Goal: Task Accomplishment & Management: Manage account settings

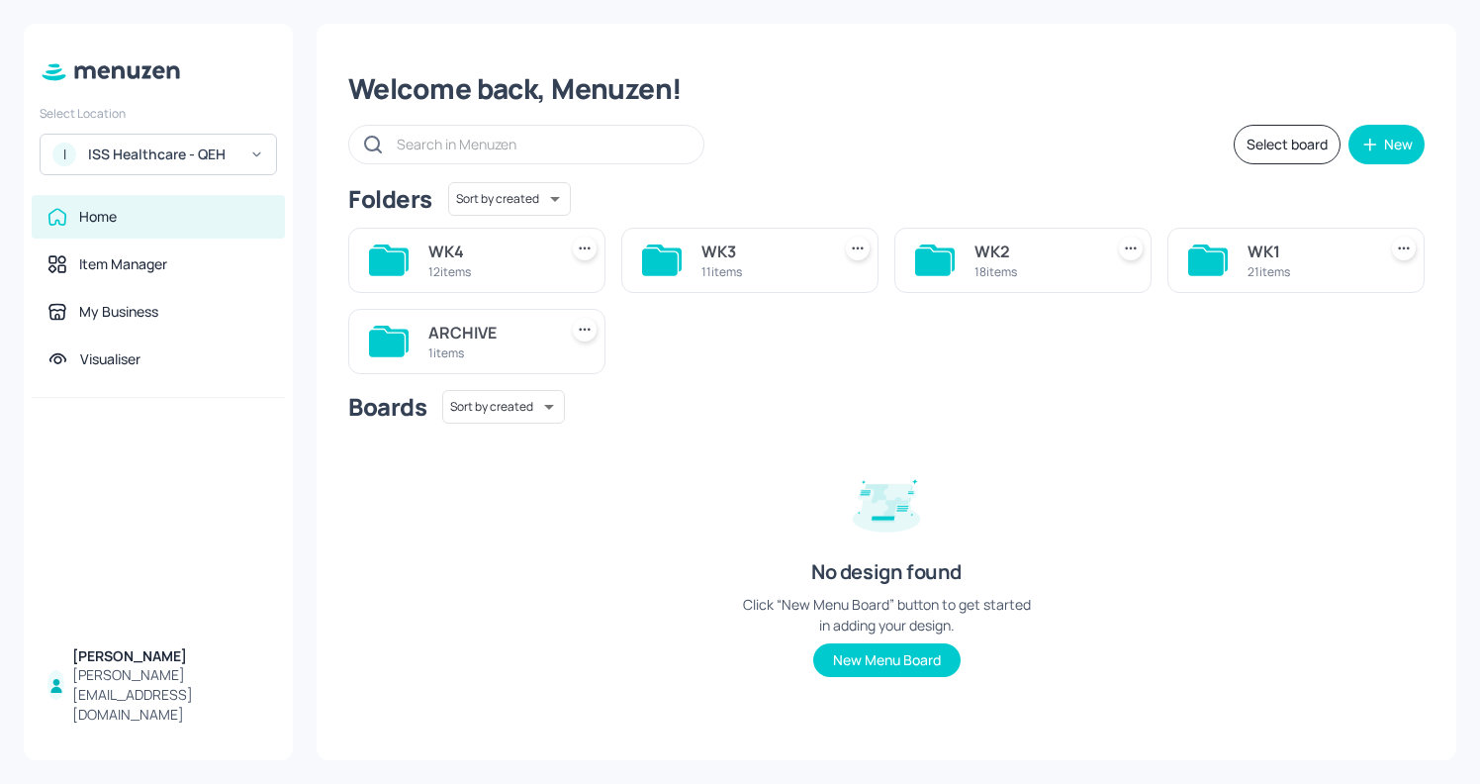
click at [768, 260] on div "WK3" at bounding box center [762, 251] width 121 height 24
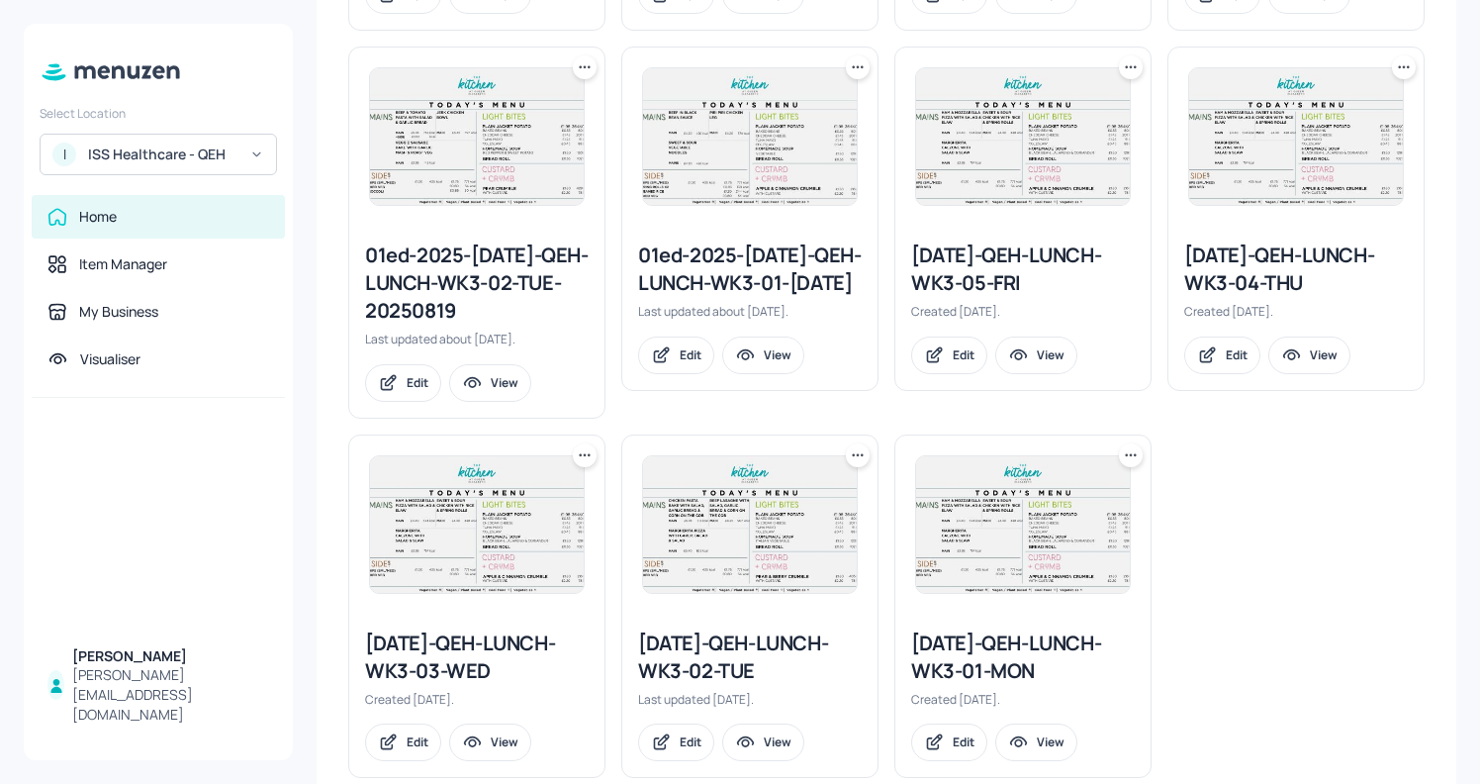
scroll to position [944, 0]
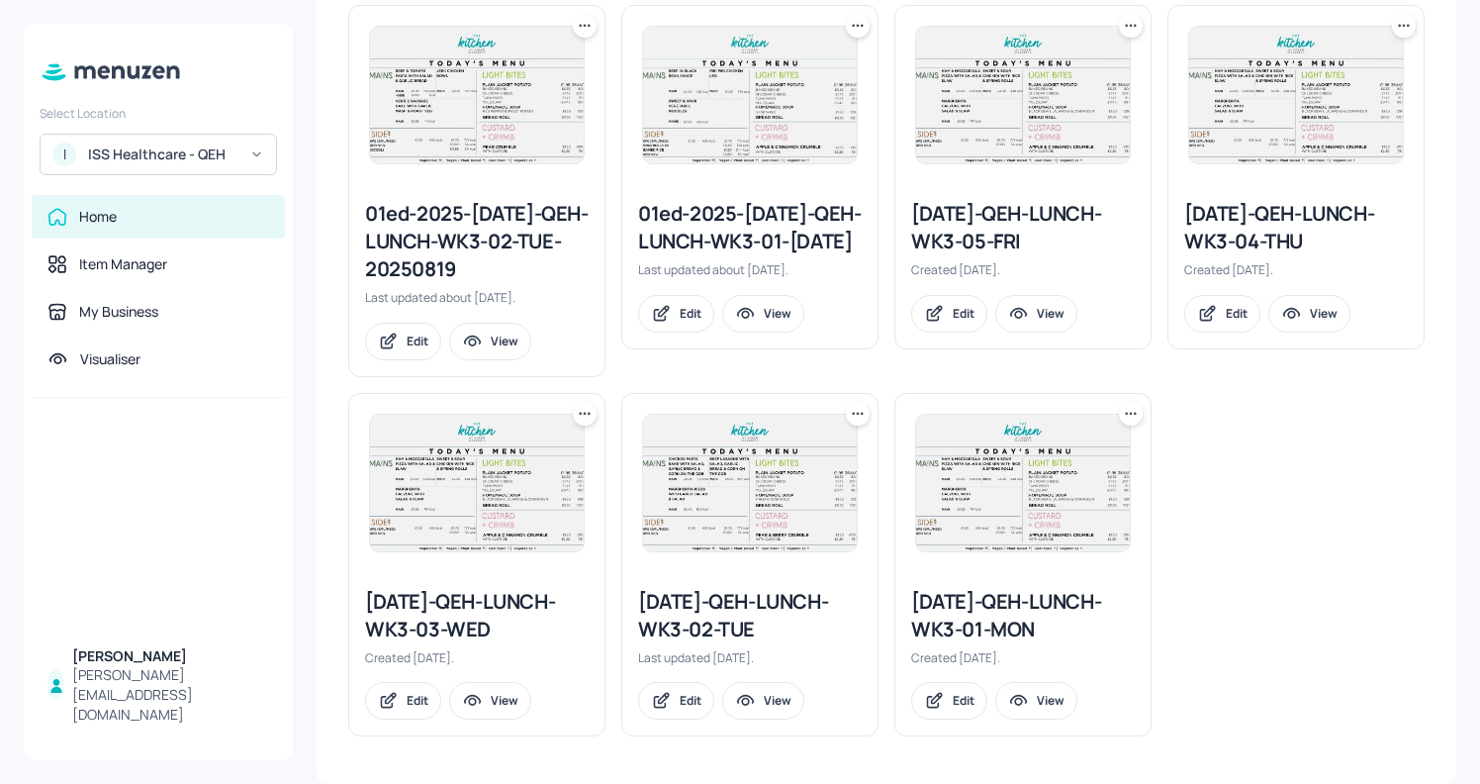
click at [1130, 412] on icon at bounding box center [1131, 413] width 3 height 3
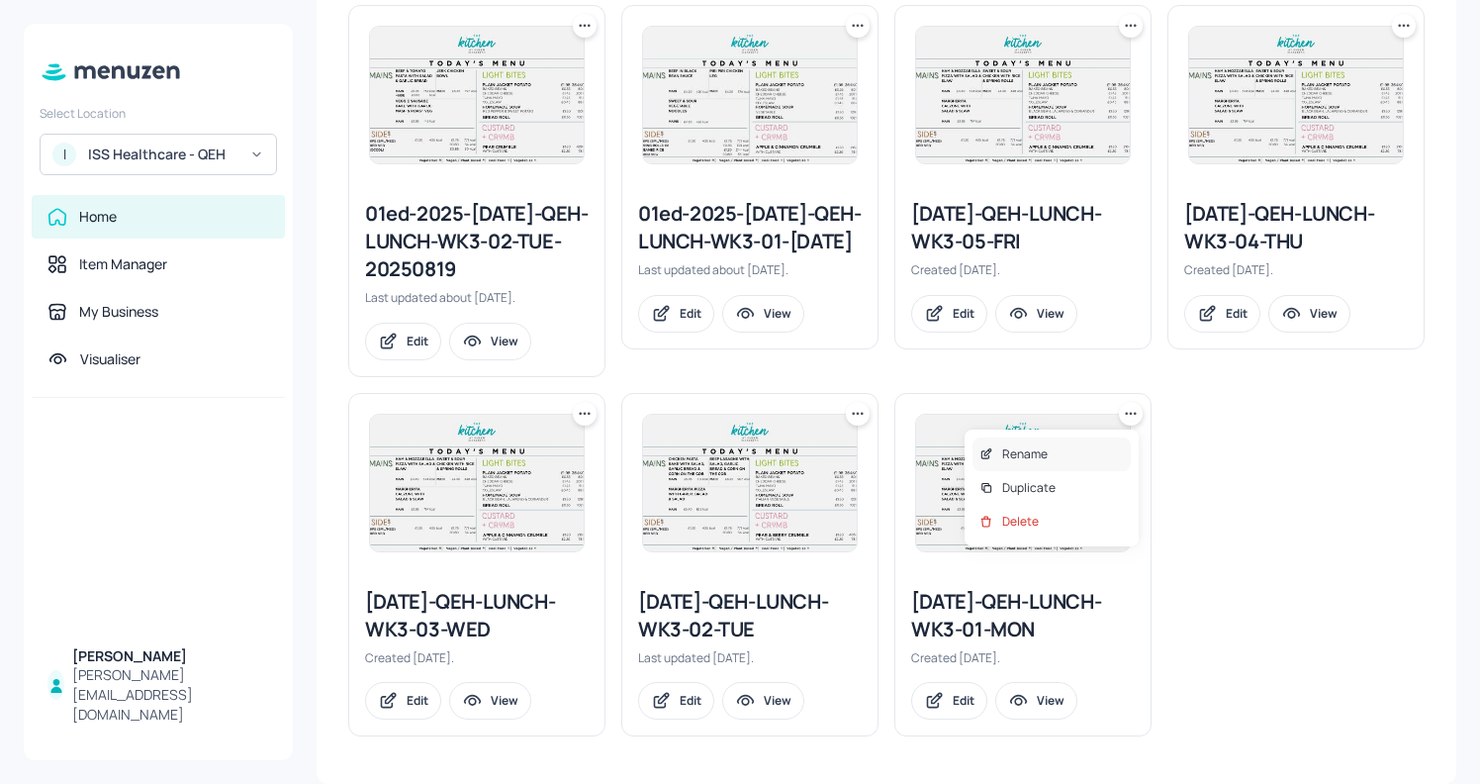
click at [1073, 447] on div "Rename" at bounding box center [1052, 454] width 158 height 34
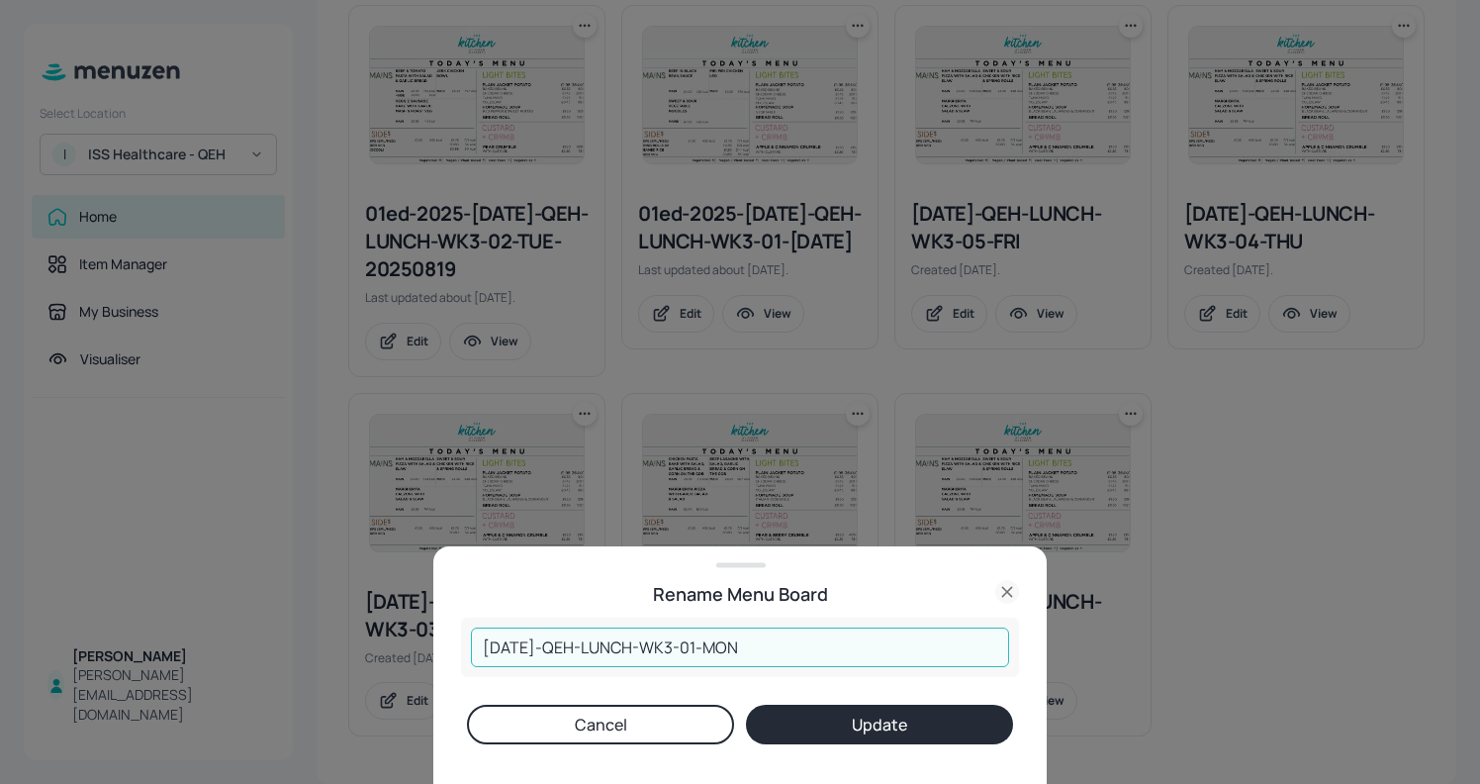
click at [478, 652] on input "2025-JUL-QEH-LUNCH-WK3-01-MON" at bounding box center [740, 647] width 538 height 40
click at [807, 647] on input "01ED2025-JUL-QEH-LUNCH-WK3-01-MON" at bounding box center [740, 647] width 538 height 40
type input "01ED2025-JUL-QEH-LUNCH-WK3-01-MON131025"
click at [861, 731] on button "Update" at bounding box center [879, 725] width 267 height 40
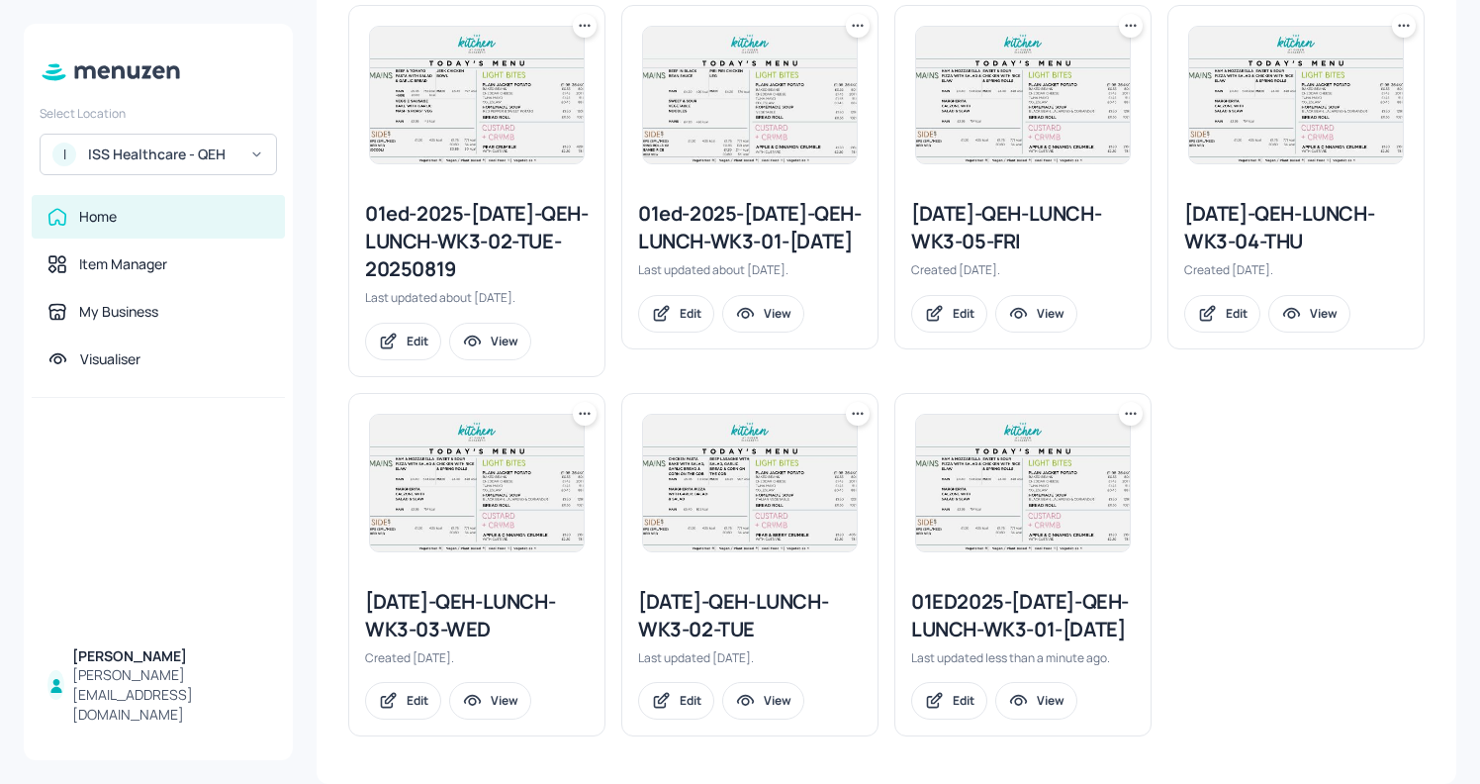
click at [960, 643] on div "01ED2025-JUL-QEH-LUNCH-WK3-01-MON131025" at bounding box center [1023, 615] width 224 height 55
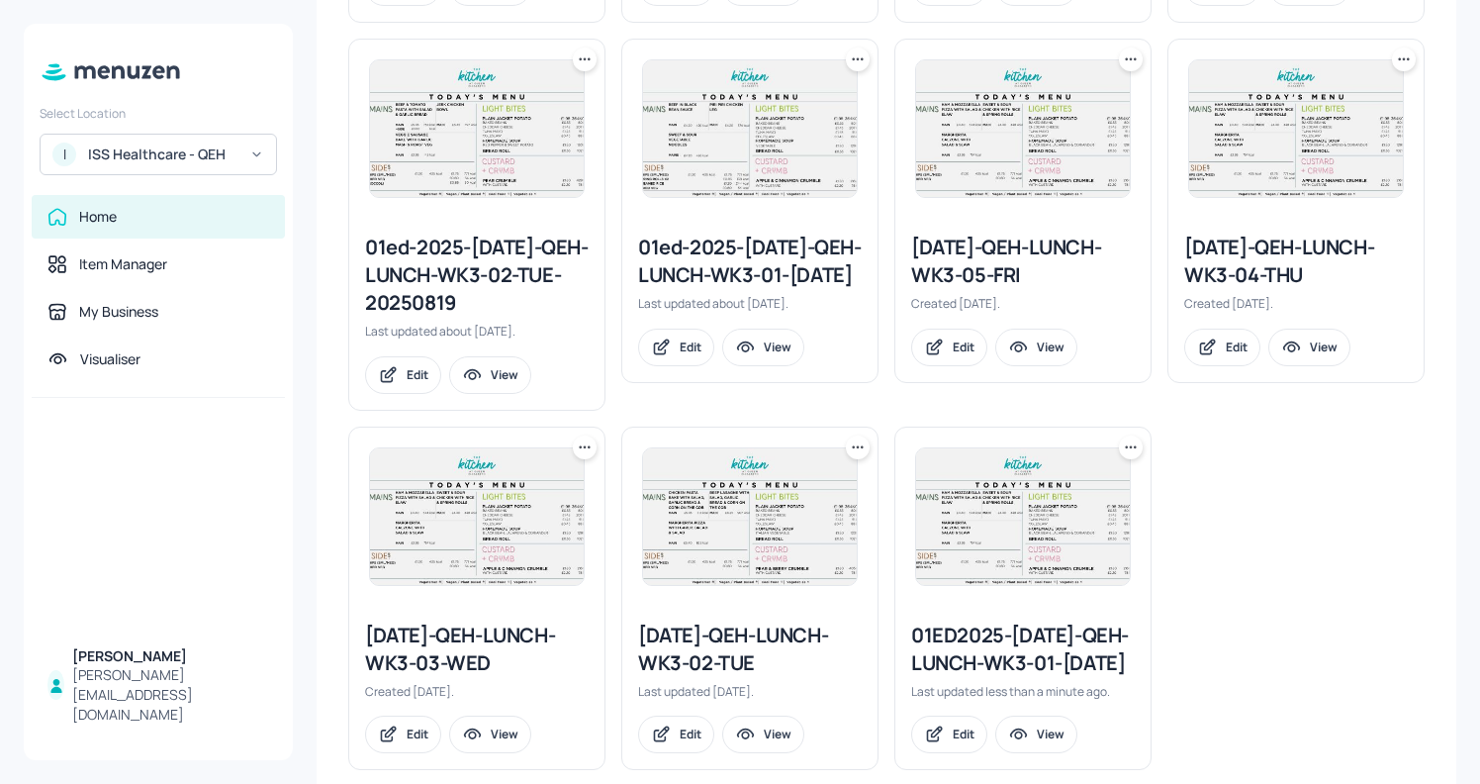
scroll to position [972, 0]
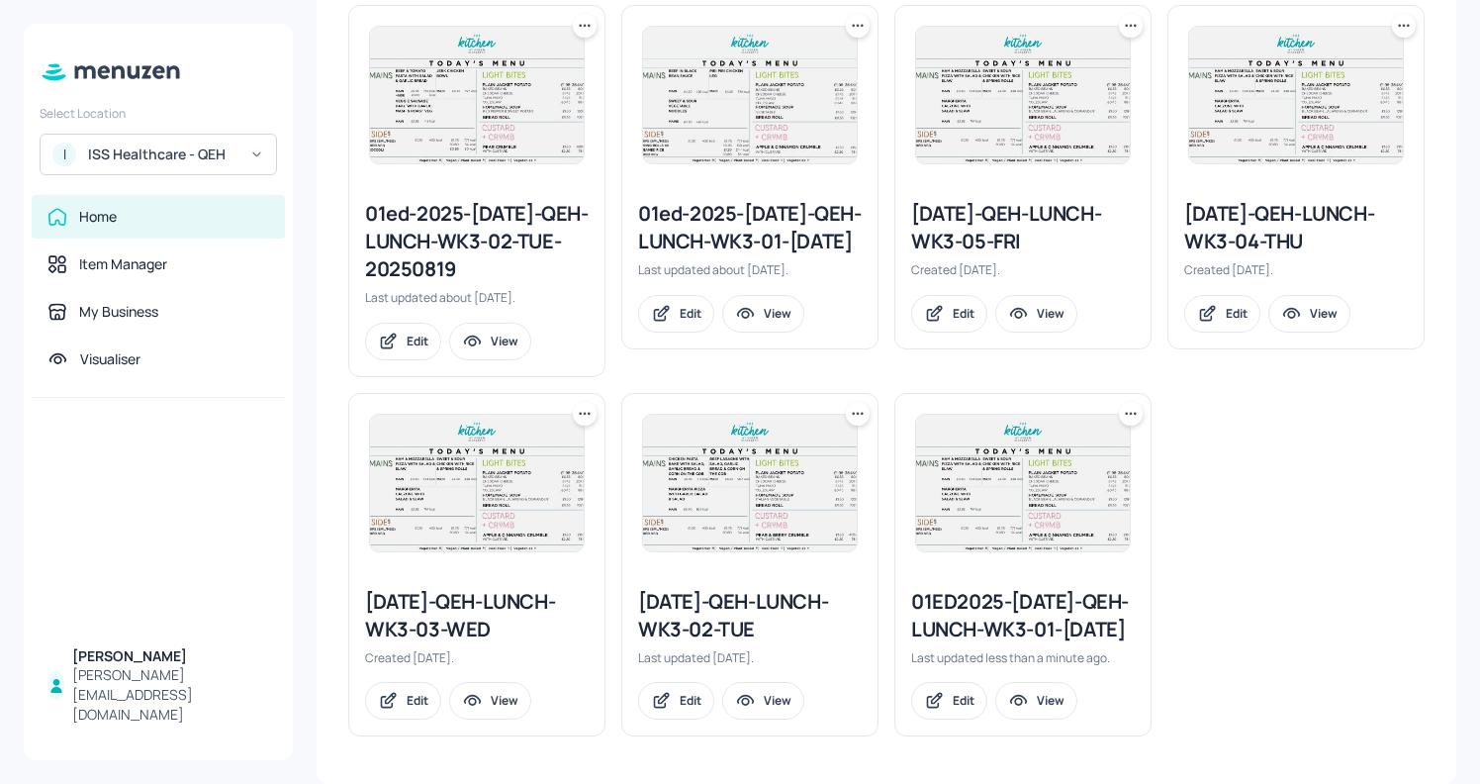
click at [997, 589] on div "01ED2025-JUL-QEH-LUNCH-WK3-01-MON131025" at bounding box center [1023, 615] width 224 height 55
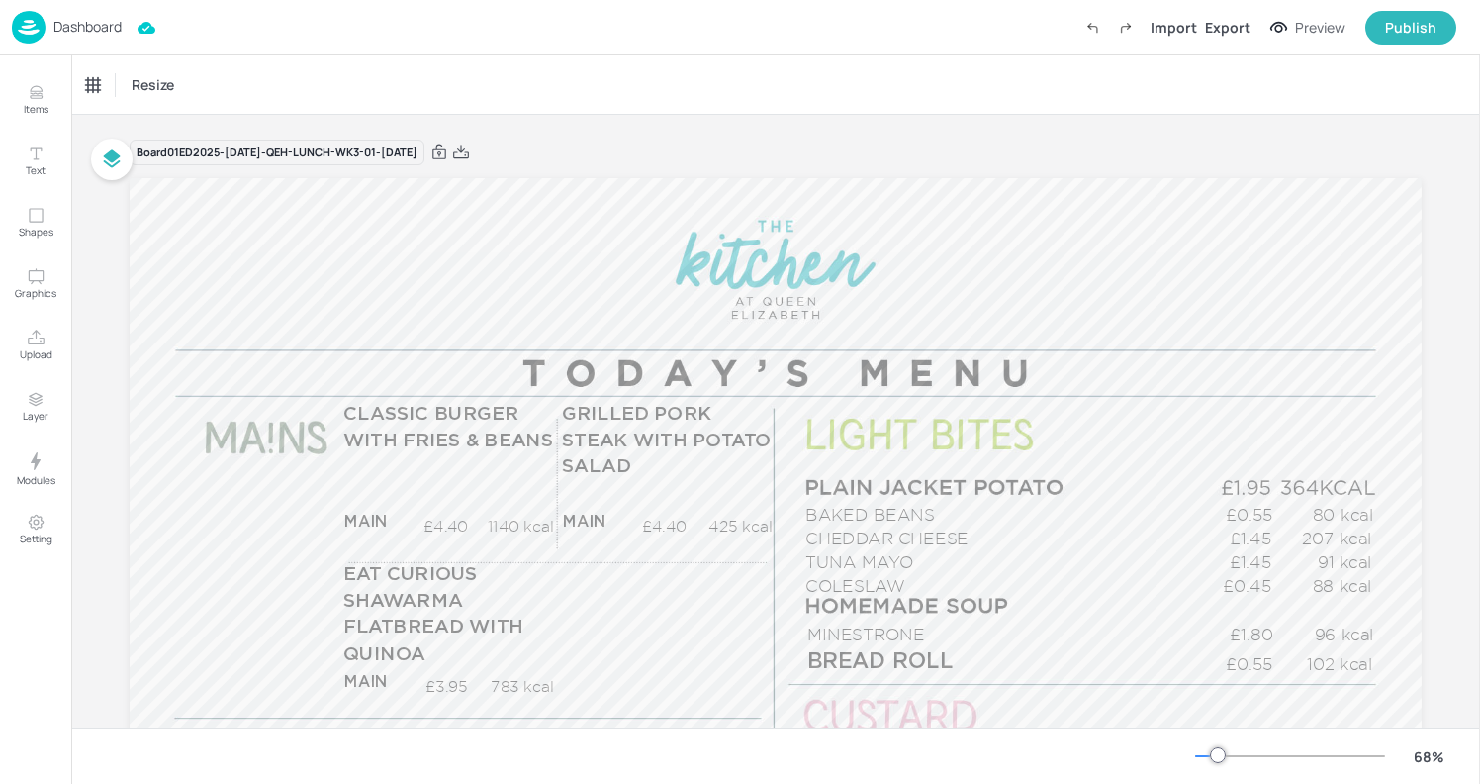
click at [36, 20] on img at bounding box center [29, 27] width 34 height 33
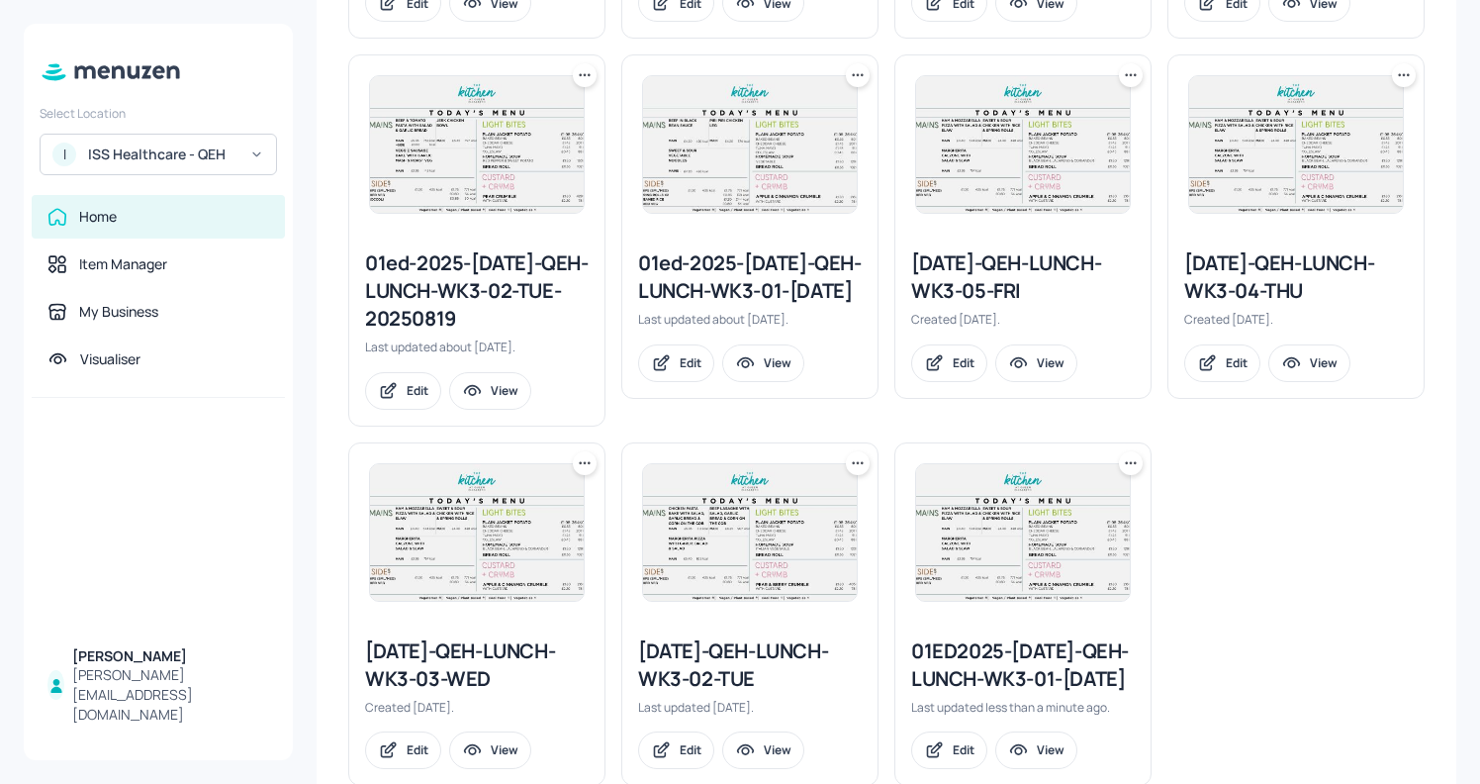
scroll to position [972, 0]
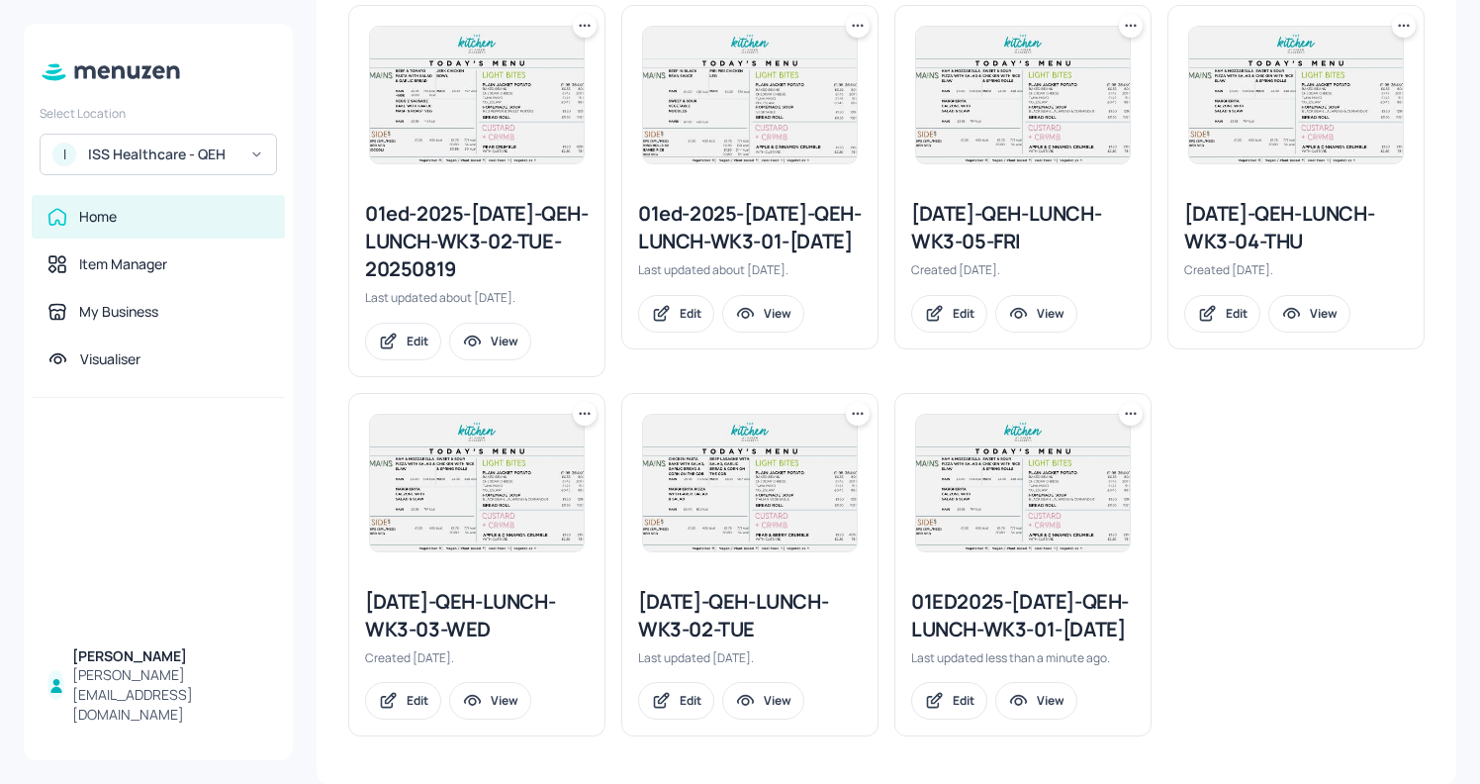
click at [1130, 412] on icon at bounding box center [1131, 413] width 3 height 3
click at [1053, 411] on div "Rename" at bounding box center [1052, 427] width 158 height 34
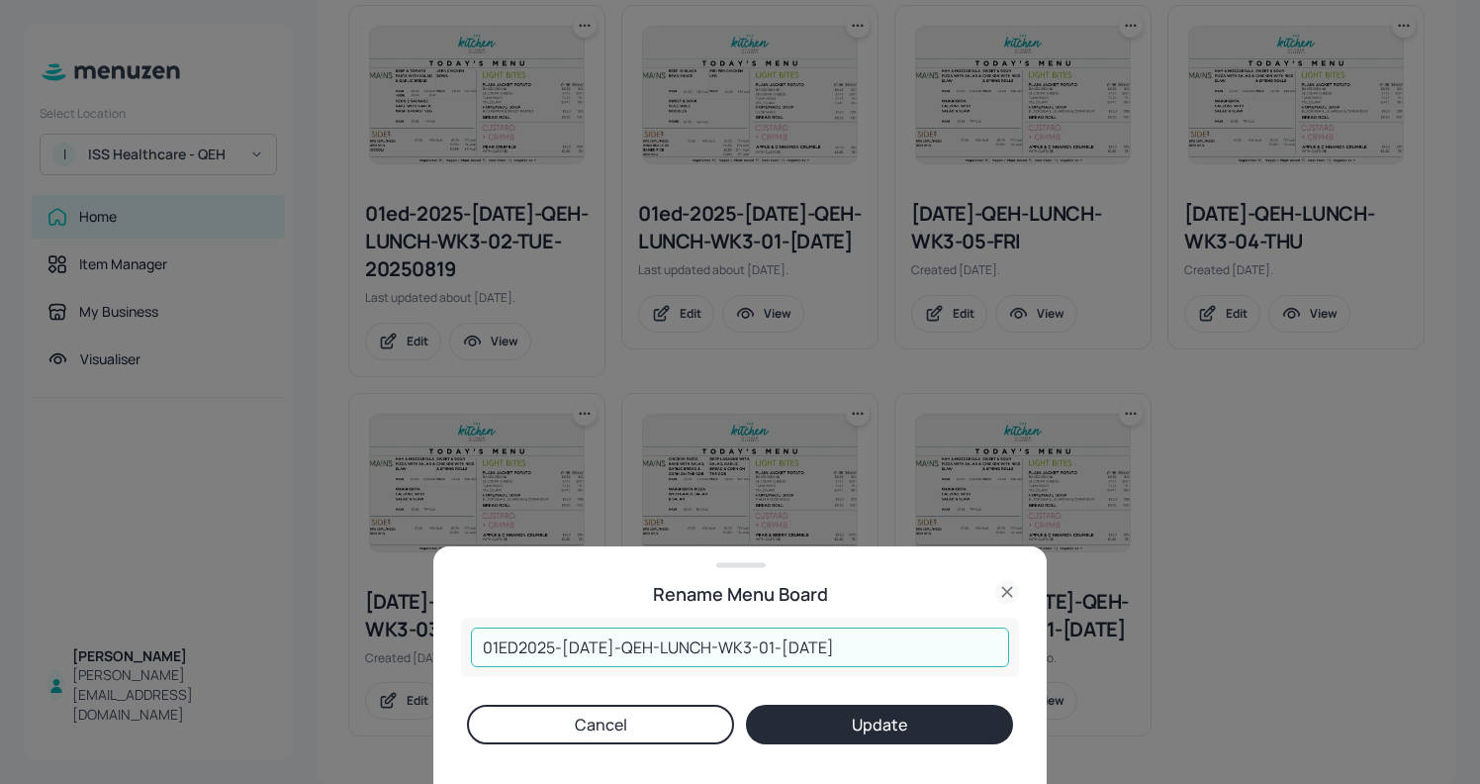
drag, startPoint x: 520, startPoint y: 647, endPoint x: 413, endPoint y: 641, distance: 108.0
click at [413, 641] on div "Rename Menu Board 01ED2025-JUL-QEH-LUNCH-WK3-01-MON131025 ​ Cancel Update" at bounding box center [740, 392] width 1480 height 784
drag, startPoint x: 824, startPoint y: 647, endPoint x: 759, endPoint y: 642, distance: 65.5
click at [759, 642] on input "2025-JUL-QEH-LUNCH-WK3-01-MON131025" at bounding box center [740, 647] width 538 height 40
type input "2025-JUL-QEH-LUNCH-WK3-01-MON"
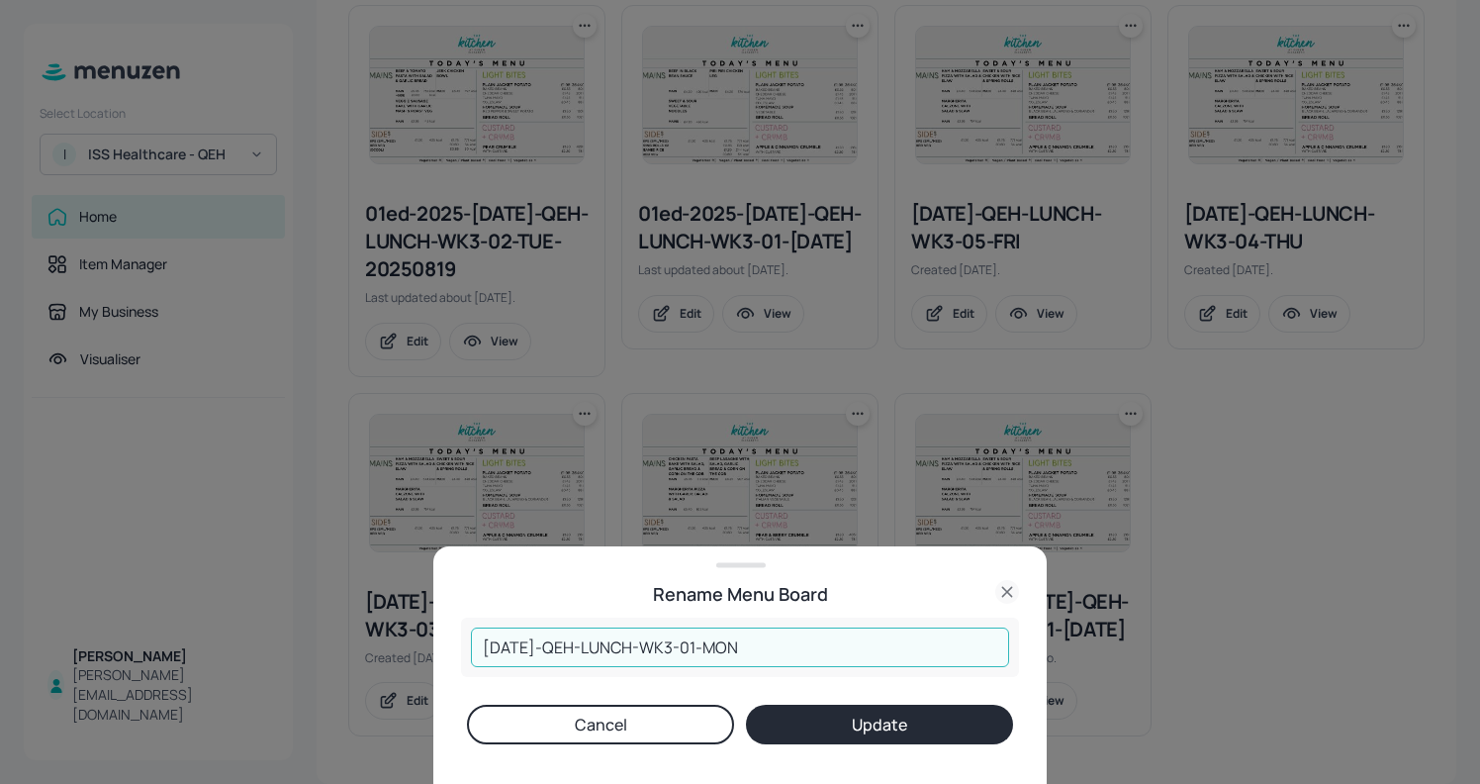
click at [874, 723] on button "Update" at bounding box center [879, 725] width 267 height 40
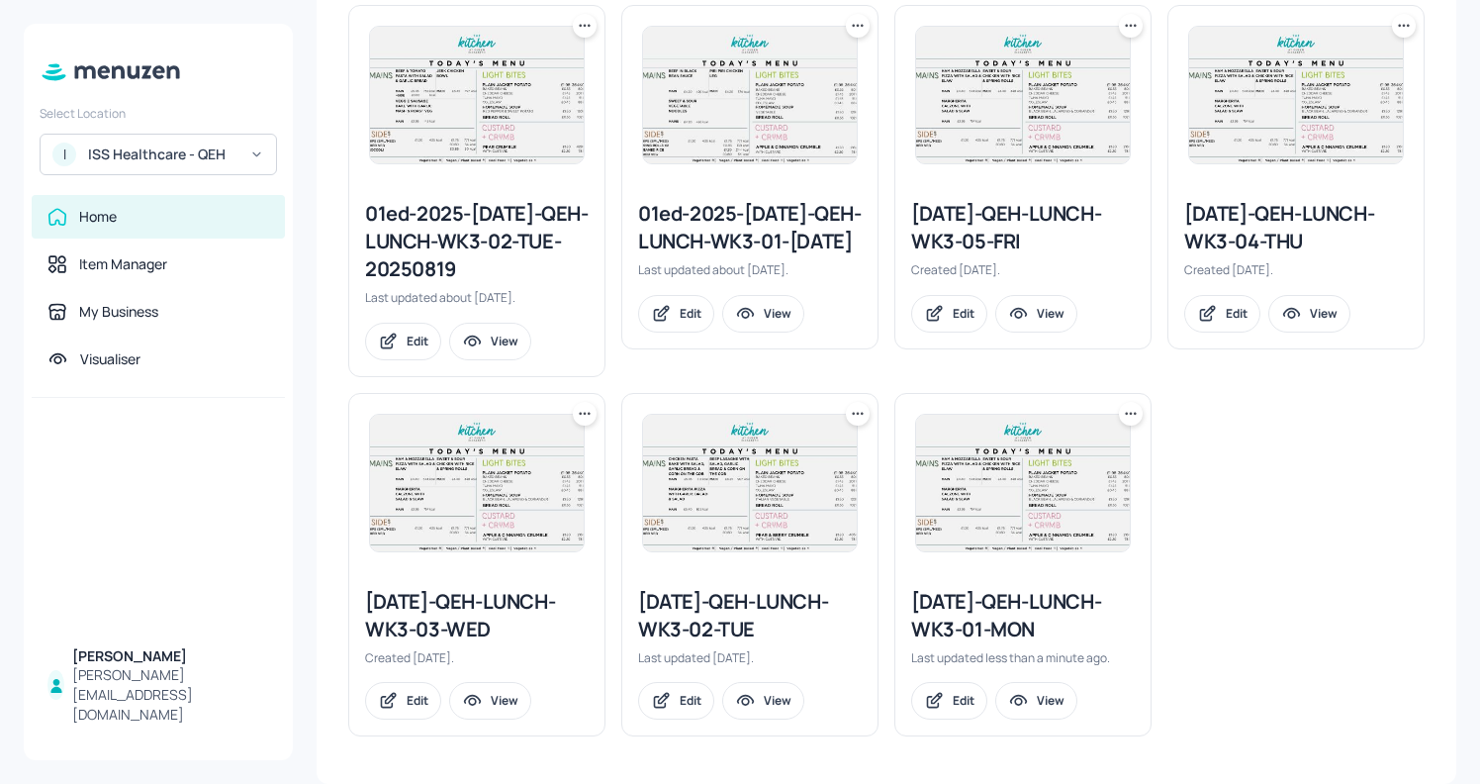
scroll to position [944, 0]
click at [949, 632] on div "2025-JUL-QEH-LUNCH-WK3-01-MON" at bounding box center [1023, 615] width 224 height 55
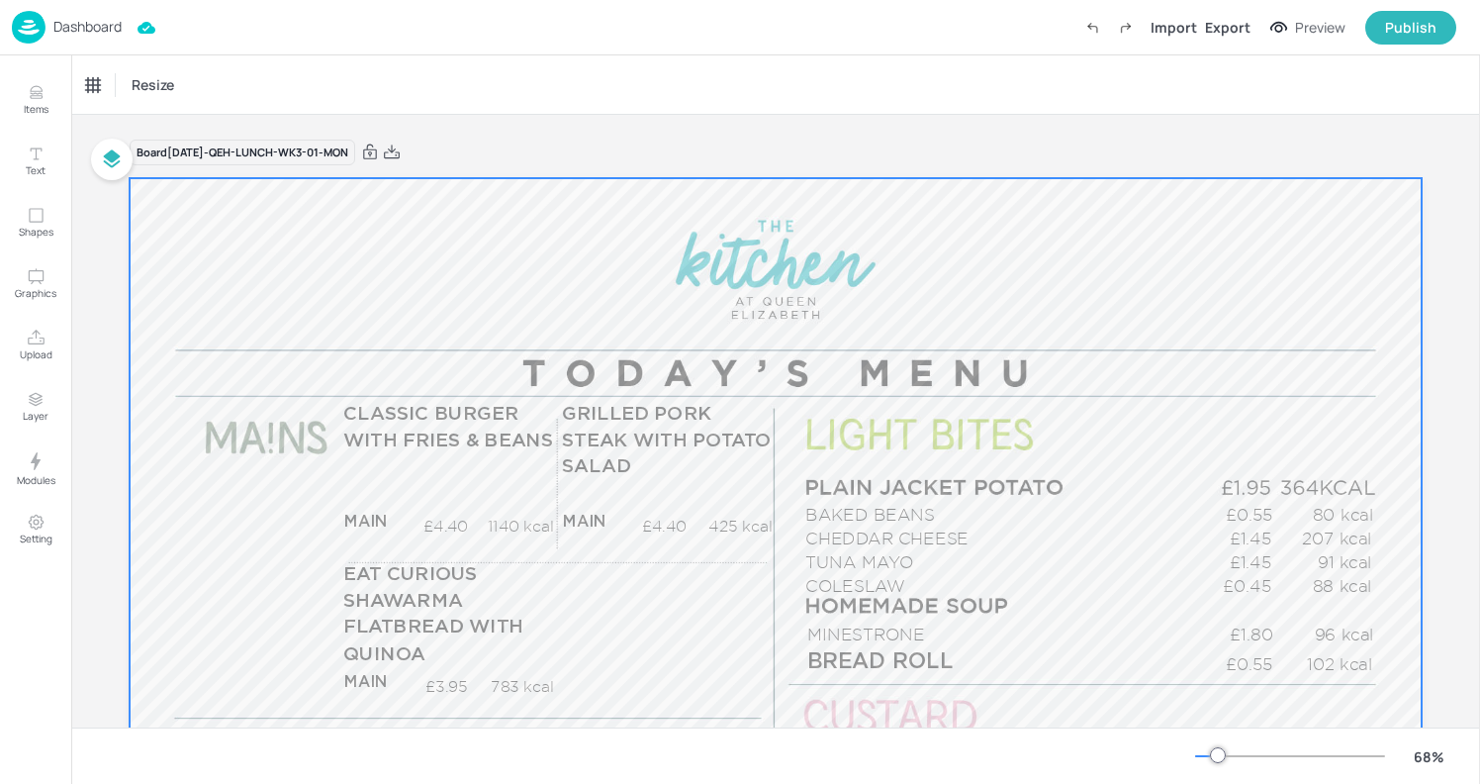
click at [946, 319] on div at bounding box center [776, 541] width 1292 height 727
click at [404, 329] on div at bounding box center [776, 541] width 1292 height 727
click at [28, 29] on img at bounding box center [29, 27] width 34 height 33
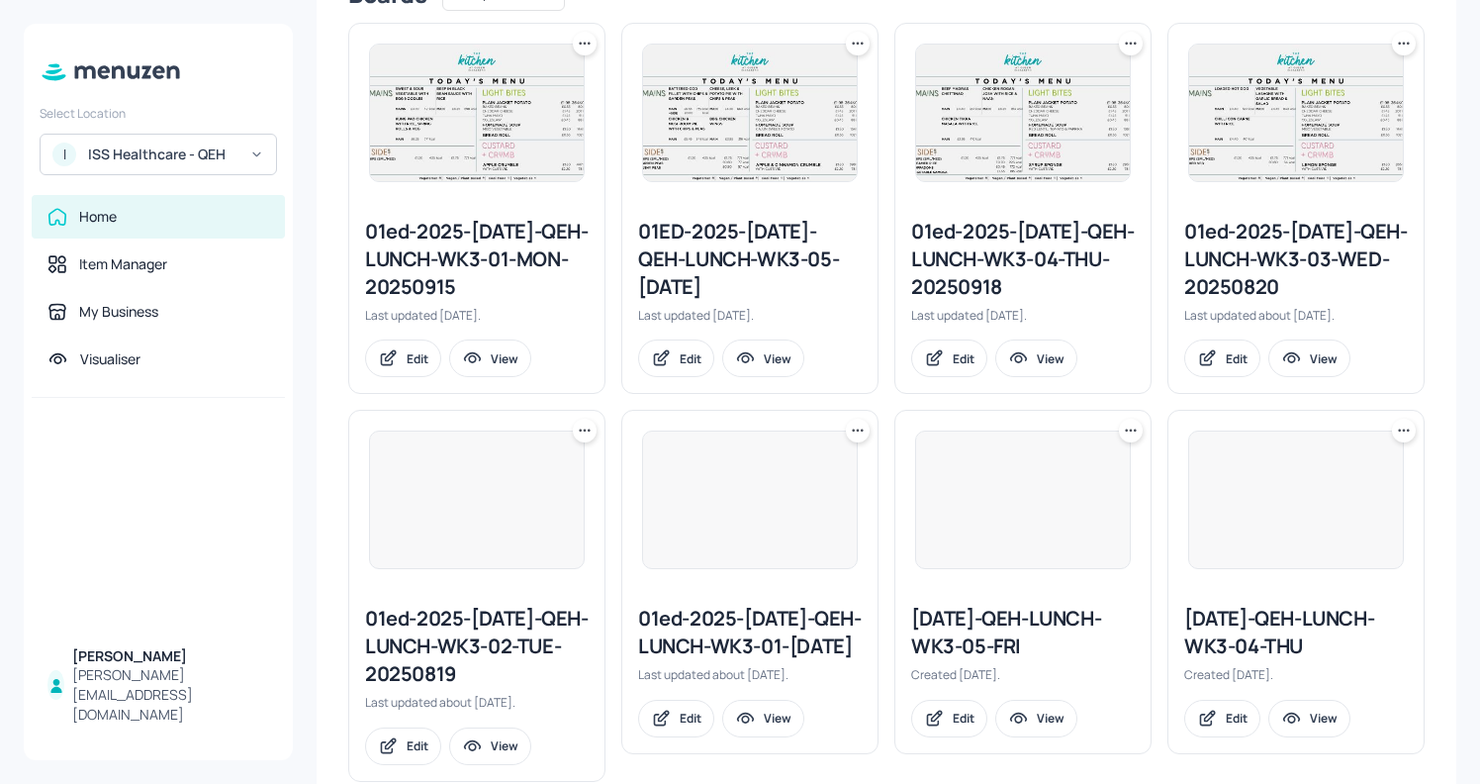
scroll to position [944, 0]
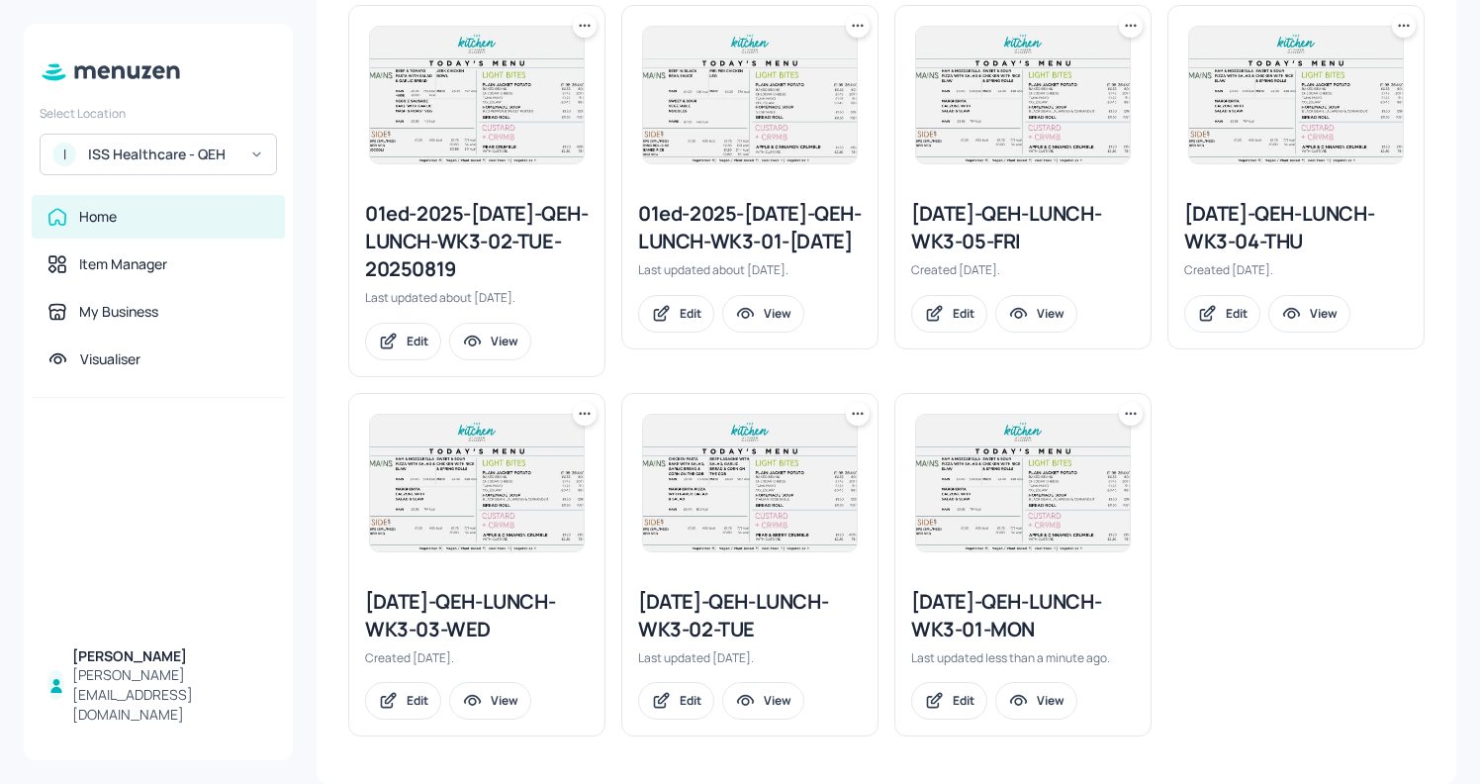
click at [1121, 423] on icon at bounding box center [1131, 414] width 20 height 20
click at [1025, 482] on p "Duplicate" at bounding box center [1028, 488] width 53 height 18
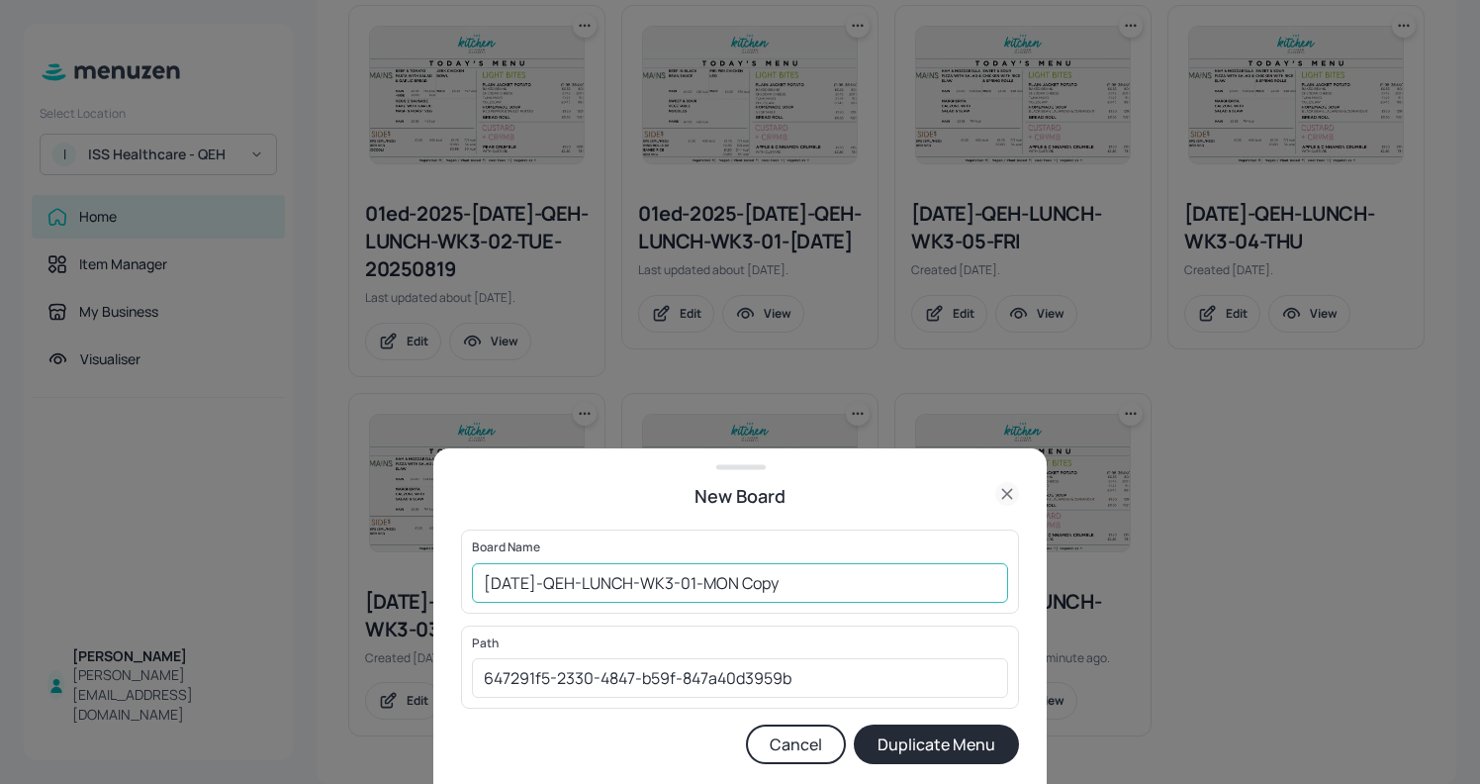
click at [480, 576] on input "2025-JUL-QEH-LUNCH-WK3-01-MON Copy" at bounding box center [740, 583] width 536 height 40
click at [832, 585] on input "01ED2025-JUL-QEH-LUNCH-WK3-01-MON Copy" at bounding box center [740, 583] width 536 height 40
type input "01ED2025-JUL-QEH-LUNCH-WK3-01-MON131025"
click at [918, 734] on button "Duplicate Menu" at bounding box center [936, 744] width 165 height 40
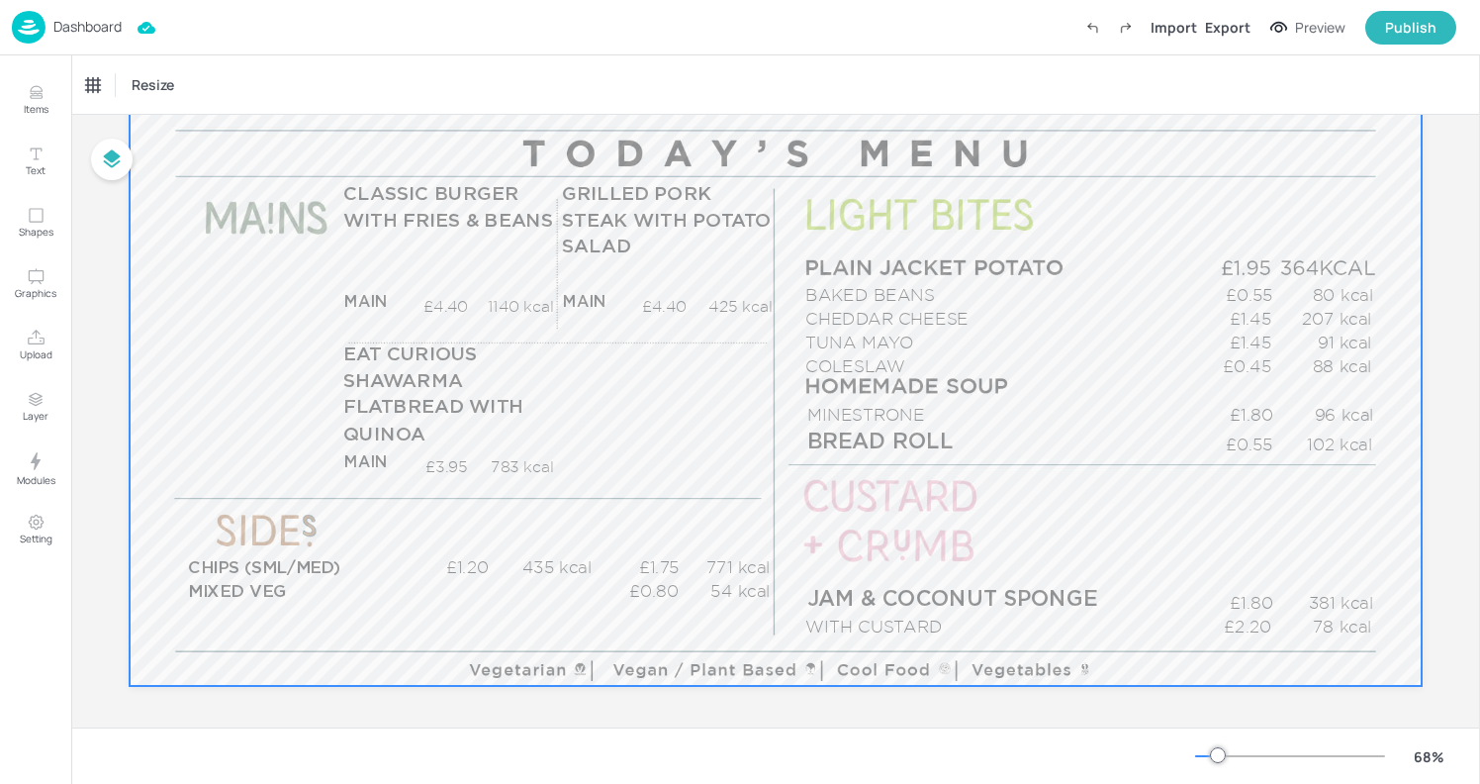
scroll to position [217, 0]
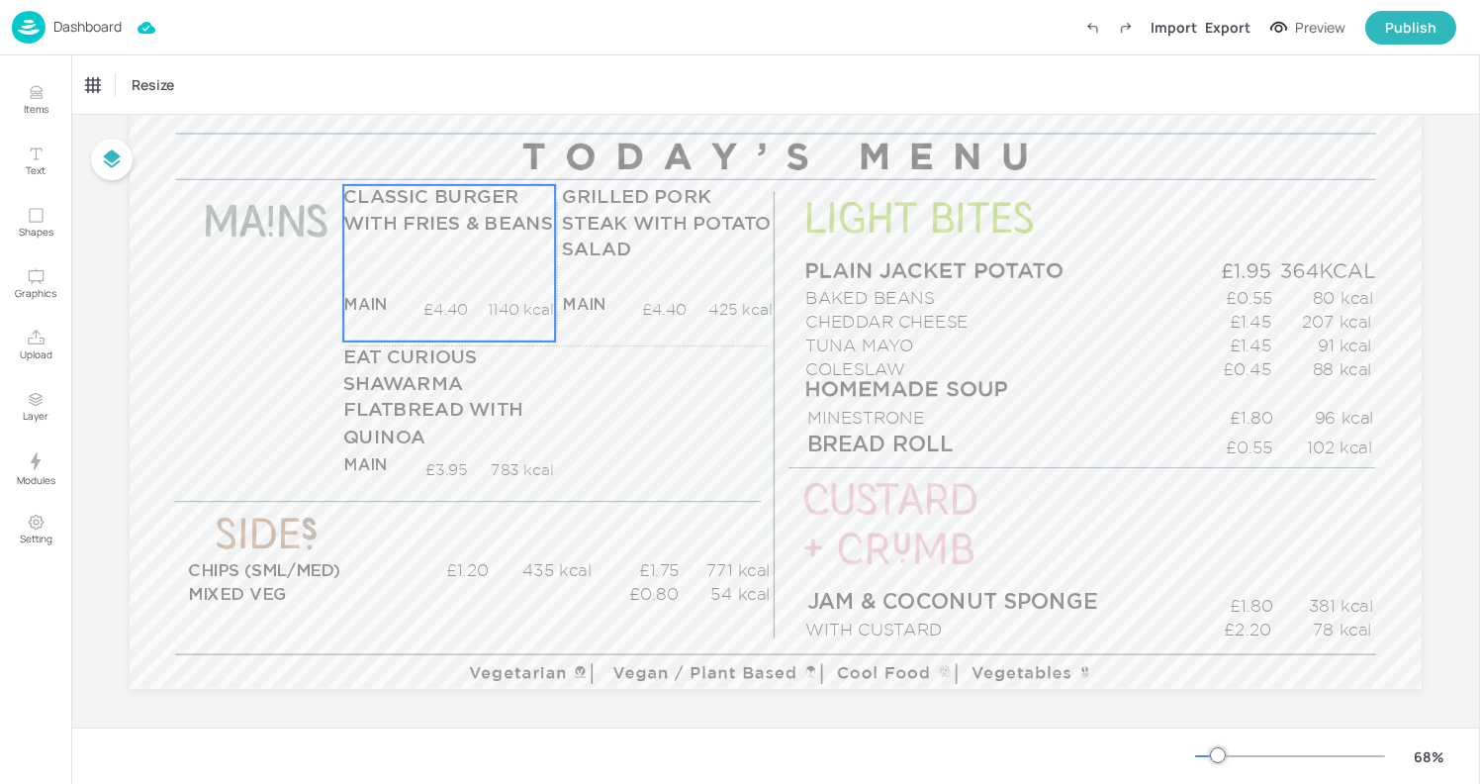
click at [468, 212] on p "CLASSIC BURGER WITH FRIES & BEANS" at bounding box center [448, 211] width 211 height 52
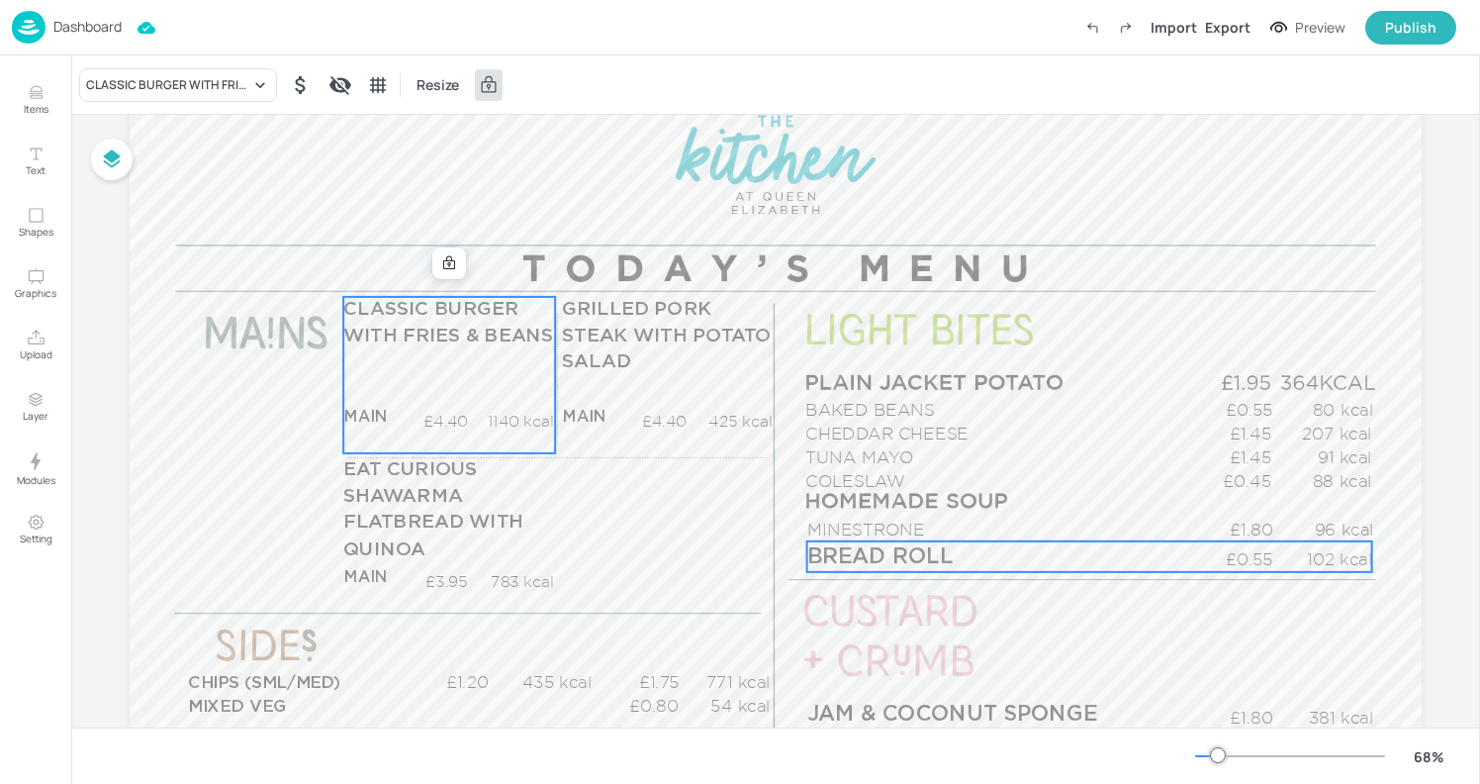
scroll to position [90, 0]
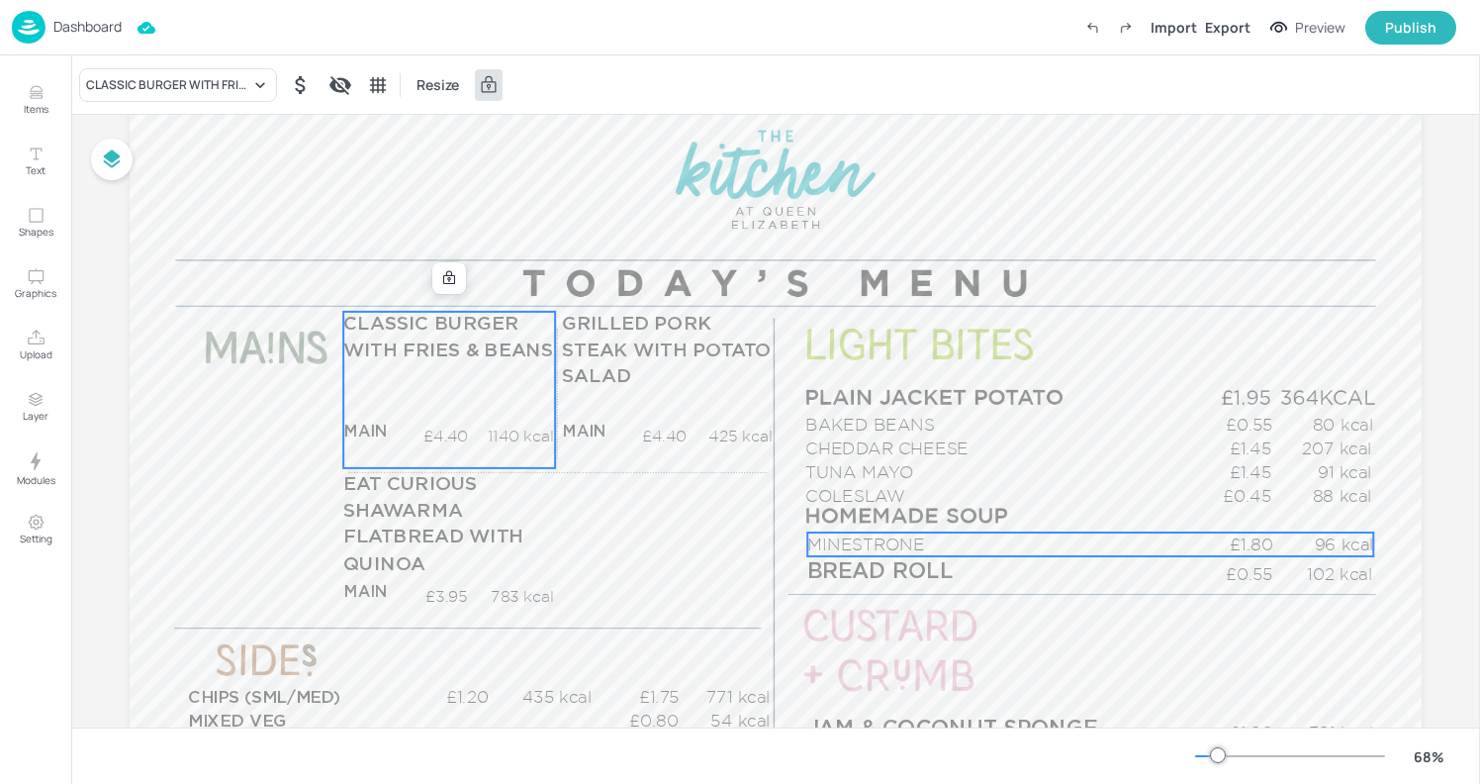
click at [912, 544] on span "MINESTRONE" at bounding box center [865, 543] width 117 height 19
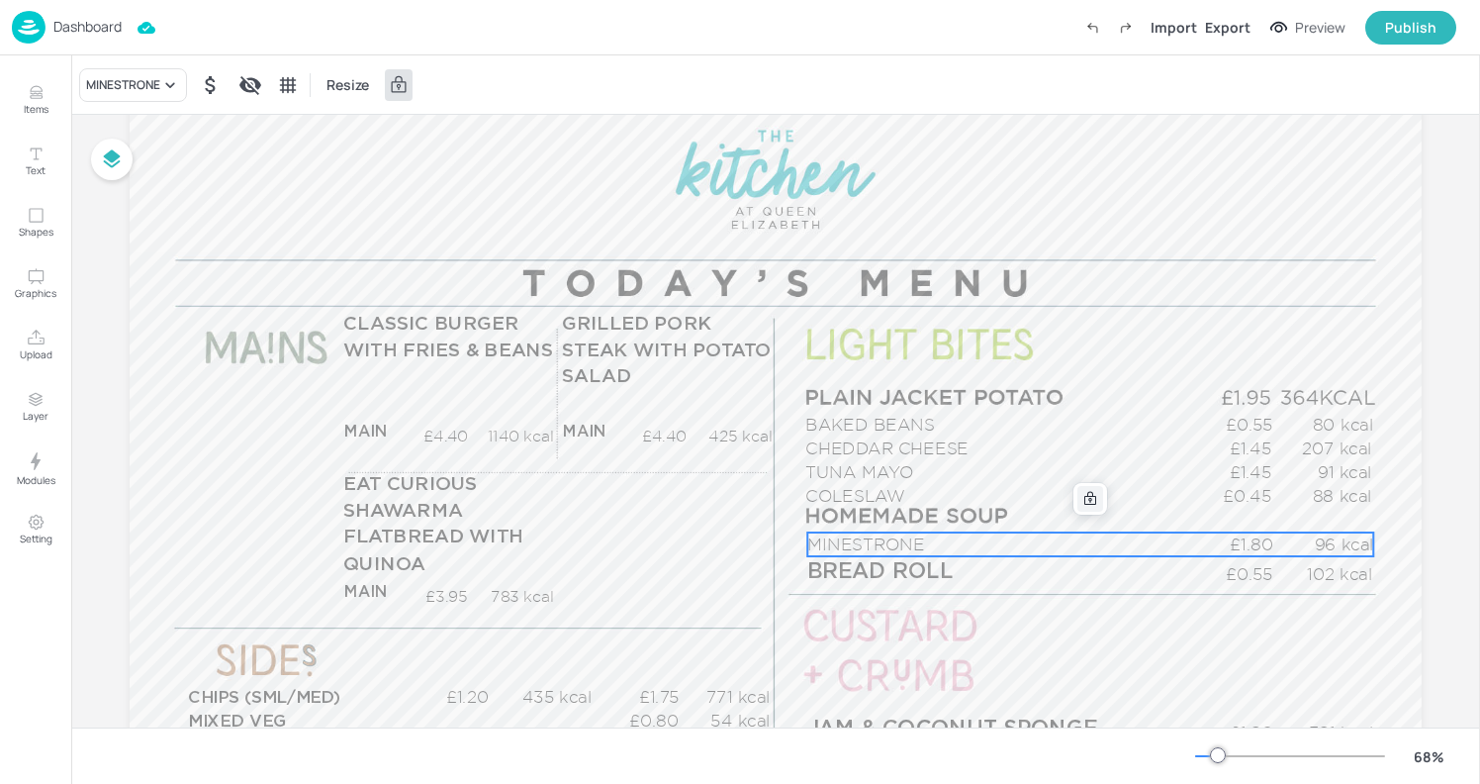
click at [1082, 501] on icon at bounding box center [1090, 499] width 16 height 16
click at [1070, 495] on icon "Edit Item" at bounding box center [1077, 499] width 17 height 16
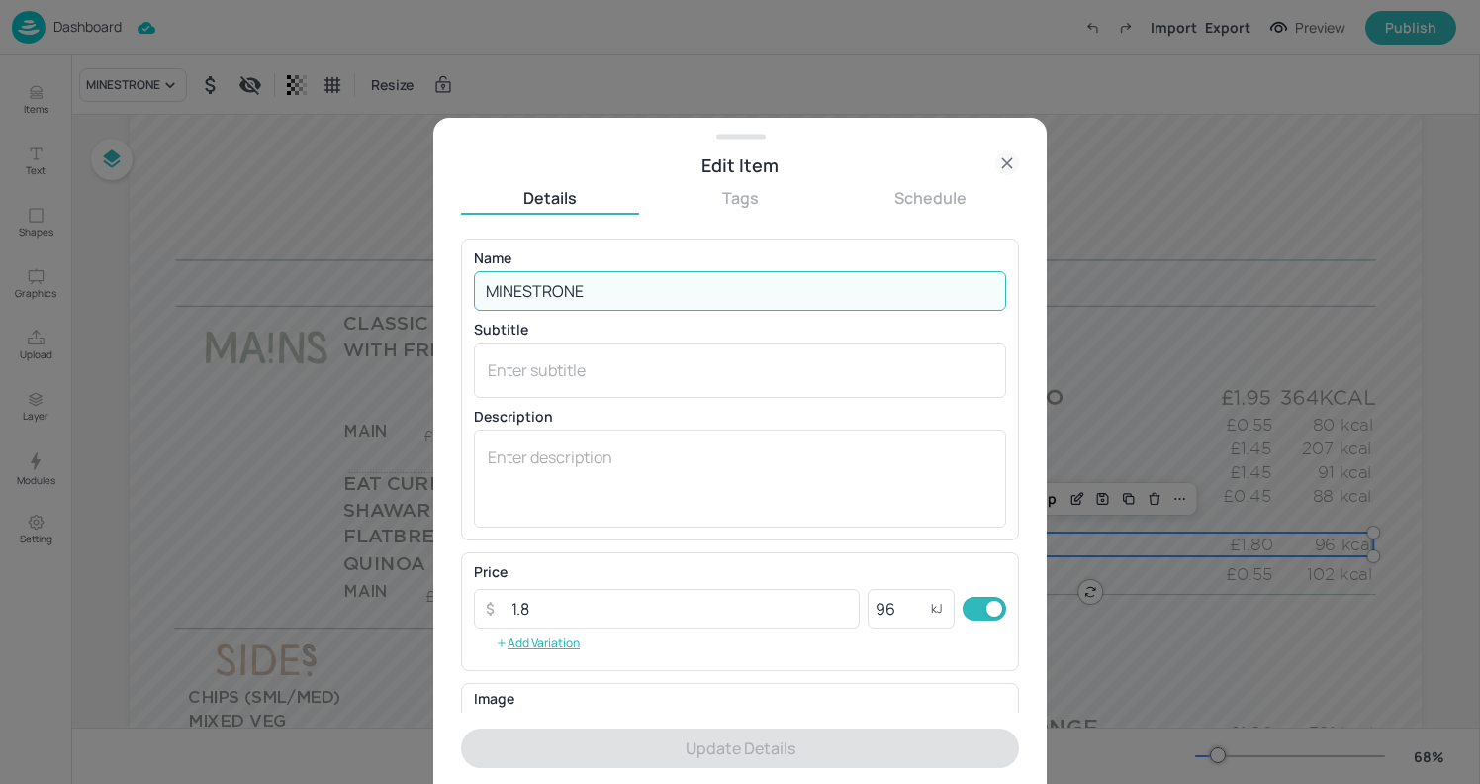
drag, startPoint x: 607, startPoint y: 288, endPoint x: 466, endPoint y: 281, distance: 140.7
click at [466, 281] on div "Name MINESTRONE ​ Subtitle x ​ Description x ​" at bounding box center [740, 389] width 558 height 302
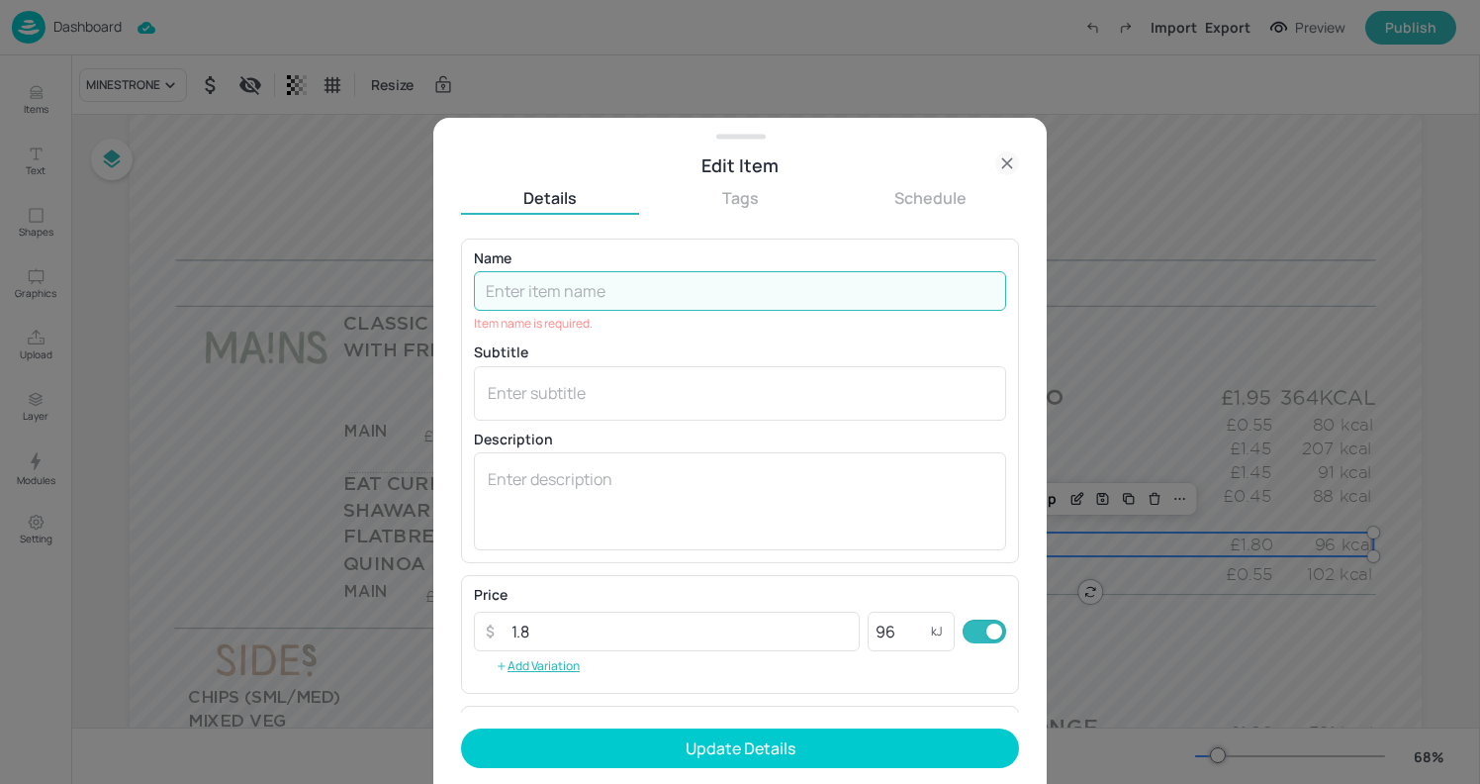
paste input "Farmhouse vegetable soup"
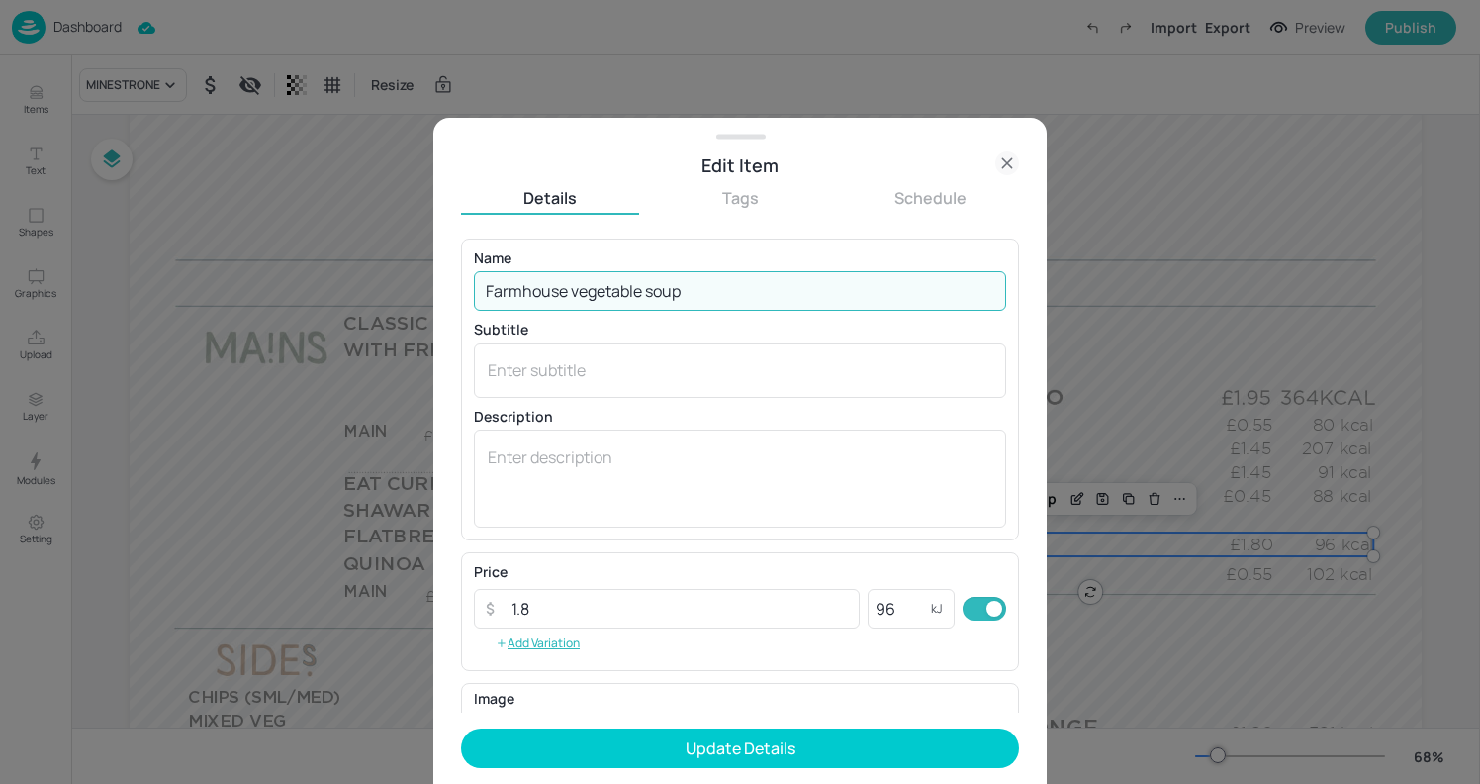
click at [581, 294] on input "Farmhouse vegetable soup" at bounding box center [740, 291] width 532 height 40
click at [659, 288] on input "Farmhouse Vegetable soup" at bounding box center [740, 291] width 532 height 40
type input "Farmhouse Vegetable Soup"
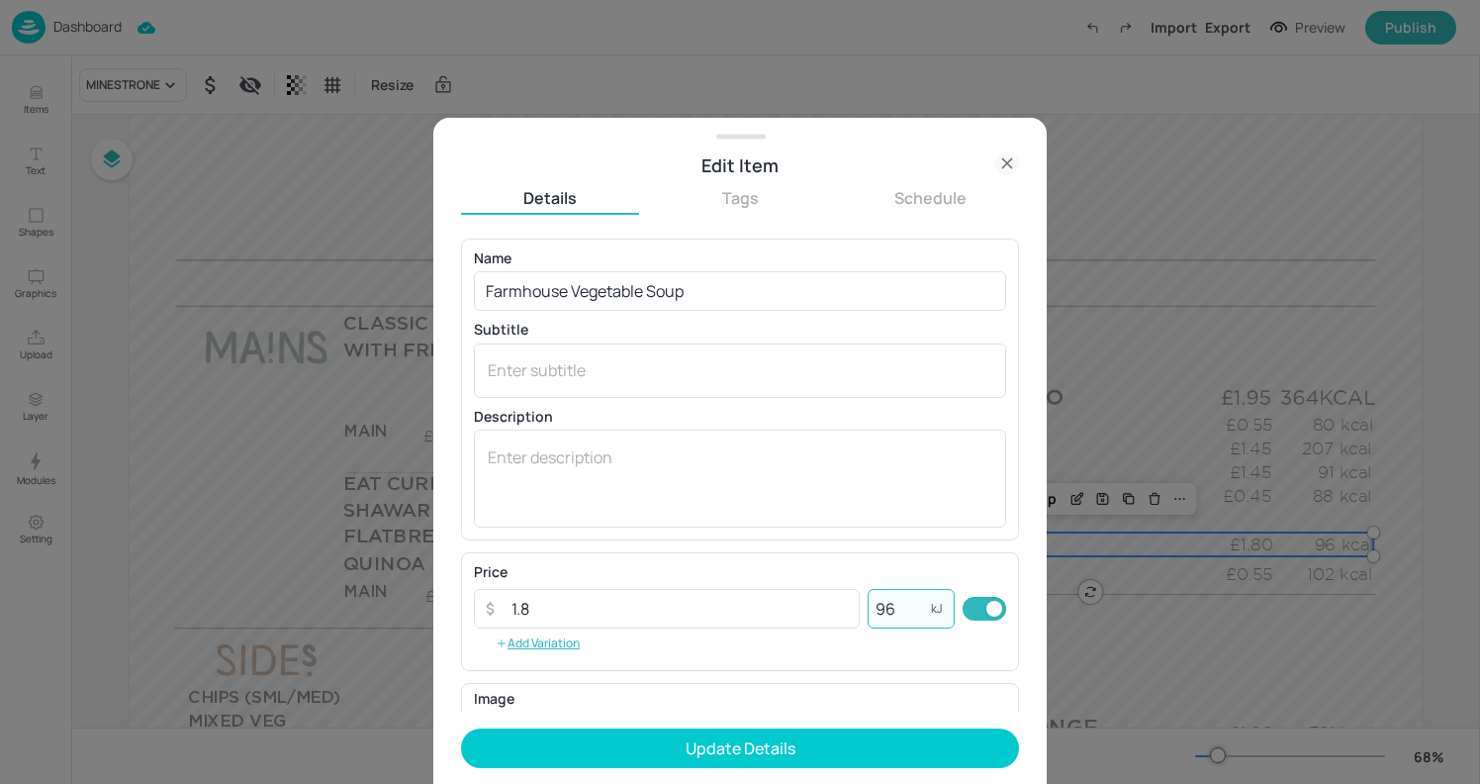
click at [903, 613] on input "96" at bounding box center [899, 609] width 63 height 40
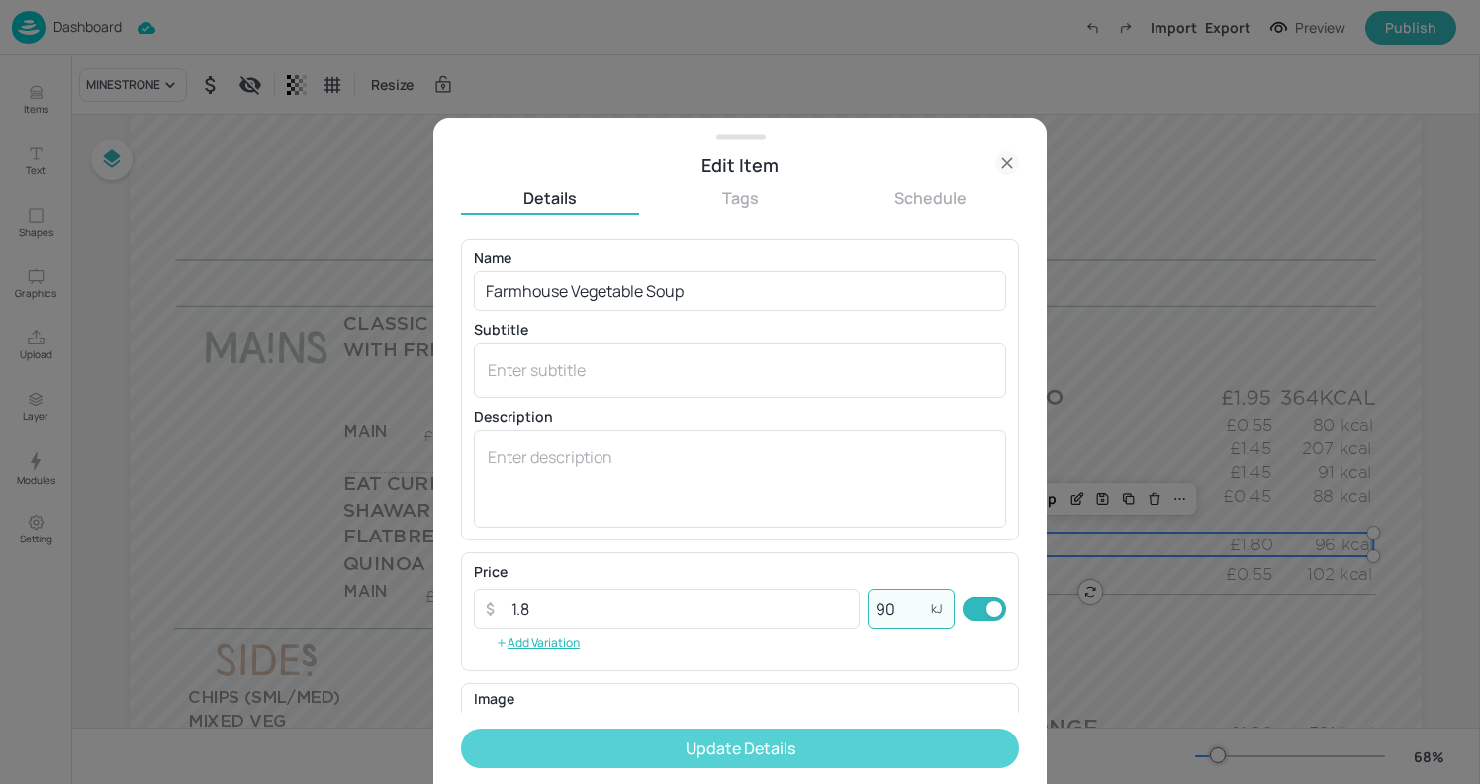
type input "90"
click at [883, 750] on button "Update Details" at bounding box center [740, 748] width 558 height 40
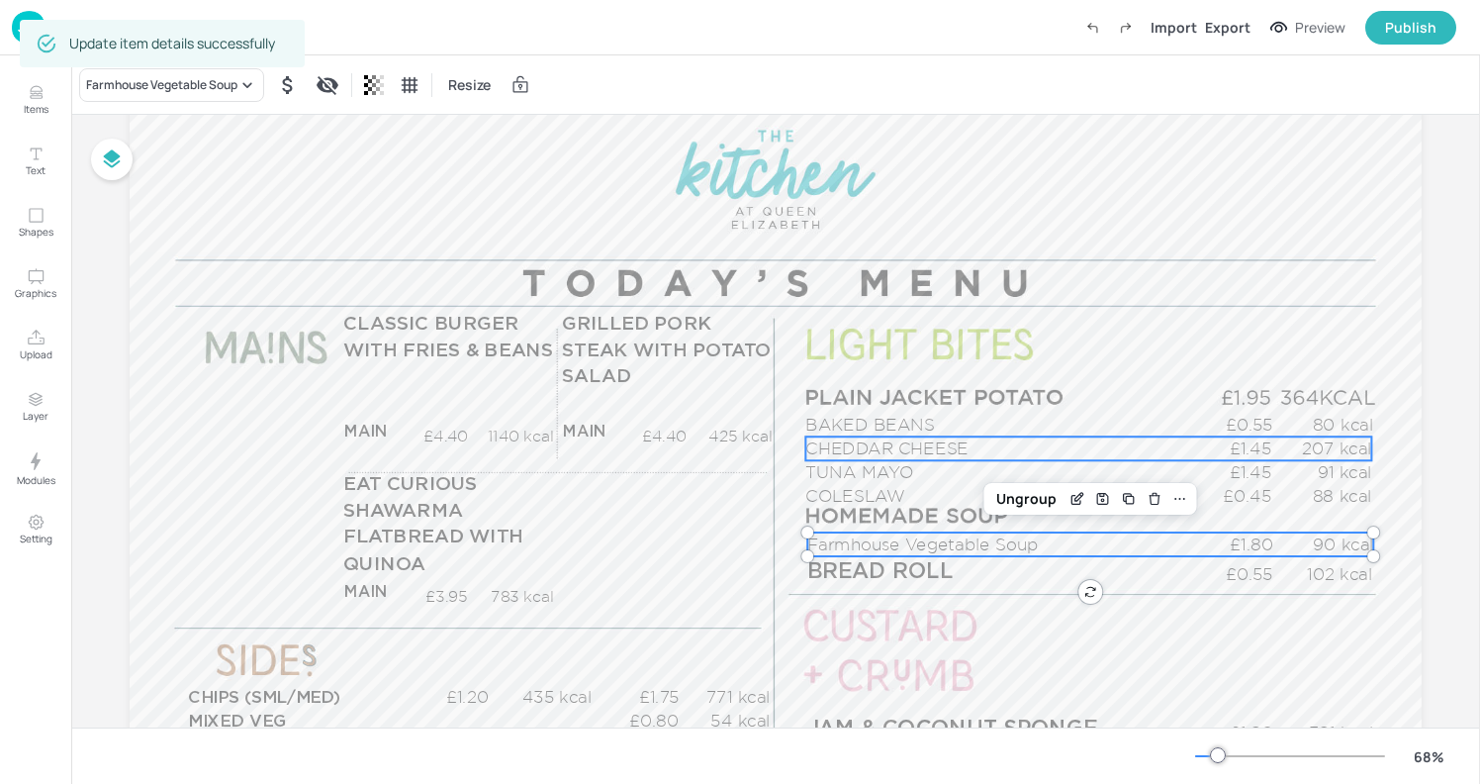
click at [907, 439] on span "CHEDDAR CHEESE" at bounding box center [886, 447] width 163 height 19
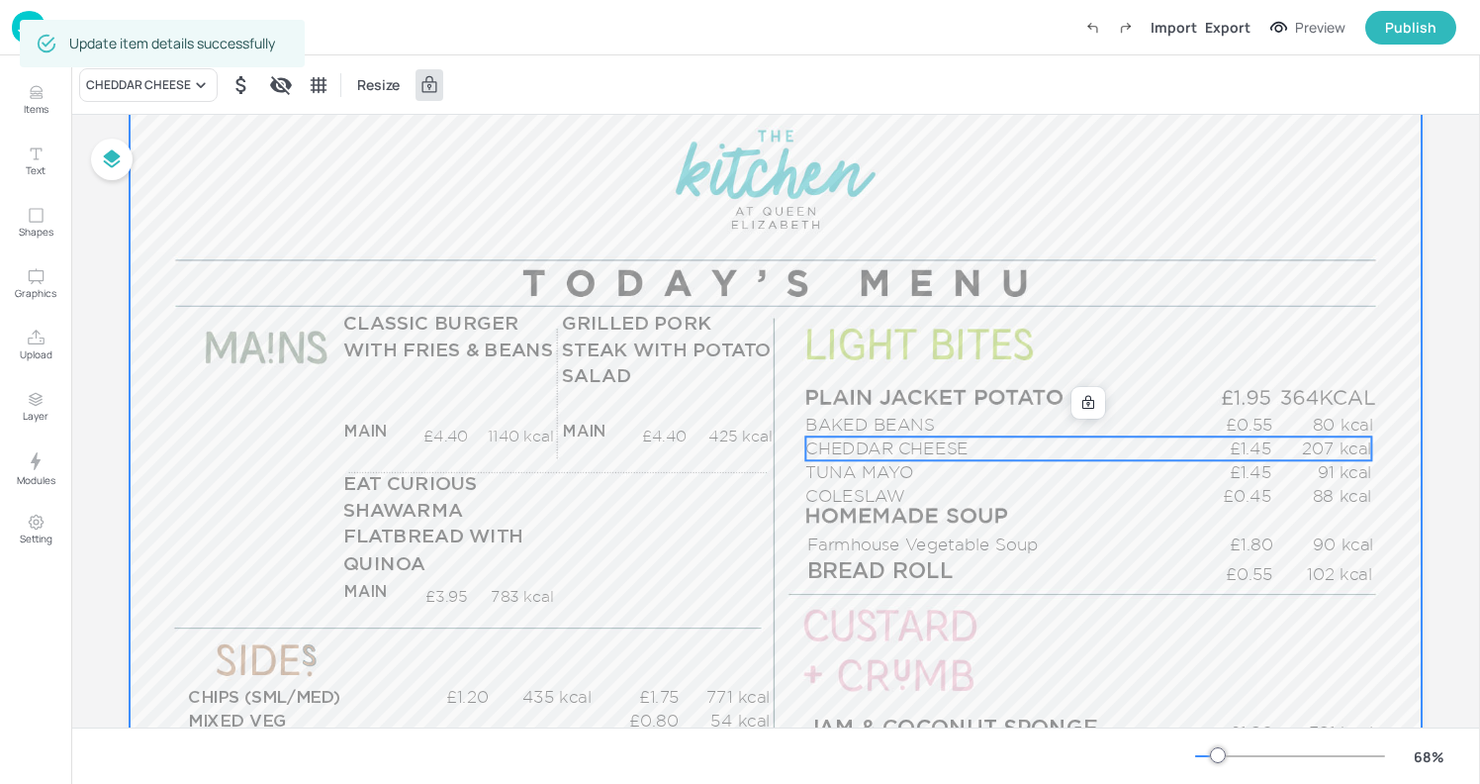
click at [988, 288] on div at bounding box center [776, 451] width 1292 height 727
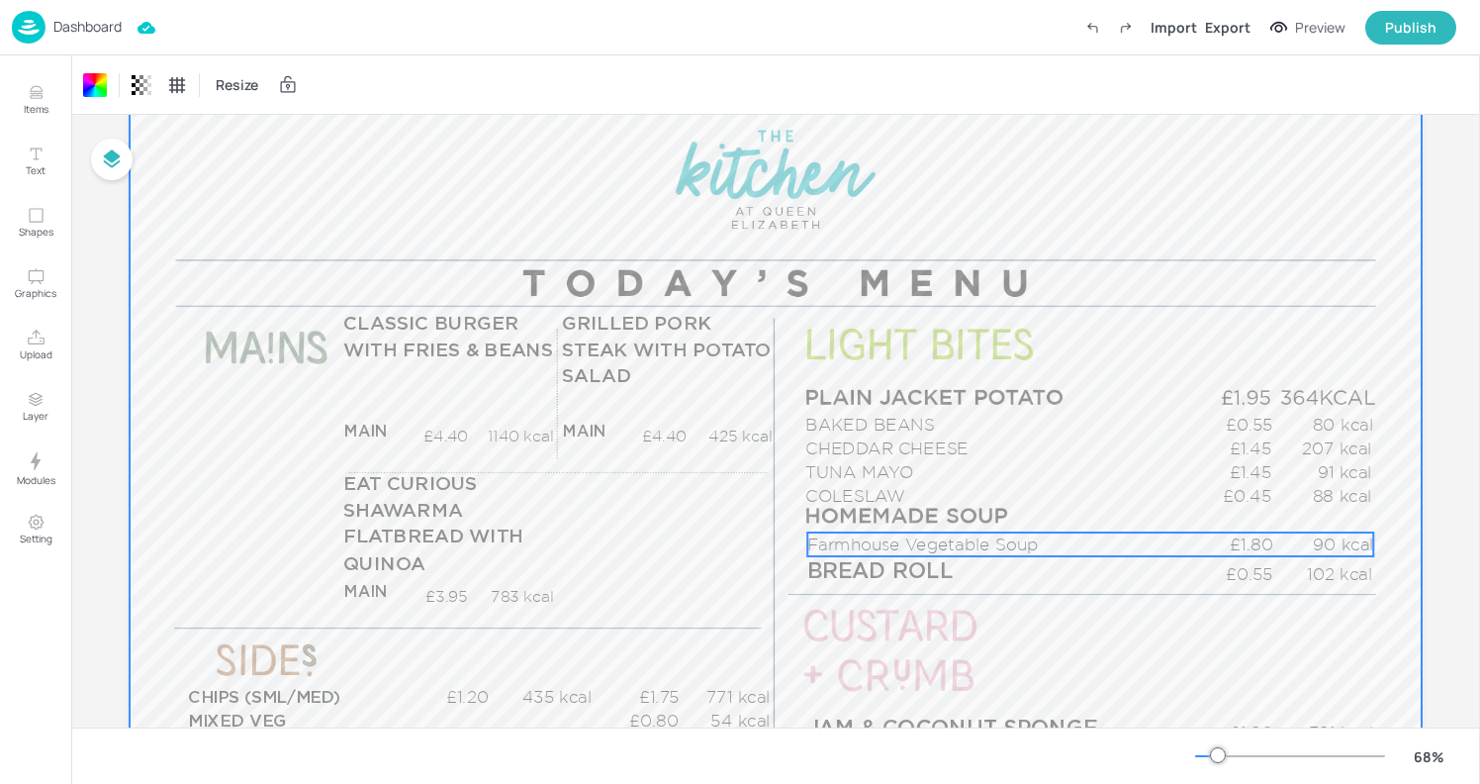
click at [967, 541] on span "Farmhouse Vegetable Soup" at bounding box center [922, 543] width 231 height 19
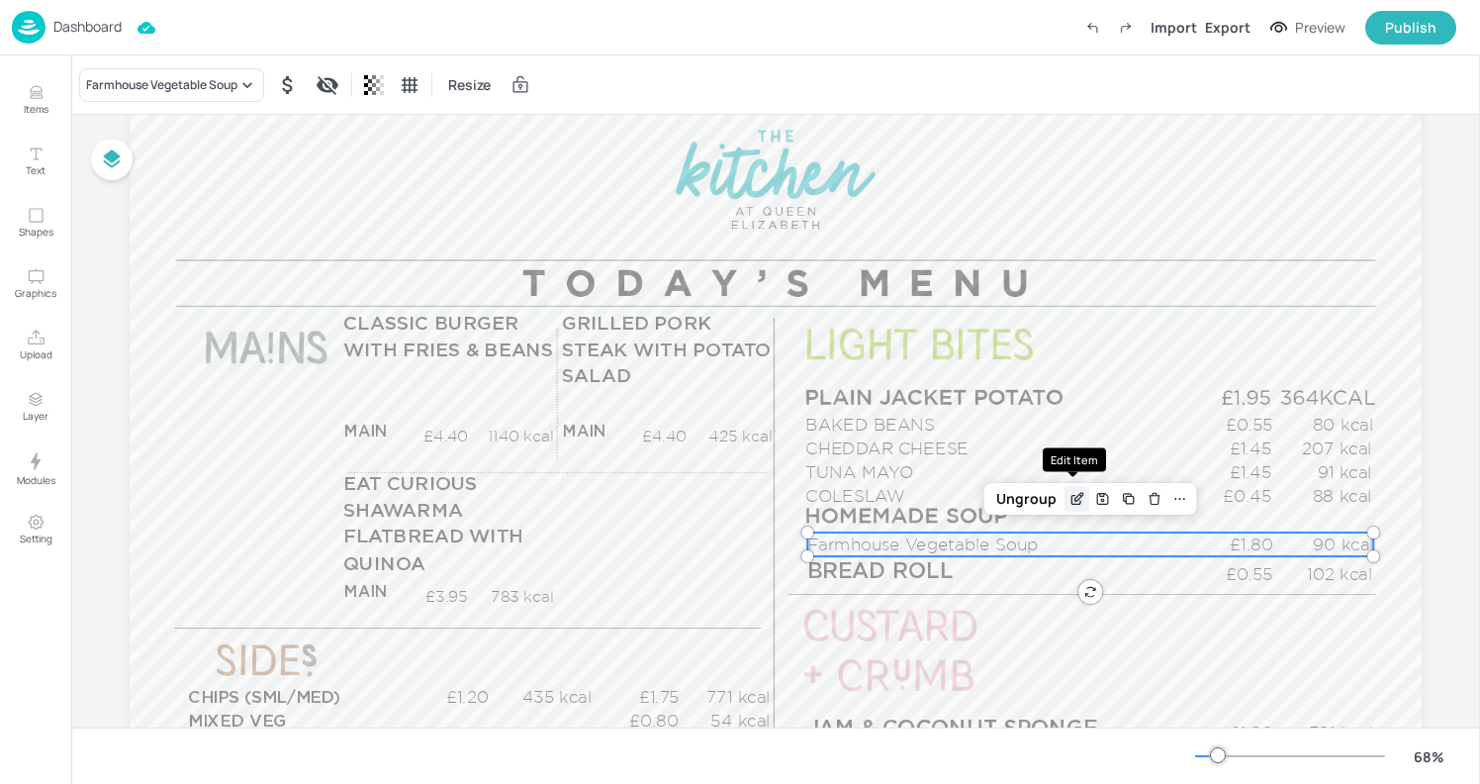
click at [1076, 496] on icon "Edit Item" at bounding box center [1077, 499] width 17 height 16
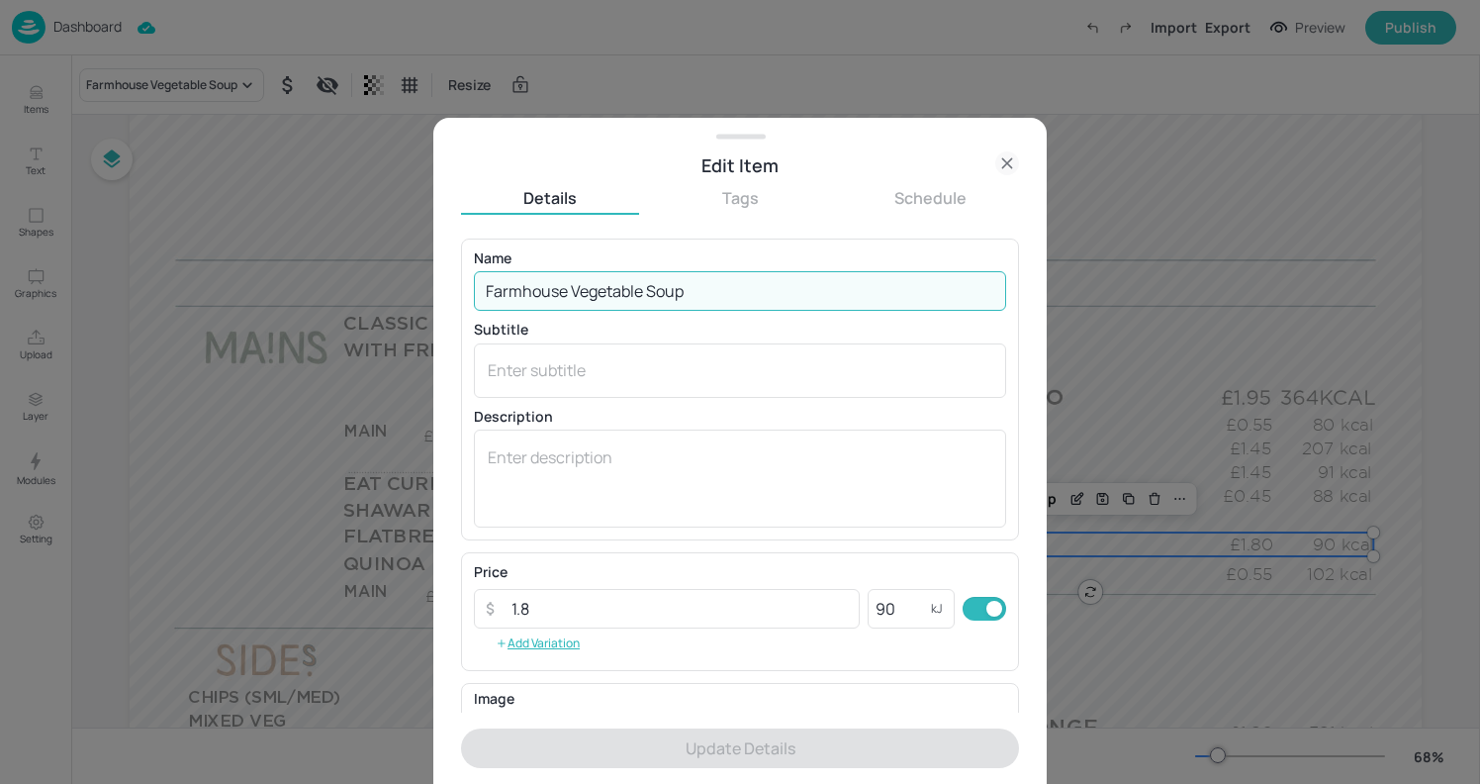
drag, startPoint x: 731, startPoint y: 272, endPoint x: 754, endPoint y: 292, distance: 30.2
click at [754, 292] on input "Farmhouse Vegetable Soup" at bounding box center [740, 291] width 532 height 40
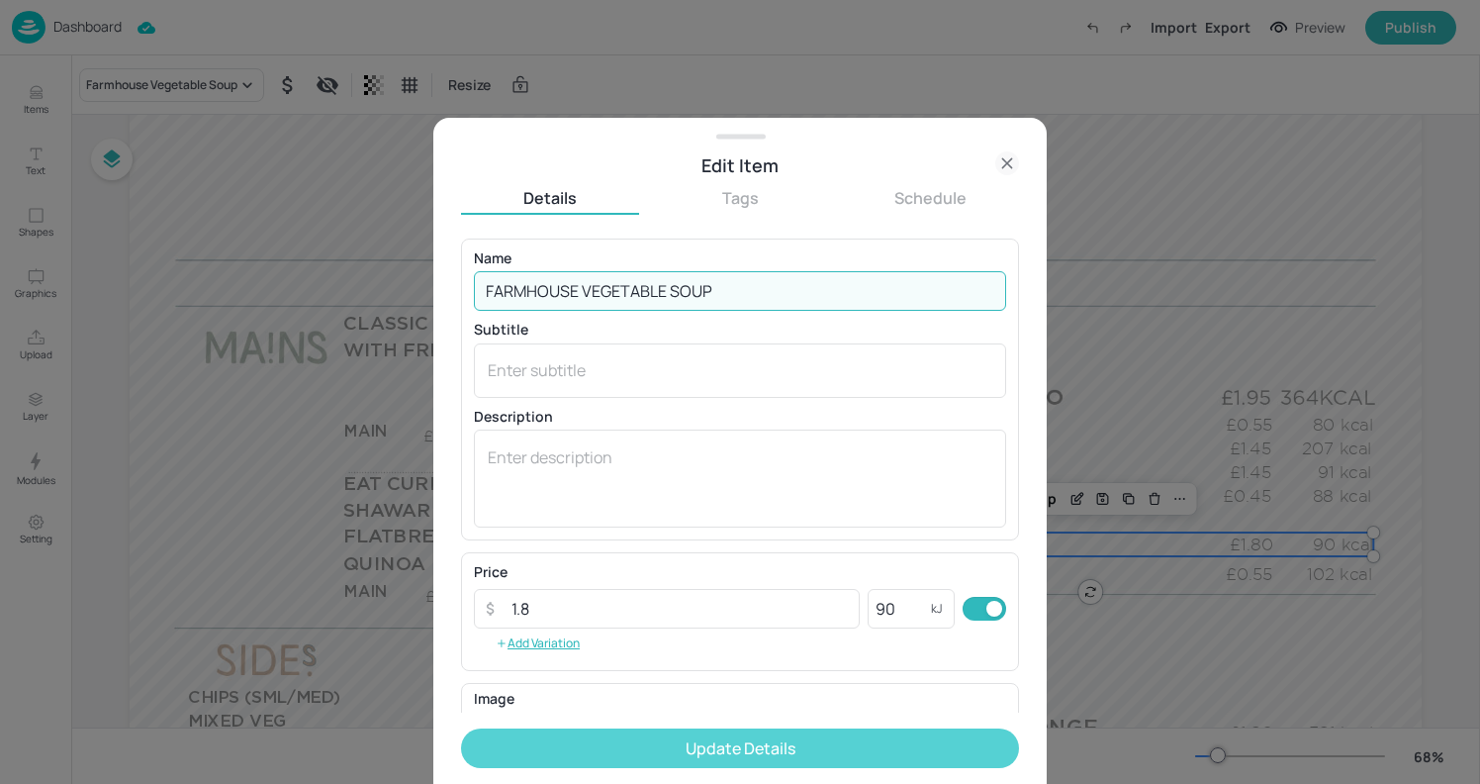
type input "FARMHOUSE VEGETABLE SOUP"
click at [786, 750] on button "Update Details" at bounding box center [740, 748] width 558 height 40
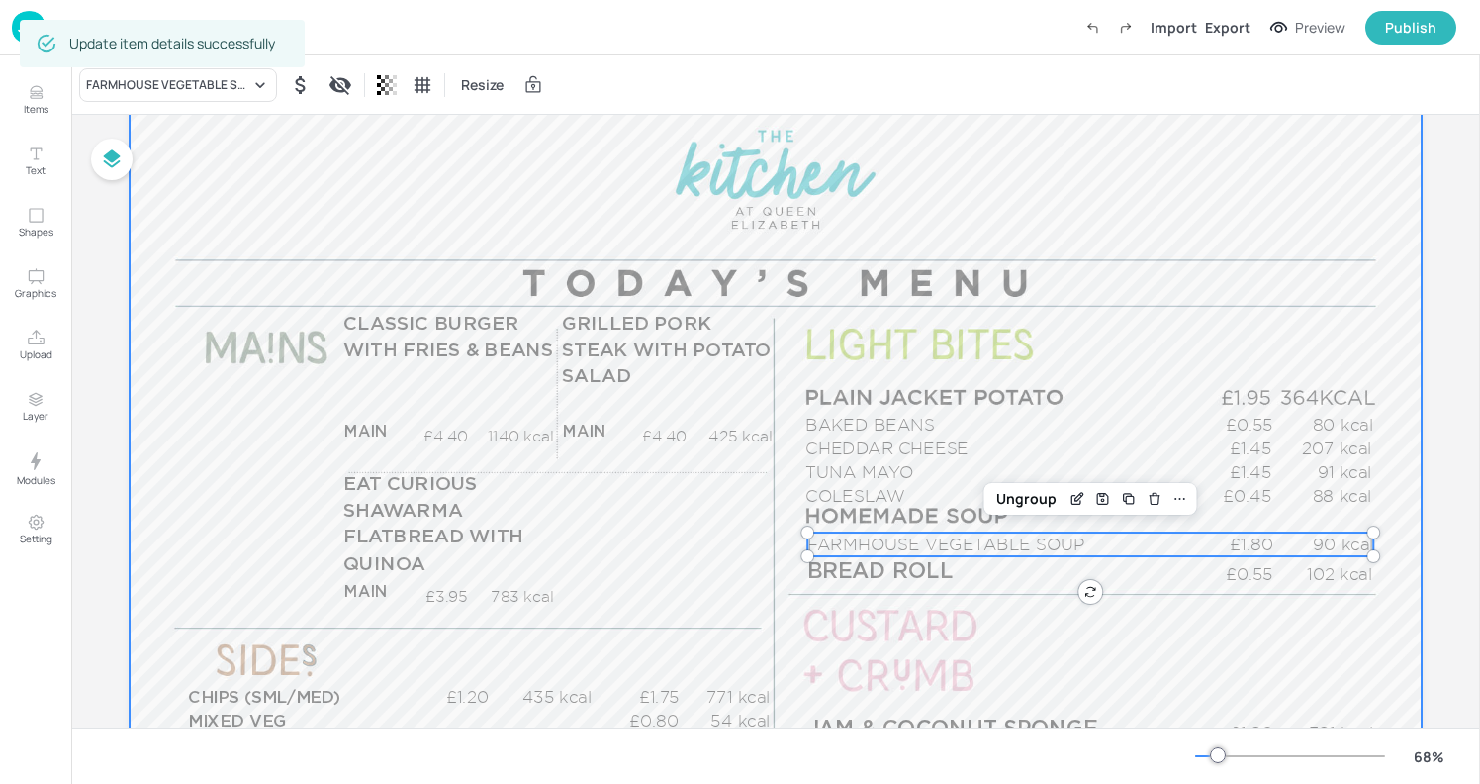
click at [976, 360] on div at bounding box center [776, 451] width 1292 height 727
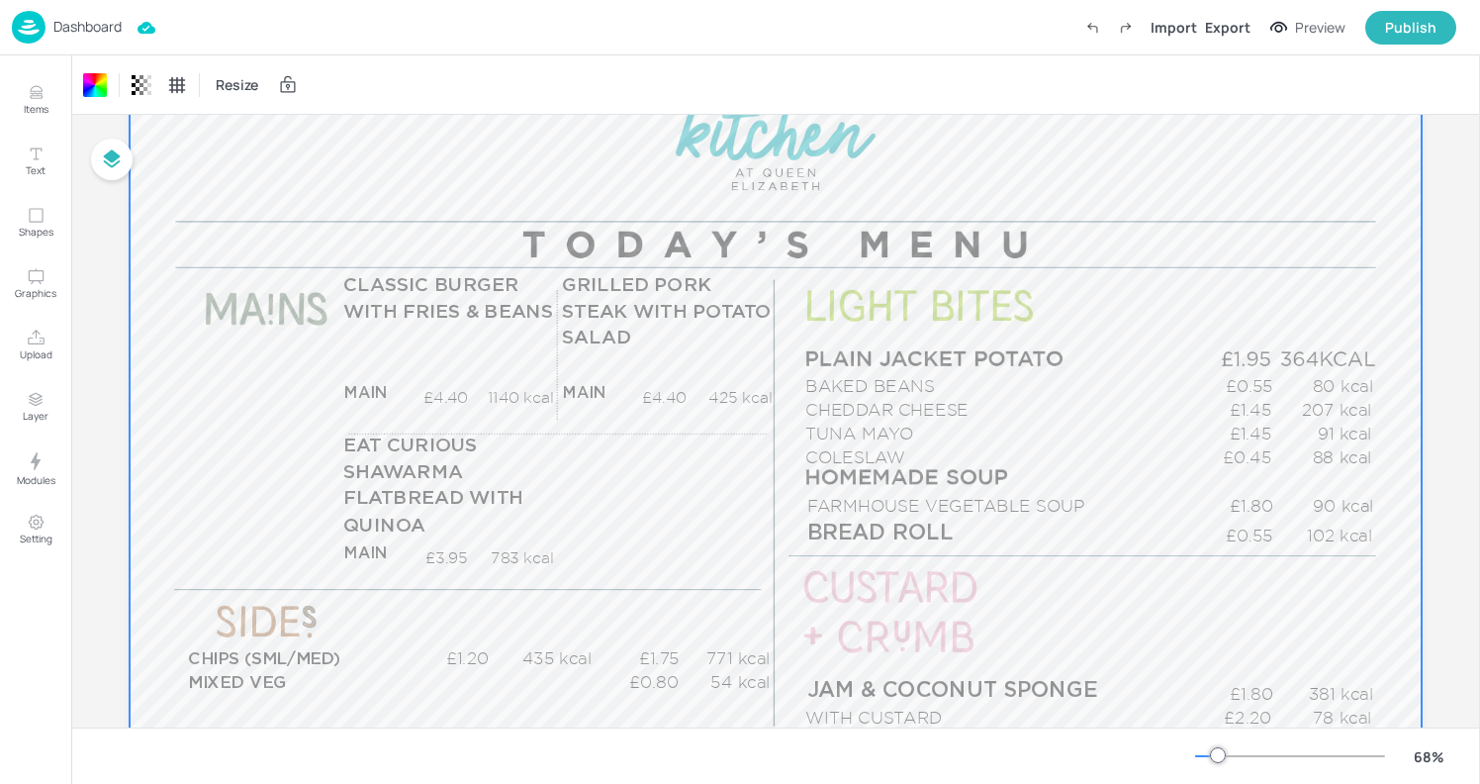
scroll to position [128, 0]
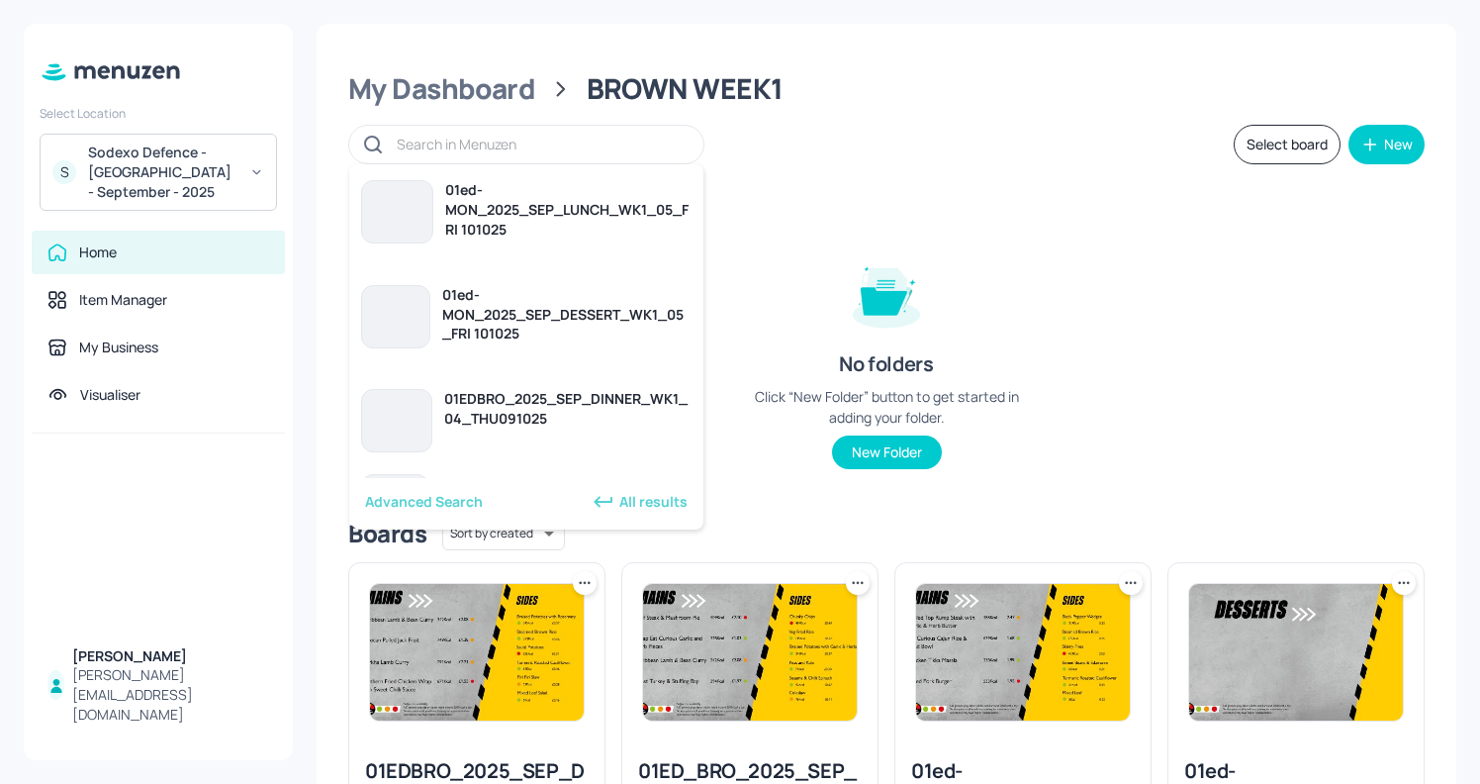
click at [526, 130] on input "text" at bounding box center [540, 144] width 287 height 29
click at [512, 125] on div at bounding box center [526, 145] width 356 height 40
click at [475, 135] on input "text" at bounding box center [540, 144] width 287 height 29
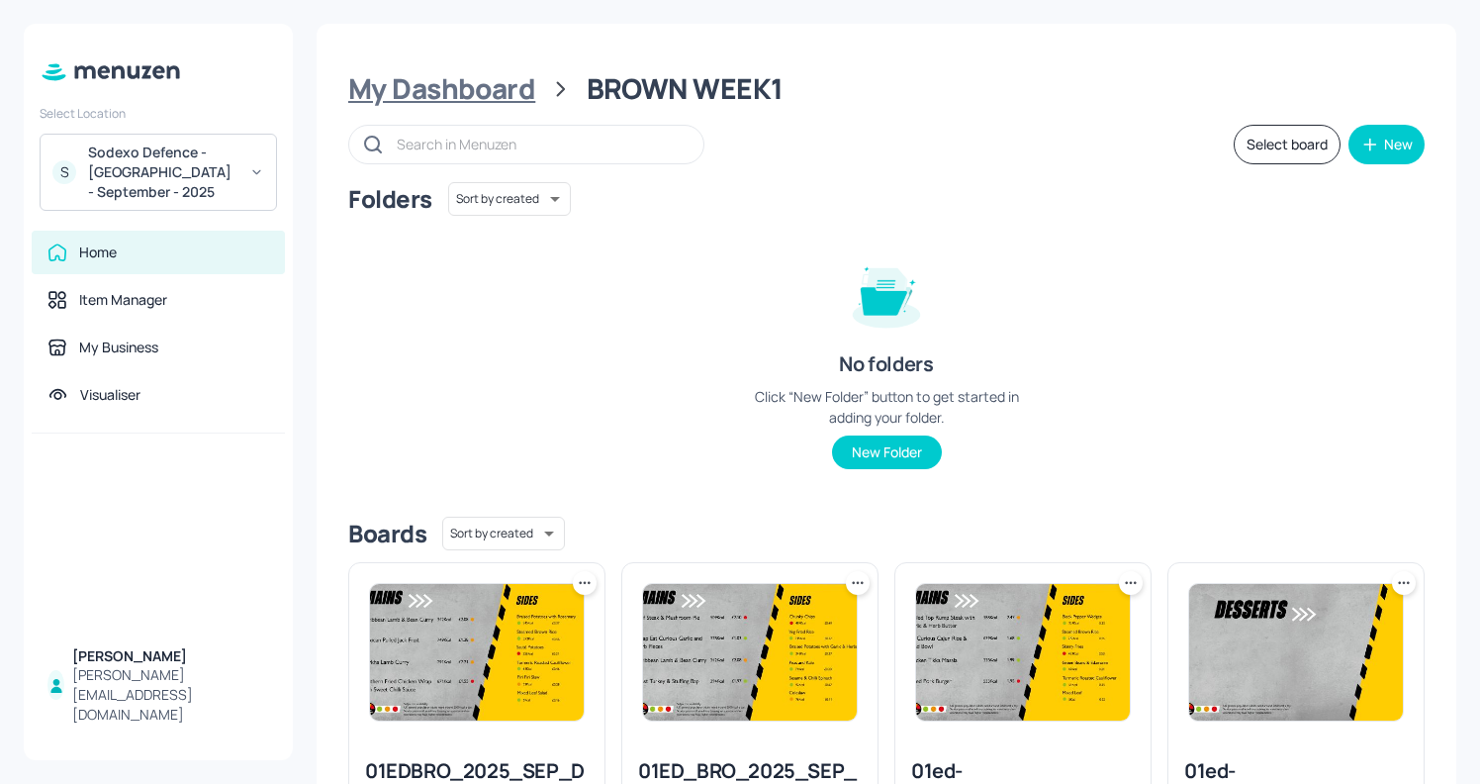
click at [471, 87] on div "My Dashboard" at bounding box center [441, 89] width 187 height 36
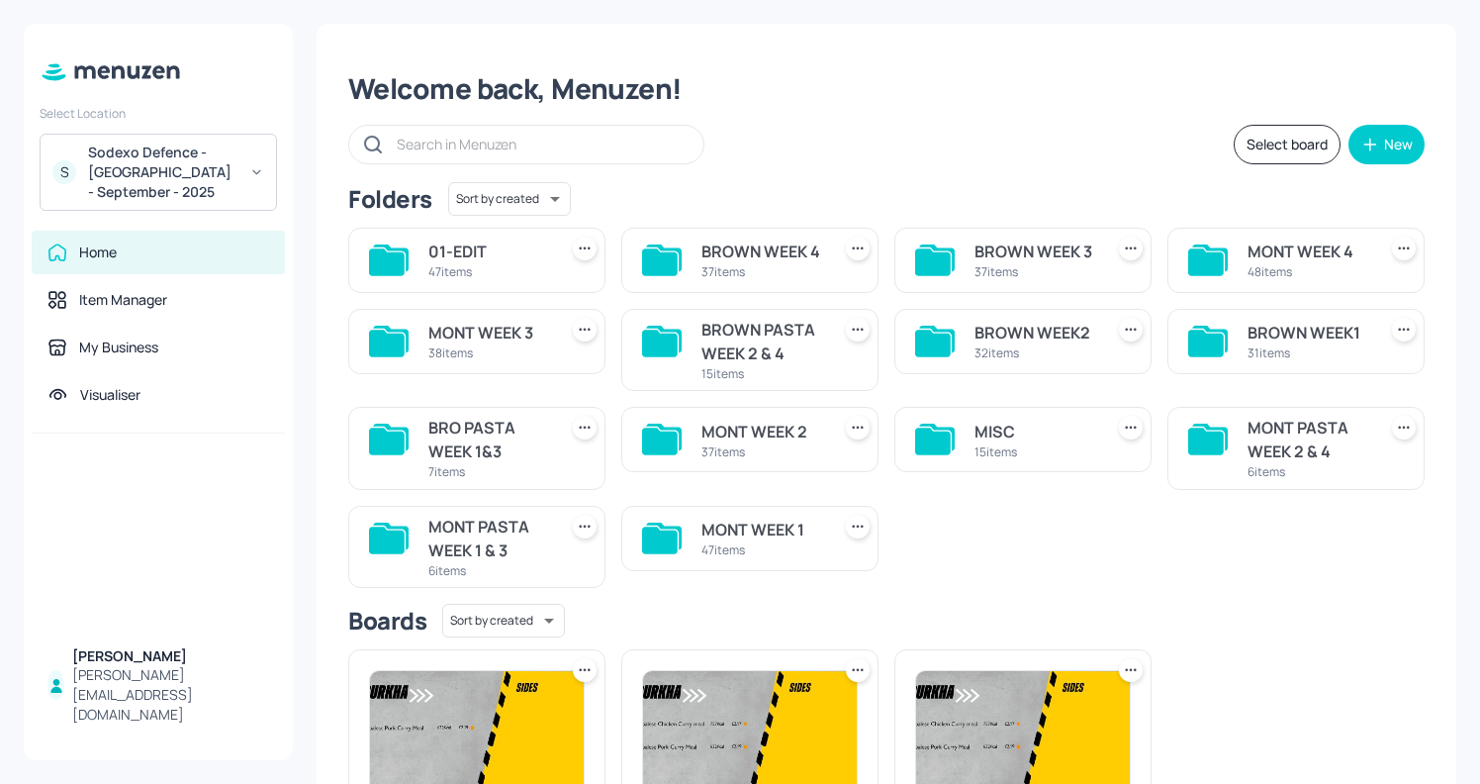
click at [751, 349] on div "BROWN PASTA WEEK 2 & 4" at bounding box center [762, 341] width 121 height 47
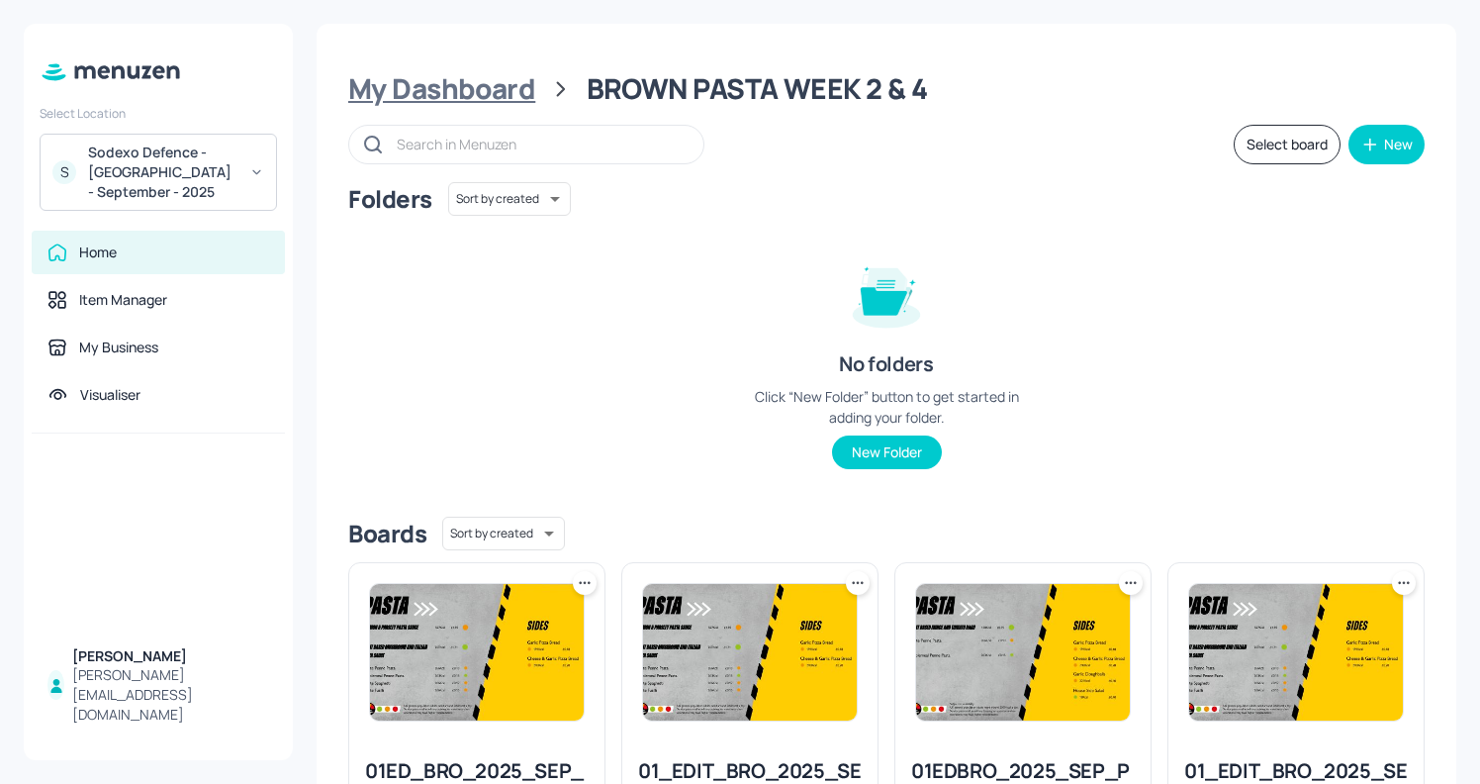
click at [494, 87] on div "My Dashboard" at bounding box center [441, 89] width 187 height 36
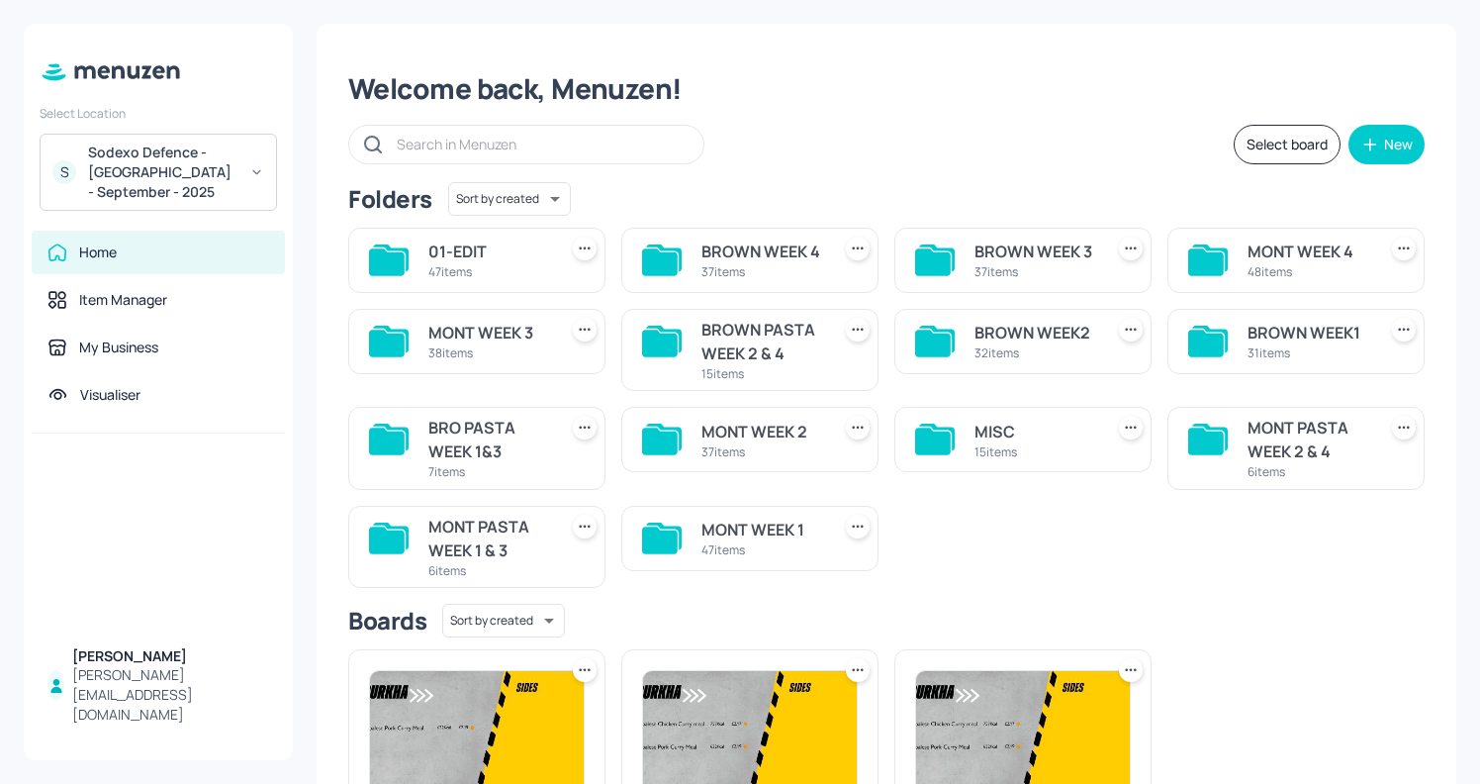
click at [1033, 366] on div "BROWN WEEK2 32 items" at bounding box center [1022, 341] width 257 height 65
click at [1067, 329] on div "BROWN WEEK2" at bounding box center [1035, 333] width 121 height 24
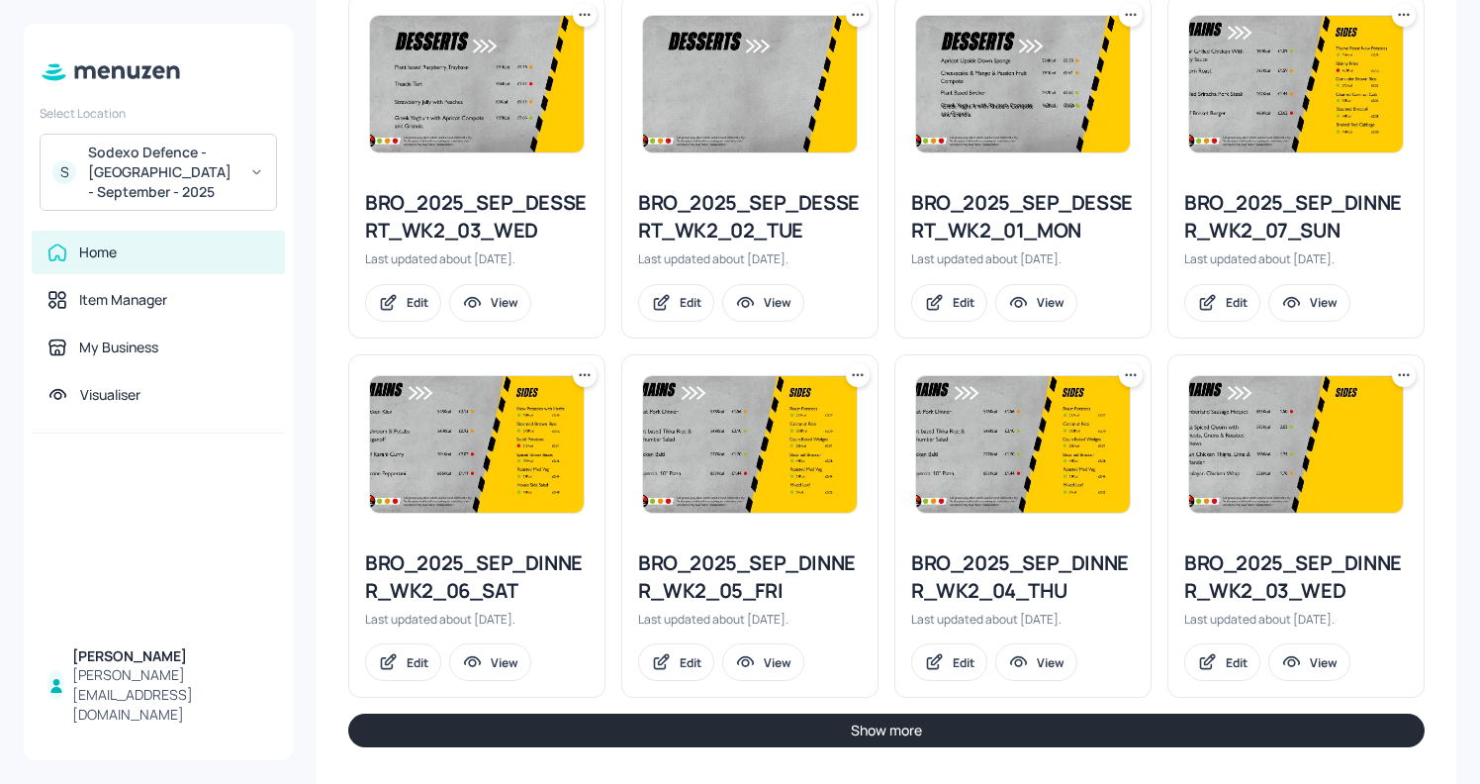
scroll to position [2100, 0]
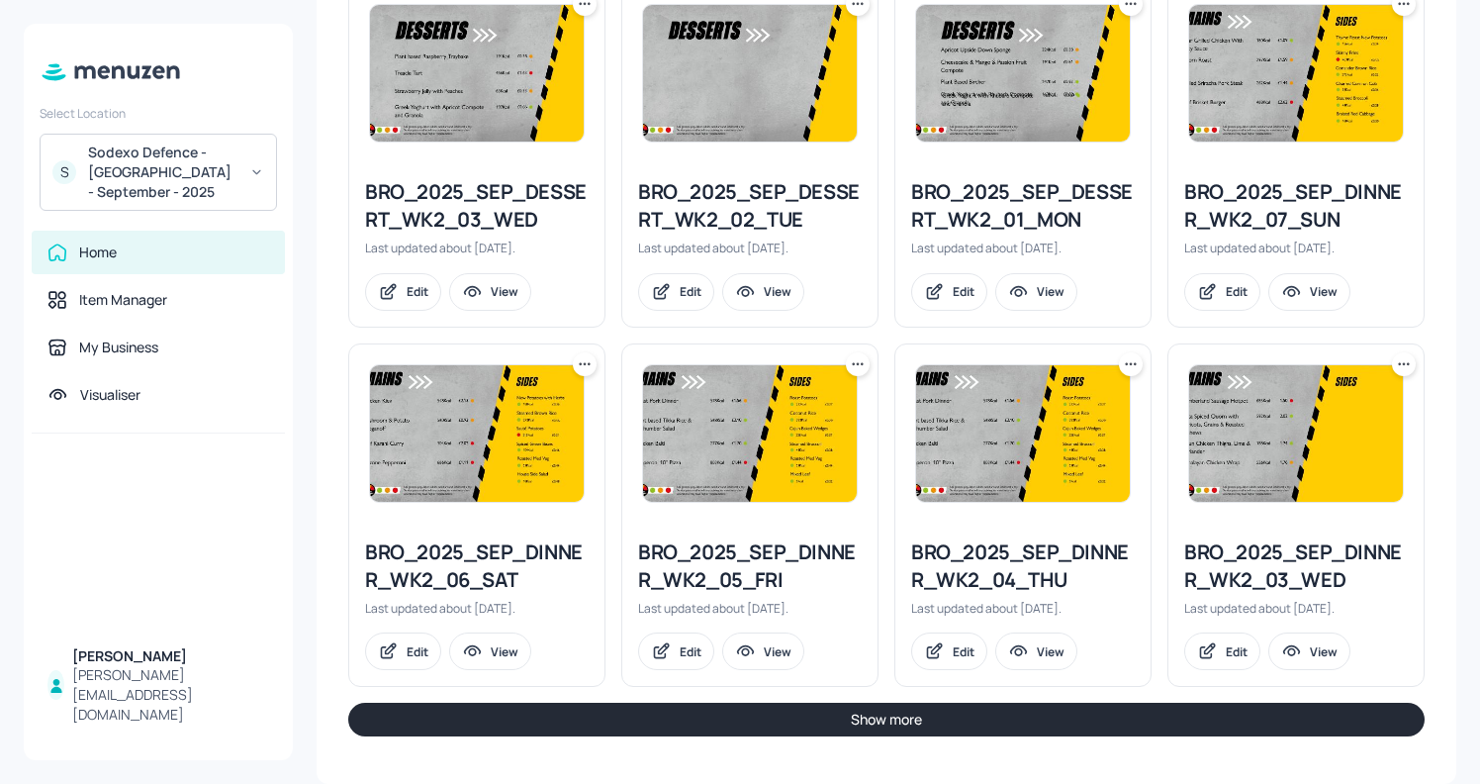
click at [944, 706] on button "Show more" at bounding box center [886, 720] width 1077 height 34
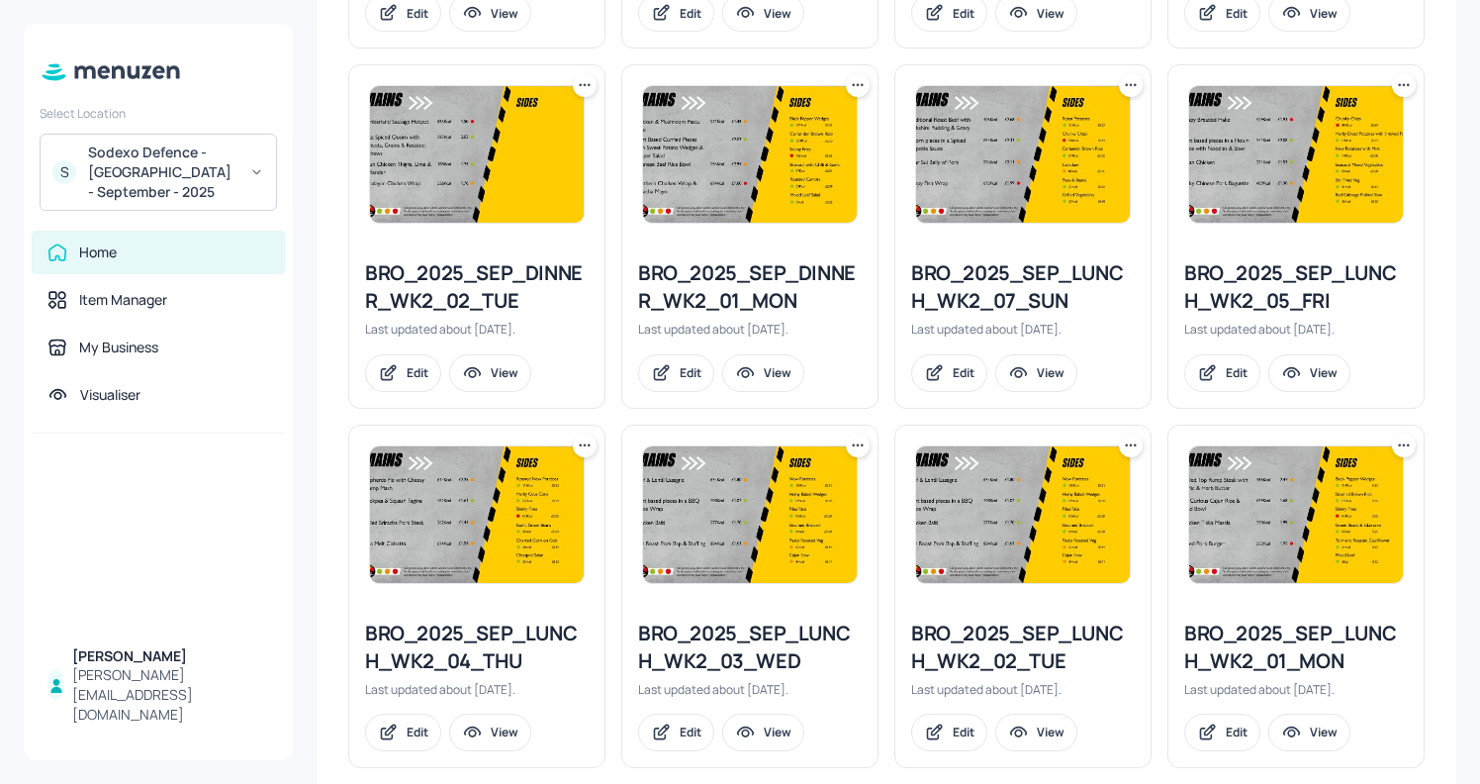
scroll to position [2770, 0]
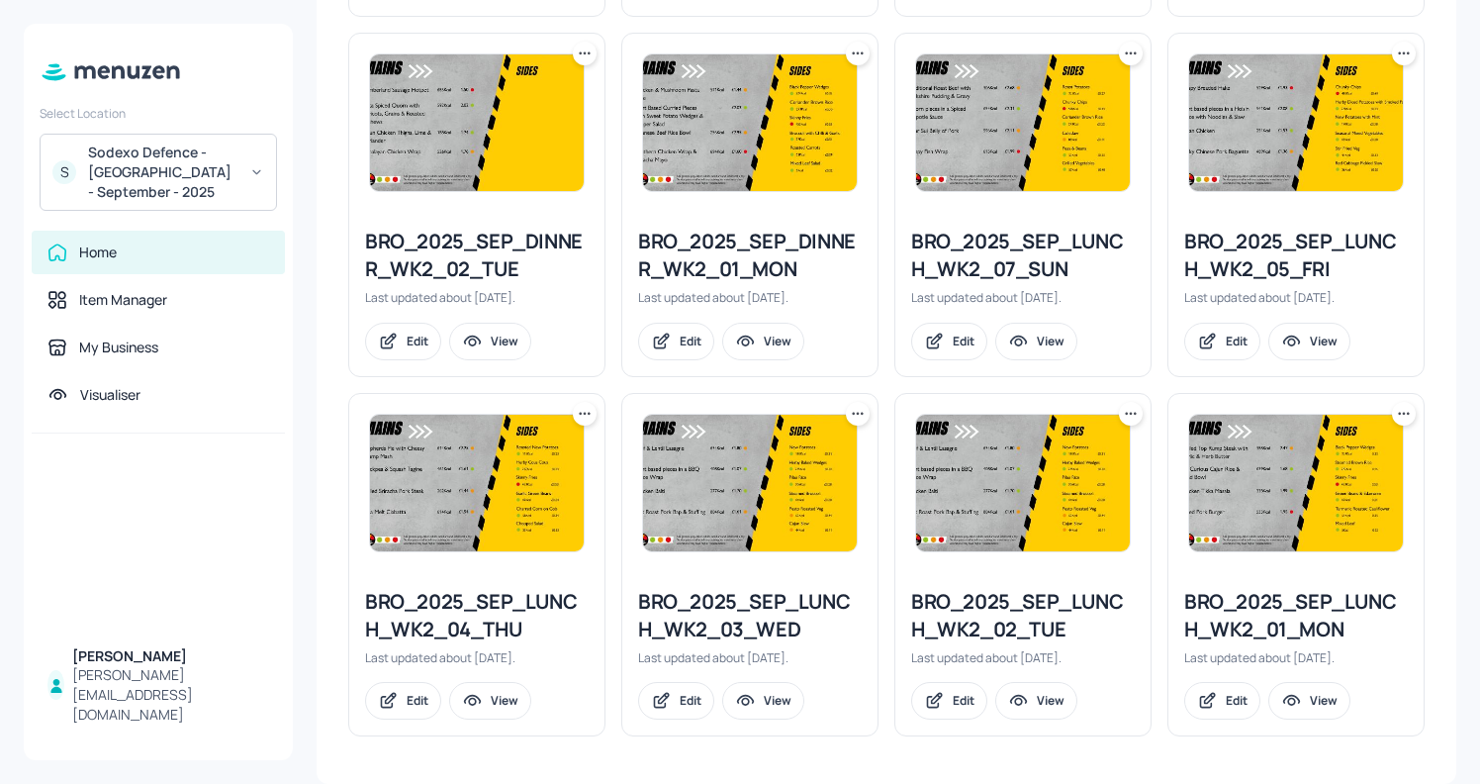
click at [1394, 421] on icon at bounding box center [1404, 414] width 20 height 20
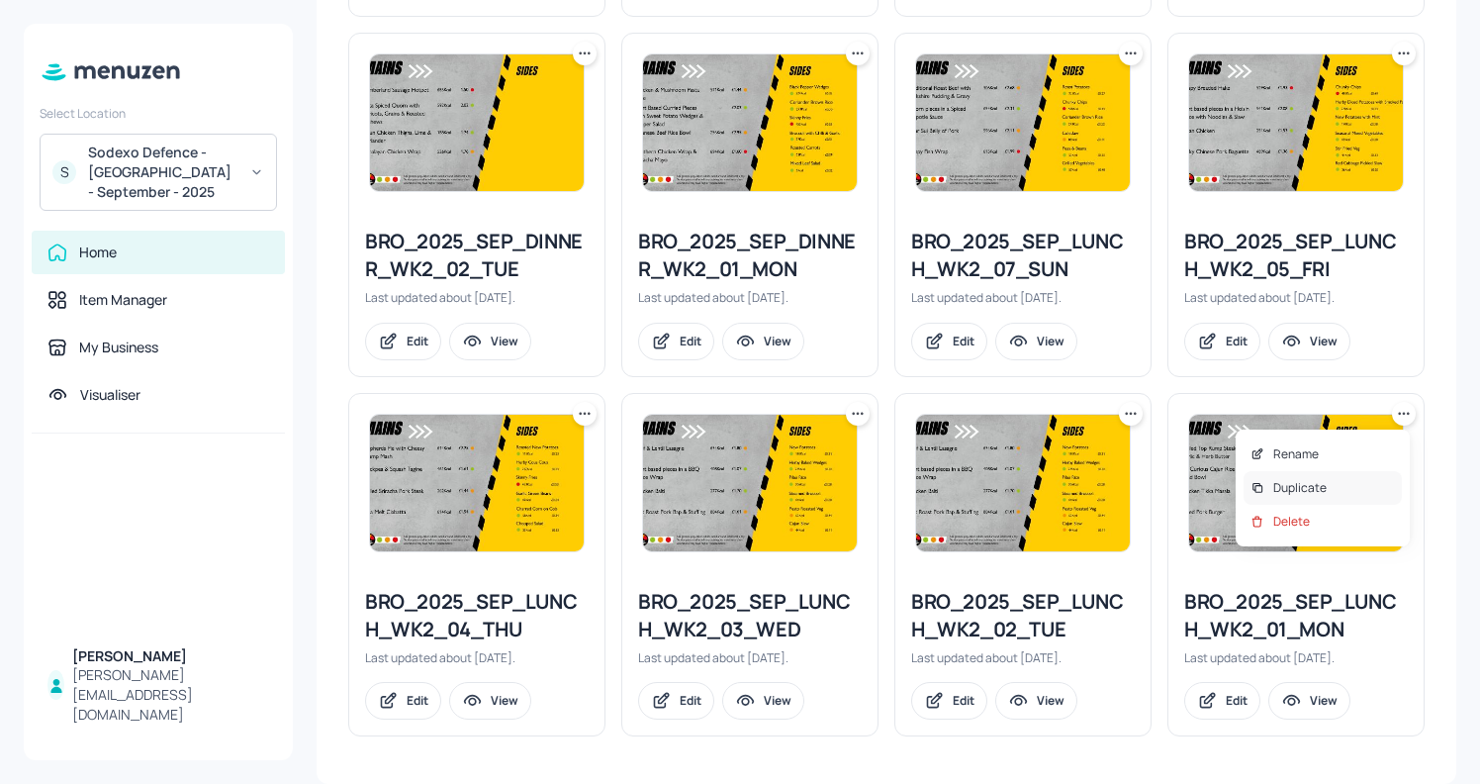
click at [1277, 482] on p "Duplicate" at bounding box center [1299, 488] width 53 height 18
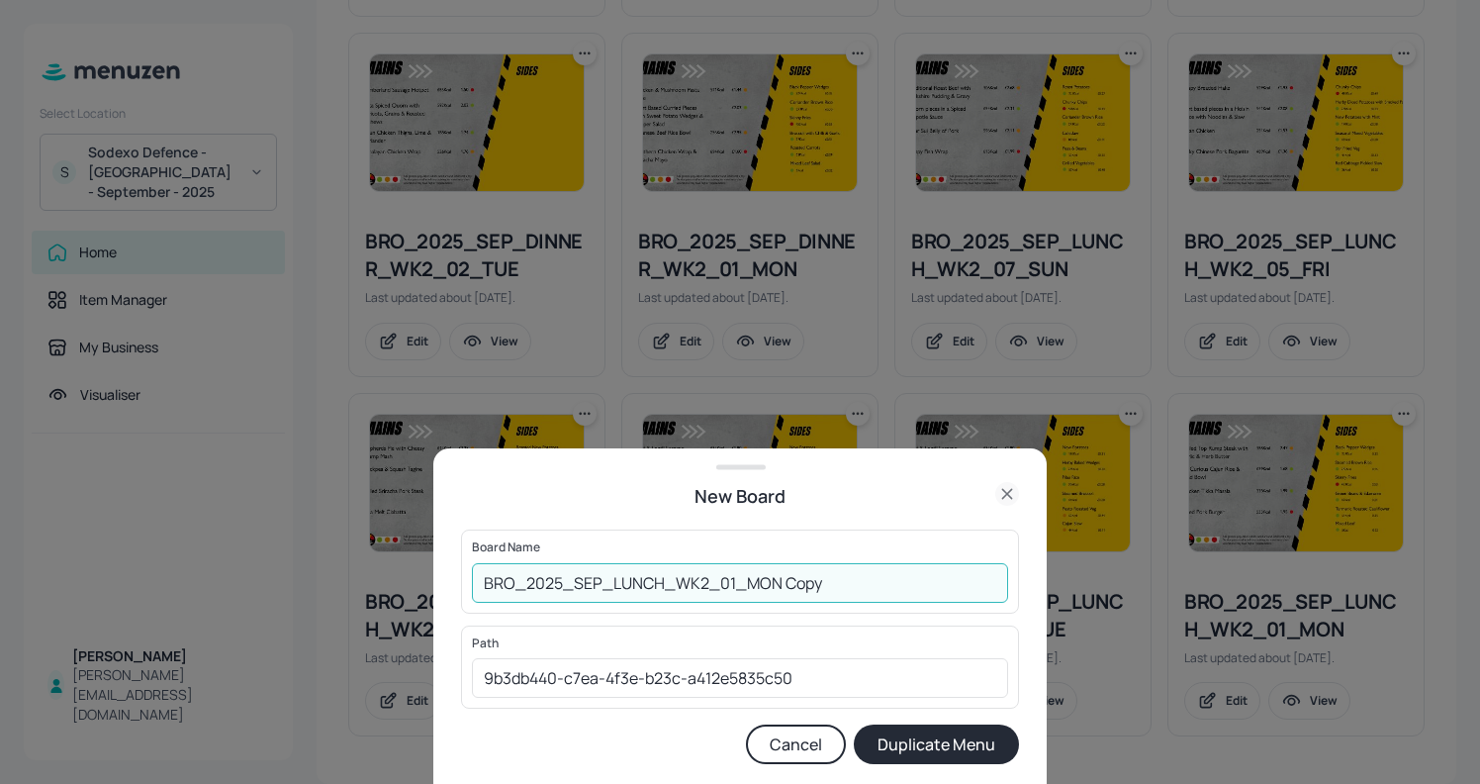
click at [475, 574] on input "BRO_2025_SEP_LUNCH_WK2_01_MON Copy" at bounding box center [740, 583] width 536 height 40
click at [876, 572] on input "01EDBRO_2025_SEP_LUNCH_WK2_01_MON Copy" at bounding box center [740, 583] width 536 height 40
type input "01EDBRO_2025_SEP_LUNCH_WK2_01_MON131025"
click at [908, 738] on button "Duplicate Menu" at bounding box center [936, 744] width 165 height 40
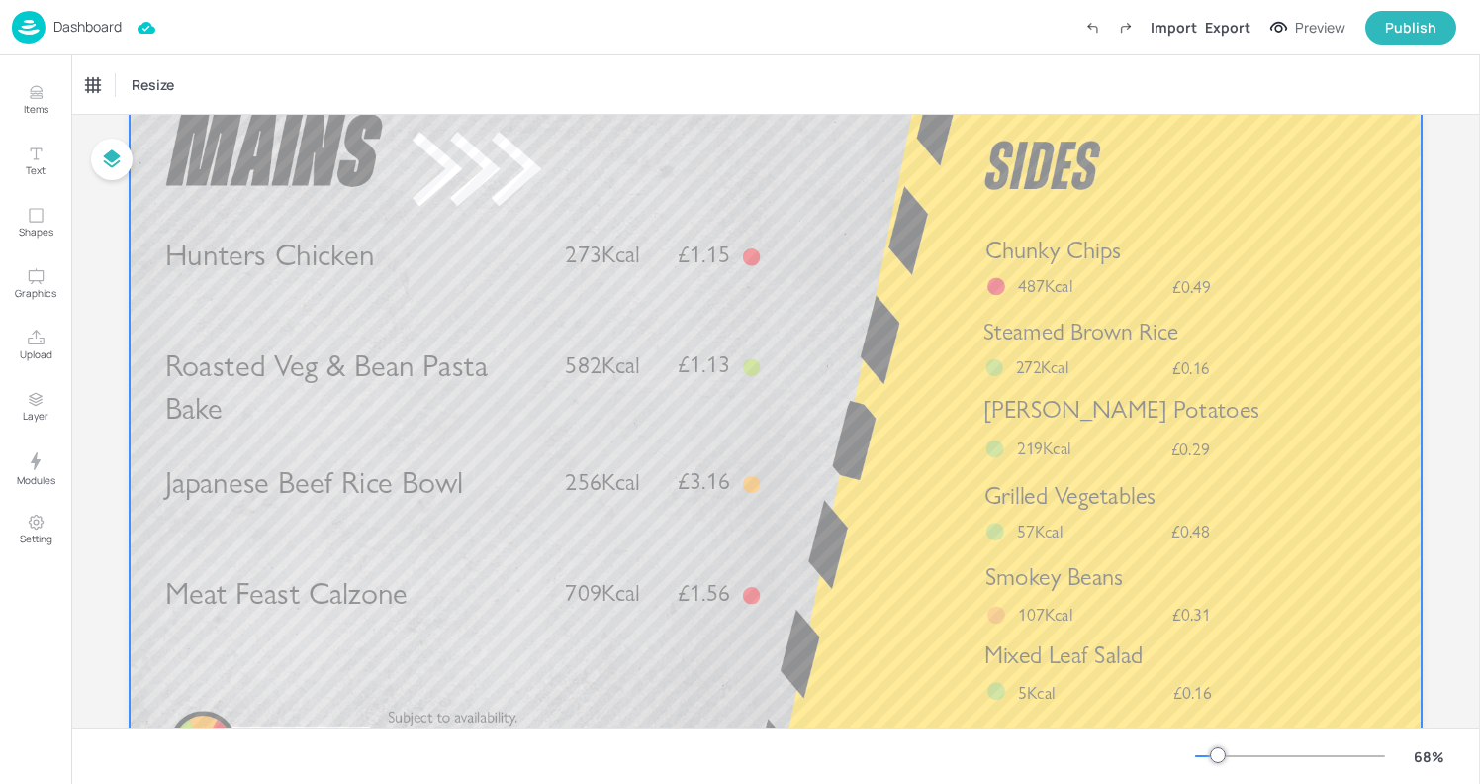
scroll to position [92, 0]
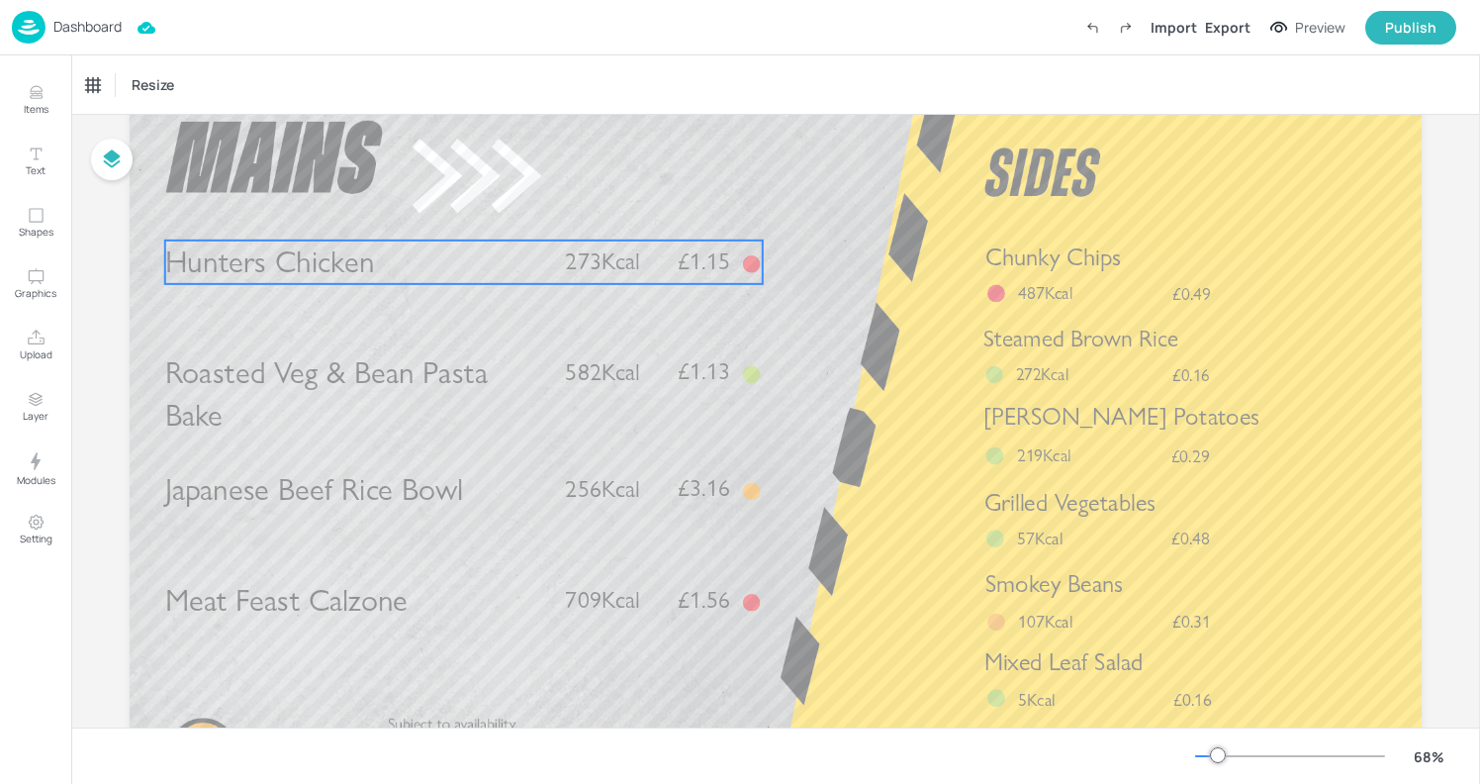
click at [401, 274] on p "Hunters Chicken" at bounding box center [356, 262] width 383 height 44
click at [156, 73] on div "Hunters Chicken" at bounding box center [142, 85] width 127 height 34
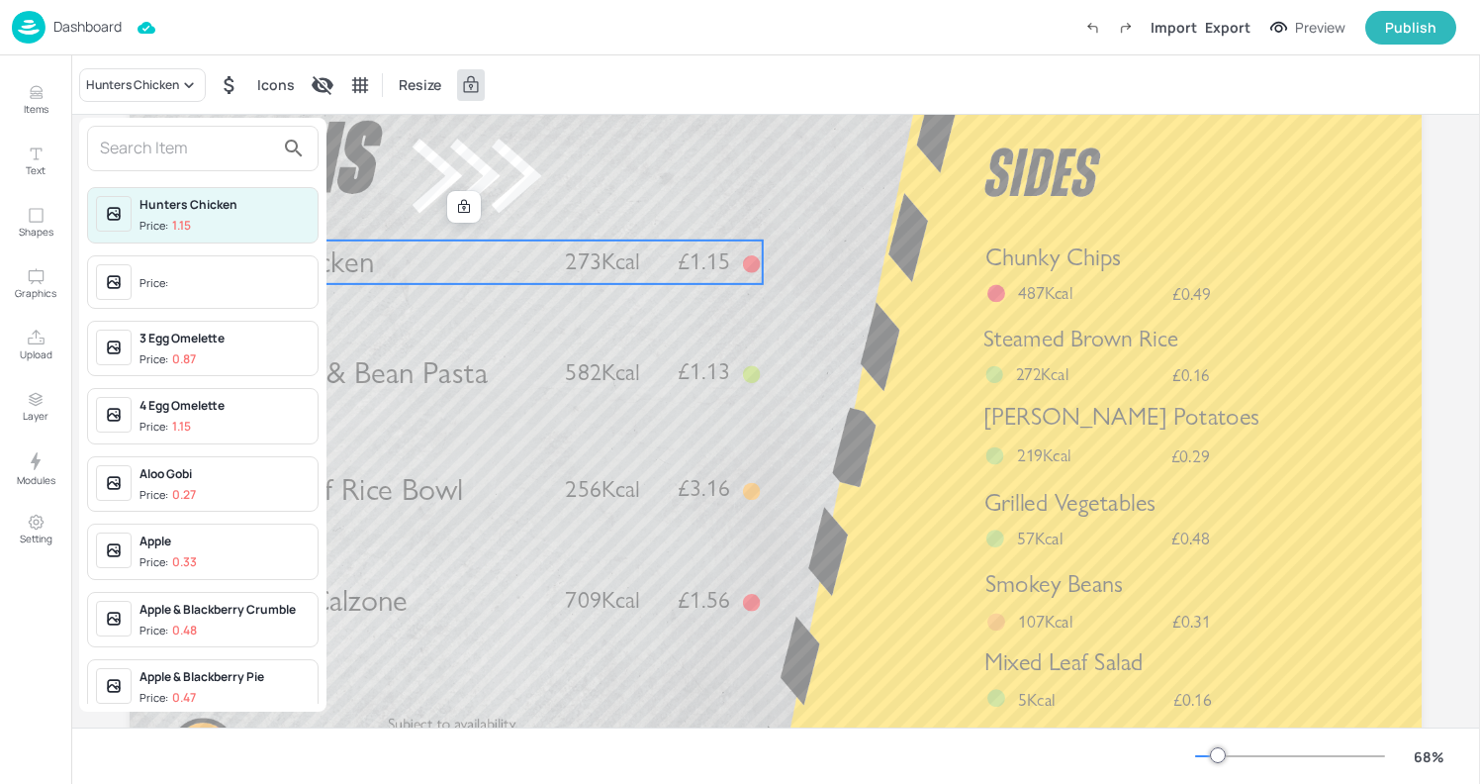
click at [709, 158] on div at bounding box center [740, 392] width 1480 height 784
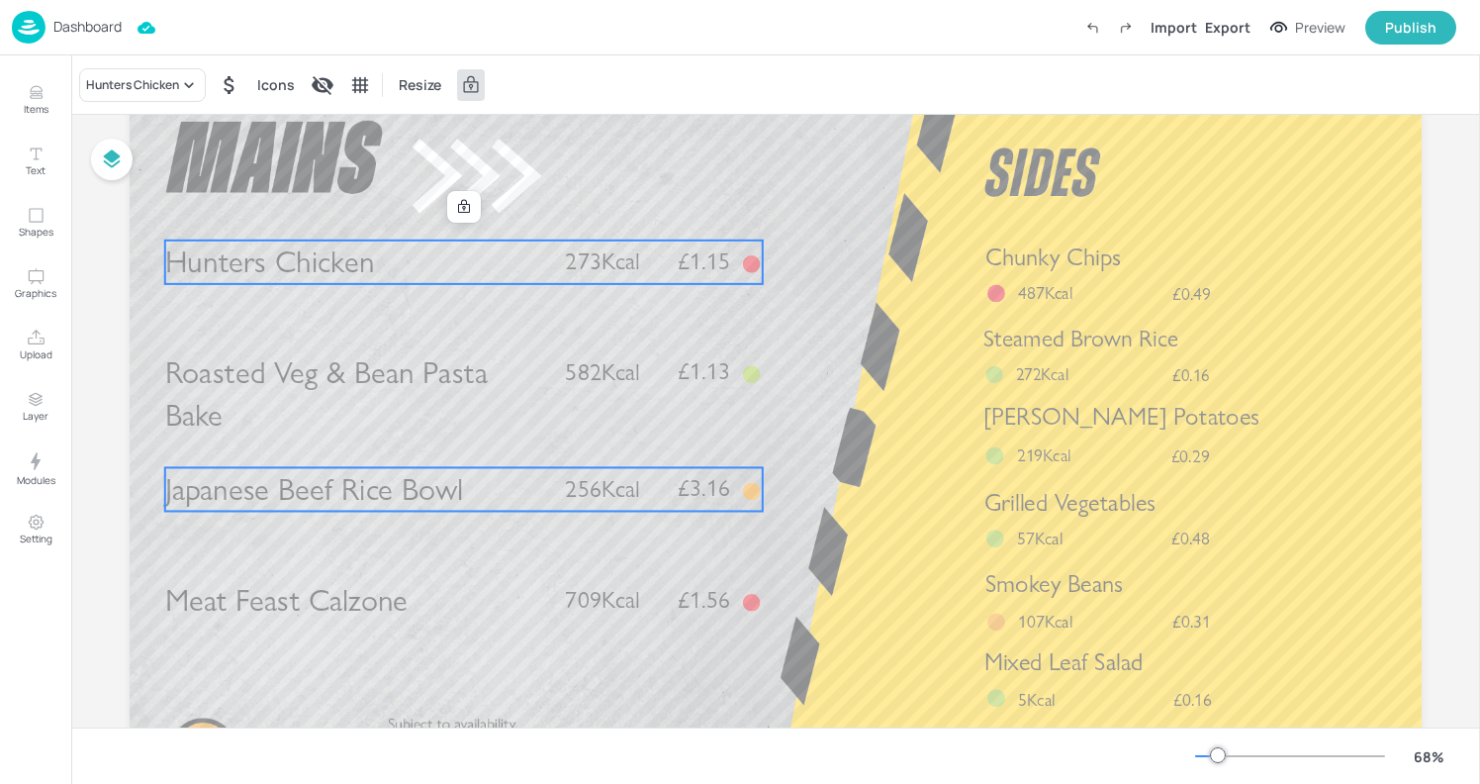
click at [430, 493] on span "Japanese Beef Rice Bowl" at bounding box center [314, 489] width 298 height 38
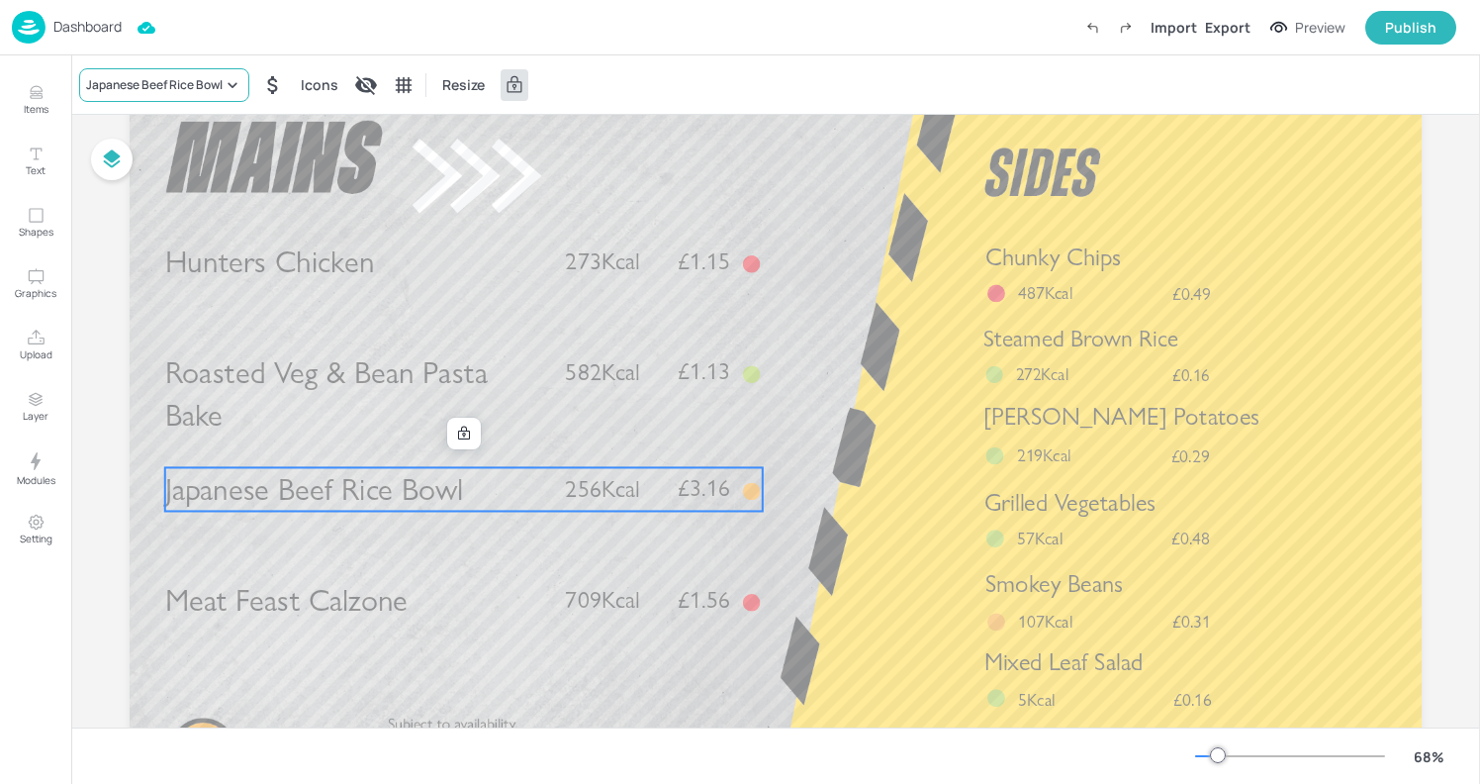
click at [219, 88] on div "Japanese Beef Rice Bowl" at bounding box center [154, 85] width 137 height 18
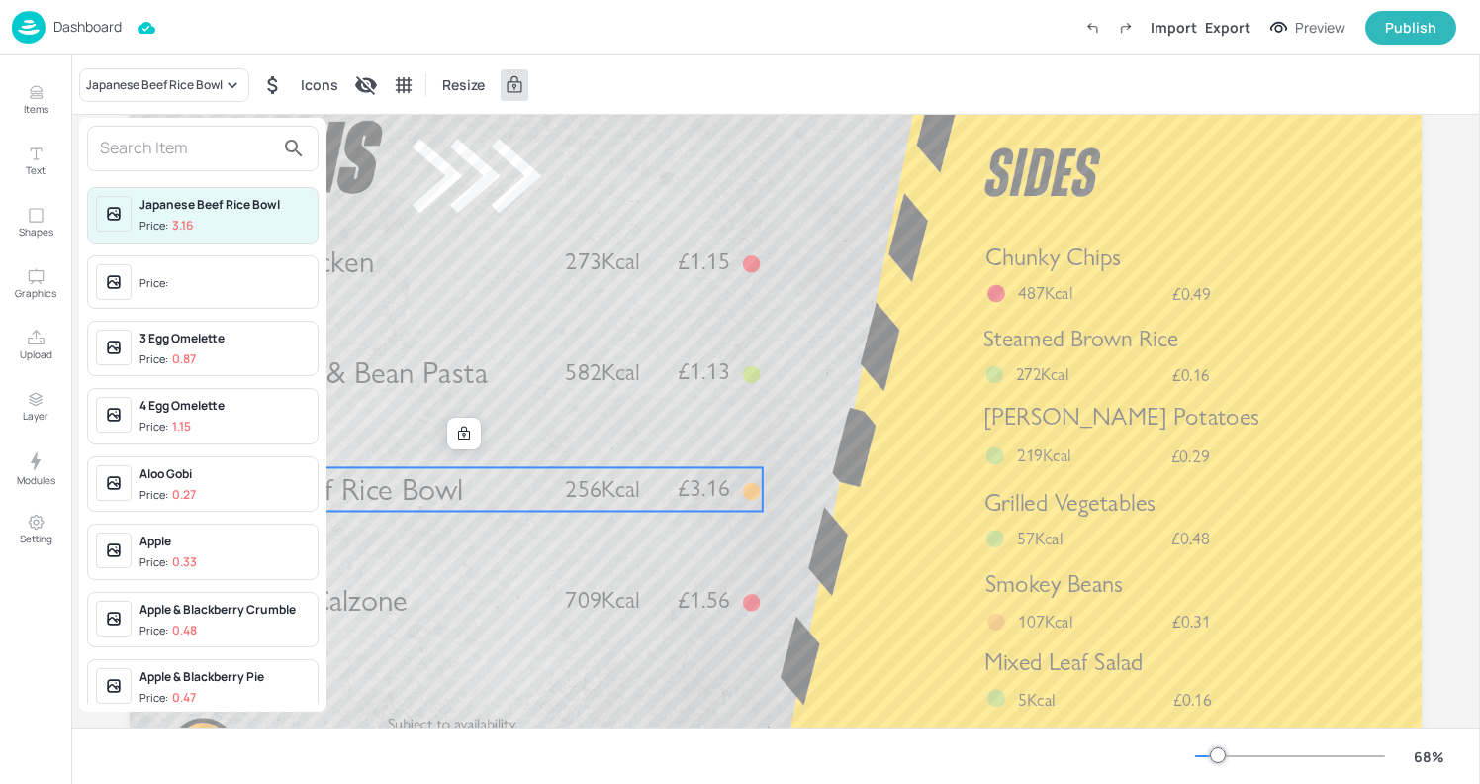
click at [189, 296] on span "Price:" at bounding box center [225, 284] width 170 height 32
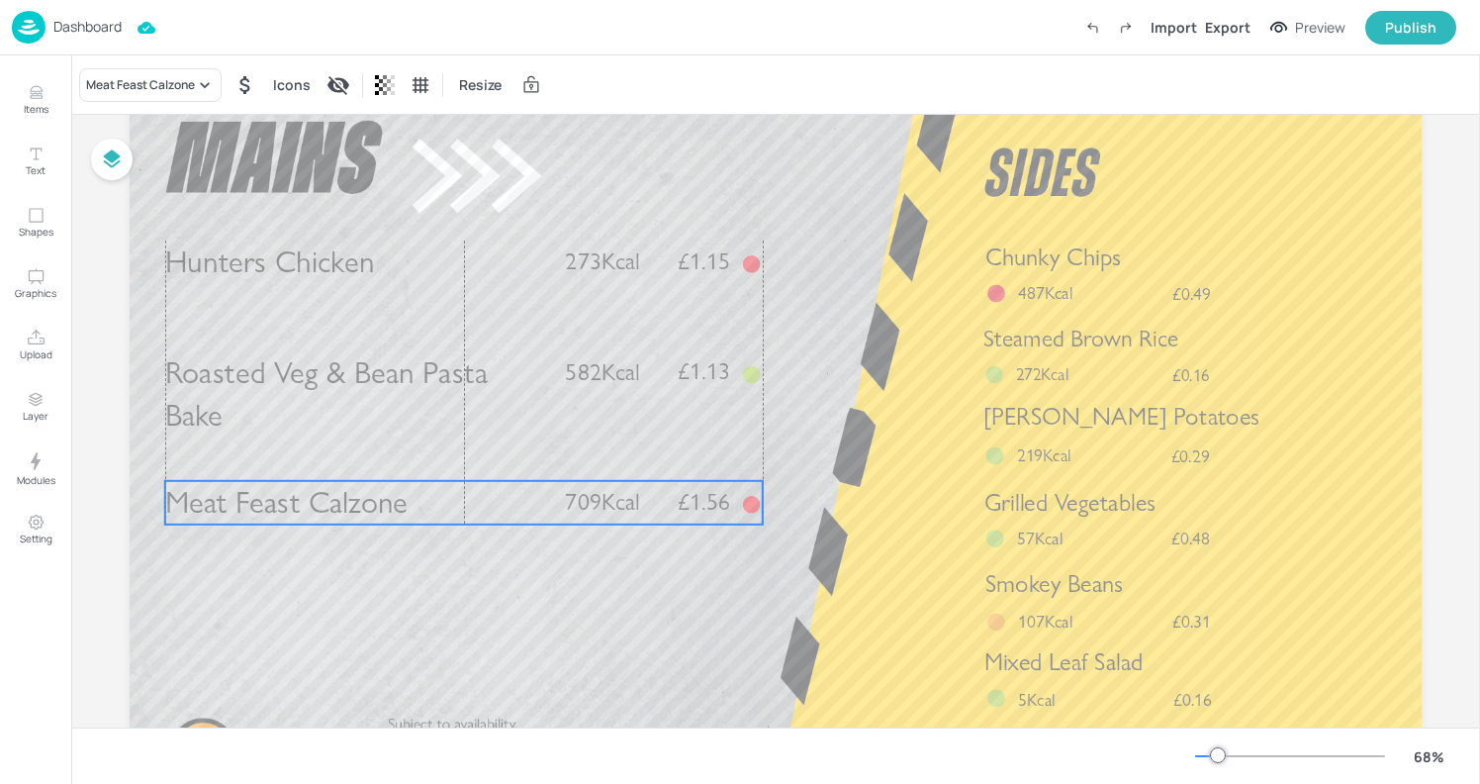
drag, startPoint x: 286, startPoint y: 611, endPoint x: 286, endPoint y: 514, distance: 98.0
click at [286, 514] on span "Meat Feast Calzone" at bounding box center [286, 503] width 243 height 38
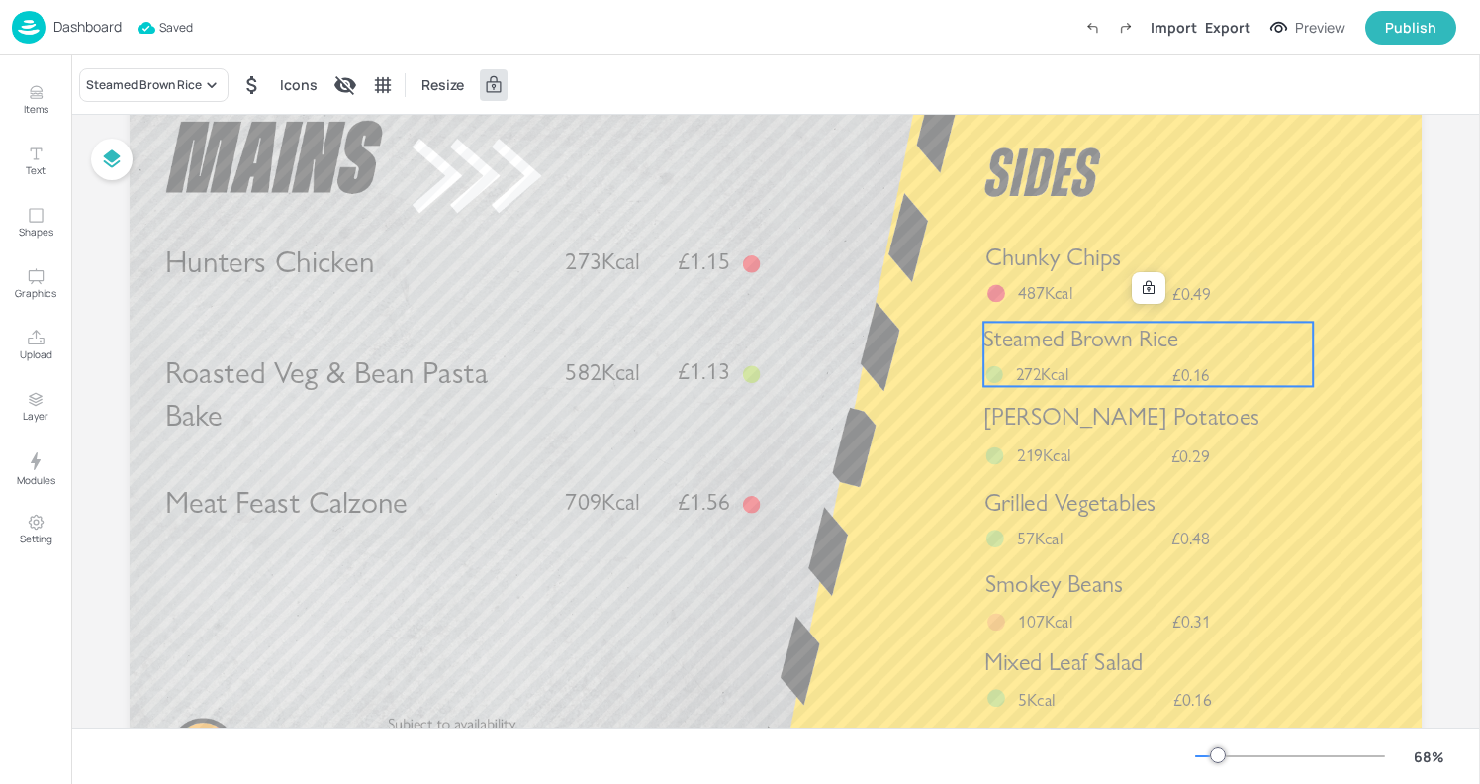
click at [1063, 369] on span "272Kcal" at bounding box center [1042, 374] width 52 height 21
click at [159, 71] on div "Steamed Brown Rice" at bounding box center [153, 85] width 149 height 34
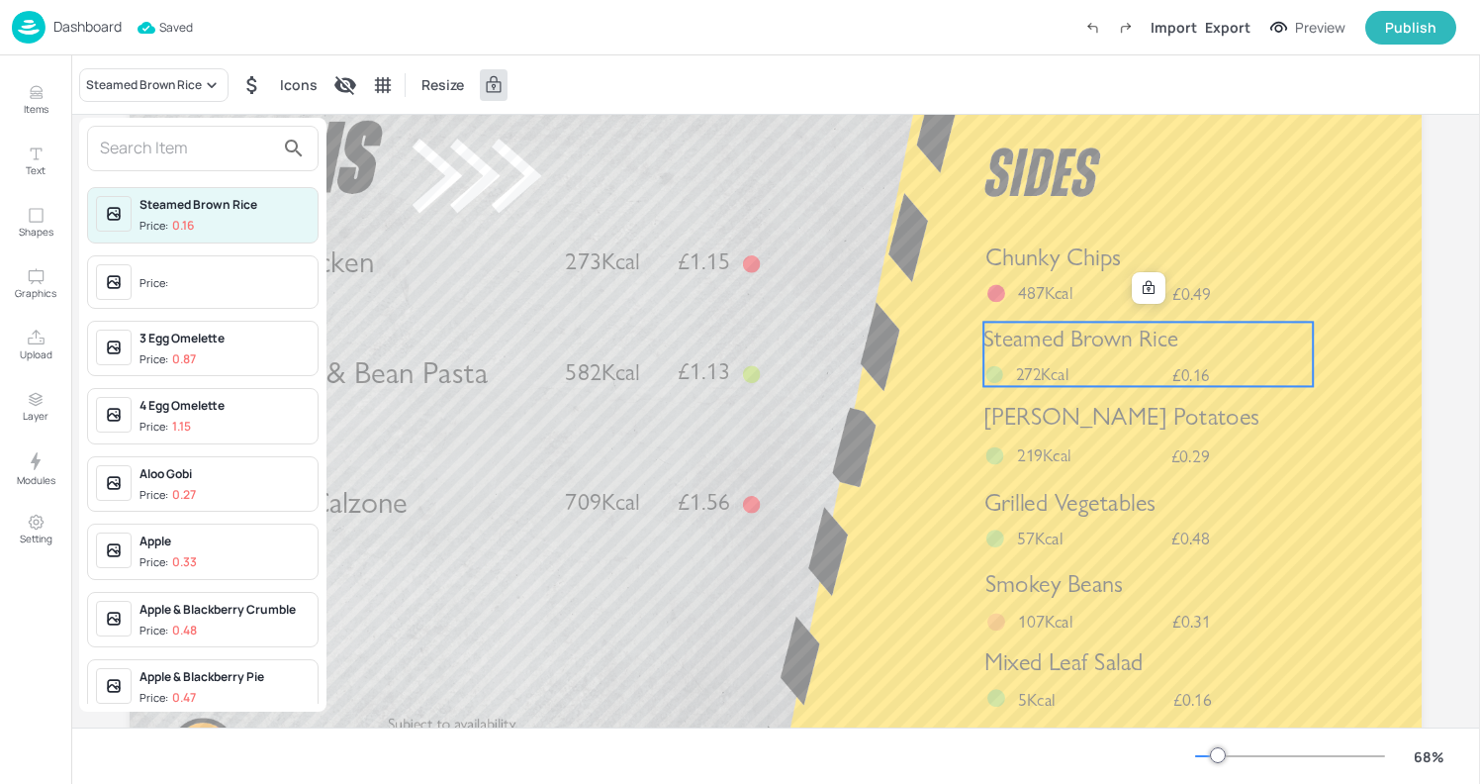
click at [178, 264] on div "Price:" at bounding box center [225, 282] width 170 height 36
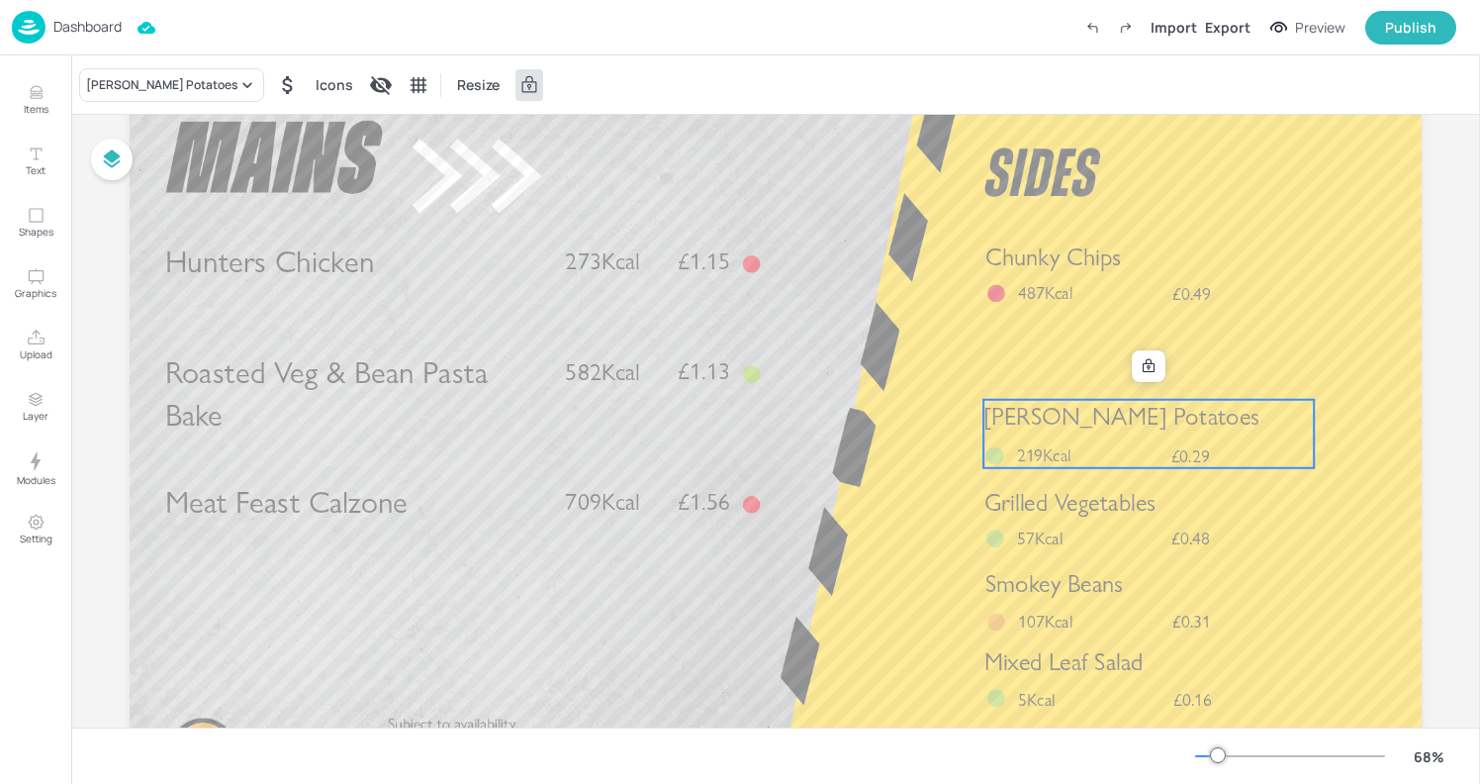
click at [1118, 446] on div "Parmentier Potatoes £0.29 219Kcal" at bounding box center [1149, 434] width 330 height 68
click at [1146, 359] on icon at bounding box center [1149, 366] width 16 height 16
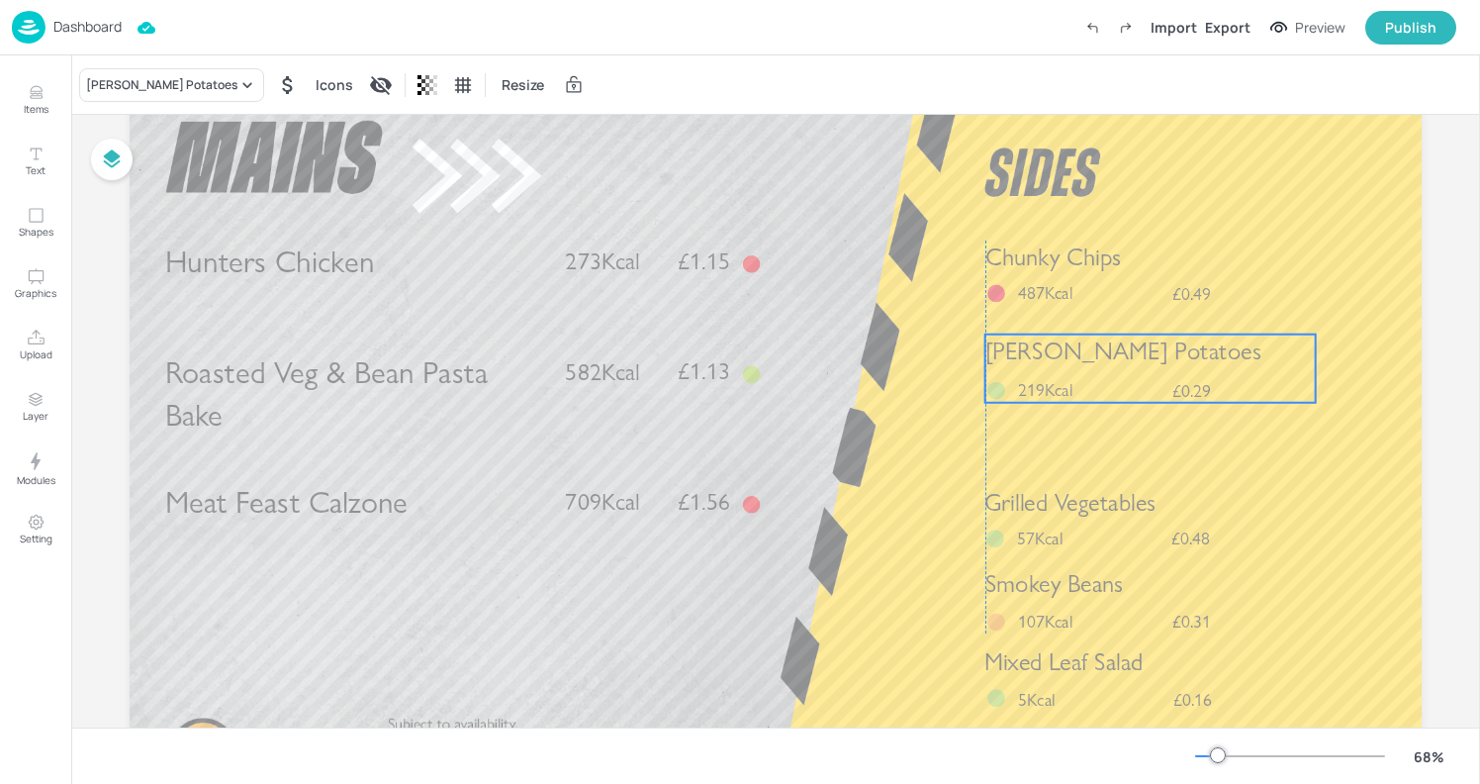
drag, startPoint x: 1109, startPoint y: 421, endPoint x: 1109, endPoint y: 355, distance: 65.3
click at [1109, 355] on span "Parmentier Potatoes" at bounding box center [1124, 350] width 276 height 29
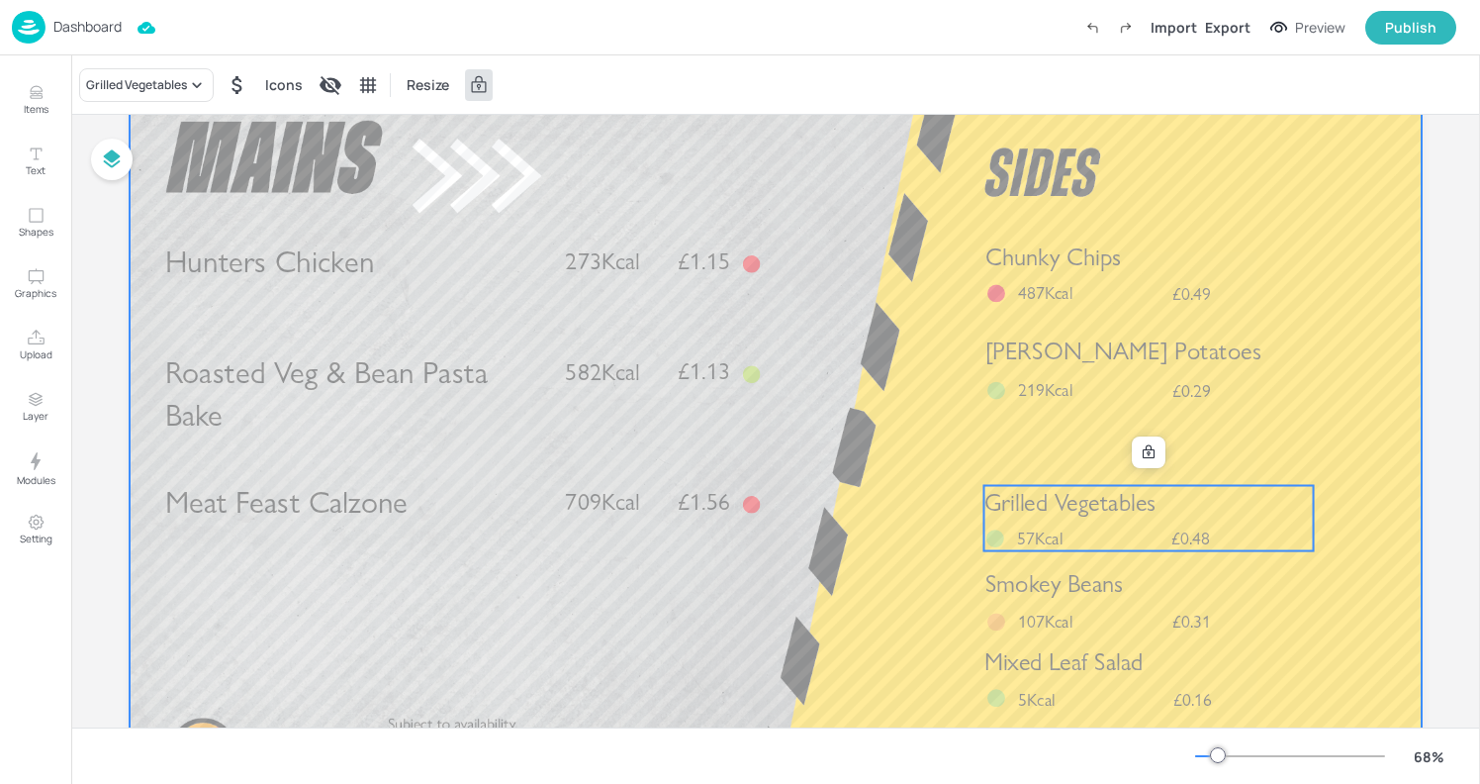
drag, startPoint x: 1114, startPoint y: 498, endPoint x: 1113, endPoint y: 447, distance: 50.5
click at [1113, 86] on div "Hunters Chicken £1.15 273Kcal Meat Feast Calzone £1.56 709Kcal Roasted Veg & Be…" at bounding box center [776, 86] width 1292 height 0
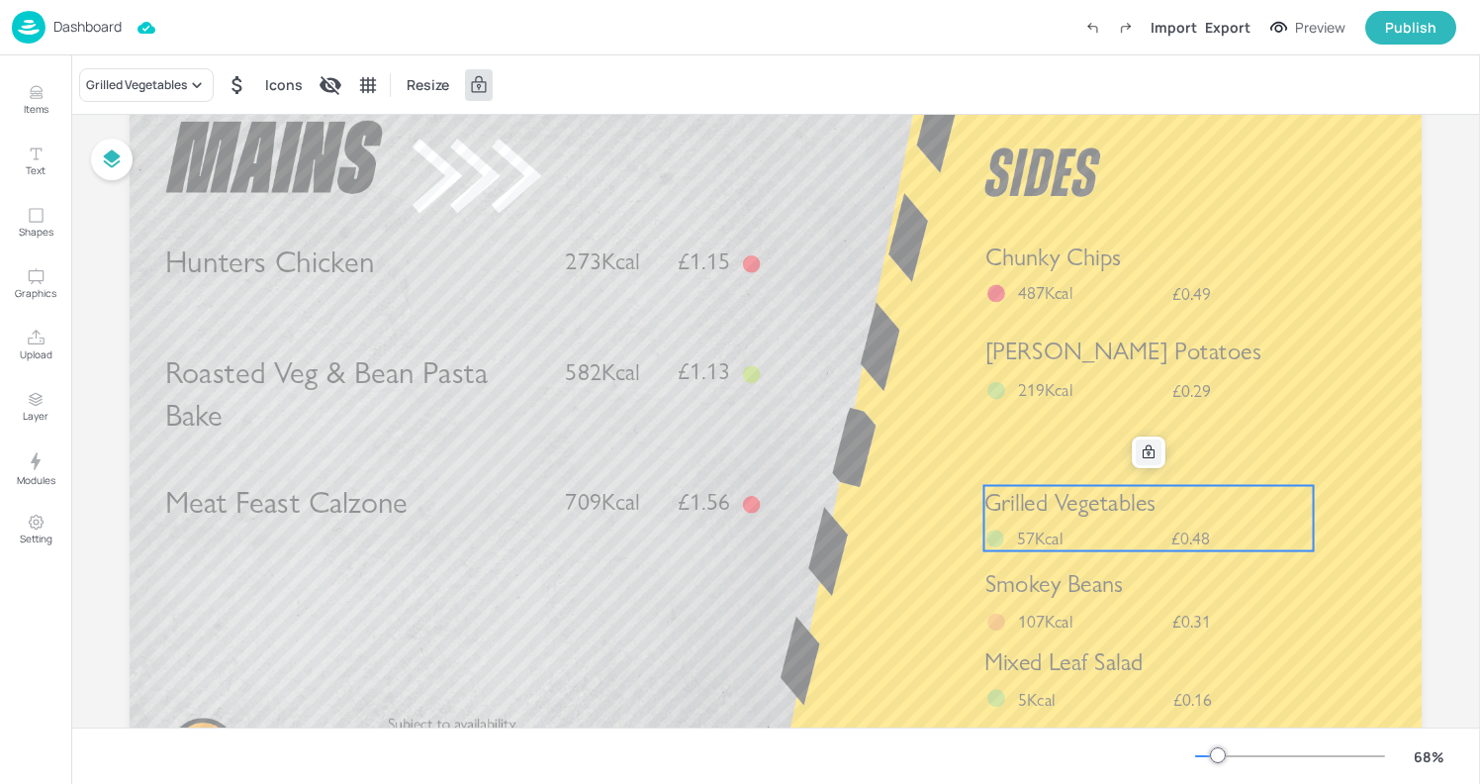
click at [1146, 449] on icon at bounding box center [1149, 451] width 12 height 14
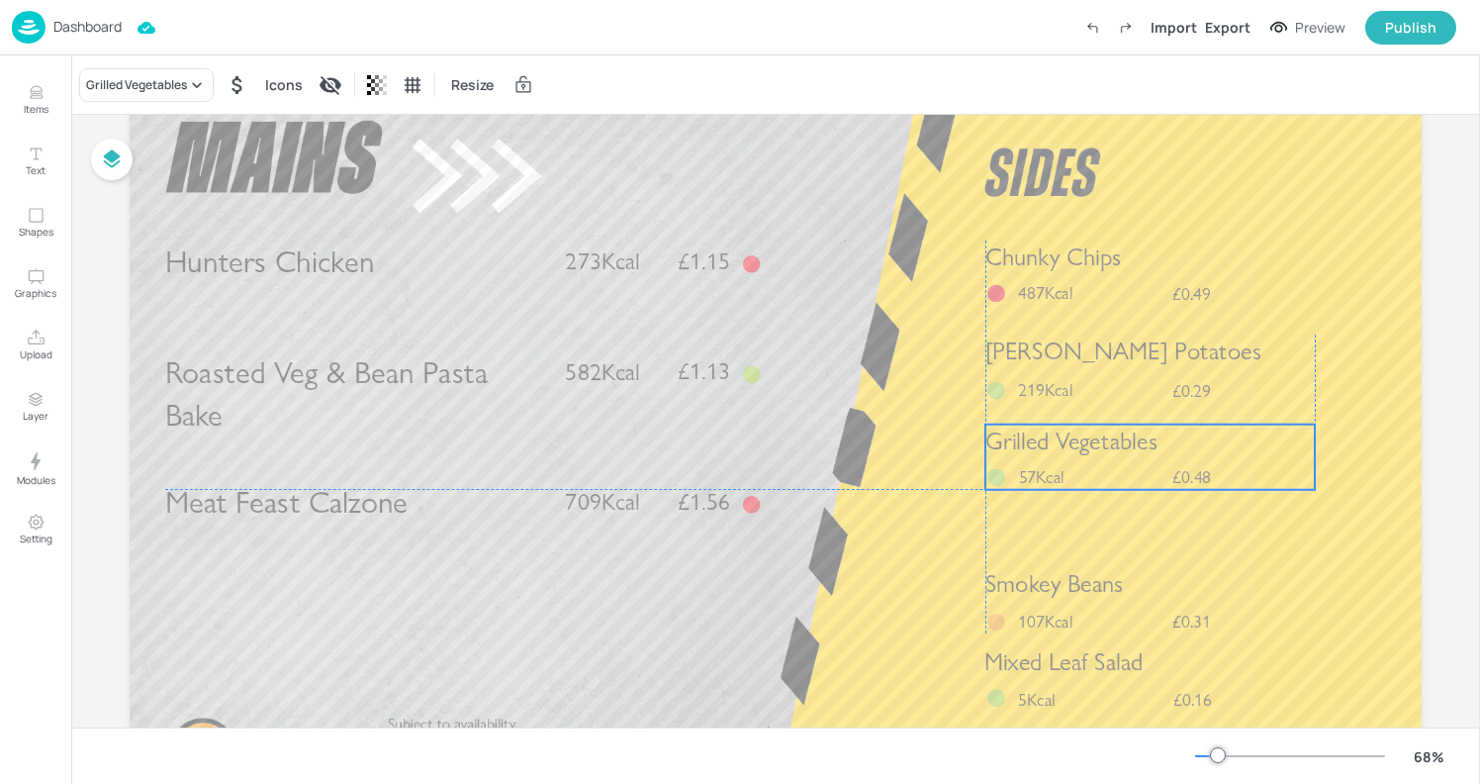
drag, startPoint x: 1107, startPoint y: 517, endPoint x: 1107, endPoint y: 459, distance: 57.4
click at [1107, 459] on div "Grilled Vegetables £0.48 57Kcal" at bounding box center [1150, 456] width 329 height 65
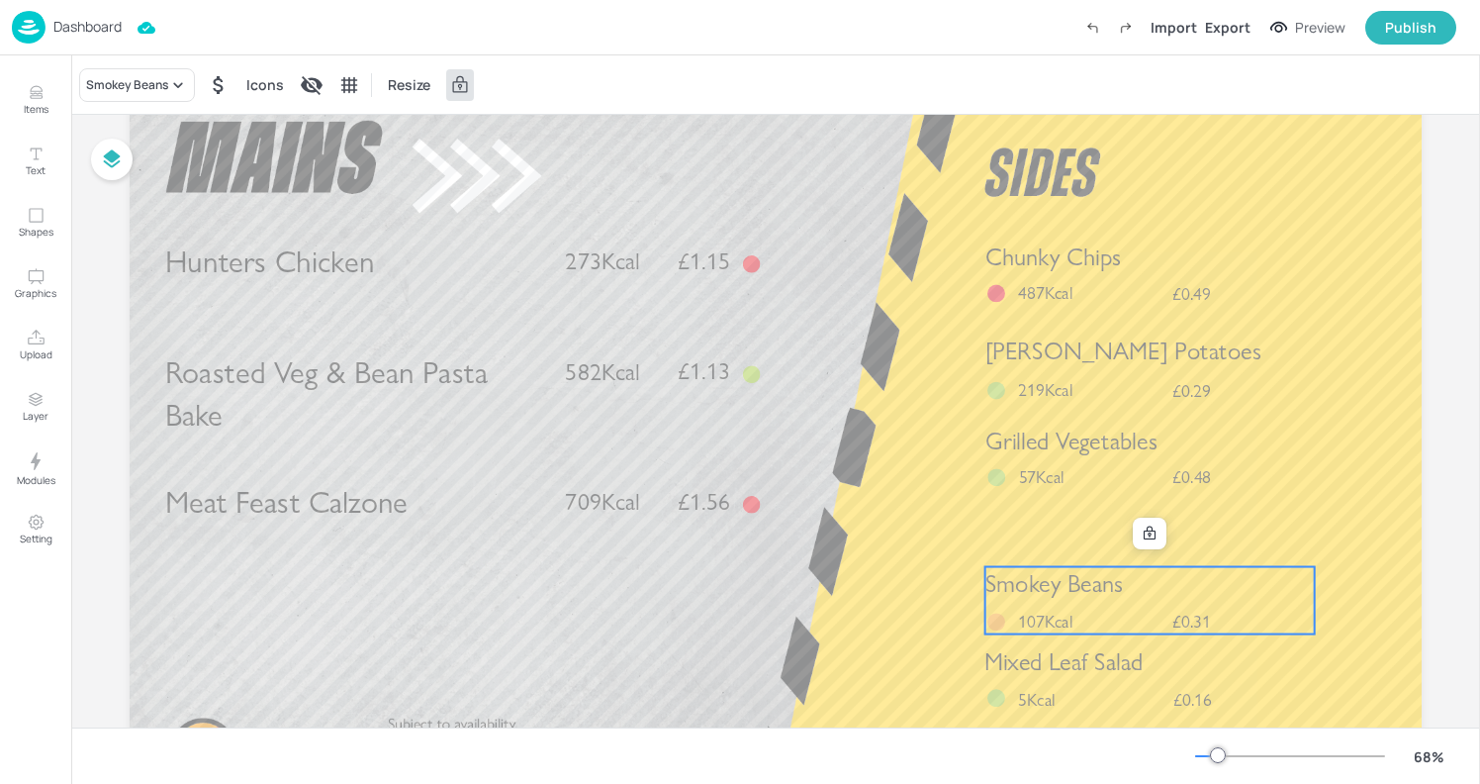
click at [1093, 611] on div "Smokey Beans £0.31 107Kcal" at bounding box center [1150, 600] width 329 height 67
click at [1147, 538] on icon at bounding box center [1150, 532] width 12 height 14
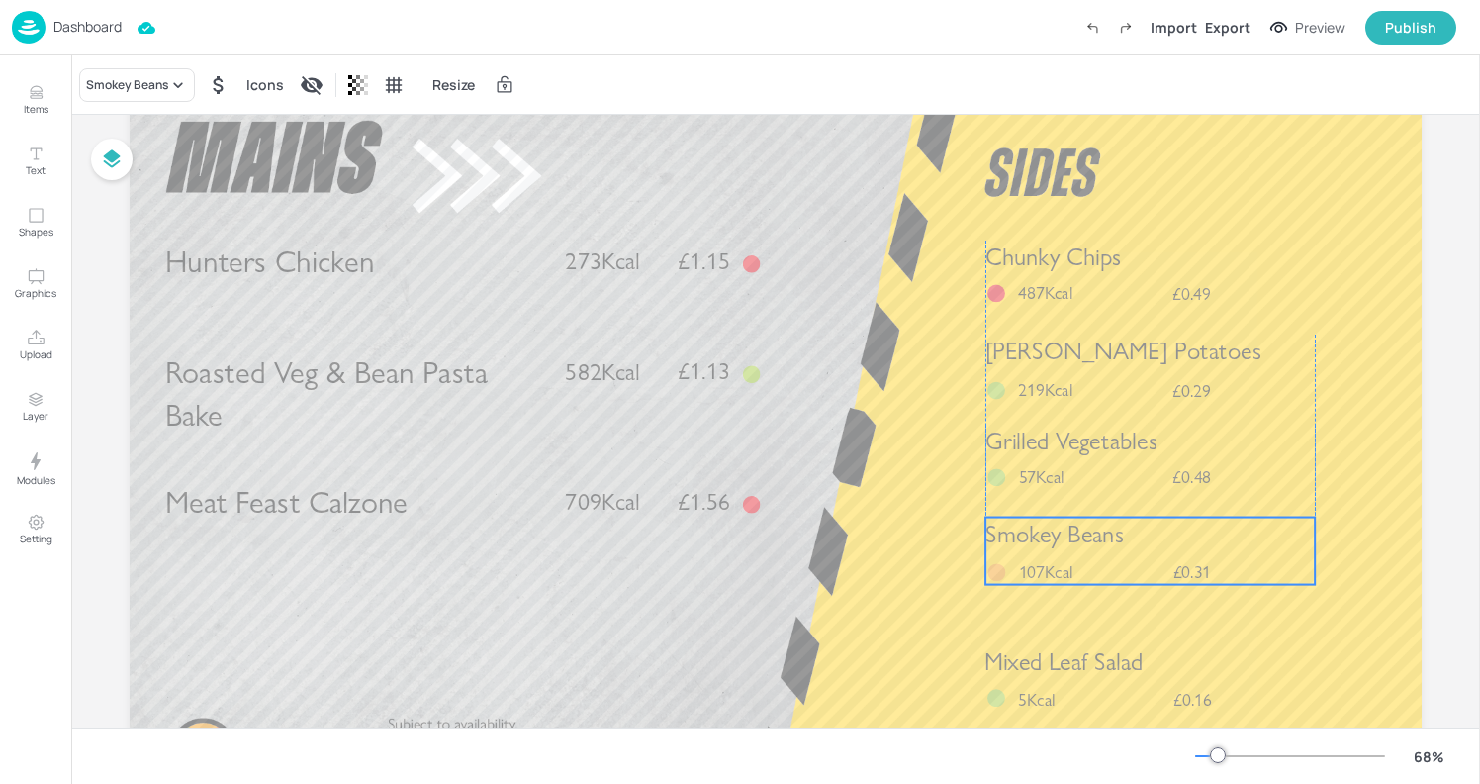
drag, startPoint x: 1121, startPoint y: 595, endPoint x: 1120, endPoint y: 545, distance: 49.5
click at [1120, 545] on p "Smokey Beans" at bounding box center [1150, 534] width 329 height 34
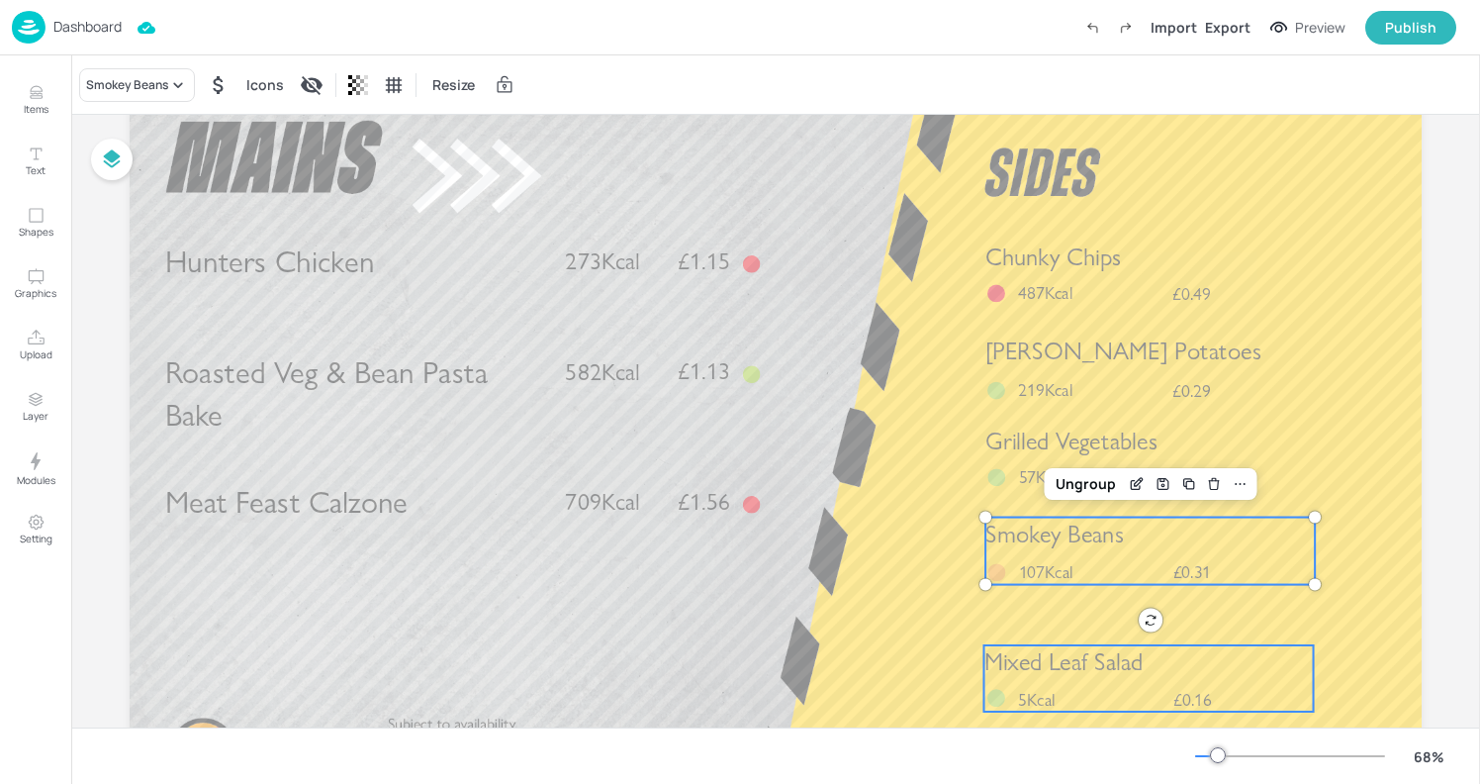
click at [1081, 651] on span "Mixed Leaf Salad" at bounding box center [1064, 661] width 159 height 29
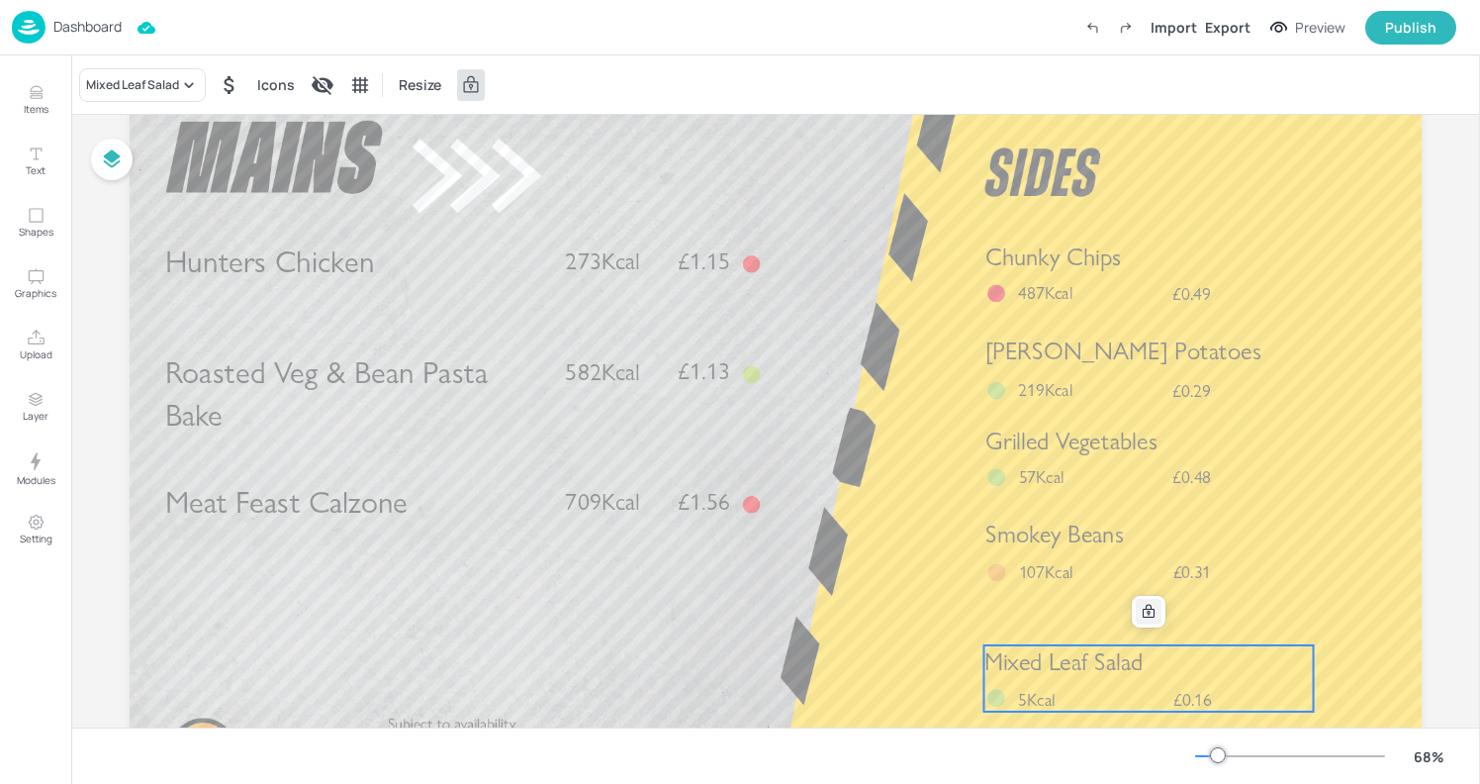
click at [1148, 618] on icon at bounding box center [1149, 612] width 16 height 16
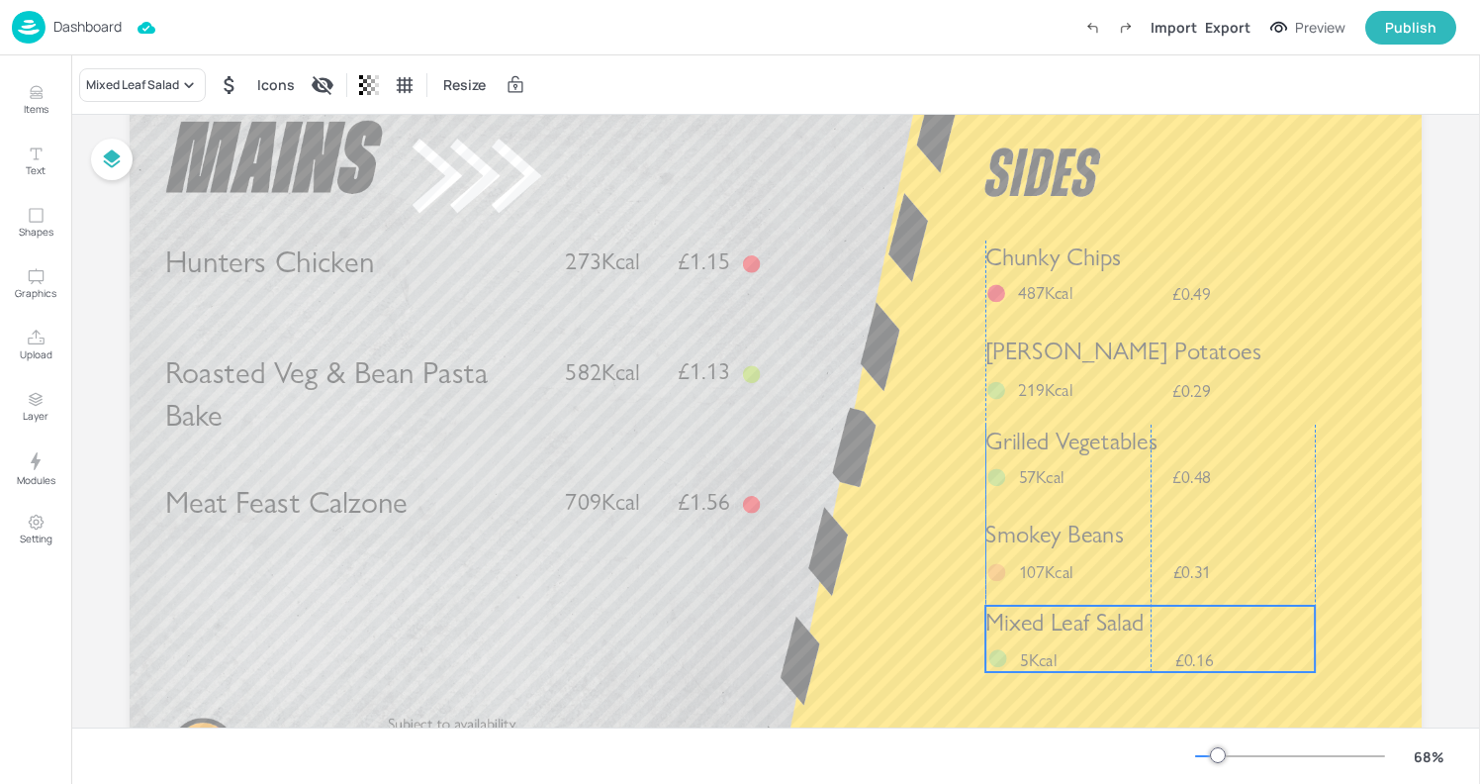
drag, startPoint x: 1112, startPoint y: 673, endPoint x: 1113, endPoint y: 634, distance: 38.6
click at [1113, 634] on span "Mixed Leaf Salad" at bounding box center [1065, 622] width 159 height 29
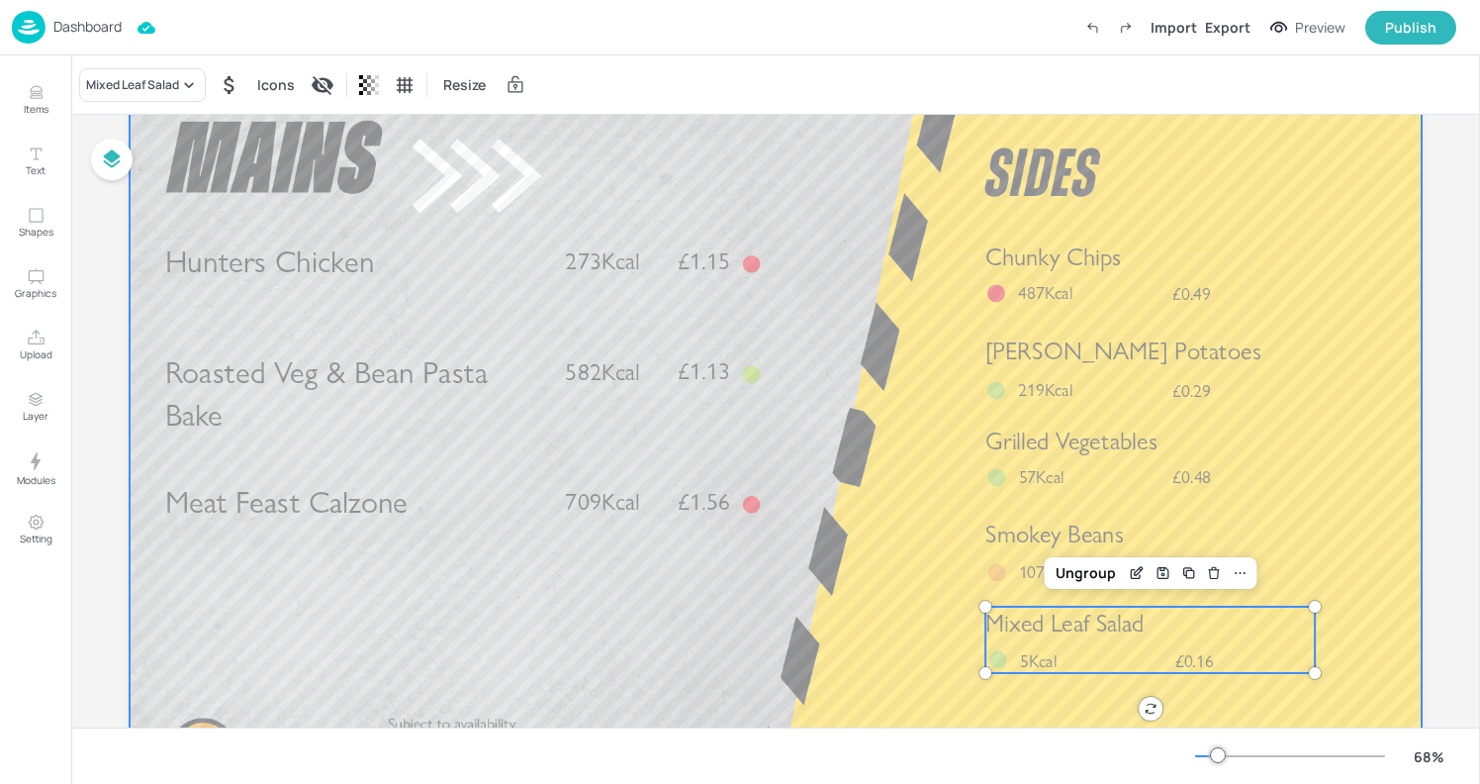
click at [926, 221] on div at bounding box center [776, 449] width 1292 height 727
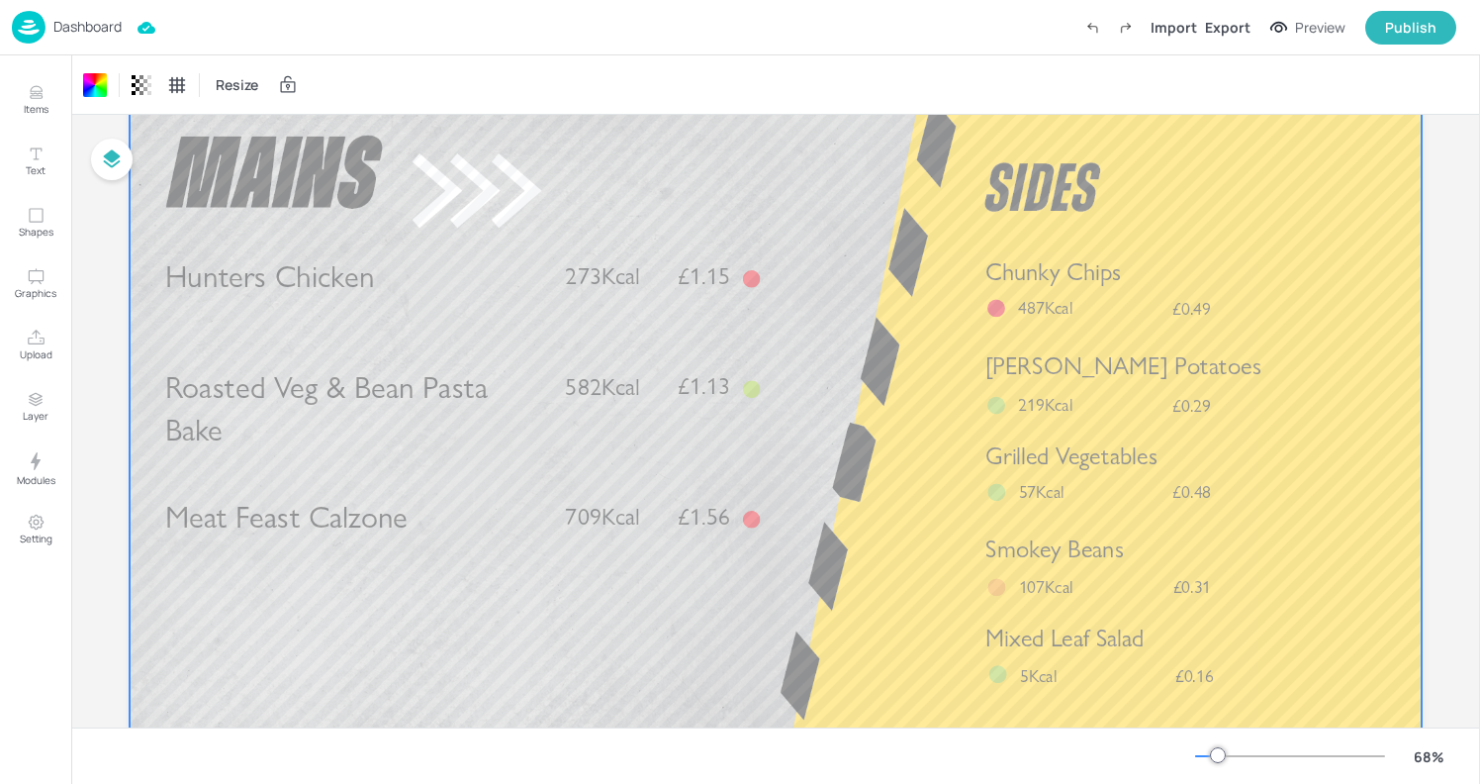
scroll to position [0, 0]
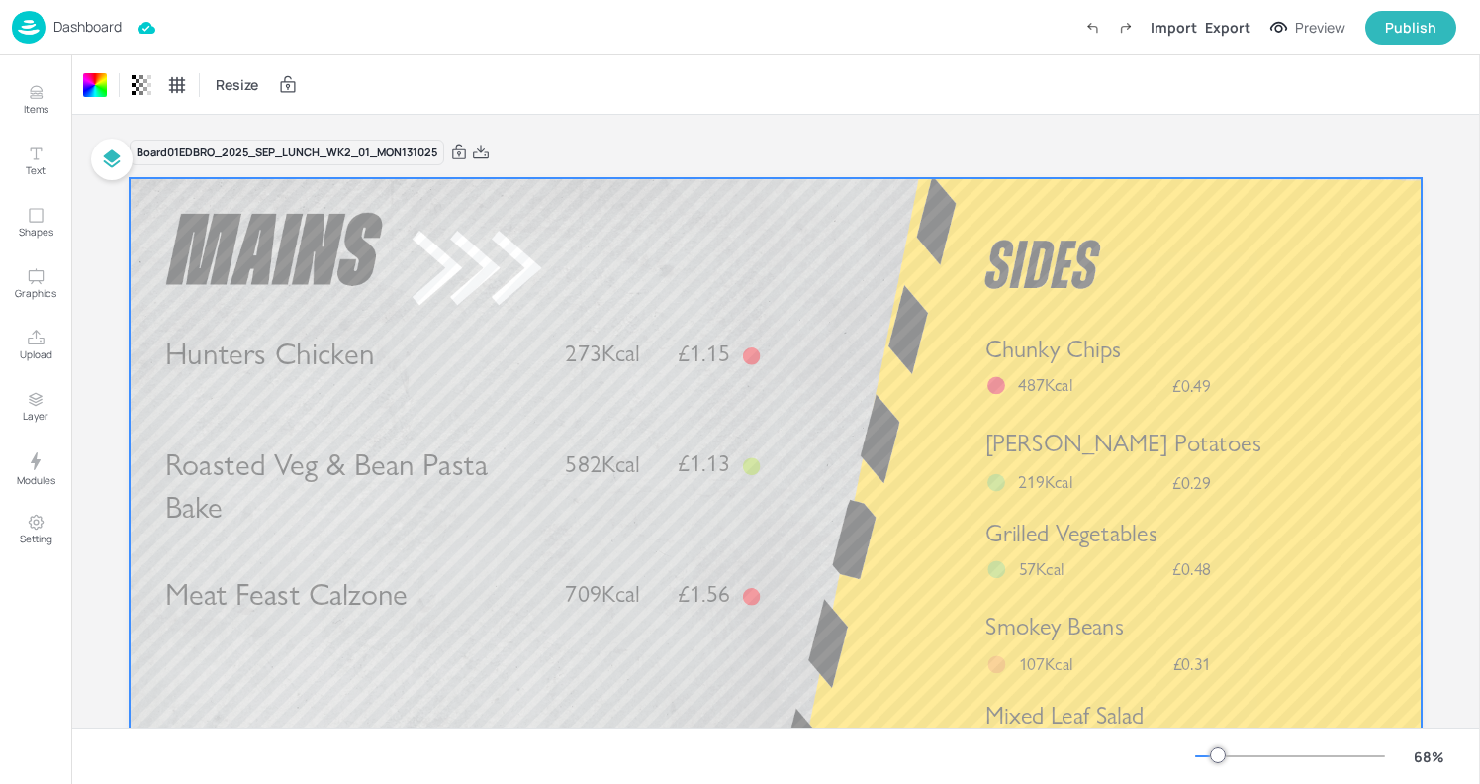
click at [574, 250] on div at bounding box center [776, 541] width 1292 height 727
click at [1231, 23] on div "Export" at bounding box center [1228, 27] width 46 height 21
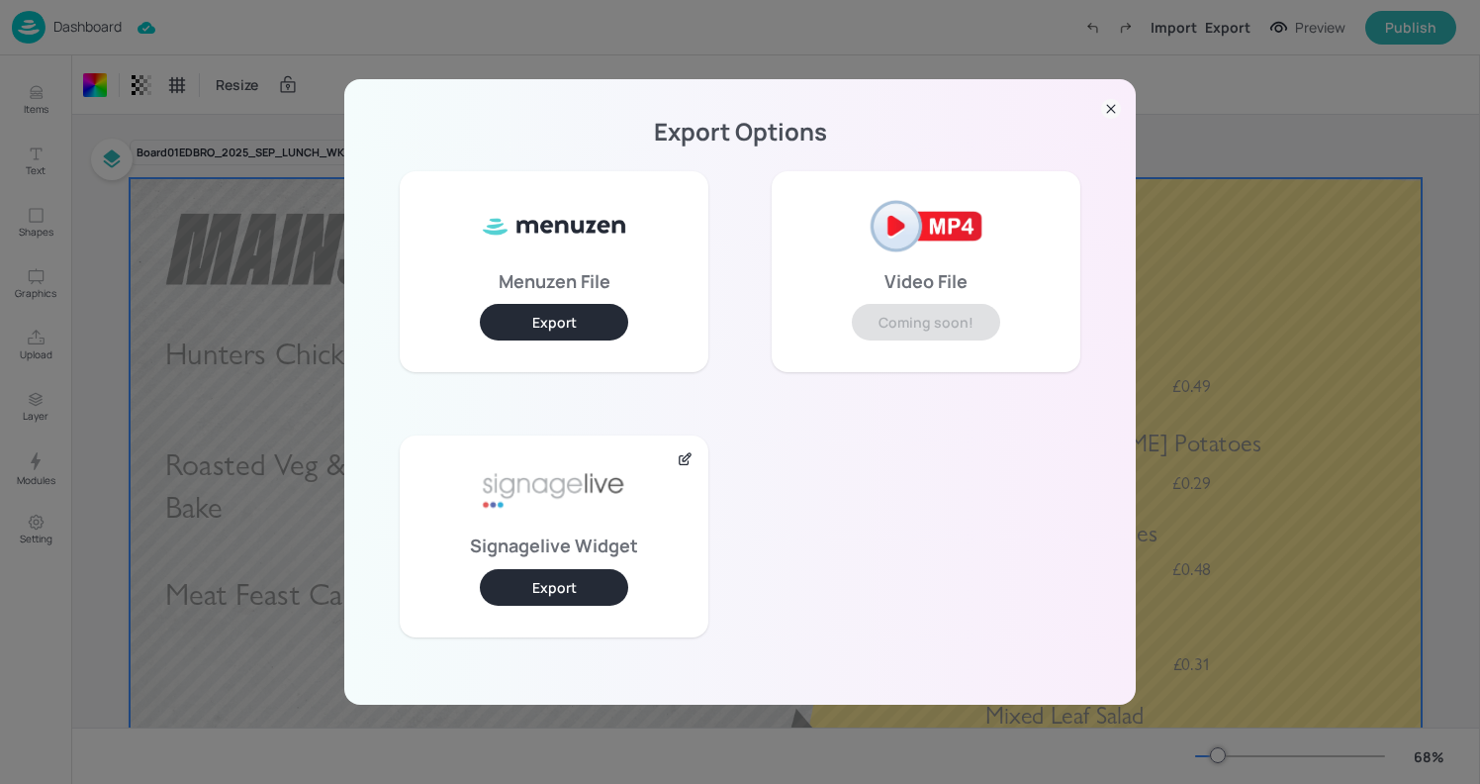
click at [563, 589] on button "Export" at bounding box center [554, 587] width 148 height 37
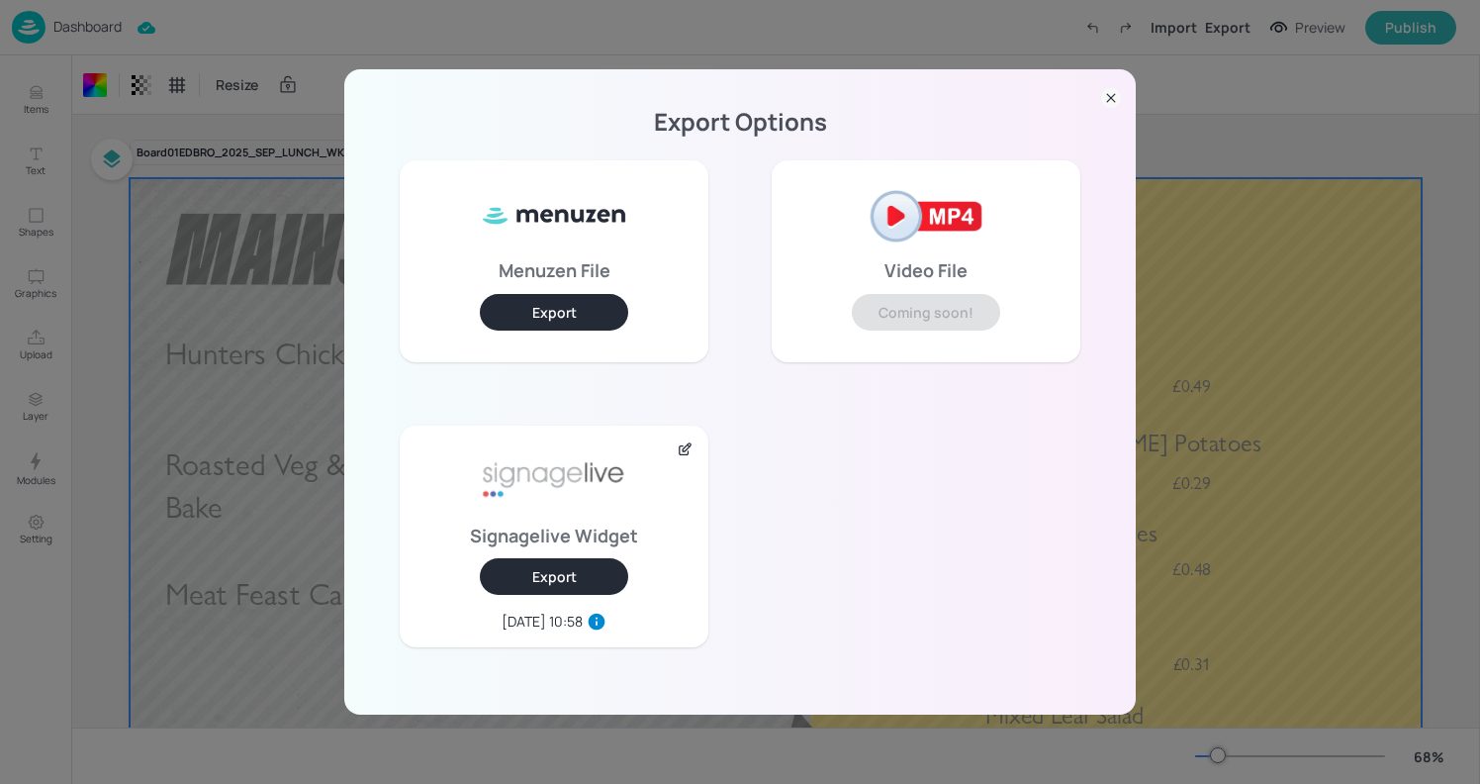
click at [570, 51] on div "Export Options Menuzen File Export Video File Coming soon! Signagelive Widget E…" at bounding box center [740, 392] width 1480 height 784
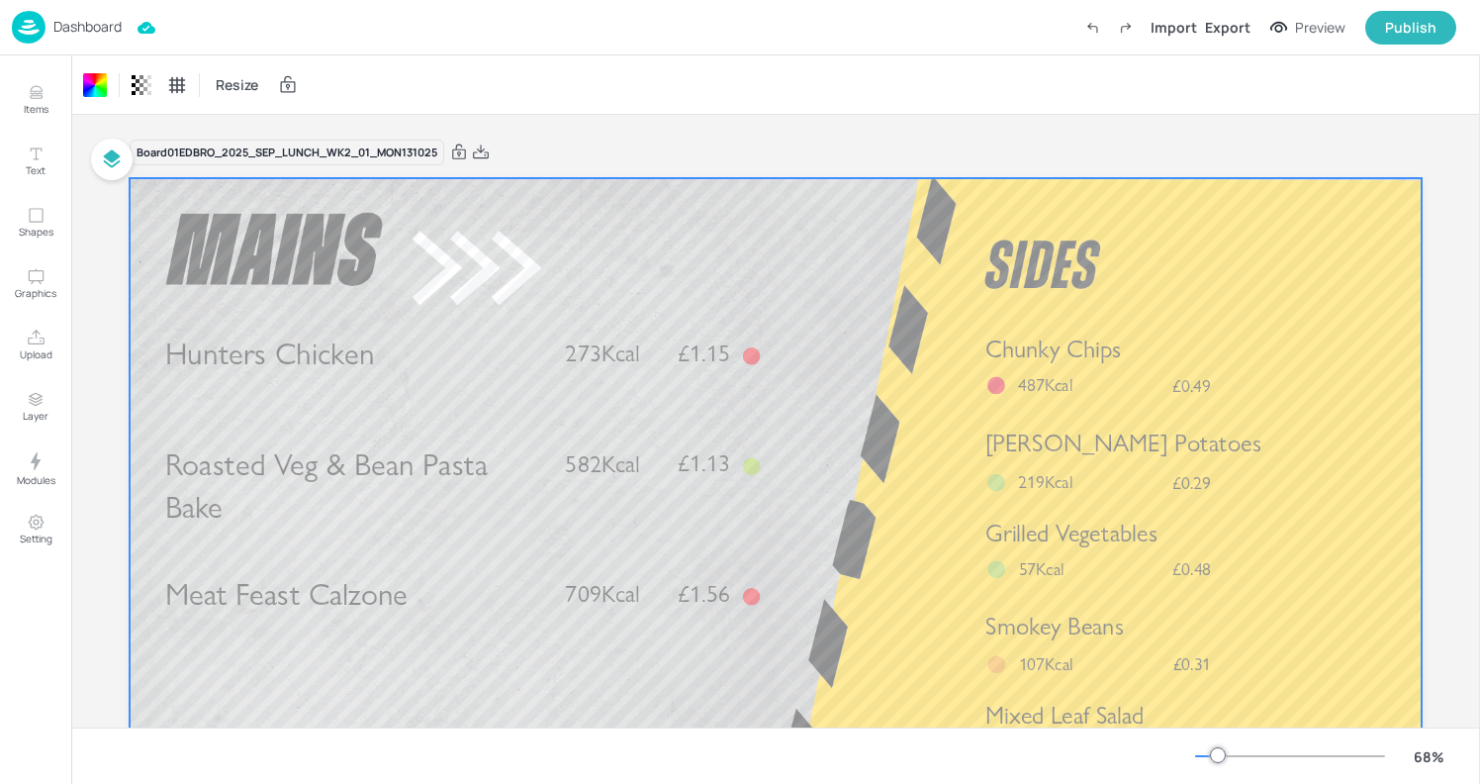
click at [23, 16] on img at bounding box center [29, 27] width 34 height 33
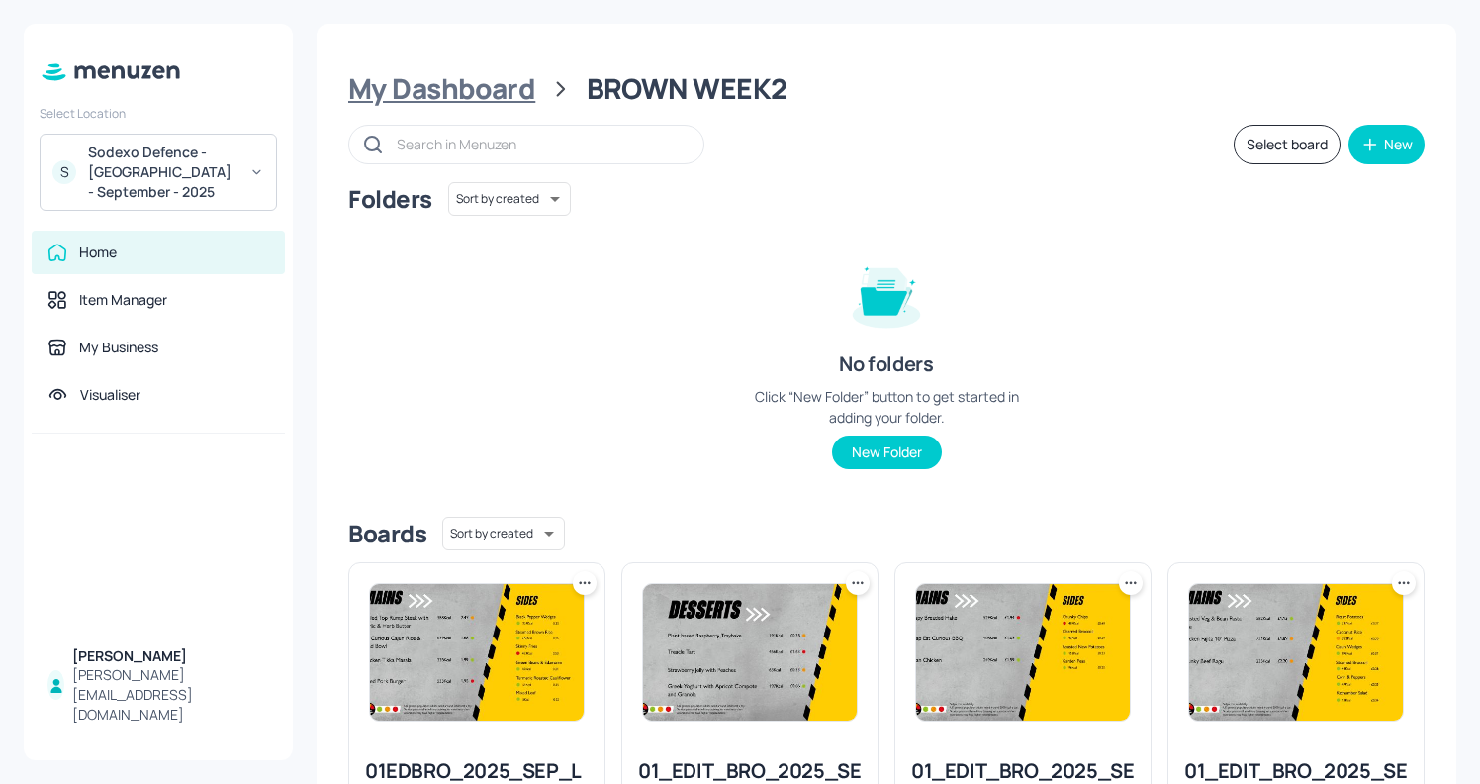
click at [468, 76] on div "My Dashboard" at bounding box center [441, 89] width 187 height 36
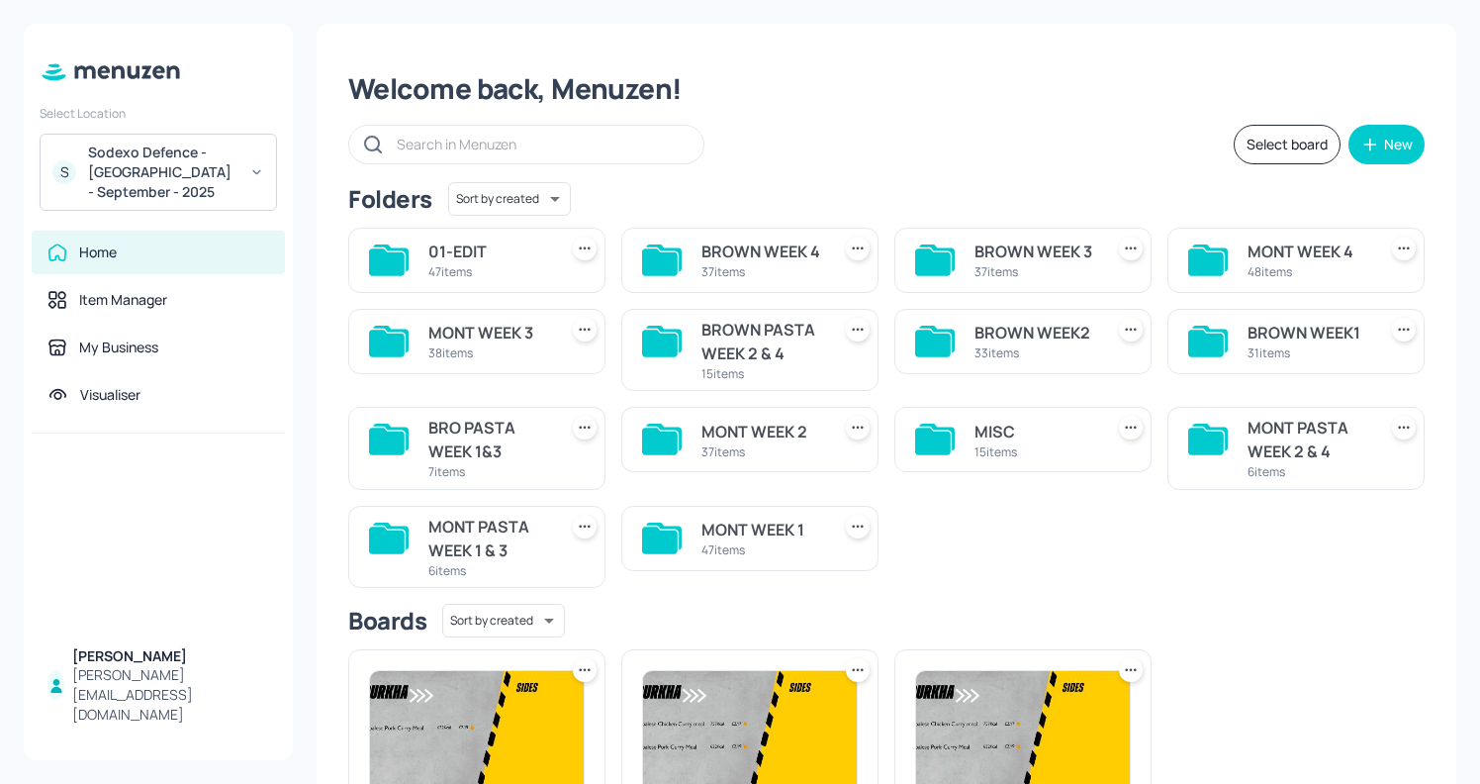
click at [733, 359] on div "BROWN PASTA WEEK 2 & 4" at bounding box center [762, 341] width 121 height 47
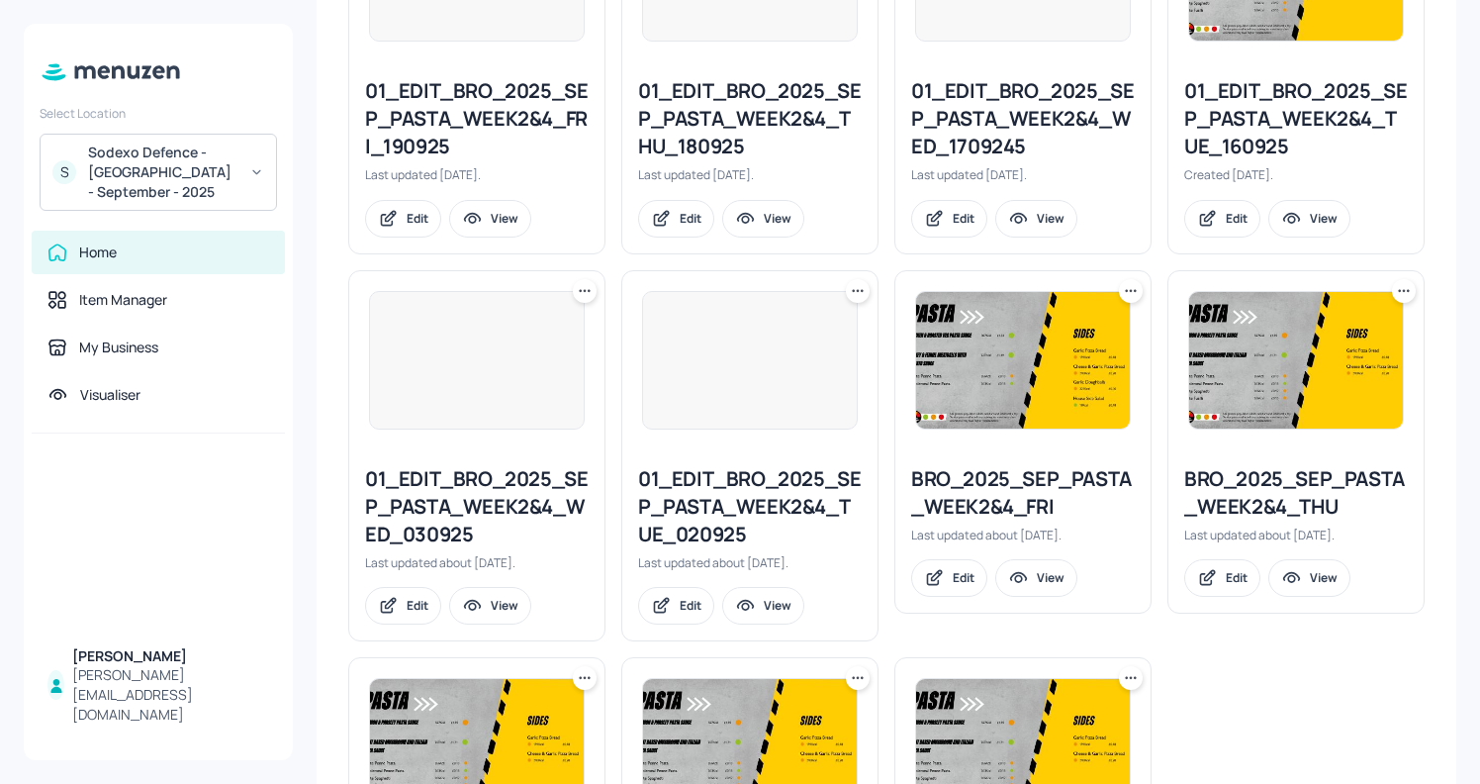
scroll to position [1331, 0]
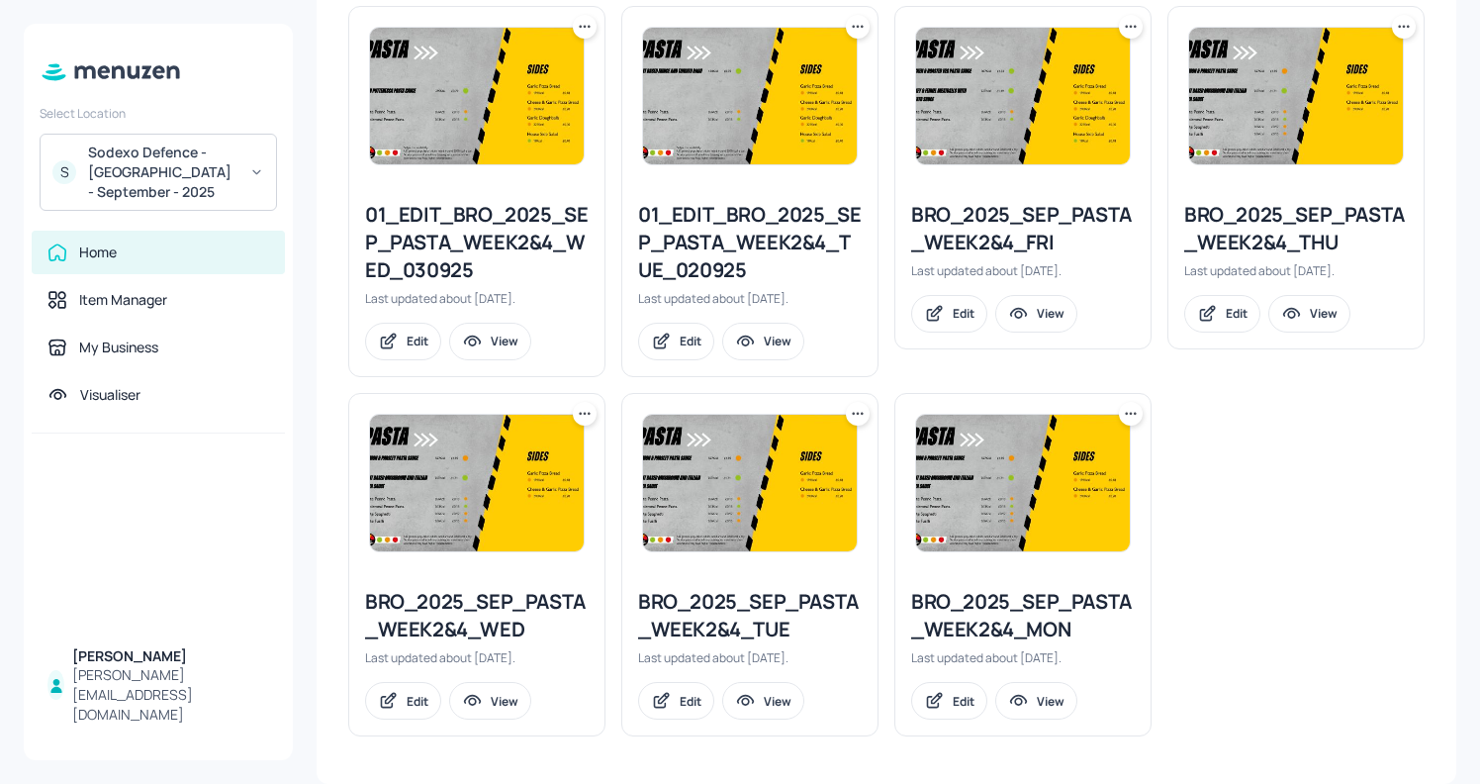
click at [1132, 408] on icon at bounding box center [1131, 414] width 20 height 20
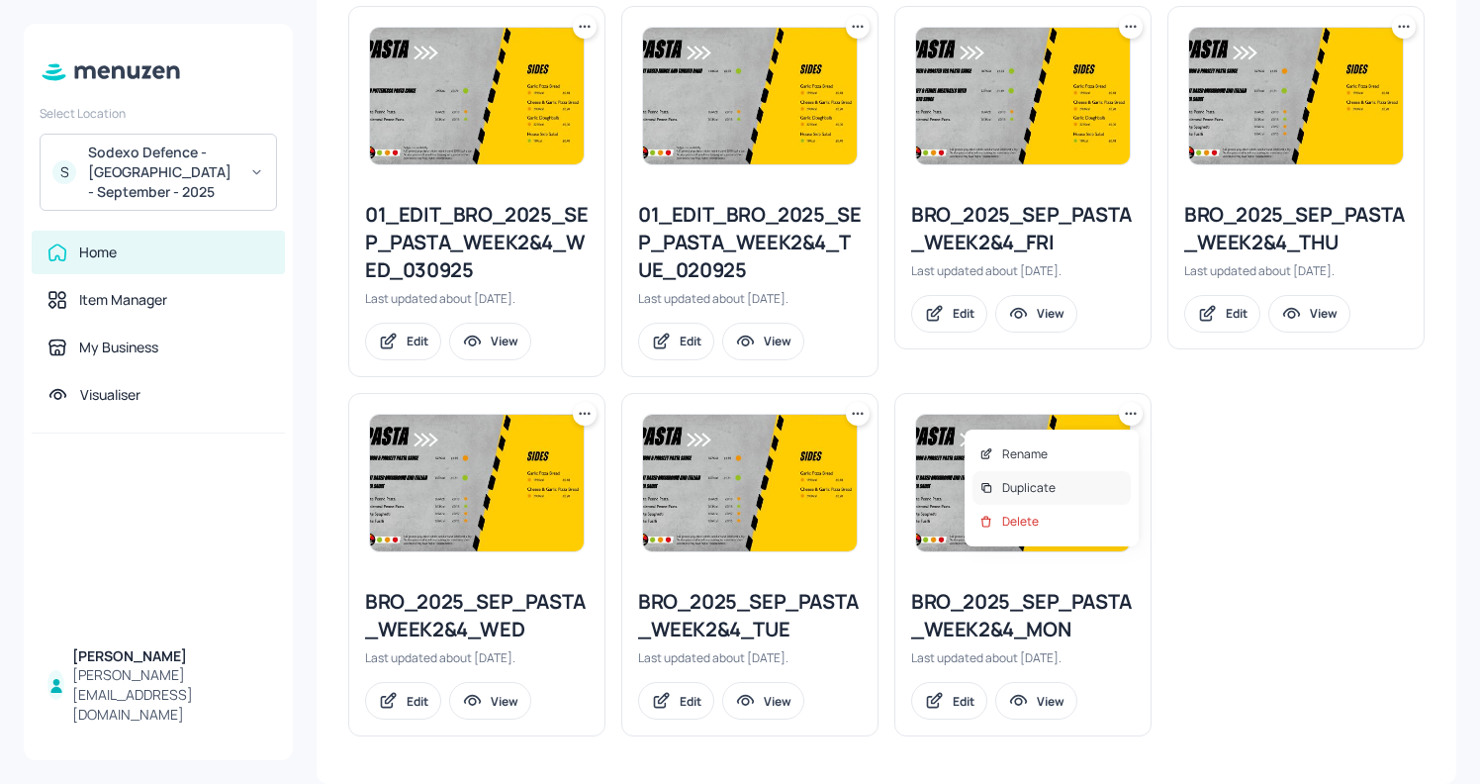
click at [1003, 489] on p "Duplicate" at bounding box center [1028, 488] width 53 height 18
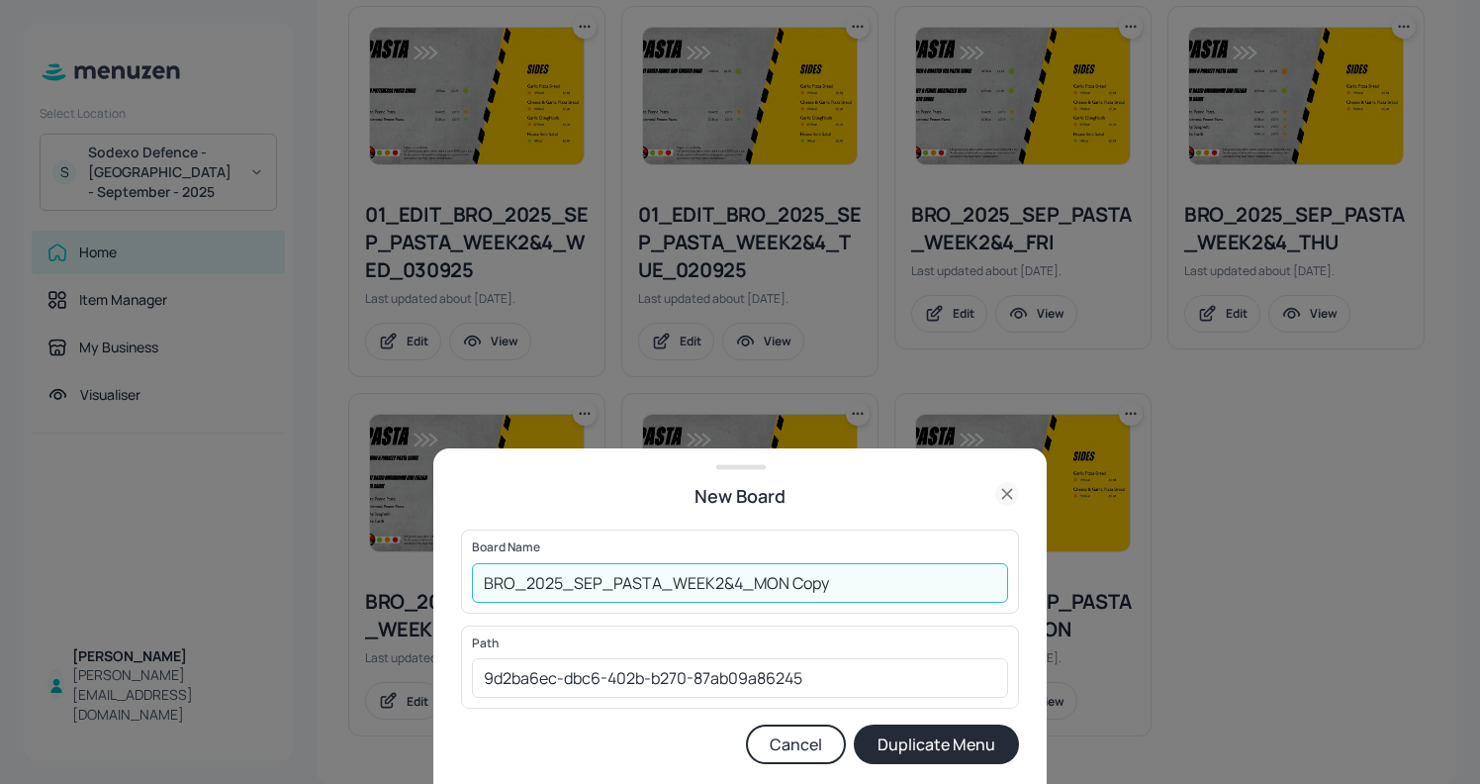
click at [491, 584] on input "BRO_2025_SEP_PASTA_WEEK2&4_MON Copy" at bounding box center [740, 583] width 536 height 40
click at [871, 585] on input "01EDBRO_2025_SEP_PASTA_WEEK2&4_MON Copy" at bounding box center [740, 583] width 536 height 40
type input "01EDBRO_2025_SEP_PASTA_WEEK2&4_MON131025"
click at [926, 746] on button "Duplicate Menu" at bounding box center [936, 744] width 165 height 40
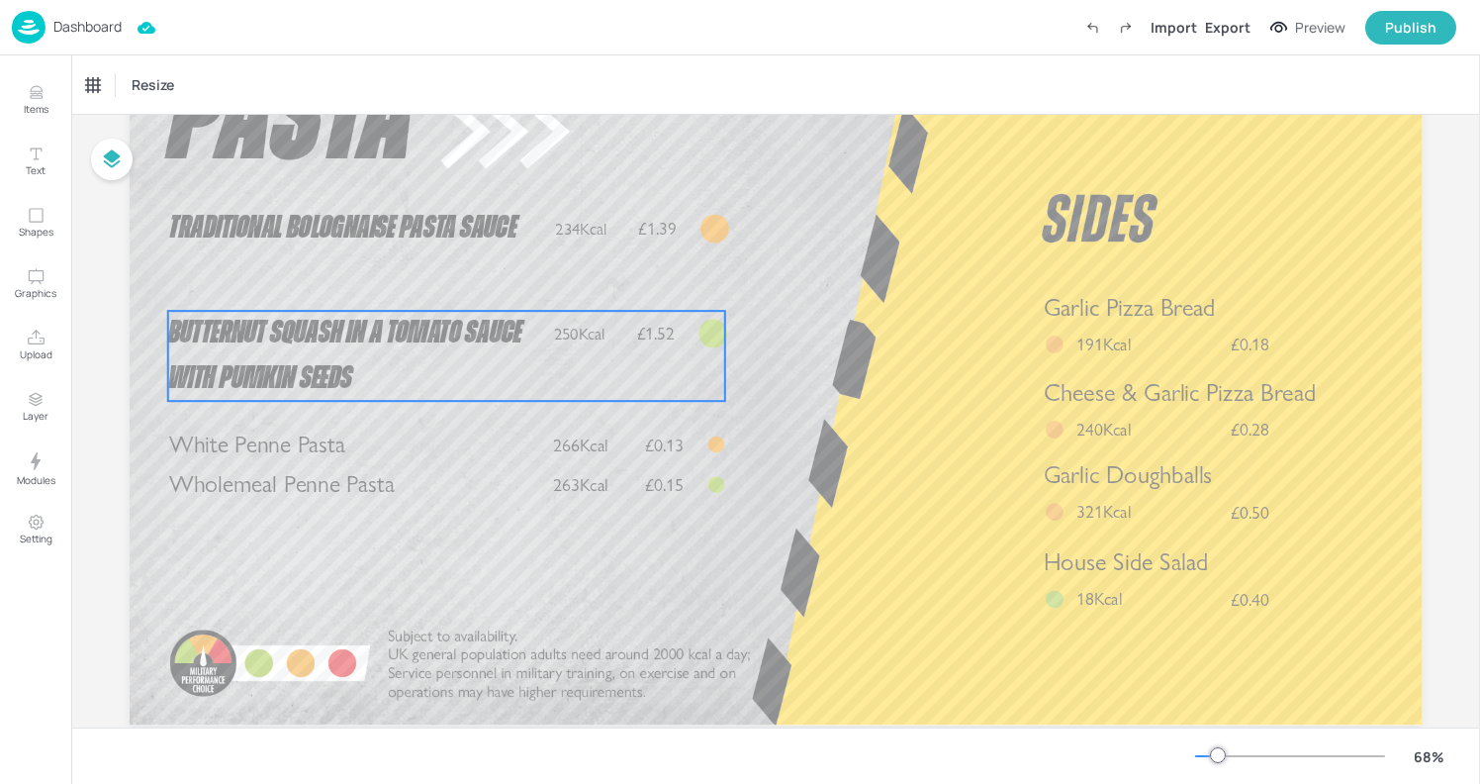
scroll to position [189, 0]
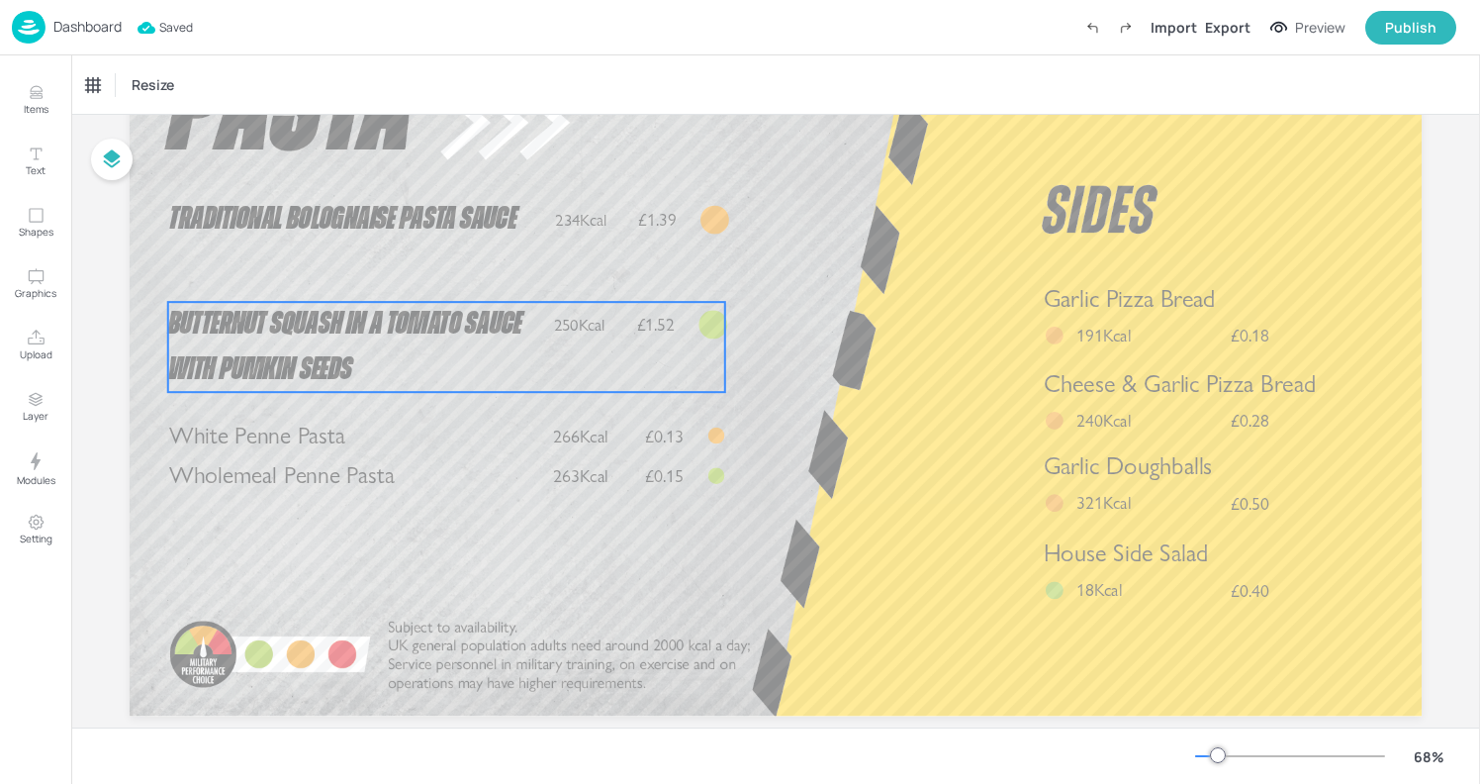
click at [527, 336] on p "Butternut Squash in a Tomato Sauce with Pumkin Seeds" at bounding box center [356, 347] width 376 height 90
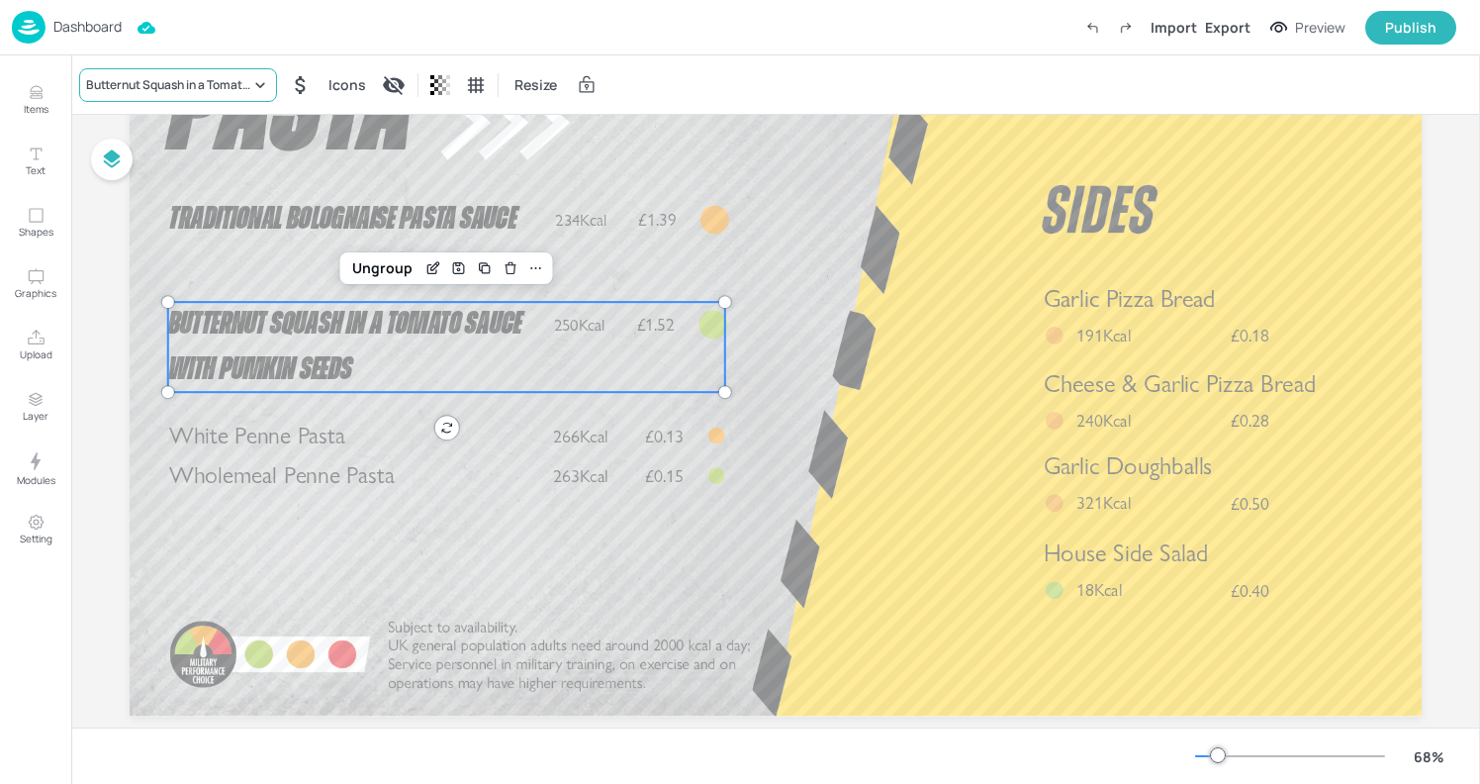
click at [248, 80] on div "Butternut Squash in a Tomato Sauce with Pumkin Seeds" at bounding box center [168, 85] width 164 height 18
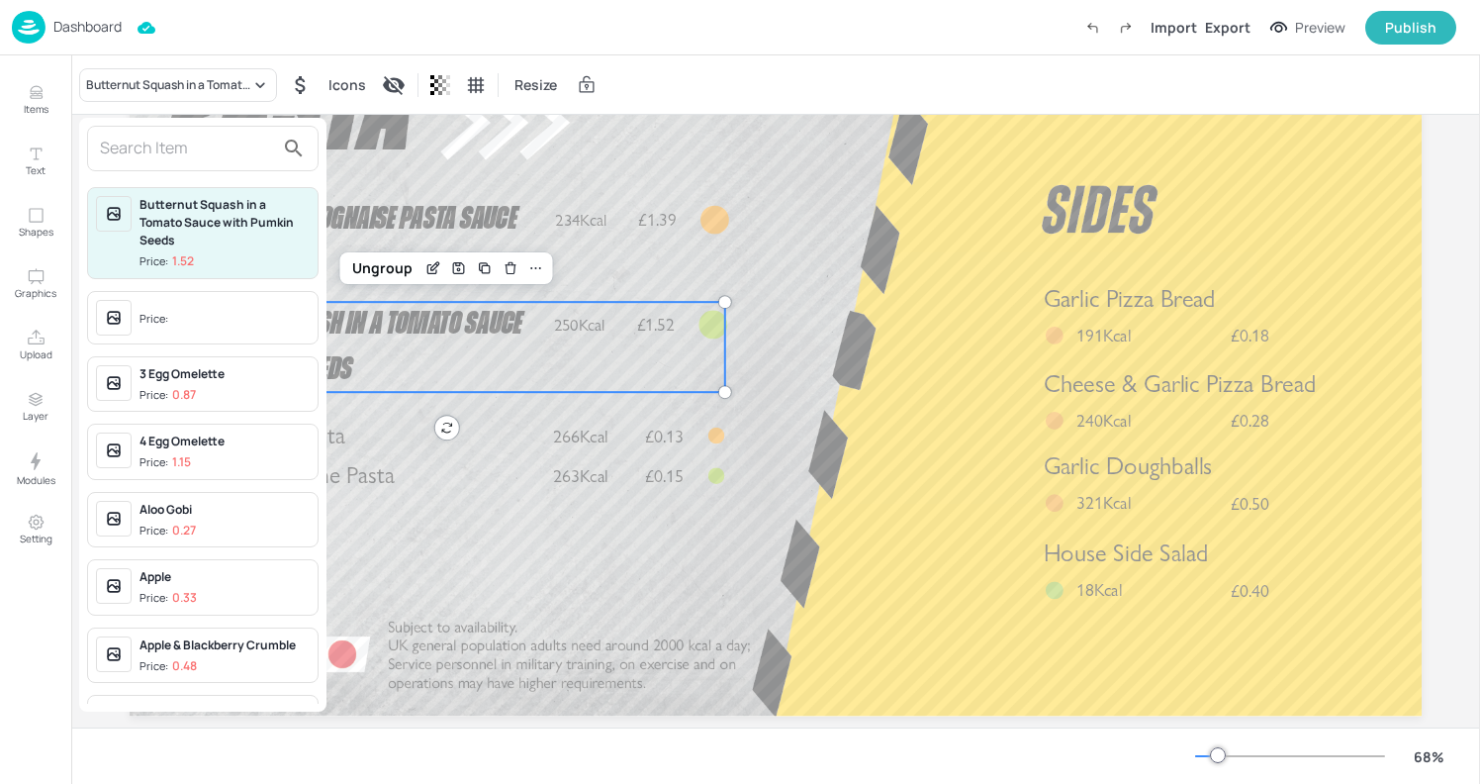
click at [215, 301] on div "Price:" at bounding box center [225, 318] width 170 height 36
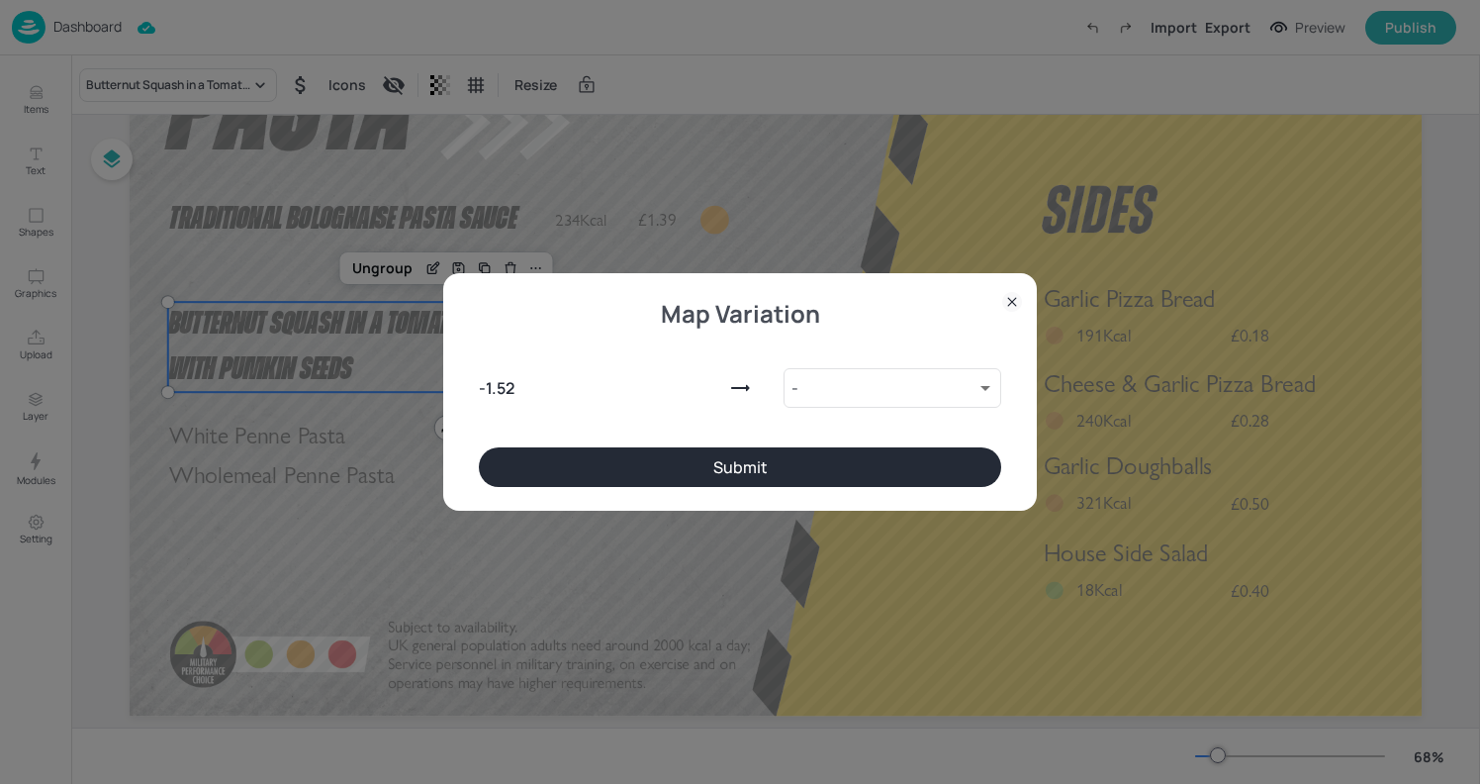
click at [716, 458] on button "Submit" at bounding box center [740, 467] width 522 height 40
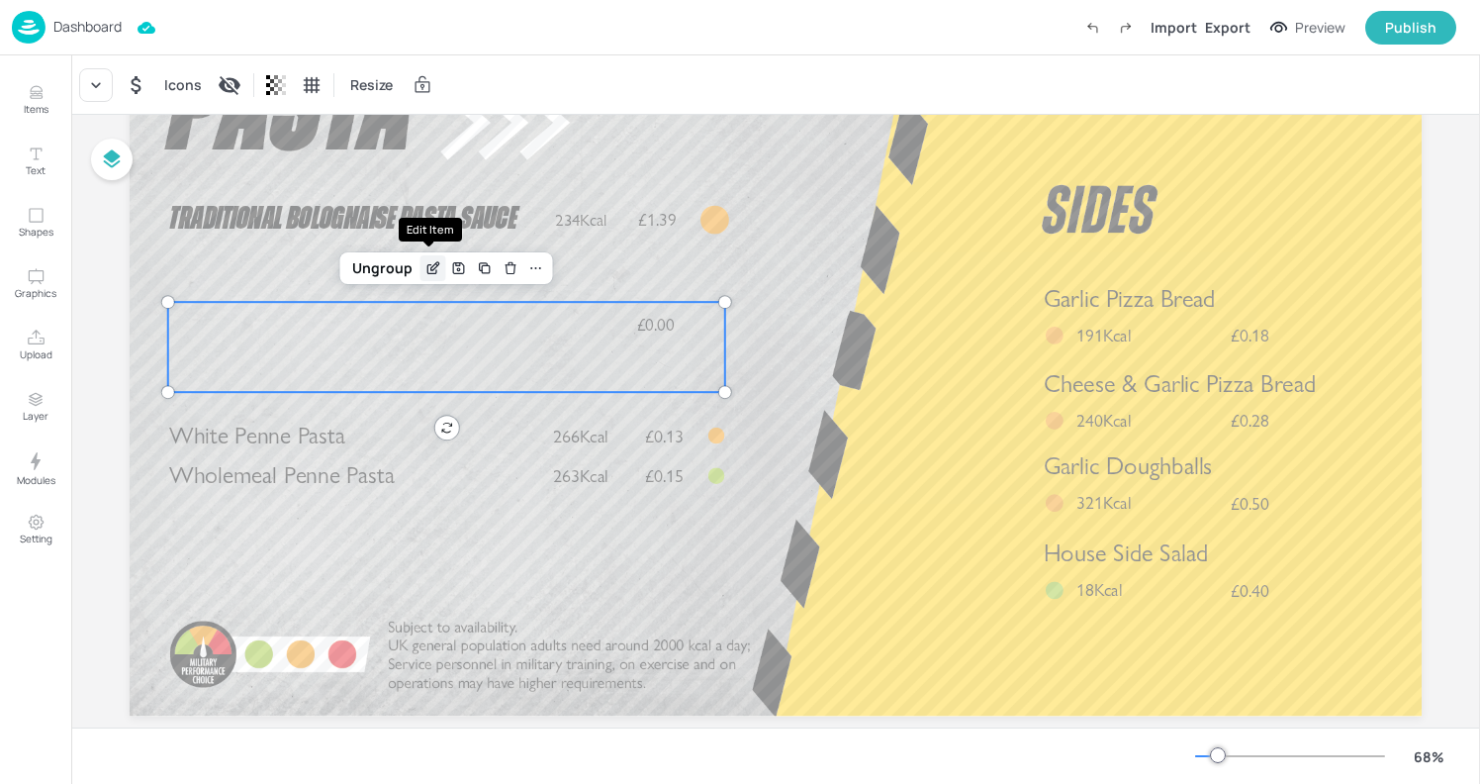
click at [424, 276] on div "Edit Item" at bounding box center [434, 268] width 26 height 26
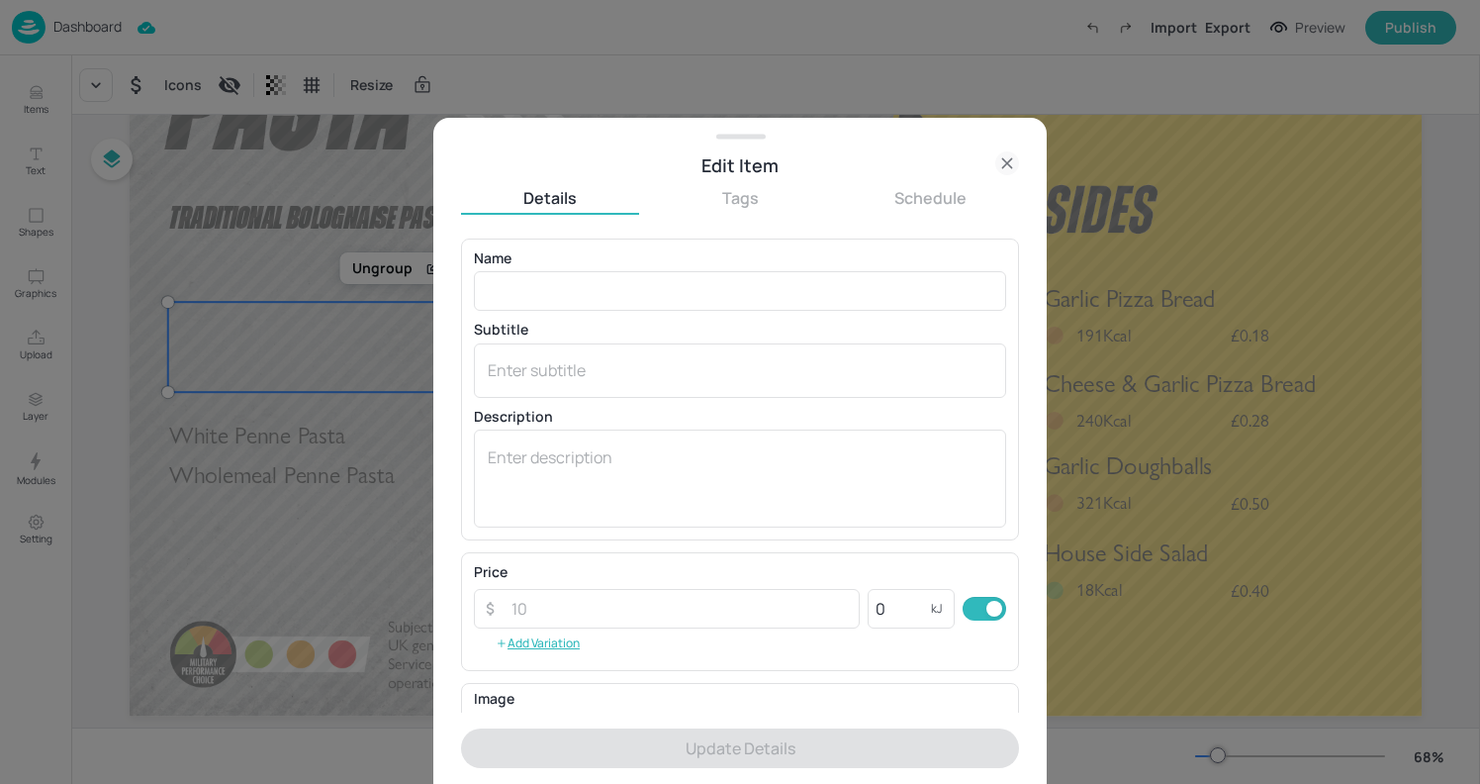
click at [989, 605] on input "checkbox" at bounding box center [994, 609] width 71 height 24
checkbox input "false"
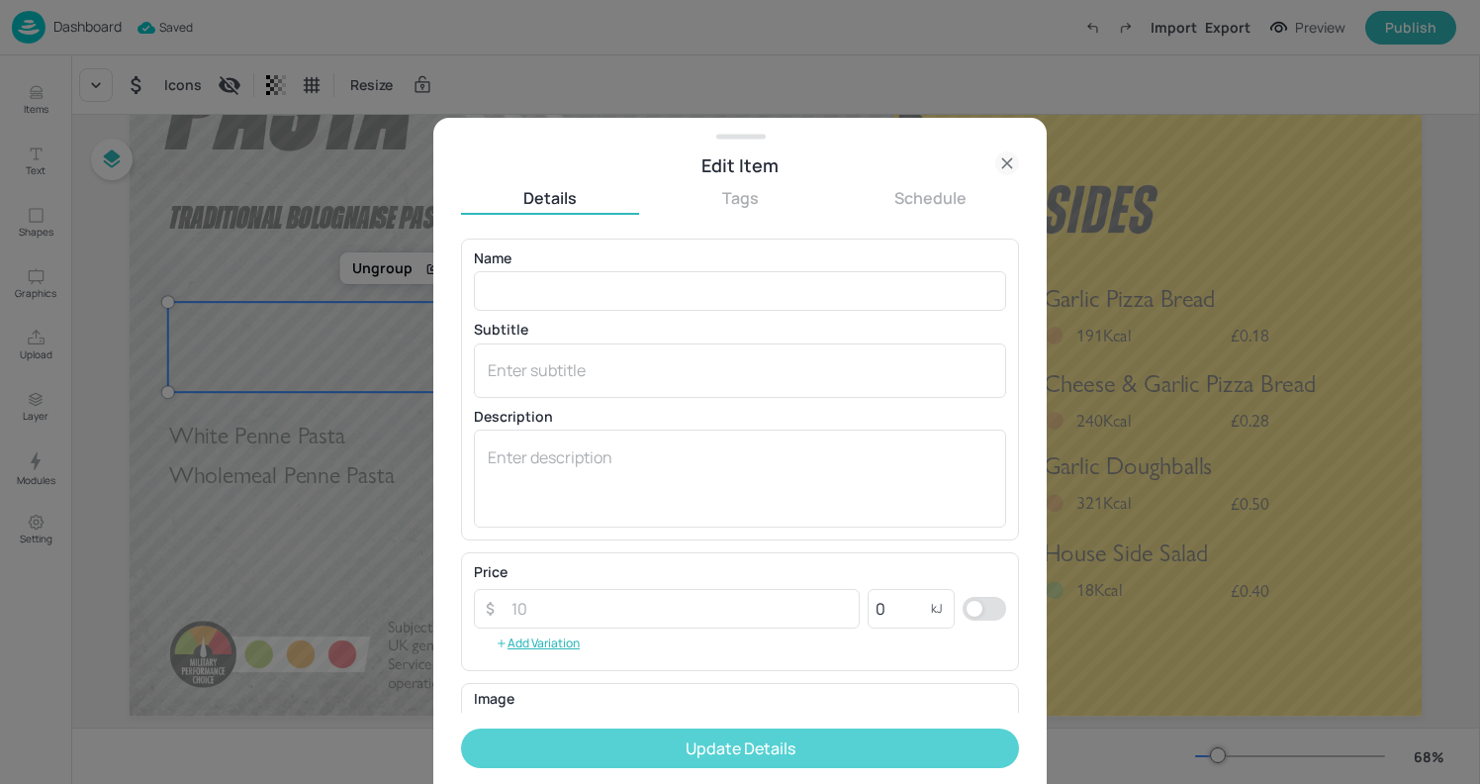
click at [896, 742] on button "Update Details" at bounding box center [740, 748] width 558 height 40
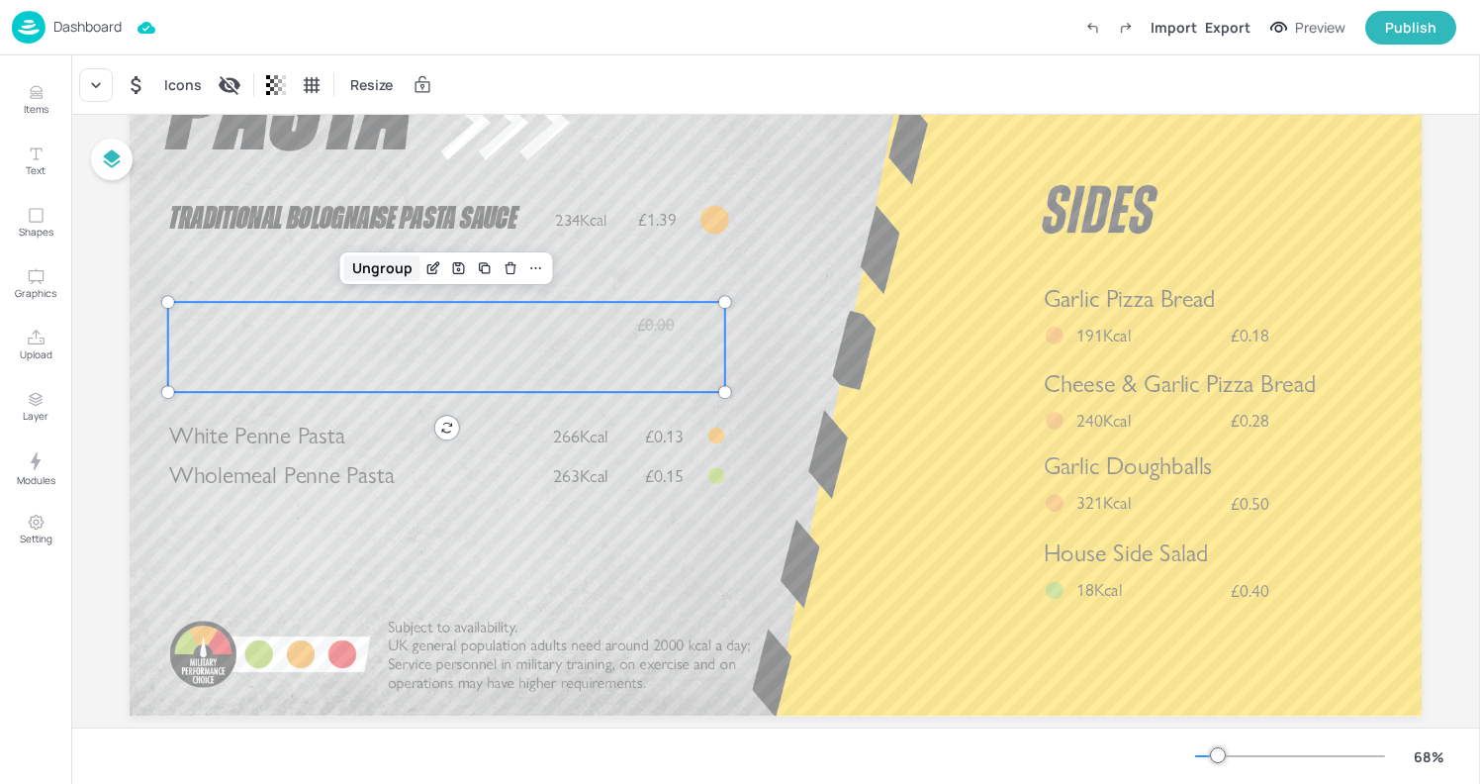
click at [388, 267] on div "Ungroup" at bounding box center [382, 268] width 76 height 26
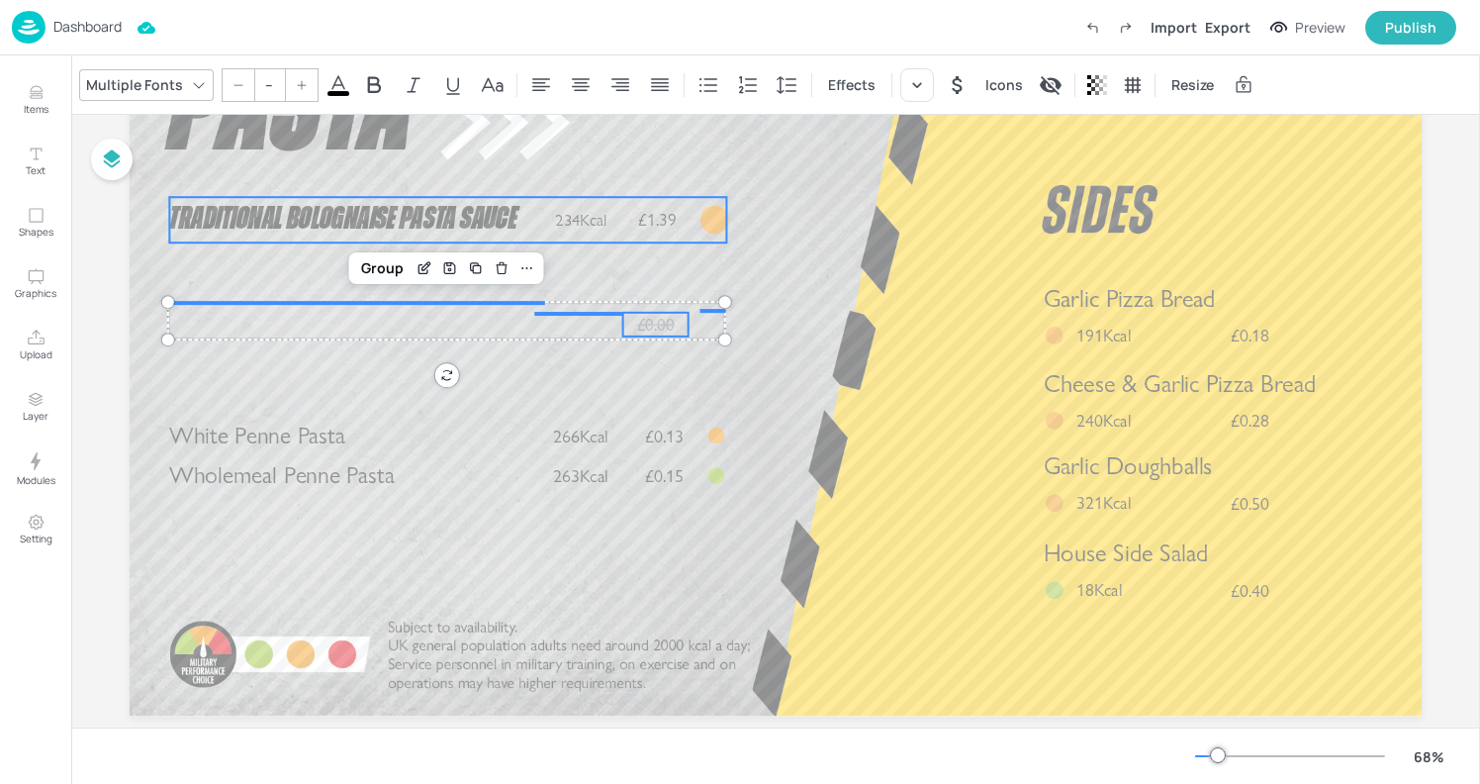
click at [422, 323] on div "Traditional Bolognaise Pasta Sauce" at bounding box center [357, 275] width 376 height 156
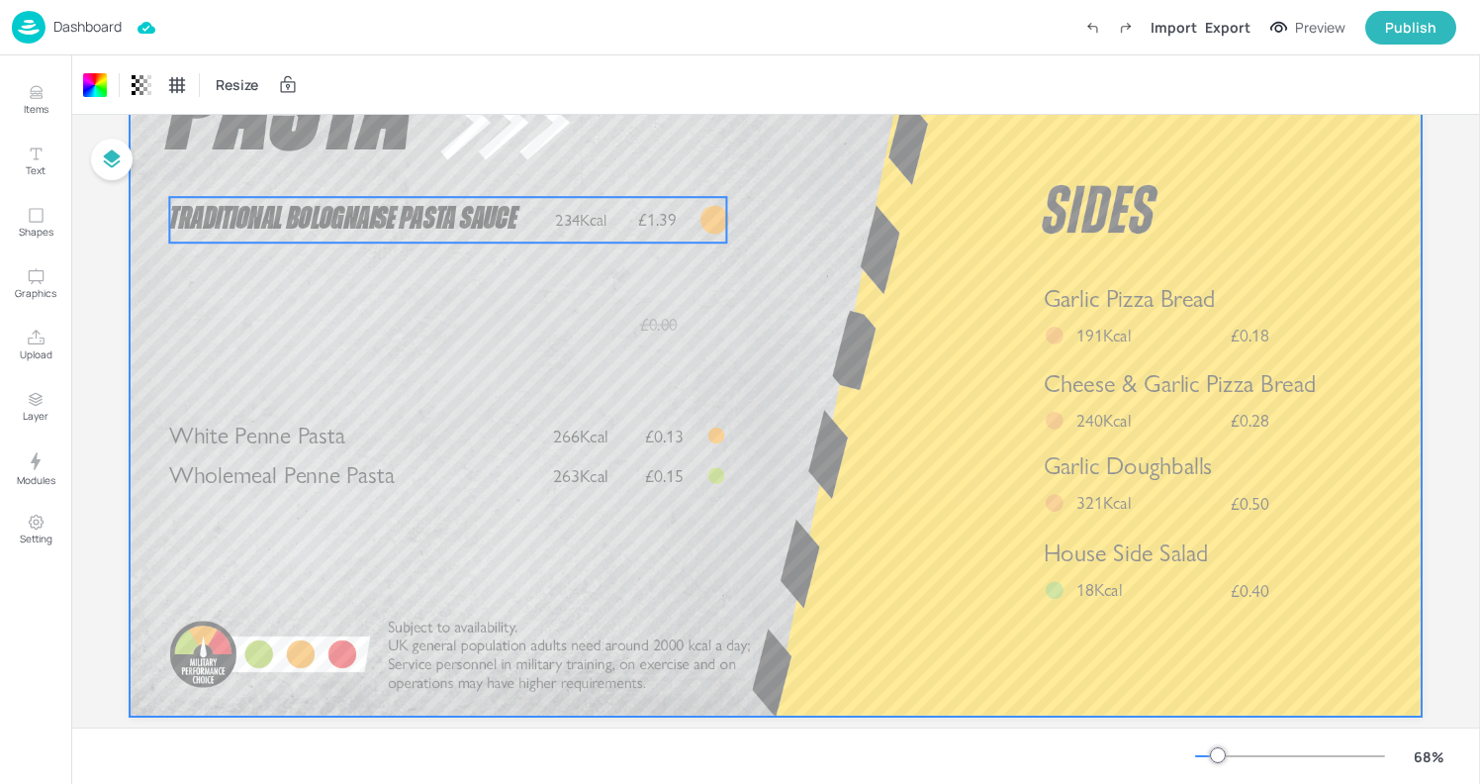
click at [450, 329] on div "Traditional Bolognaise Pasta Sauce" at bounding box center [357, 275] width 376 height 156
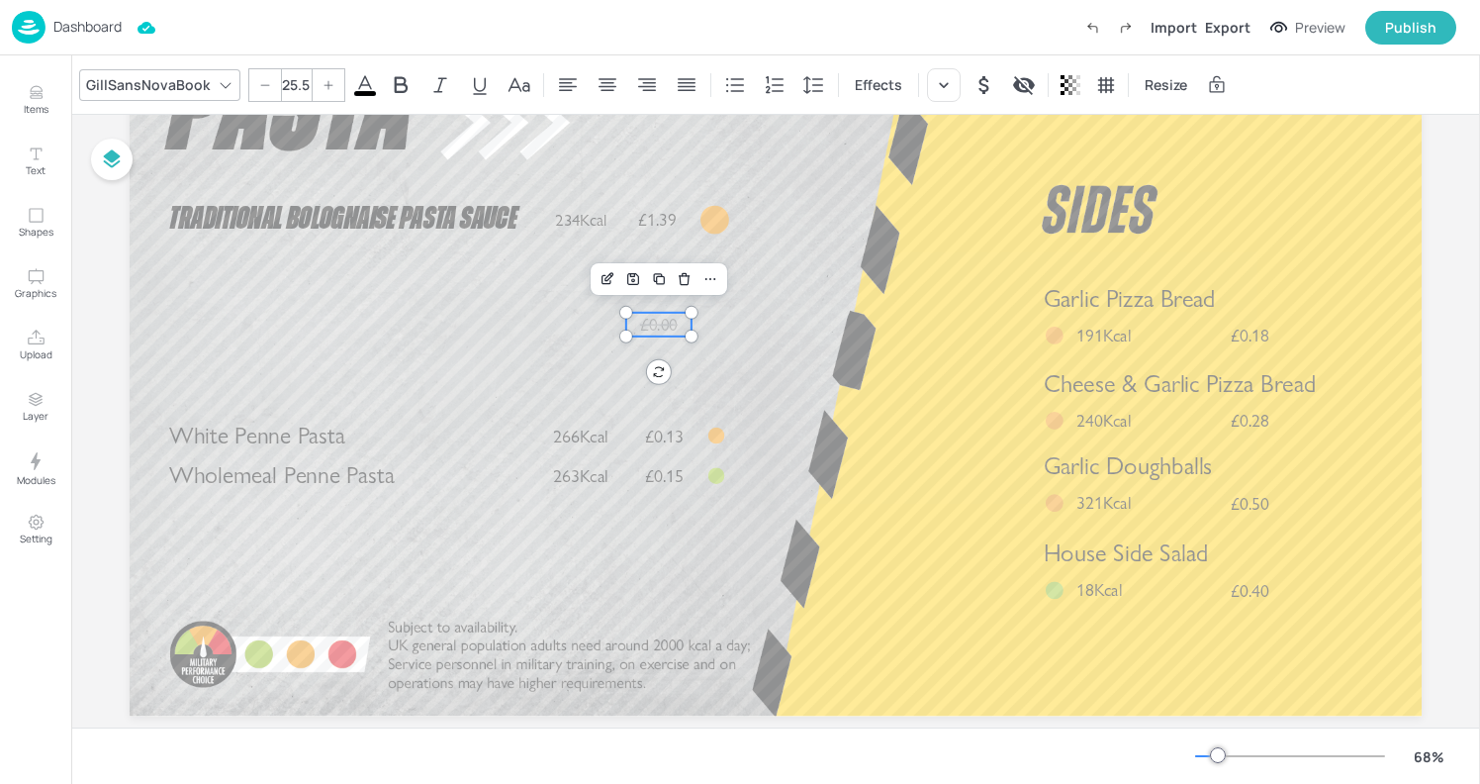
click at [623, 325] on div "Garlic Pizza Bread £0.18 191Kcal Cheese & Garlic Pizza Bread £0.28 240Kcal Whit…" at bounding box center [776, 352] width 1292 height 727
click at [1098, 28] on icon "Undo (Ctrl + Z)" at bounding box center [1092, 28] width 18 height 18
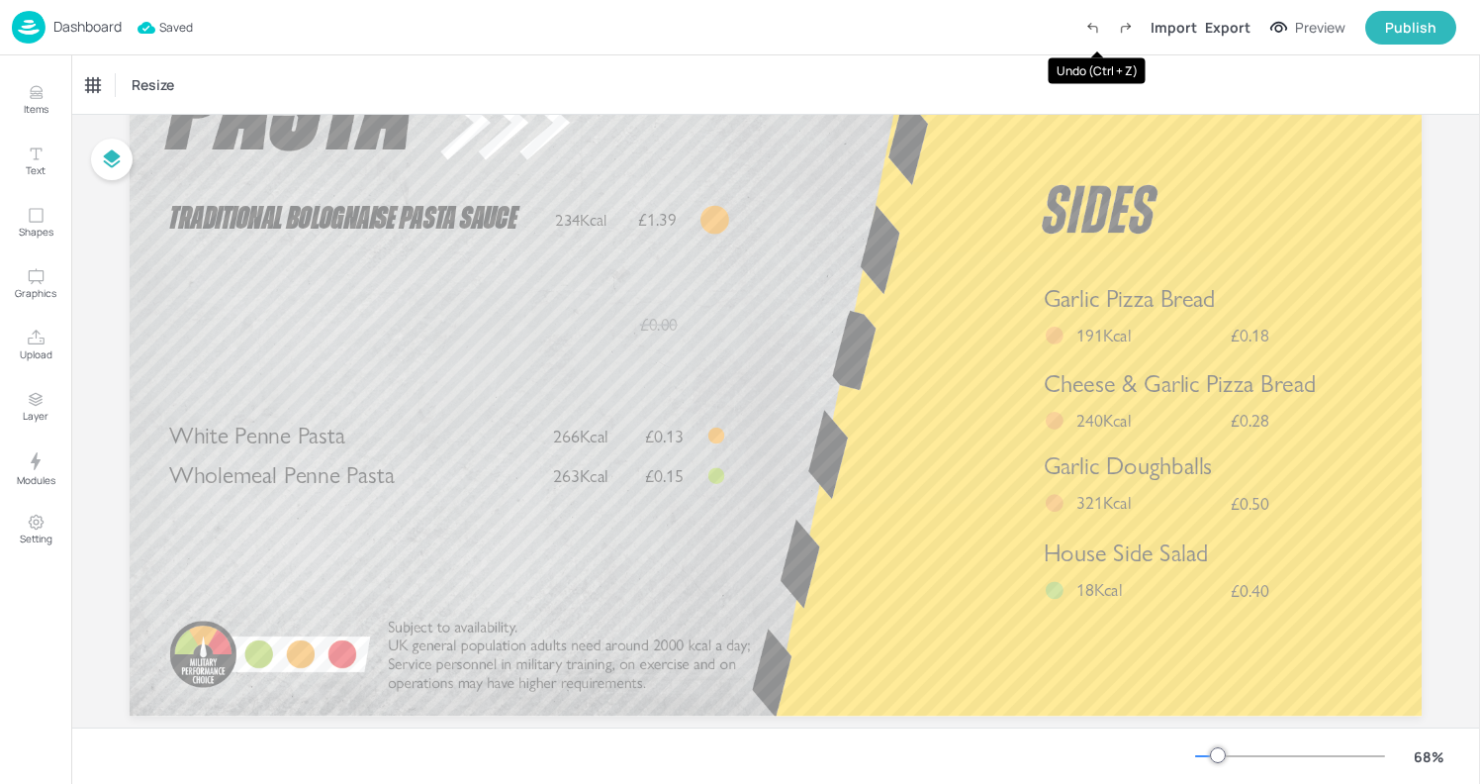
click at [1097, 27] on icon "Undo (Ctrl + Z)" at bounding box center [1092, 28] width 18 height 18
click at [655, 326] on span "£0.00" at bounding box center [659, 325] width 38 height 21
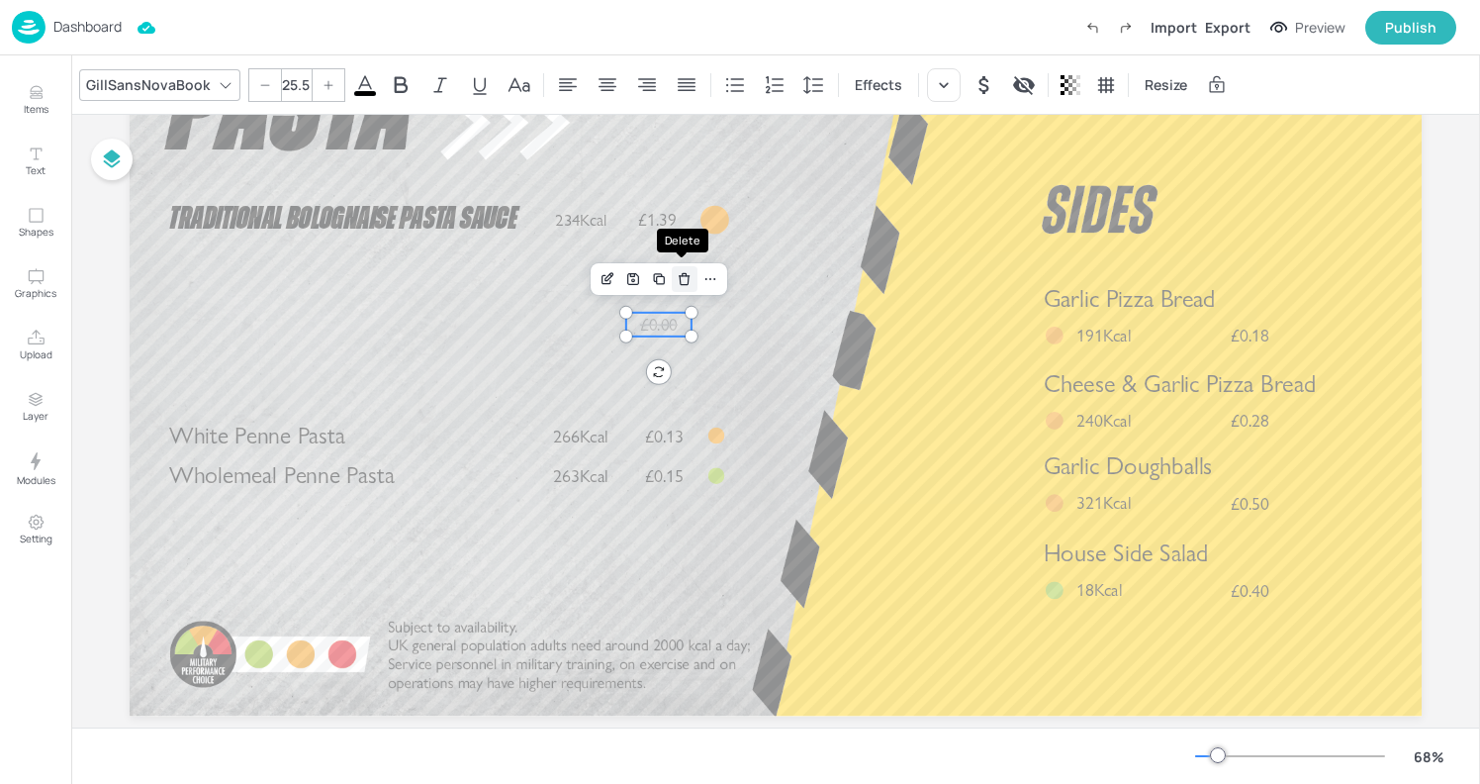
click at [687, 278] on icon "Delete" at bounding box center [684, 279] width 15 height 16
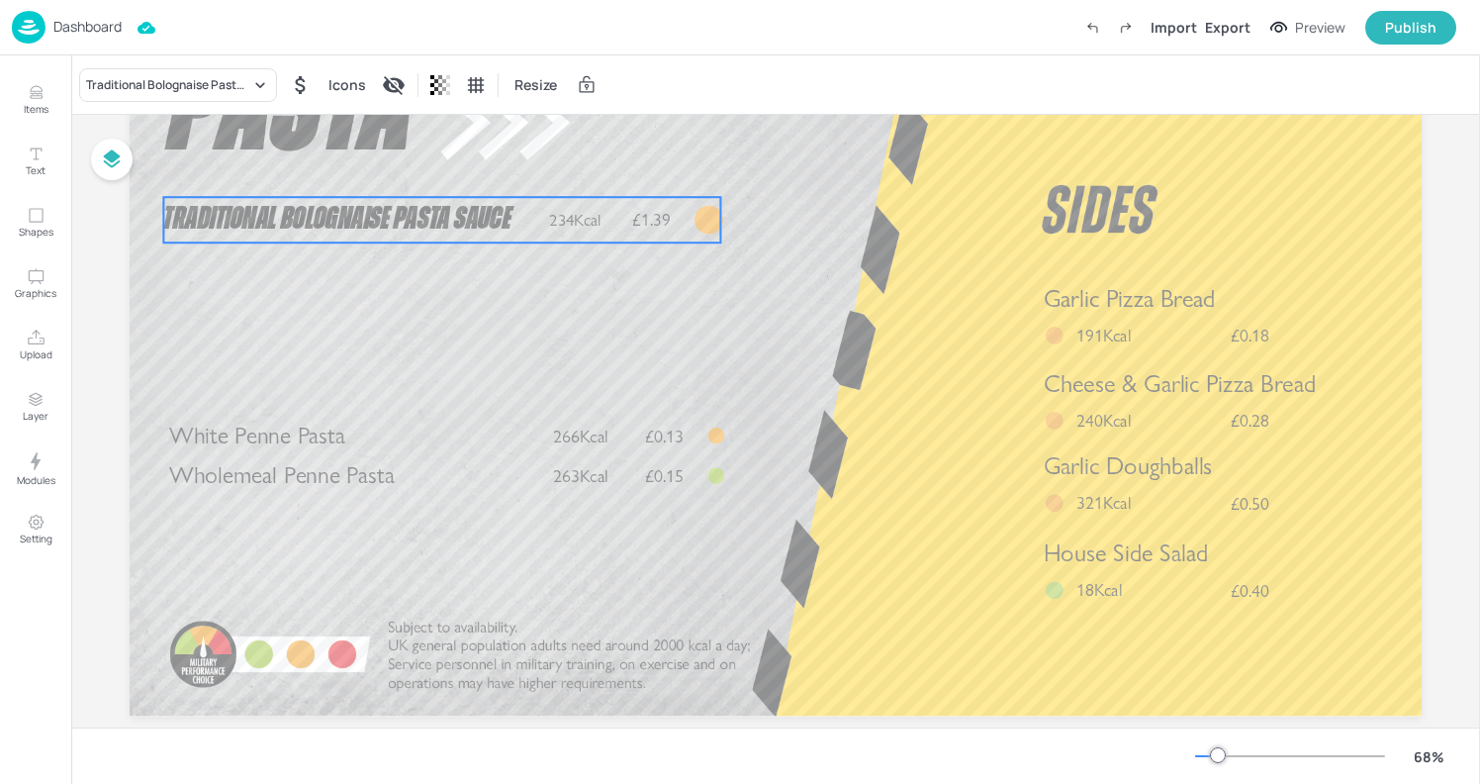
click at [287, 348] on div "Traditional Bolognaise Pasta Sauce" at bounding box center [351, 275] width 376 height 156
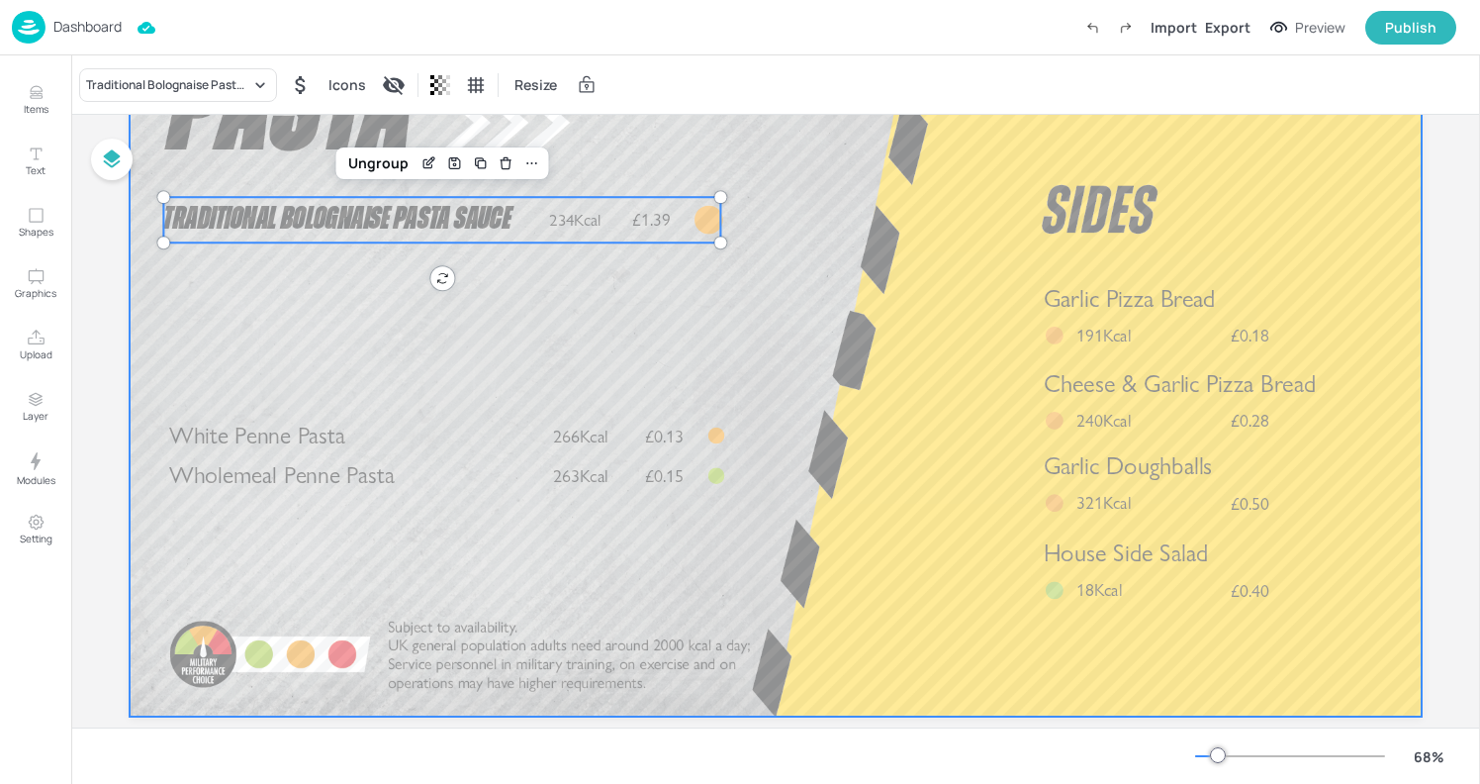
click at [754, 178] on div at bounding box center [776, 352] width 1292 height 727
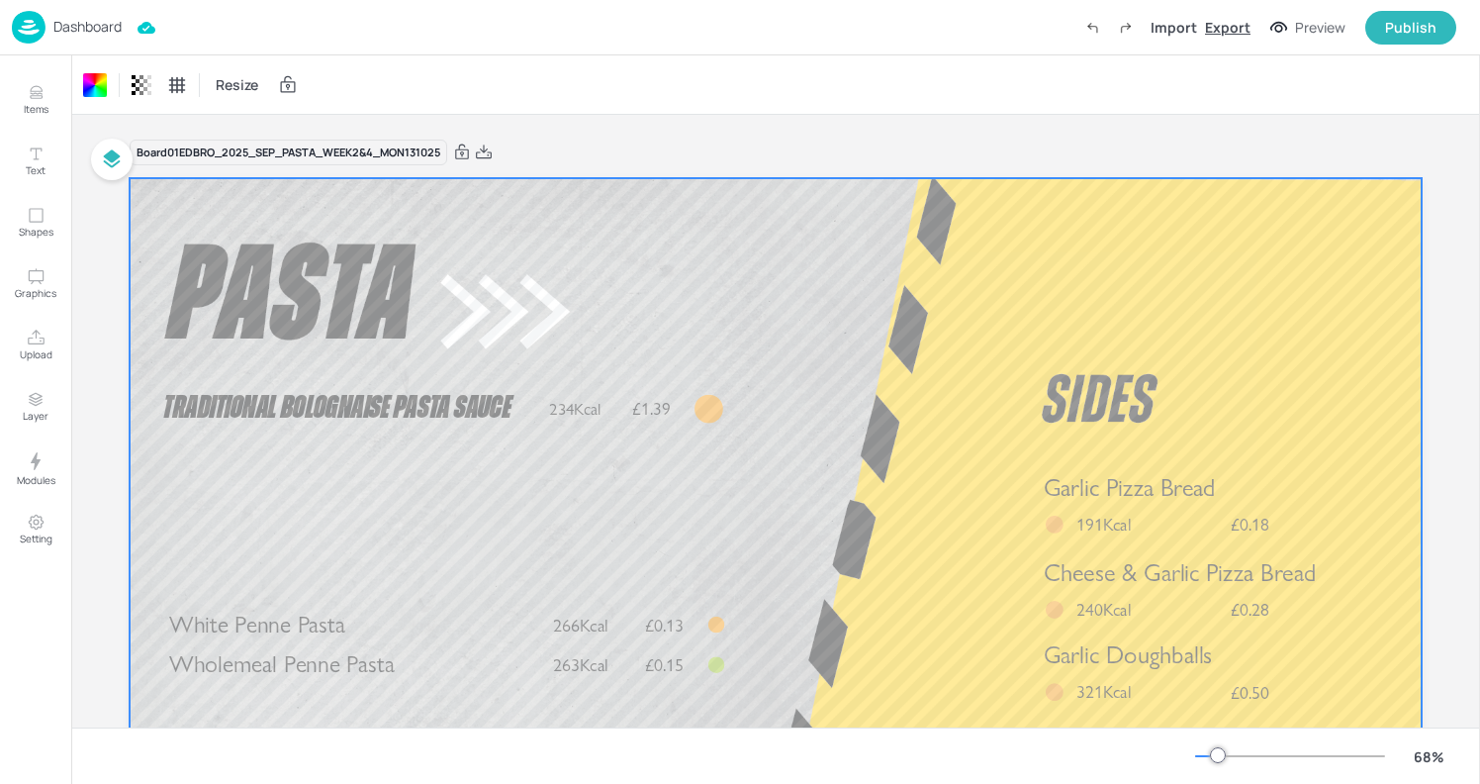
click at [1234, 29] on div "Export" at bounding box center [1228, 27] width 46 height 21
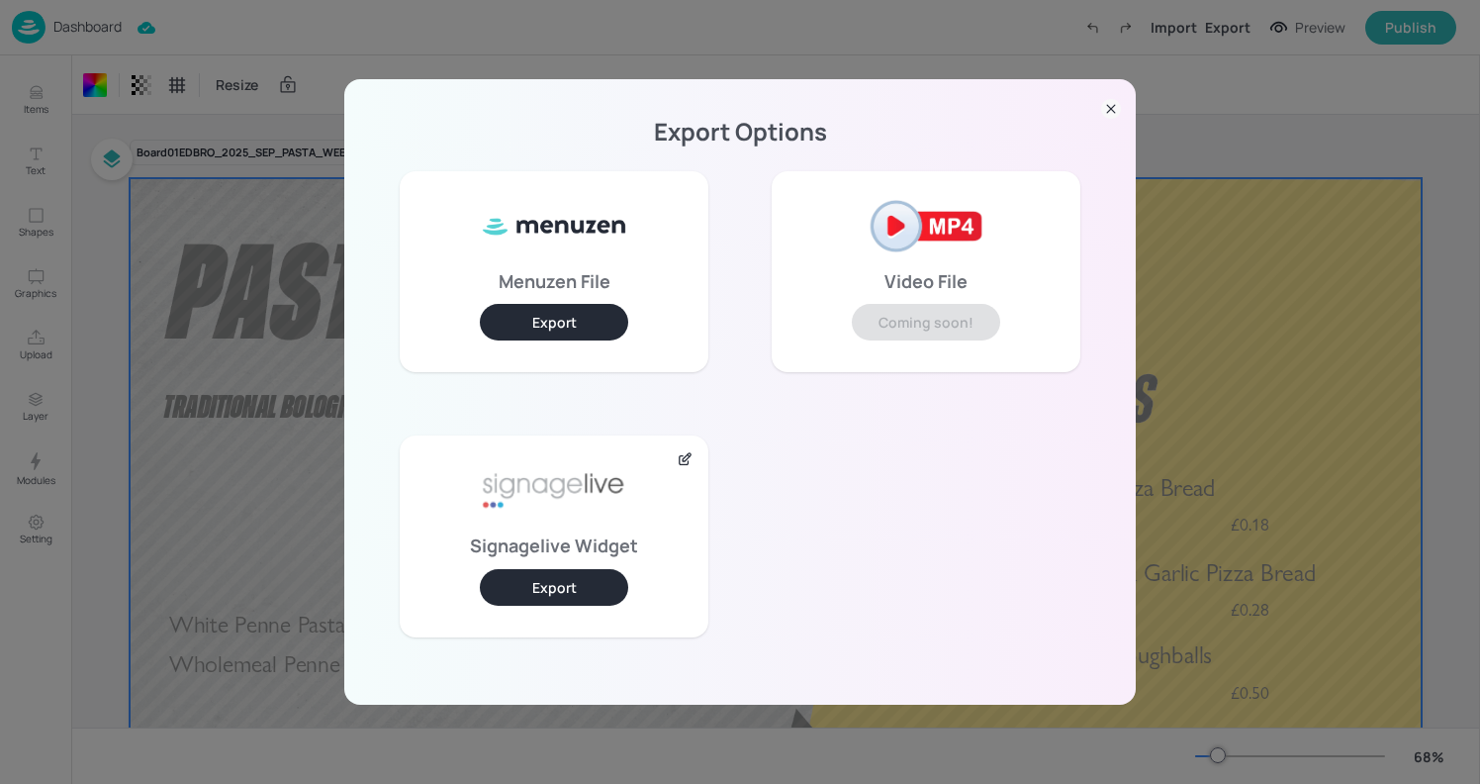
click at [541, 589] on button "Export" at bounding box center [554, 587] width 148 height 37
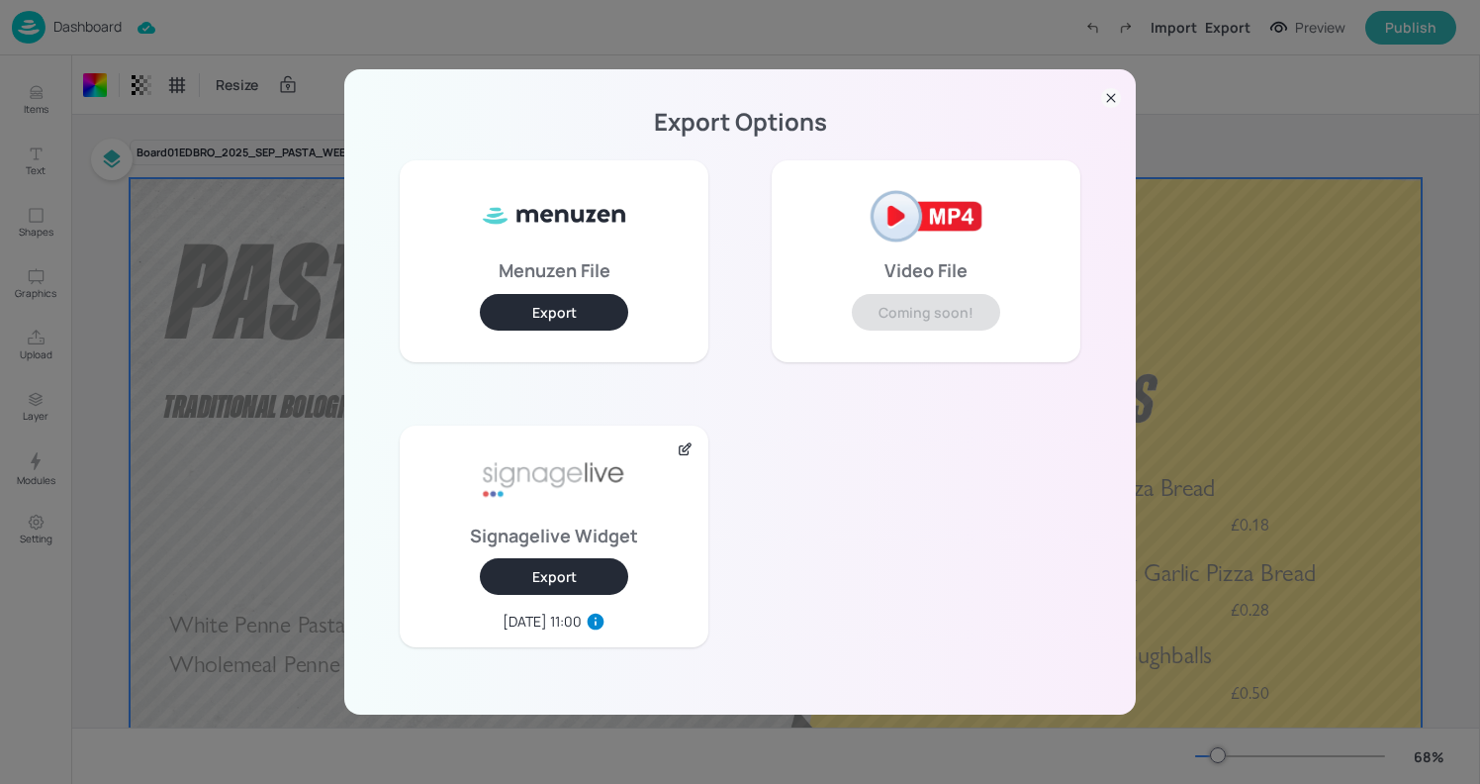
click at [733, 54] on div "Export Options Menuzen File Export Video File Coming soon! Signagelive Widget E…" at bounding box center [740, 392] width 1480 height 784
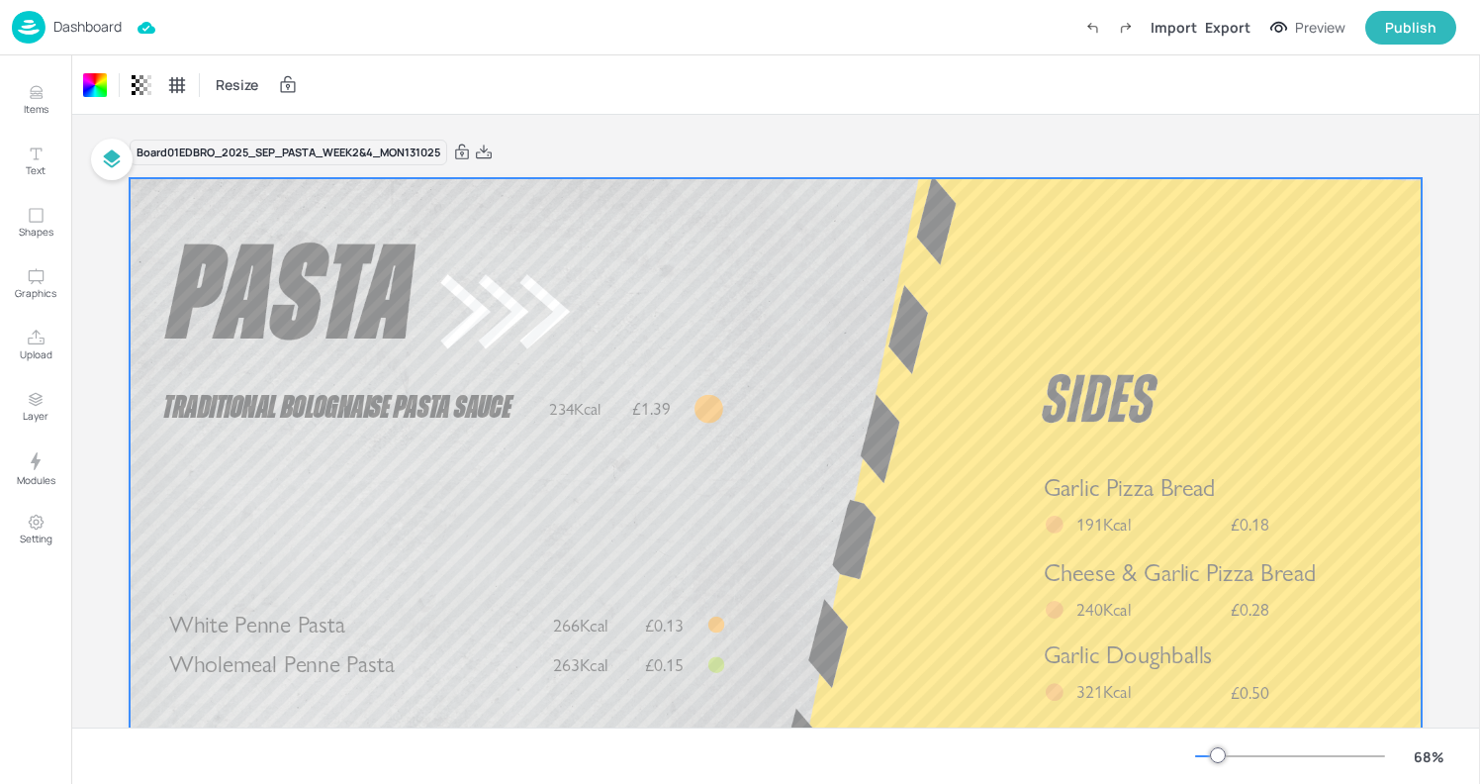
click at [33, 26] on img at bounding box center [29, 27] width 34 height 33
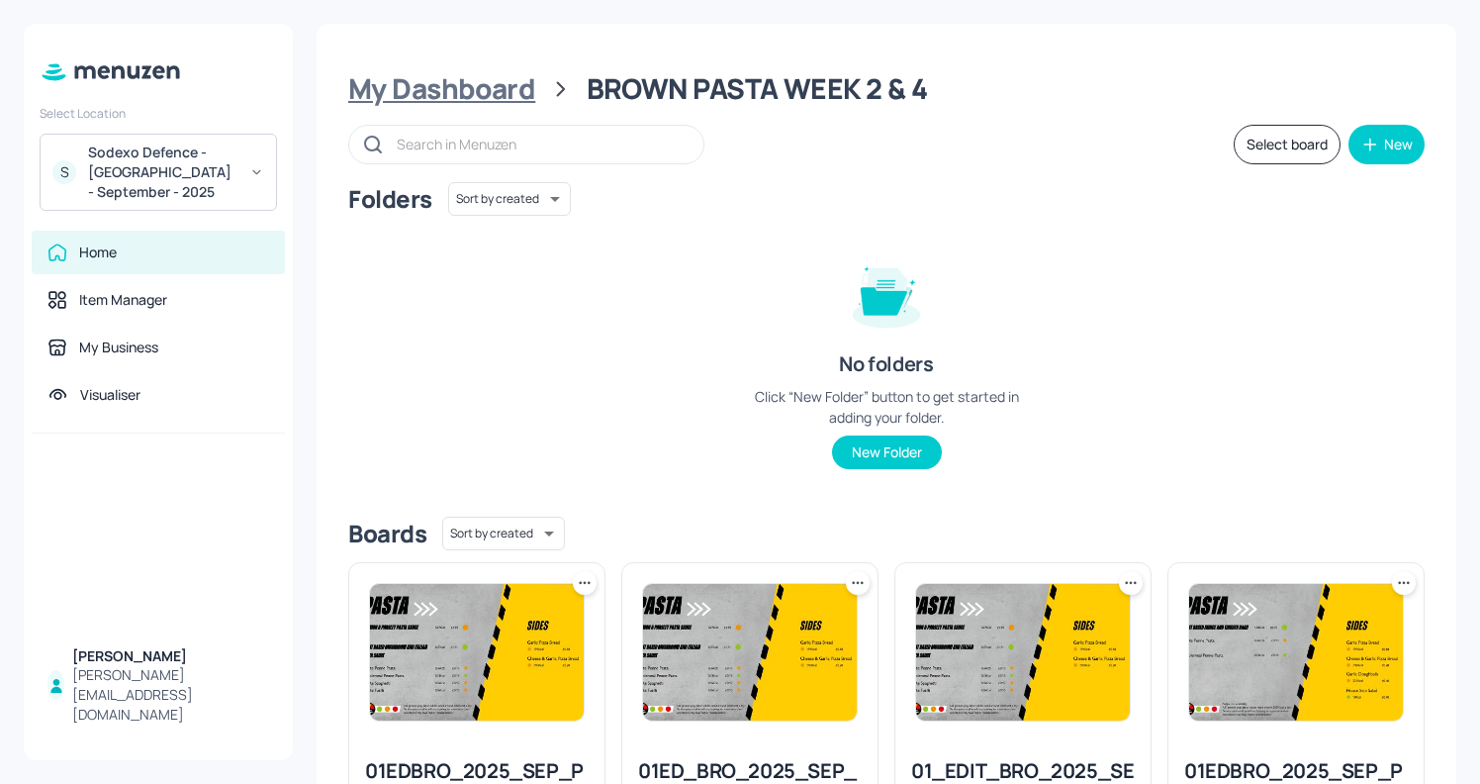
click at [430, 97] on div "My Dashboard" at bounding box center [441, 89] width 187 height 36
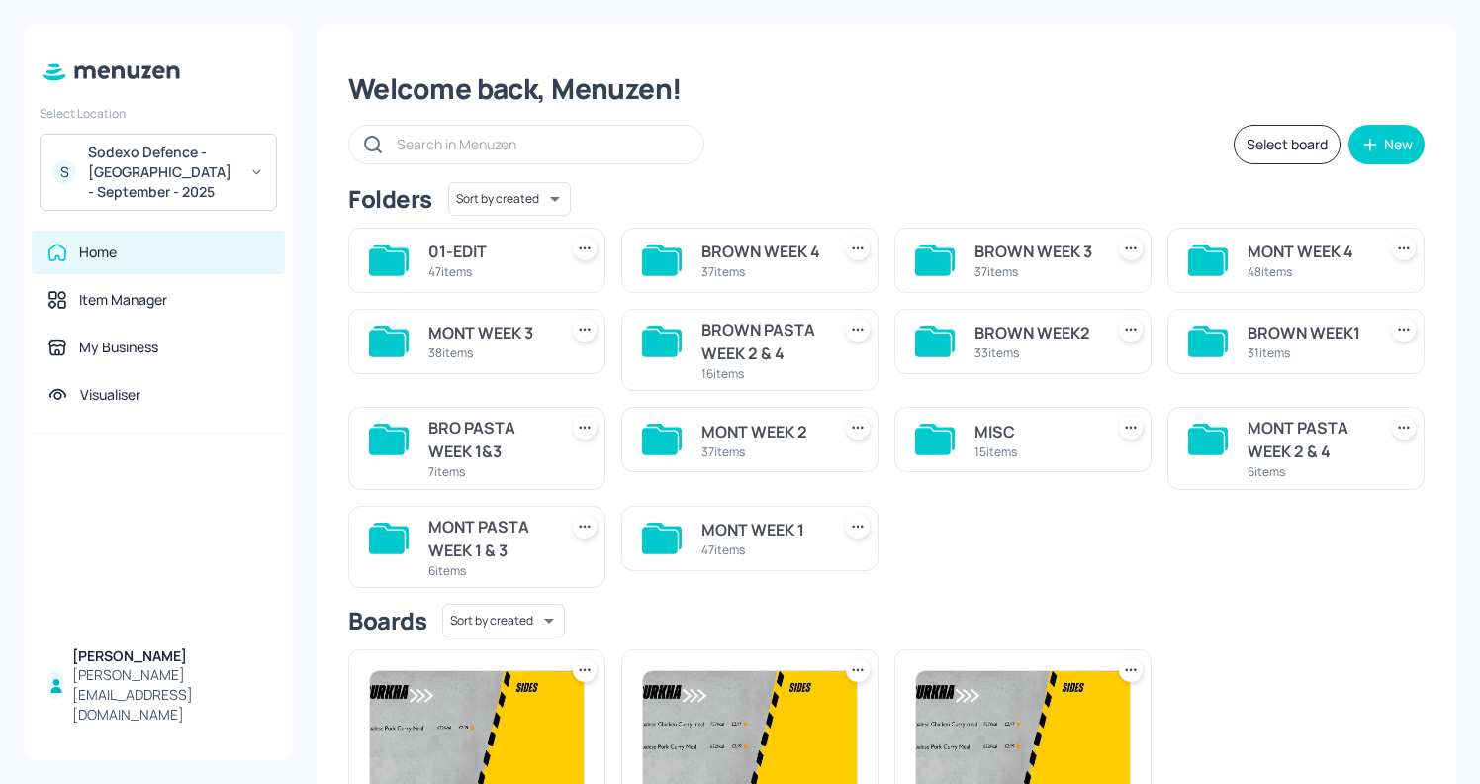
click at [975, 357] on div "33 items" at bounding box center [1035, 352] width 121 height 17
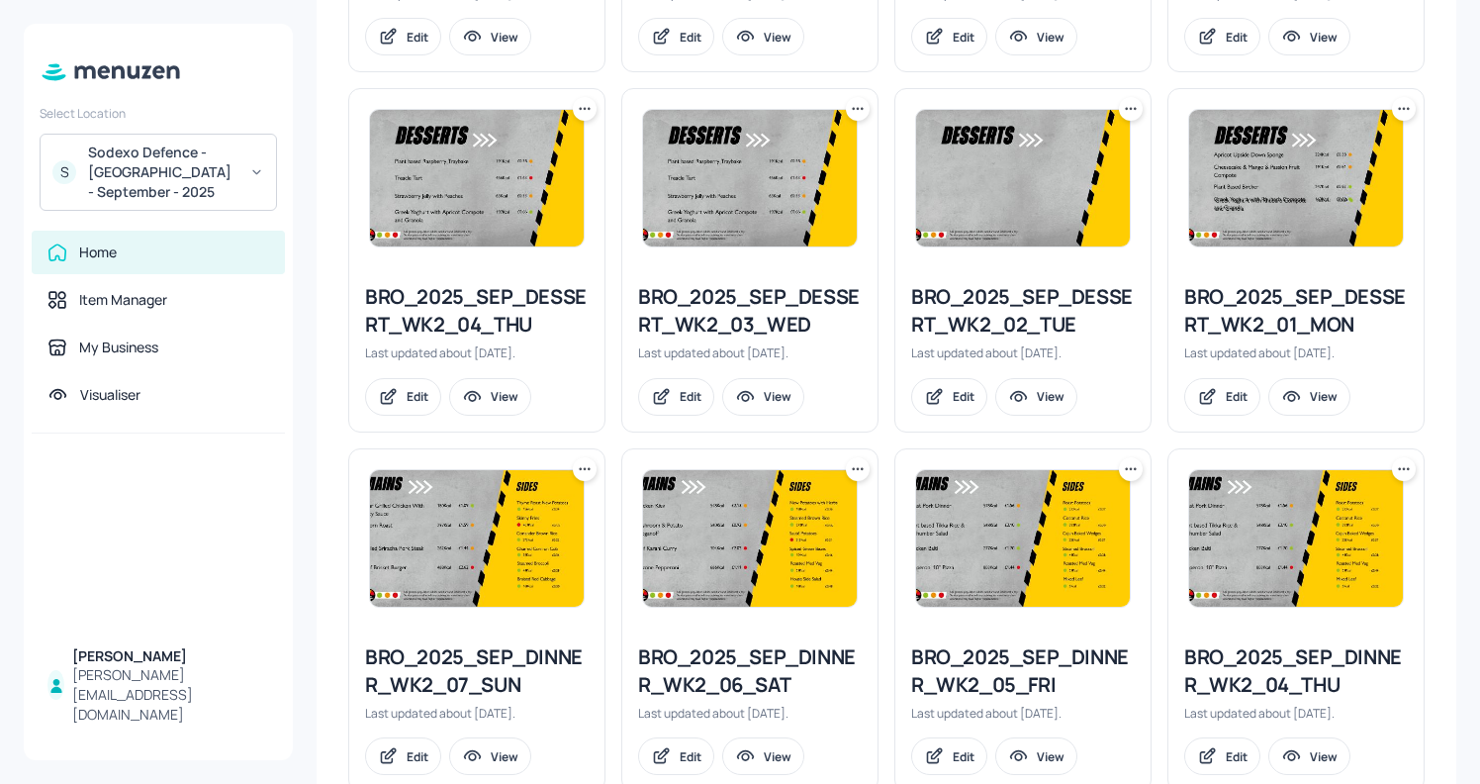
scroll to position [2005, 0]
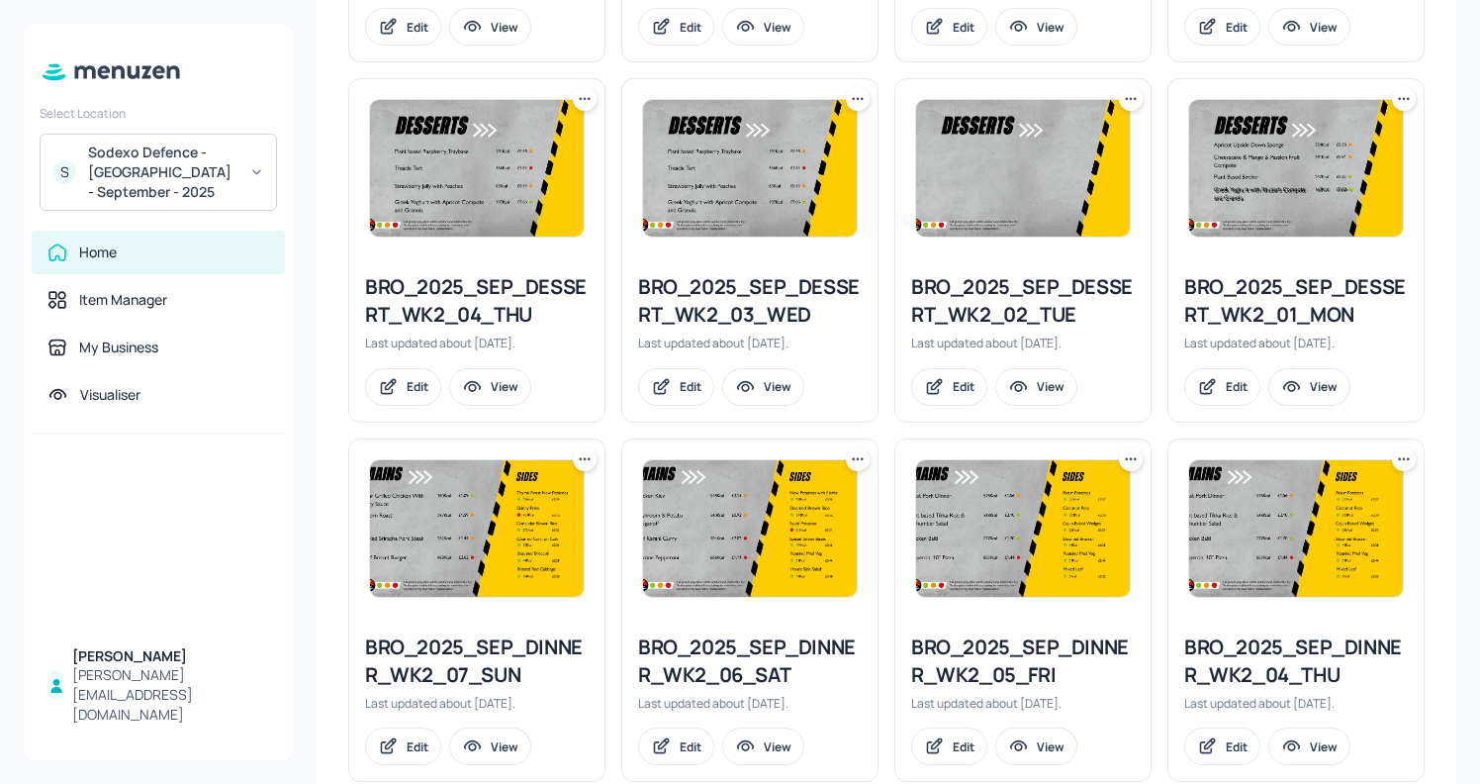
click at [1398, 97] on icon at bounding box center [1404, 99] width 20 height 20
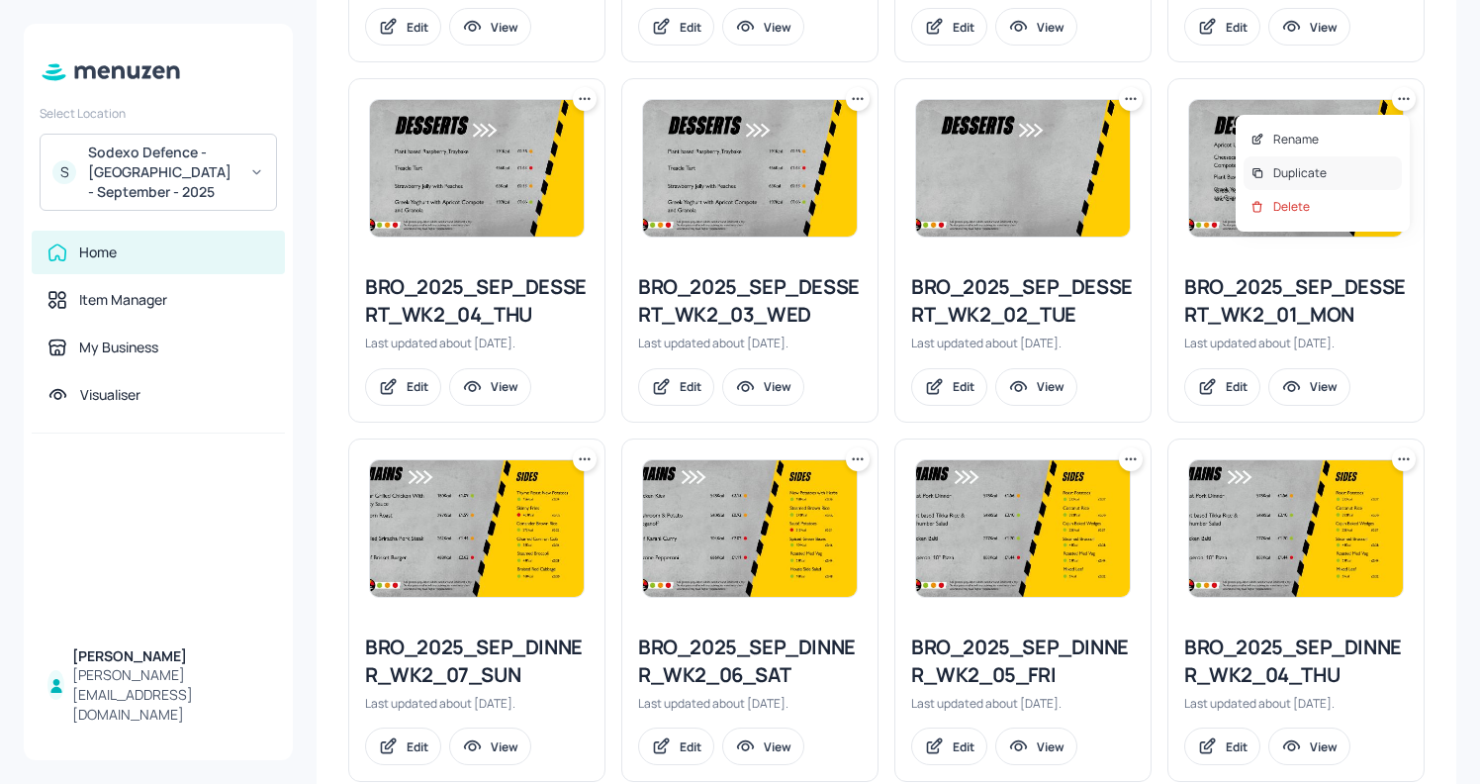
click at [1312, 164] on p "Duplicate" at bounding box center [1299, 173] width 53 height 18
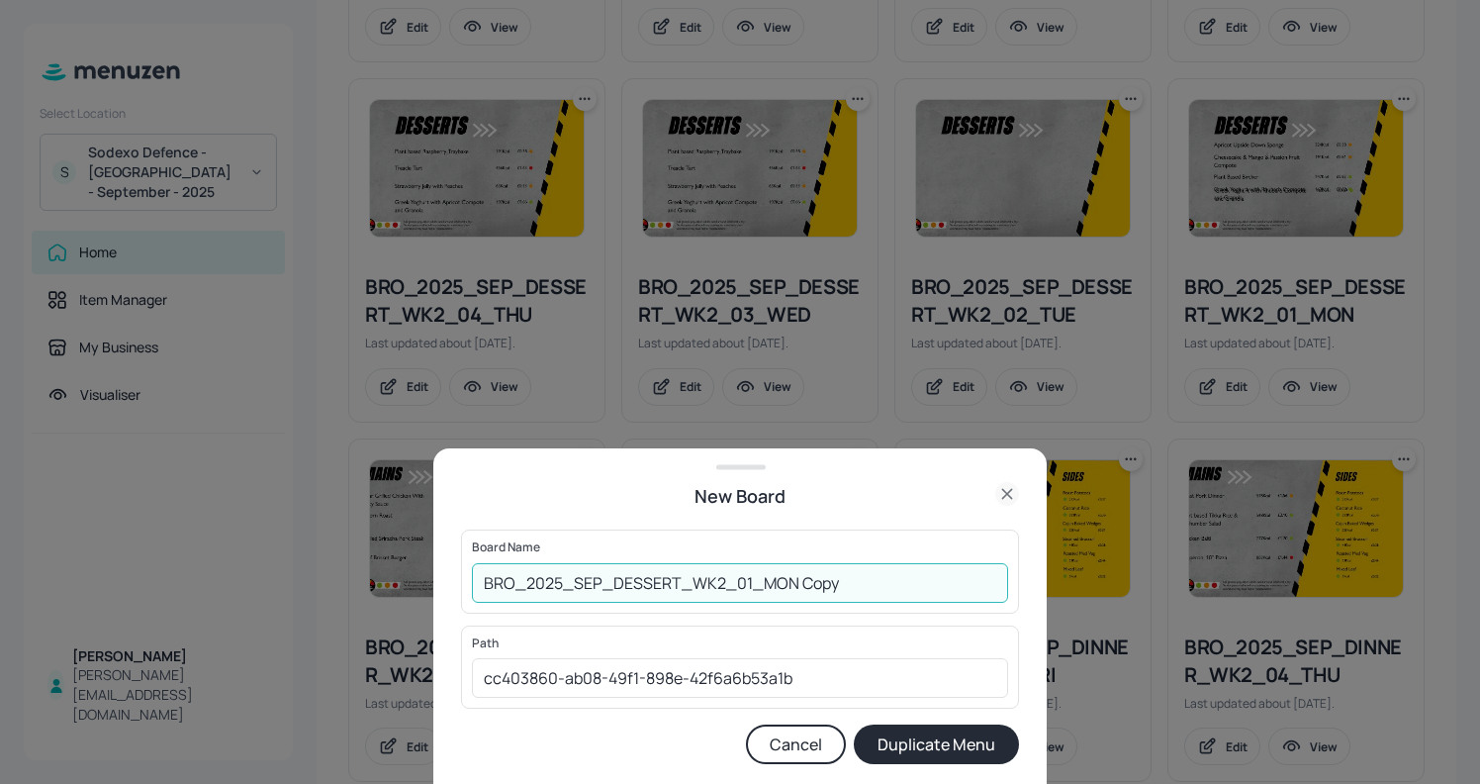
click at [483, 574] on input "BRO_2025_SEP_DESSERT_WK2_01_MON Copy" at bounding box center [740, 583] width 536 height 40
click at [869, 585] on input "01EDBRO_2025_SEP_DESSERT_WK2_01_MON Copy" at bounding box center [740, 583] width 536 height 40
type input "01EDBRO_2025_SEP_DESSERT_WK2_01_MON131025"
click at [949, 745] on button "Duplicate Menu" at bounding box center [936, 744] width 165 height 40
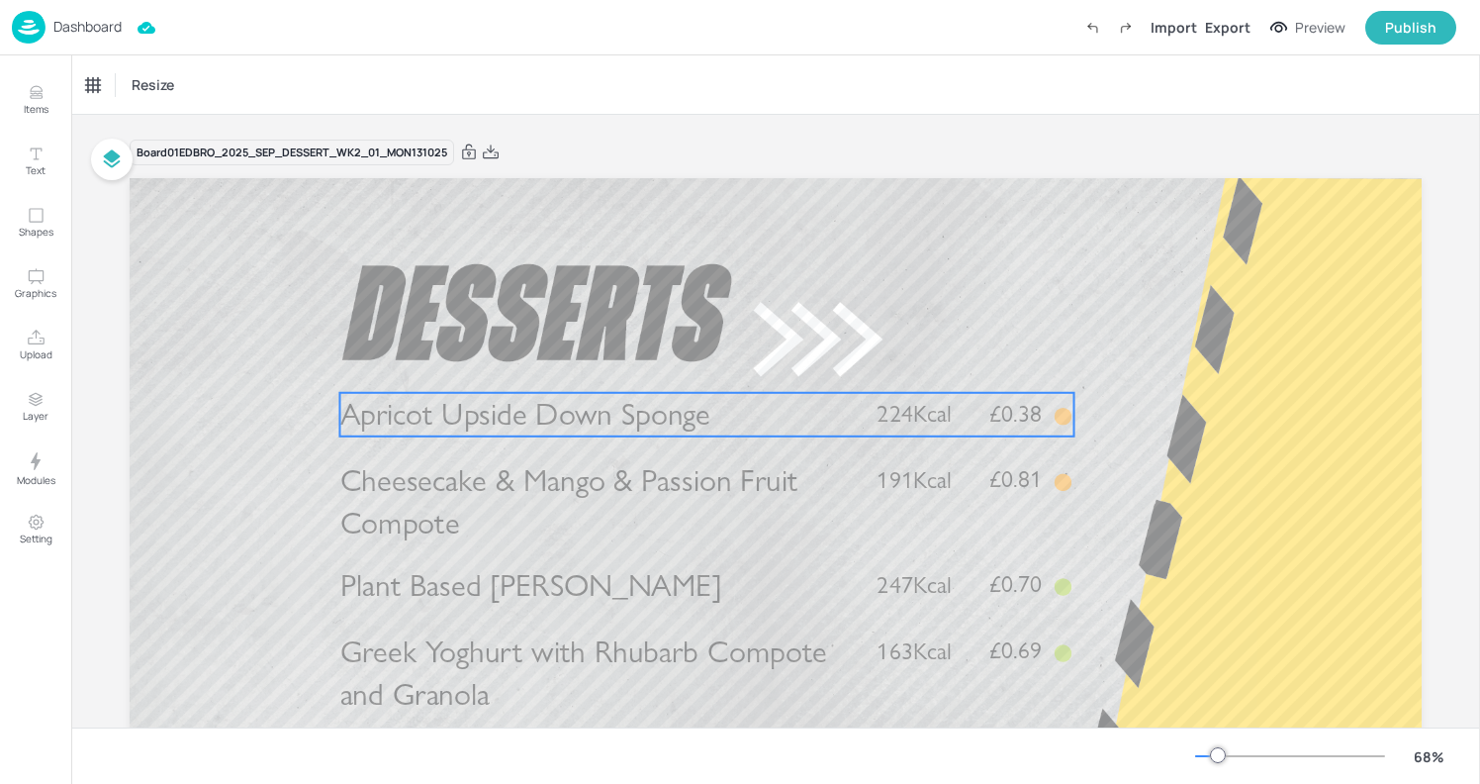
click at [549, 415] on span "Apricot Upside Down Sponge" at bounding box center [525, 415] width 371 height 38
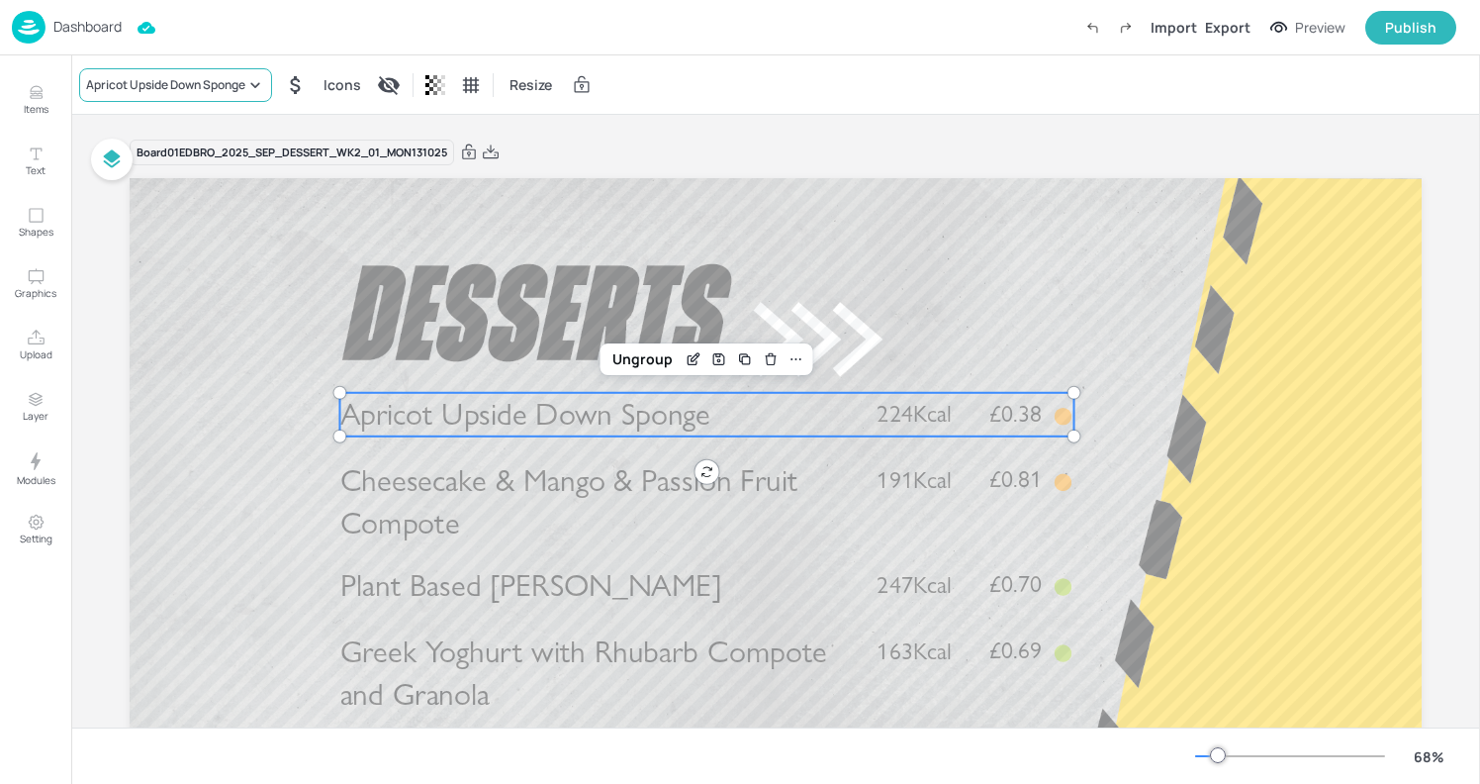
click at [218, 92] on div "Apricot Upside Down Sponge" at bounding box center [165, 85] width 159 height 18
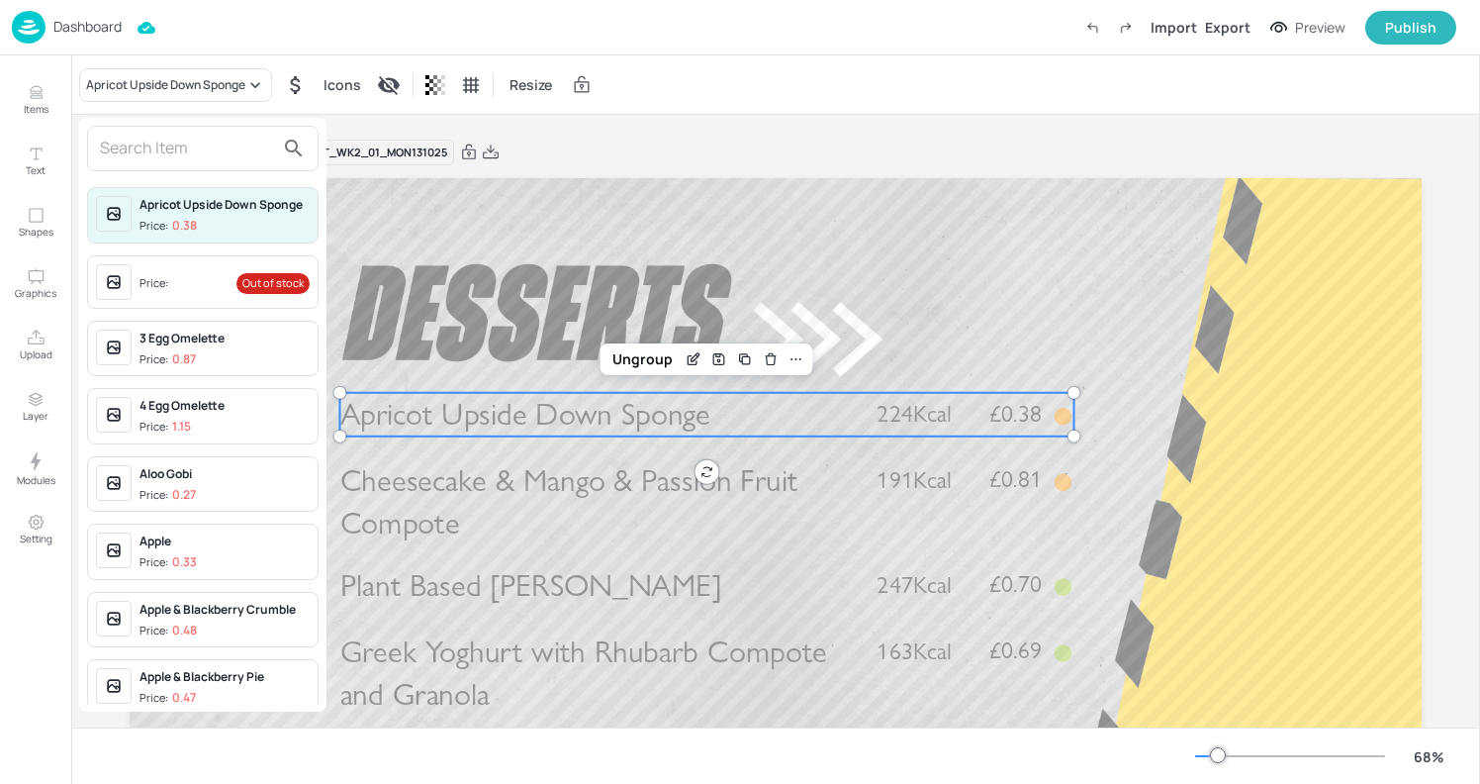
click at [200, 155] on input "text" at bounding box center [187, 149] width 174 height 32
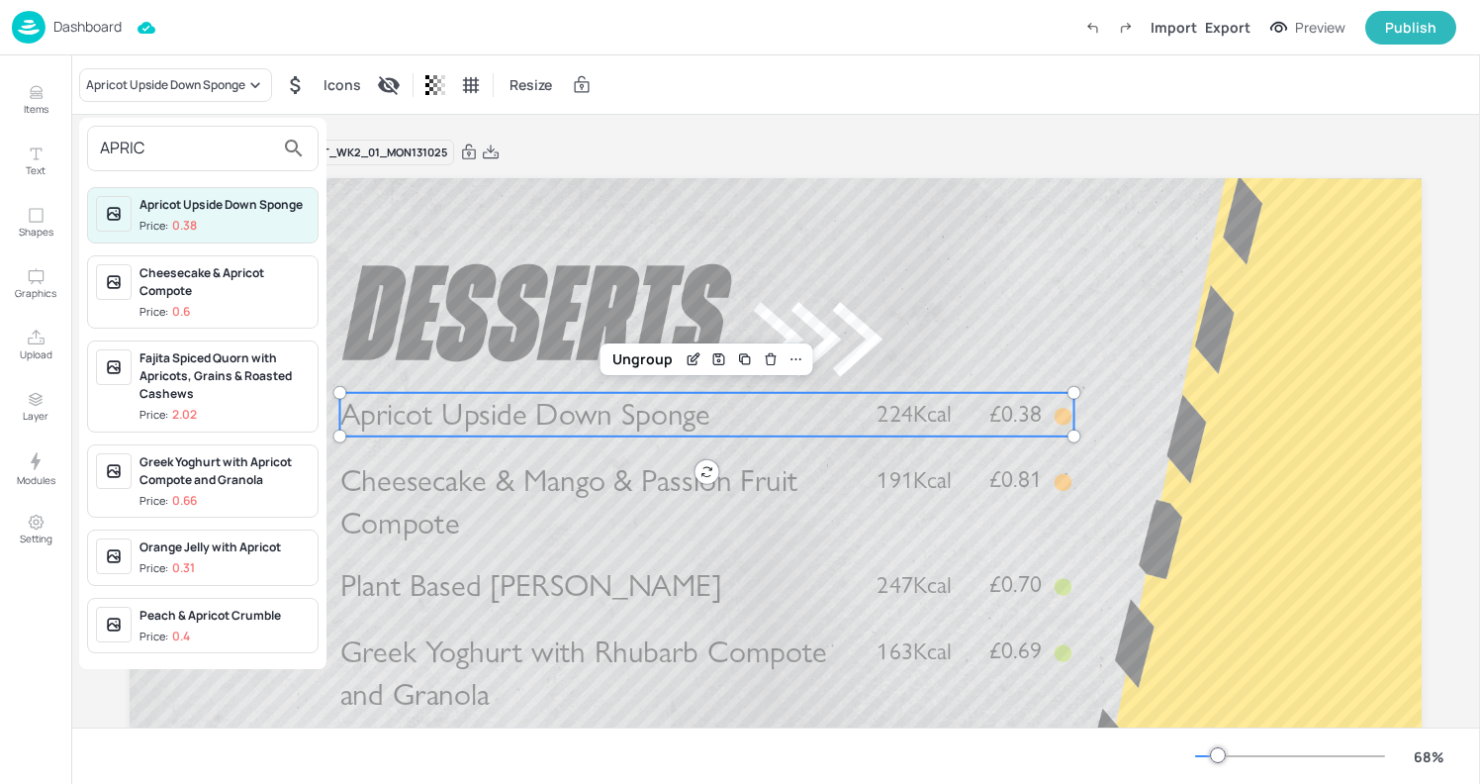
type input "APRIC"
click at [205, 619] on div "Peach & Apricot Crumble" at bounding box center [225, 616] width 170 height 18
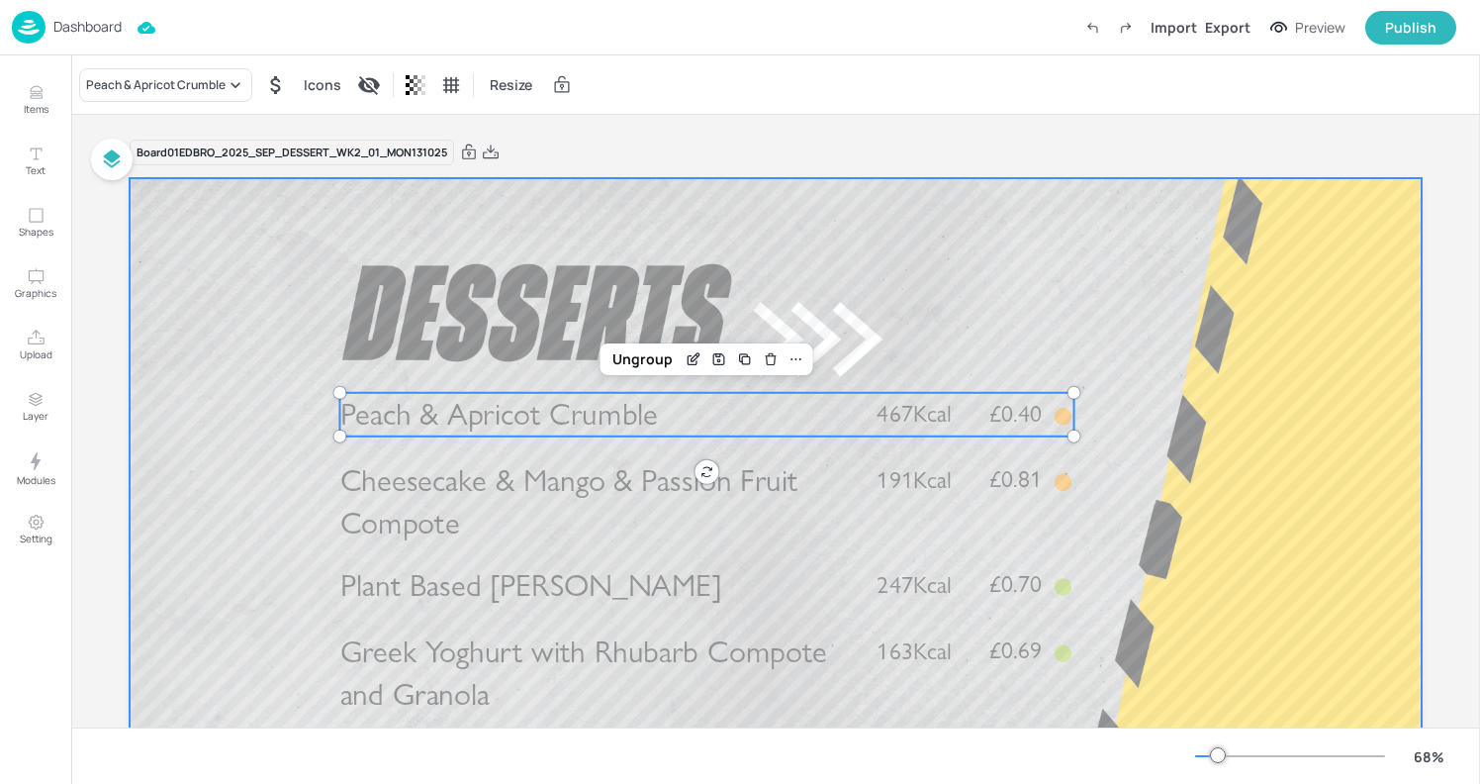
click at [954, 277] on div at bounding box center [776, 541] width 1292 height 727
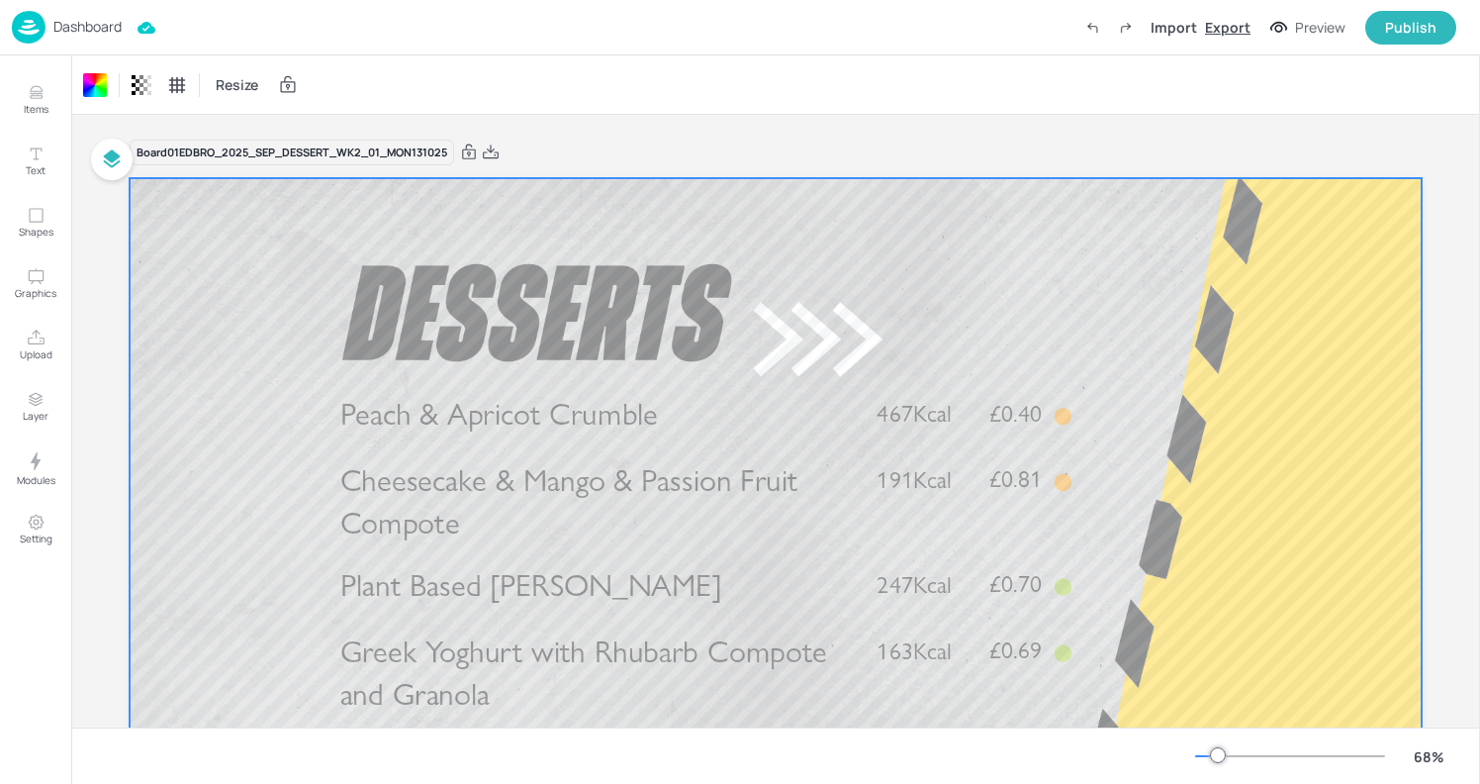
click at [1229, 27] on div "Export" at bounding box center [1228, 27] width 46 height 21
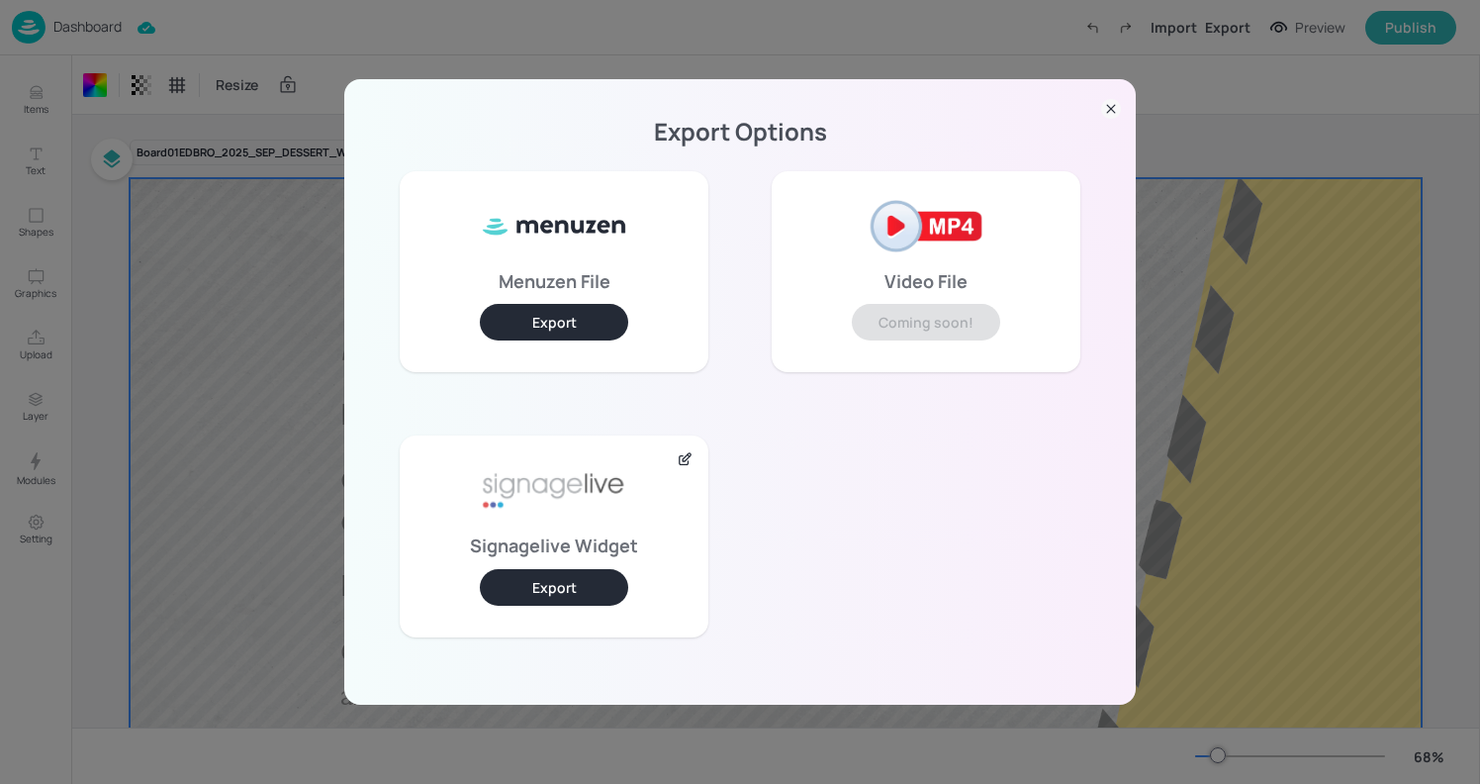
click at [565, 587] on button "Export" at bounding box center [554, 587] width 148 height 37
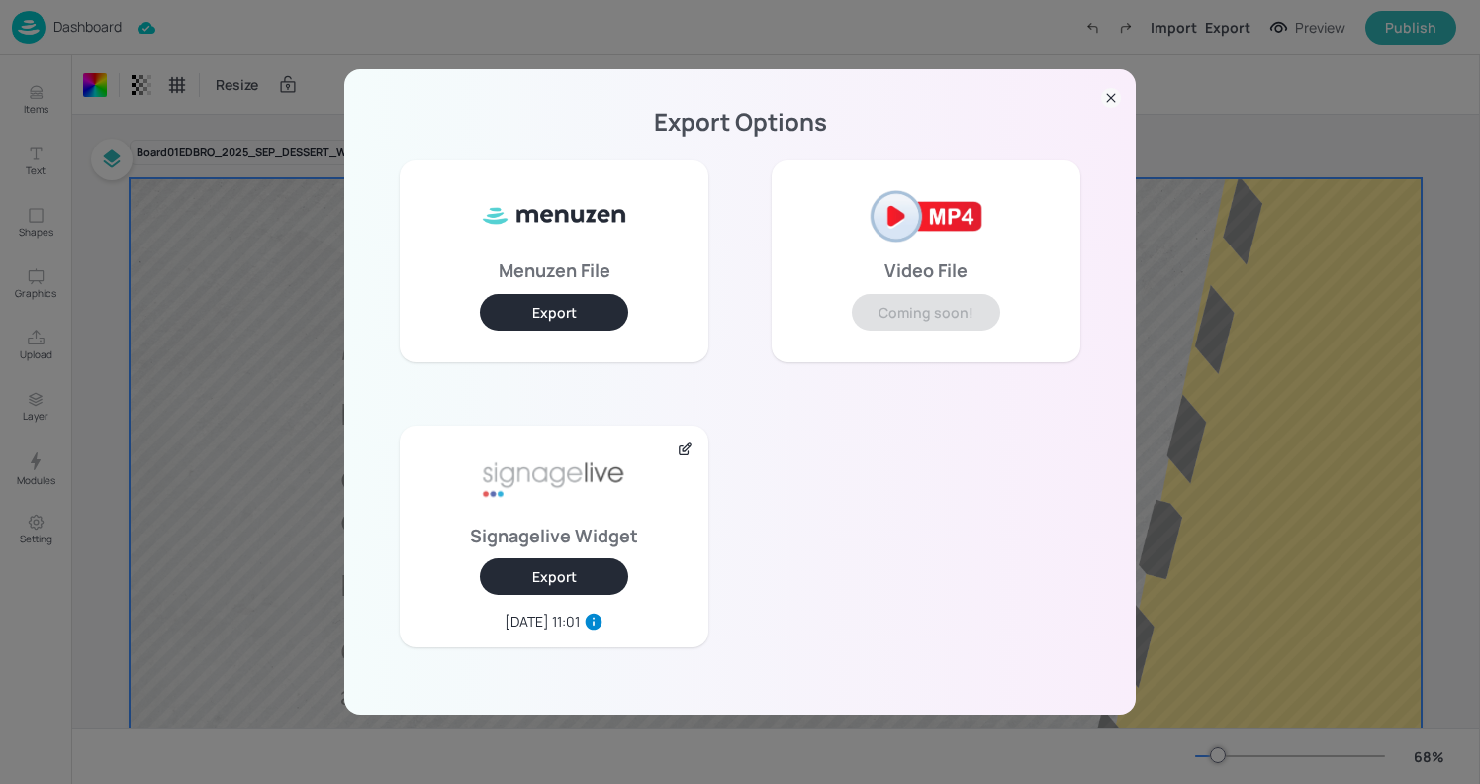
click at [247, 350] on div "Export Options Menuzen File Export Video File Coming soon! Signagelive Widget E…" at bounding box center [740, 392] width 1480 height 784
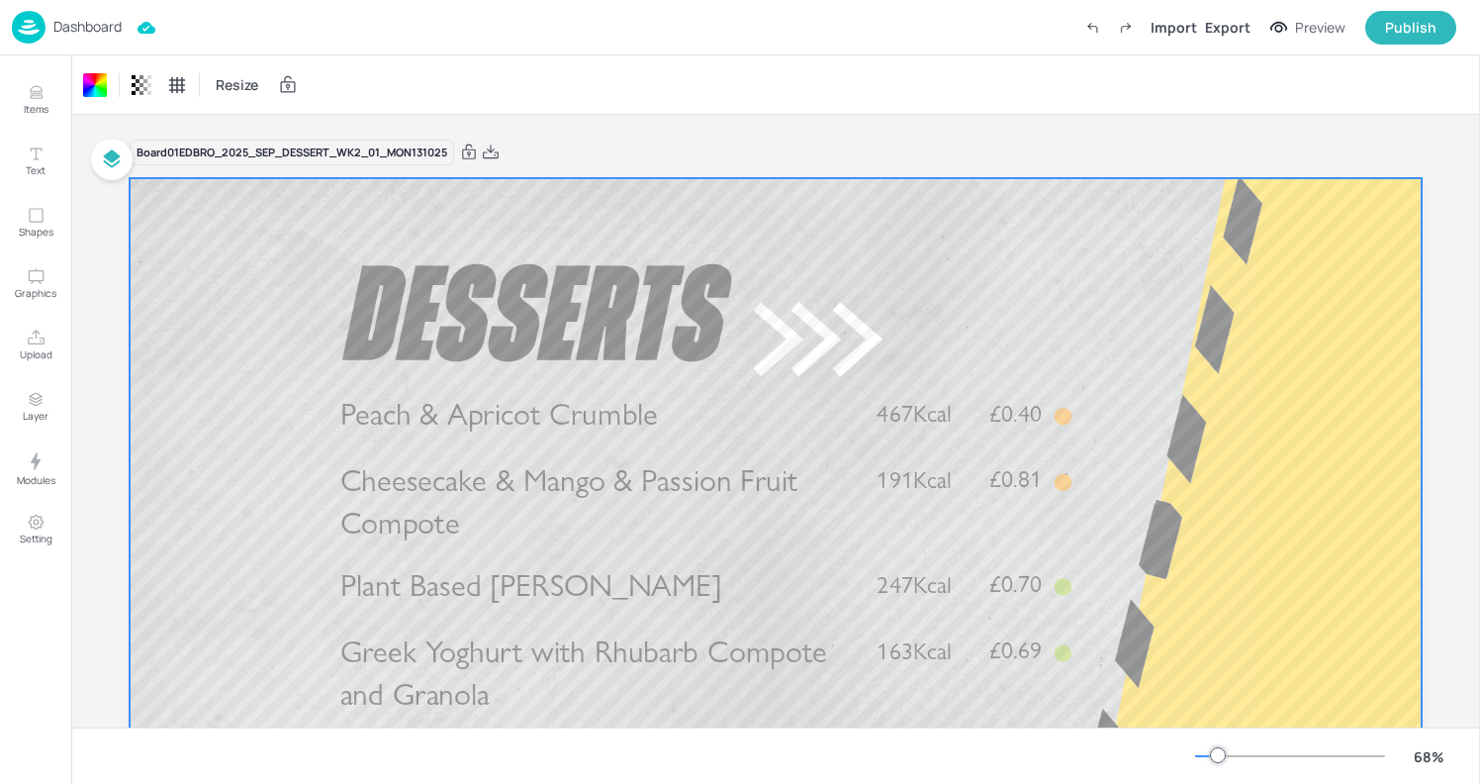
click at [45, 24] on img at bounding box center [29, 27] width 34 height 33
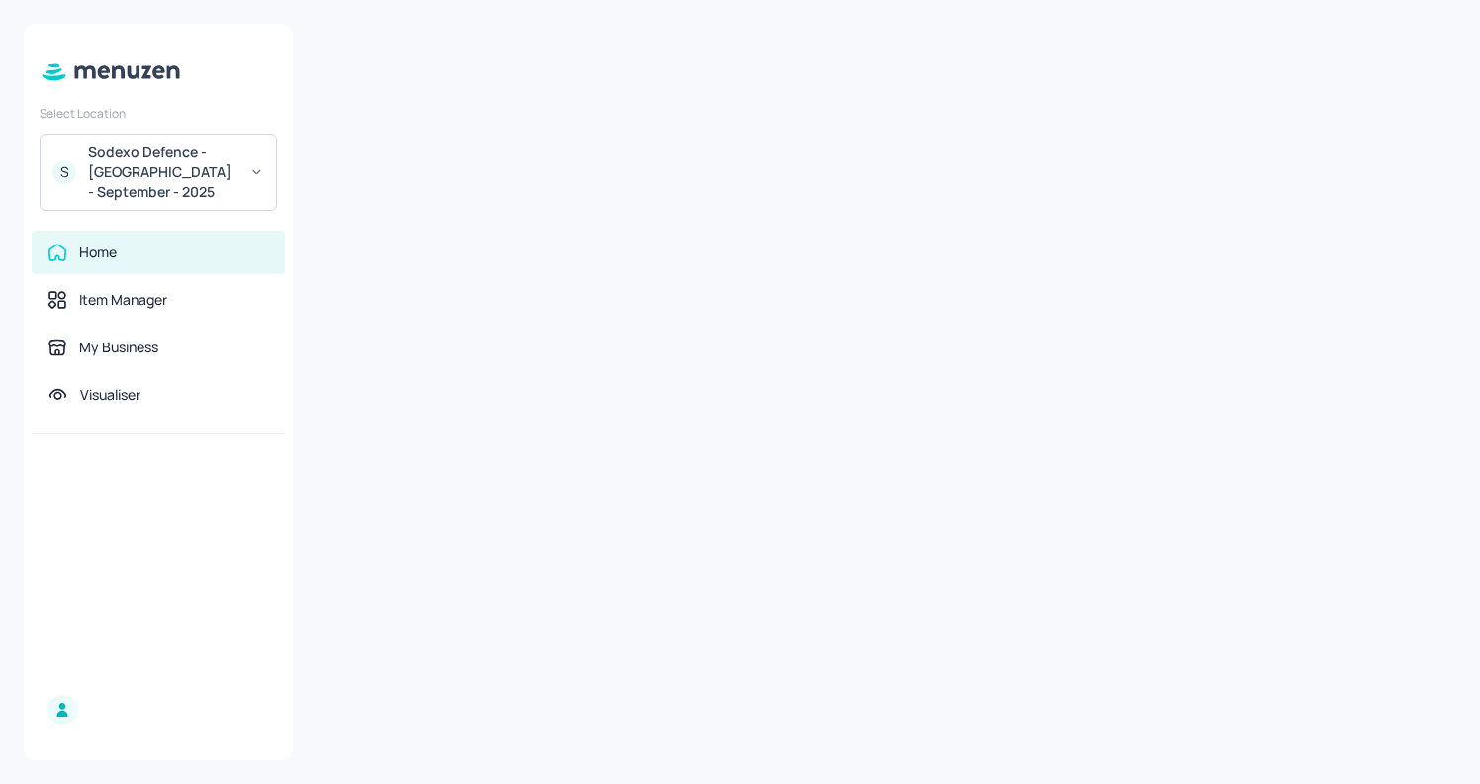
click at [238, 168] on div "S Sodexo Defence - [GEOGRAPHIC_DATA] - September - 2025" at bounding box center [158, 172] width 237 height 77
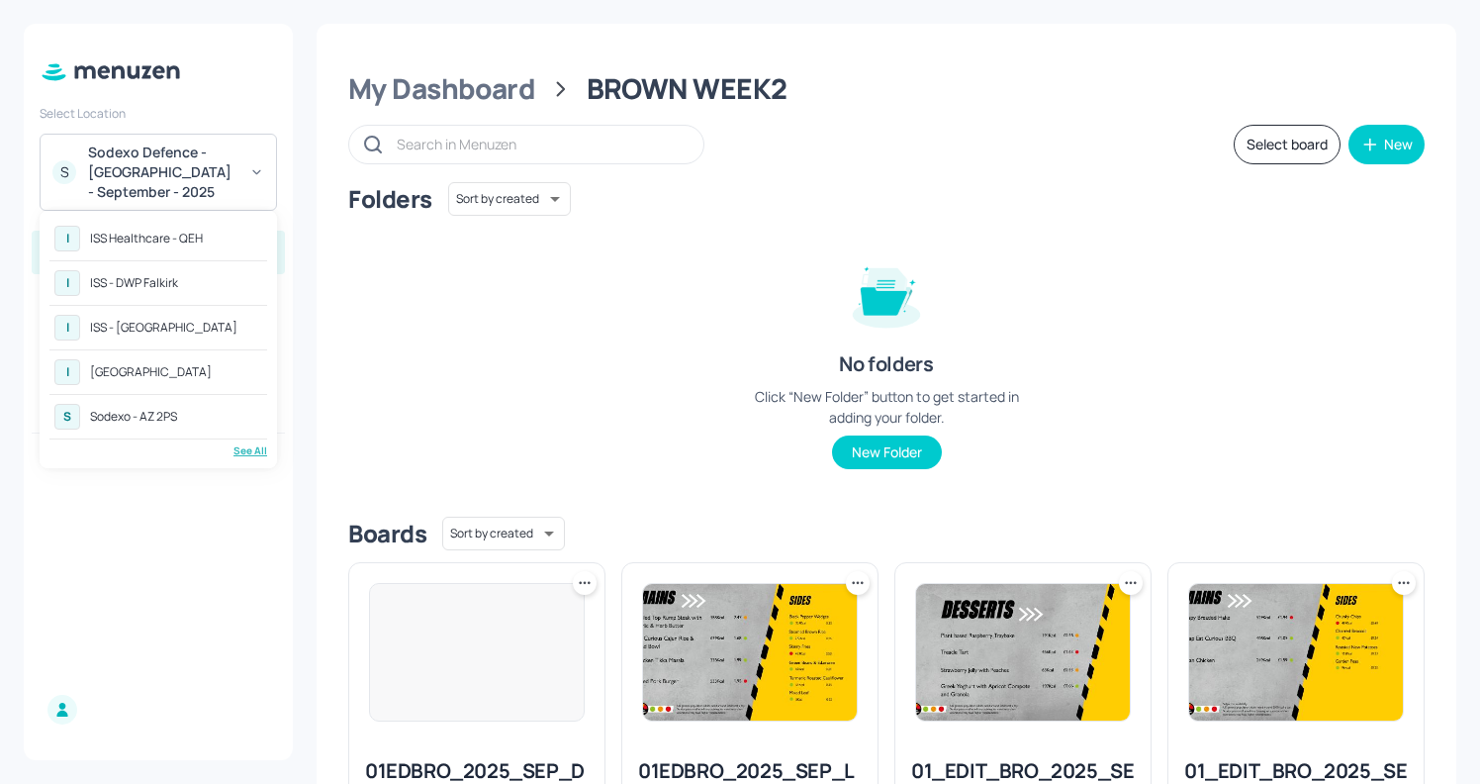
click at [169, 411] on div "Sodexo - AZ 2PS" at bounding box center [133, 417] width 87 height 12
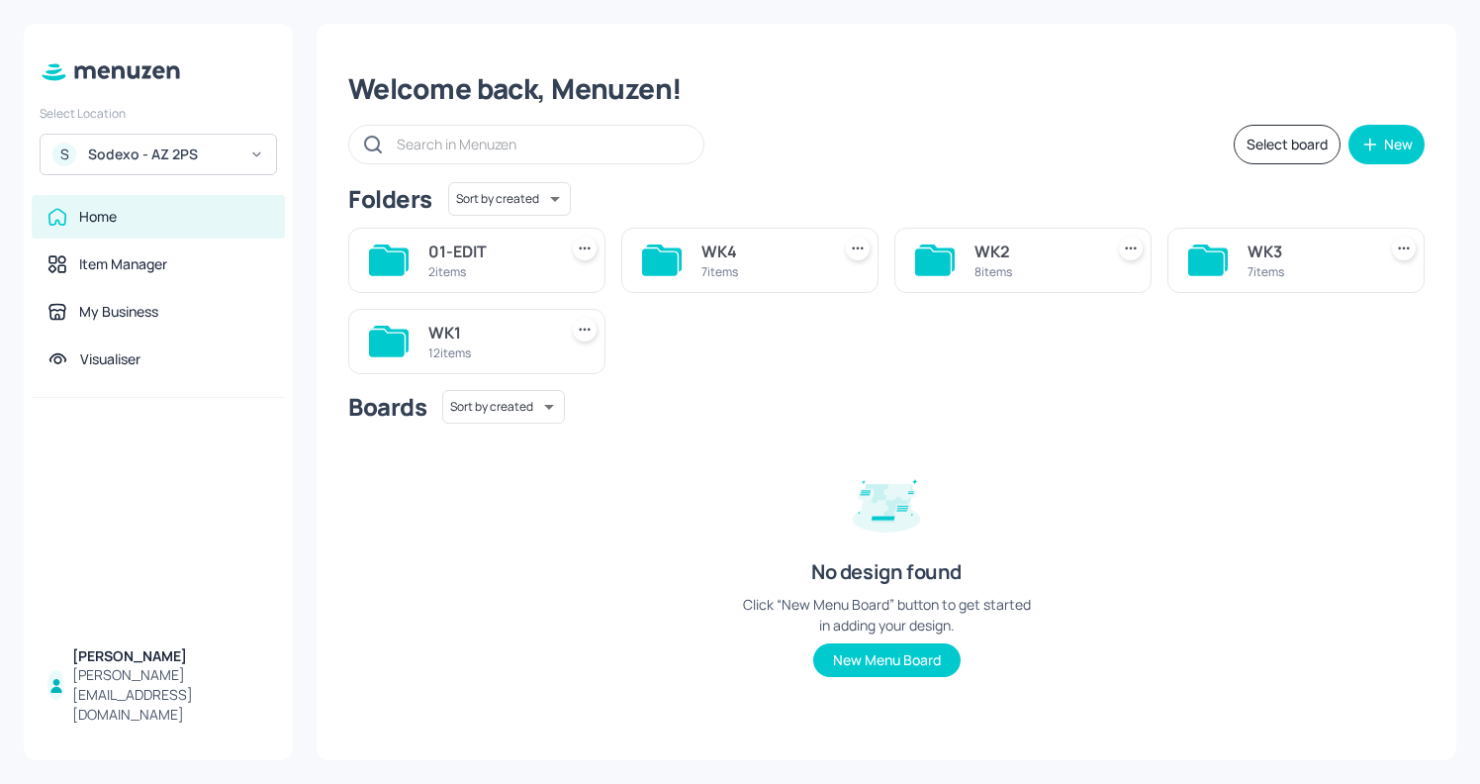
click at [177, 149] on div "Sodexo - AZ 2PS" at bounding box center [162, 154] width 149 height 20
click at [662, 189] on div at bounding box center [740, 392] width 1480 height 784
click at [1019, 263] on div "8 items" at bounding box center [1035, 271] width 121 height 17
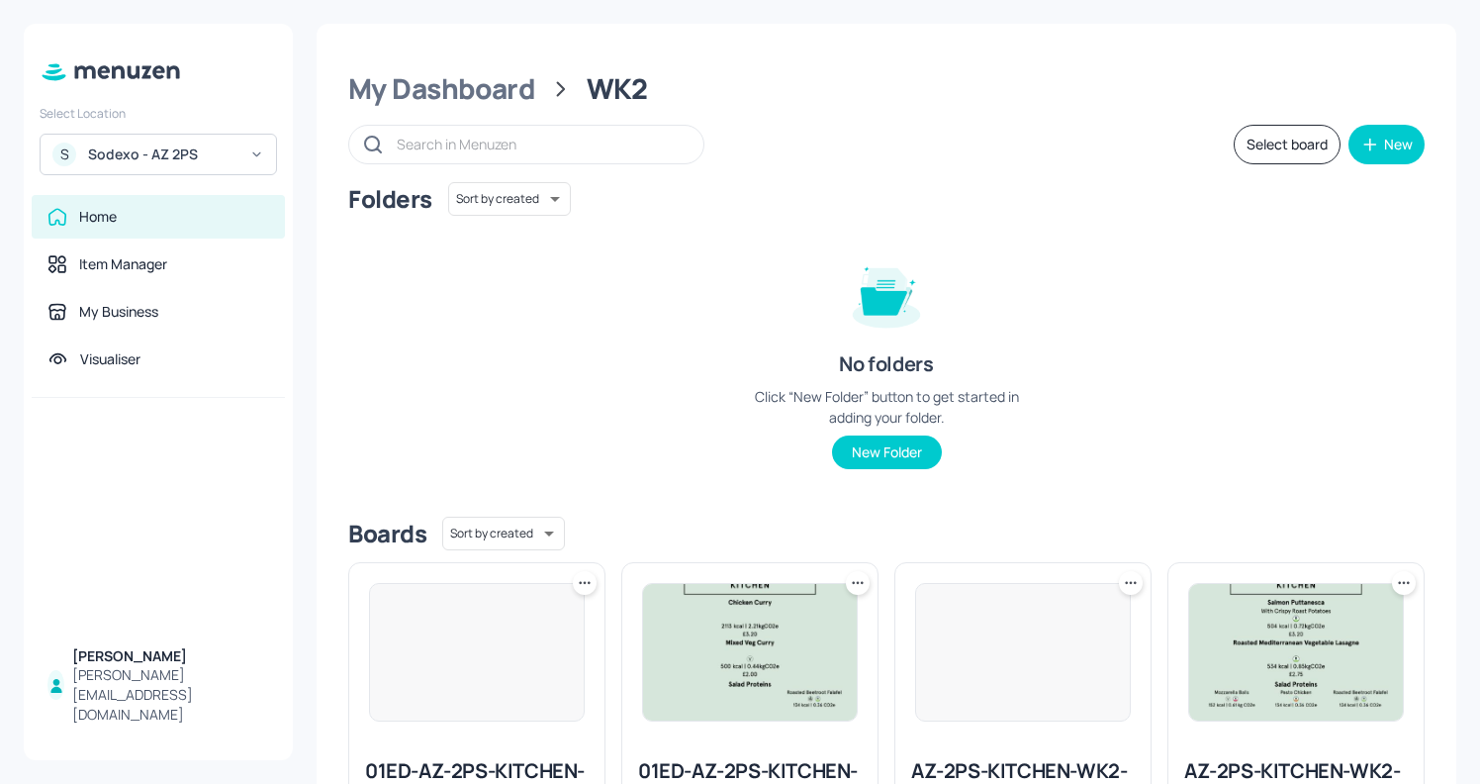
scroll to position [528, 0]
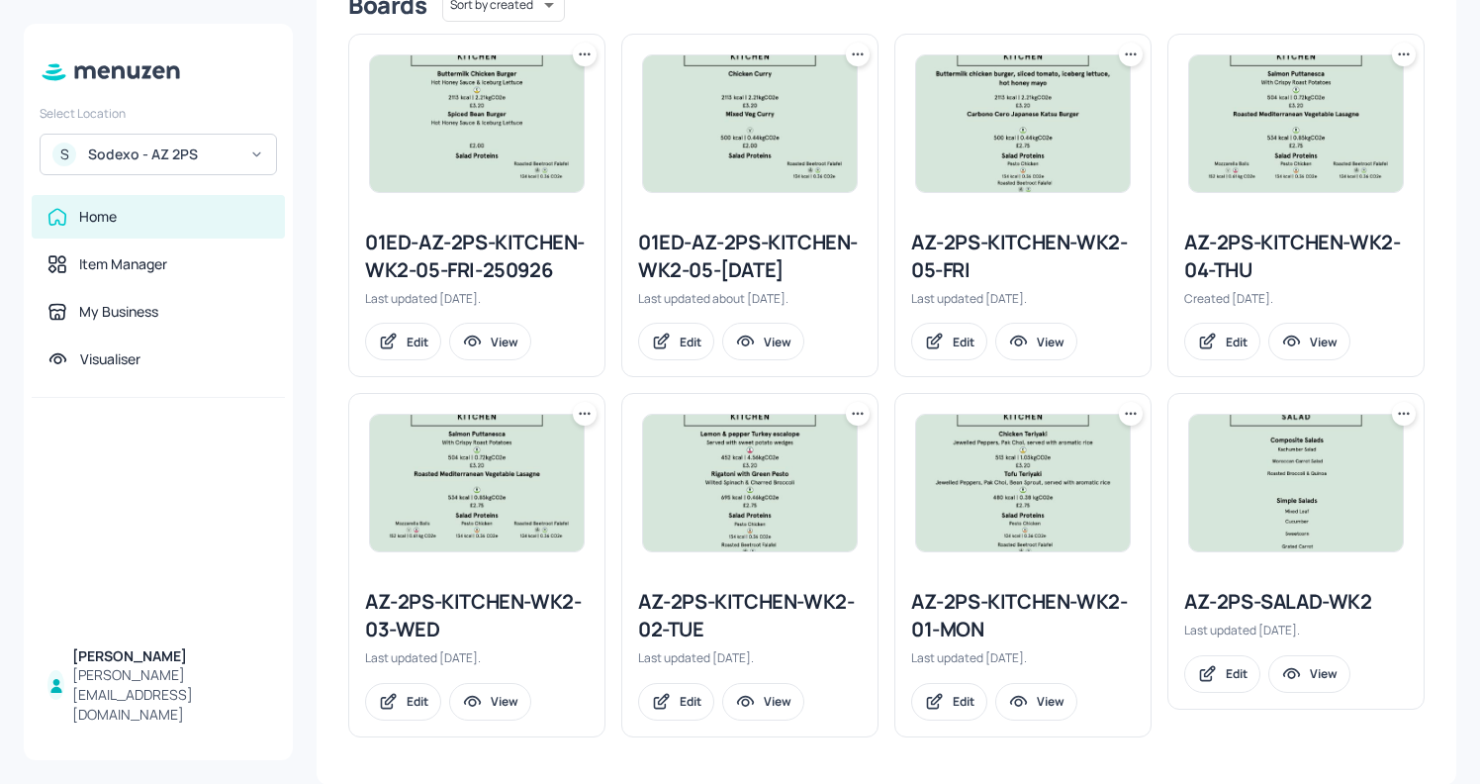
click at [938, 613] on div "AZ-2PS-KITCHEN-WK2-01-MON" at bounding box center [1023, 615] width 224 height 55
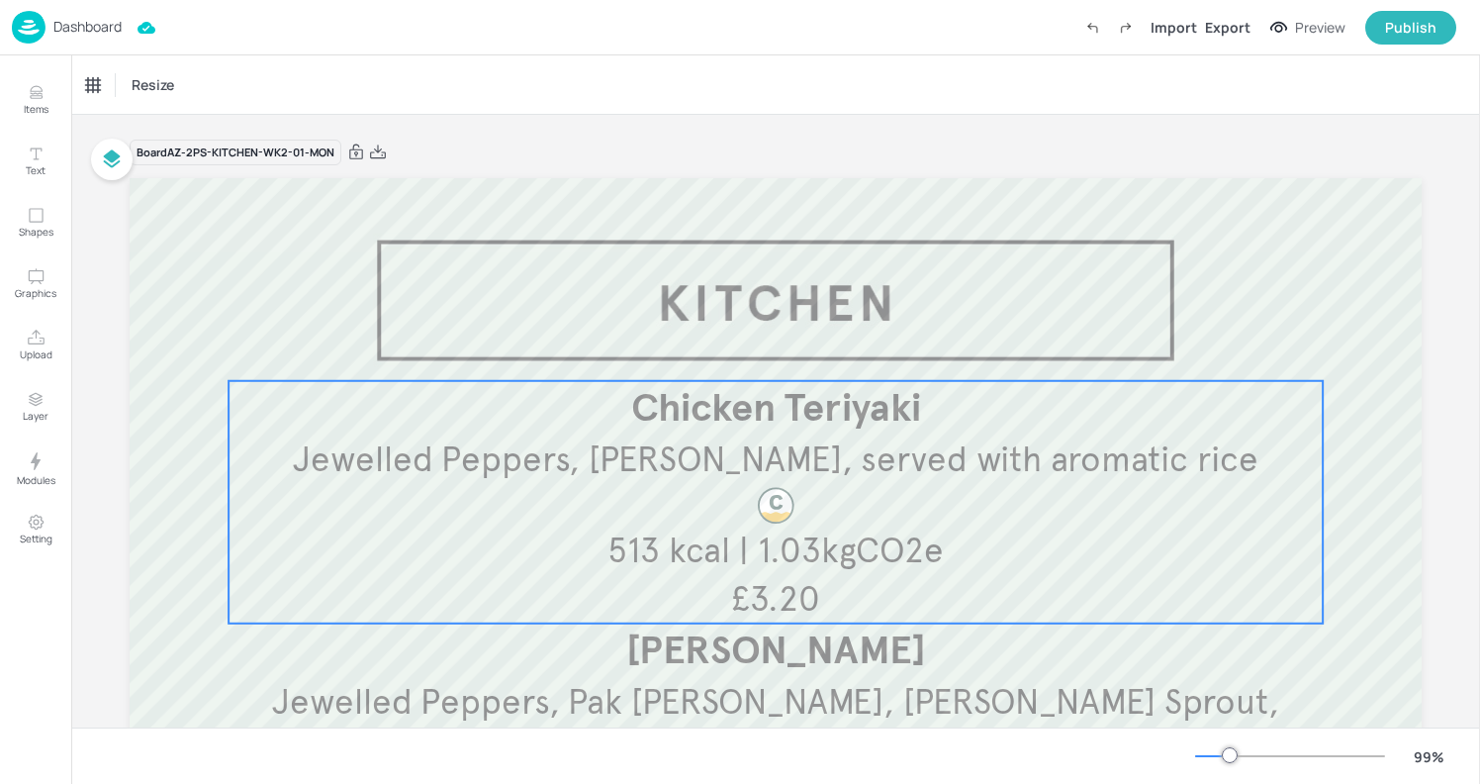
click at [718, 578] on p "£3.20" at bounding box center [775, 599] width 193 height 48
click at [755, 347] on icon "Edit Item" at bounding box center [762, 347] width 17 height 16
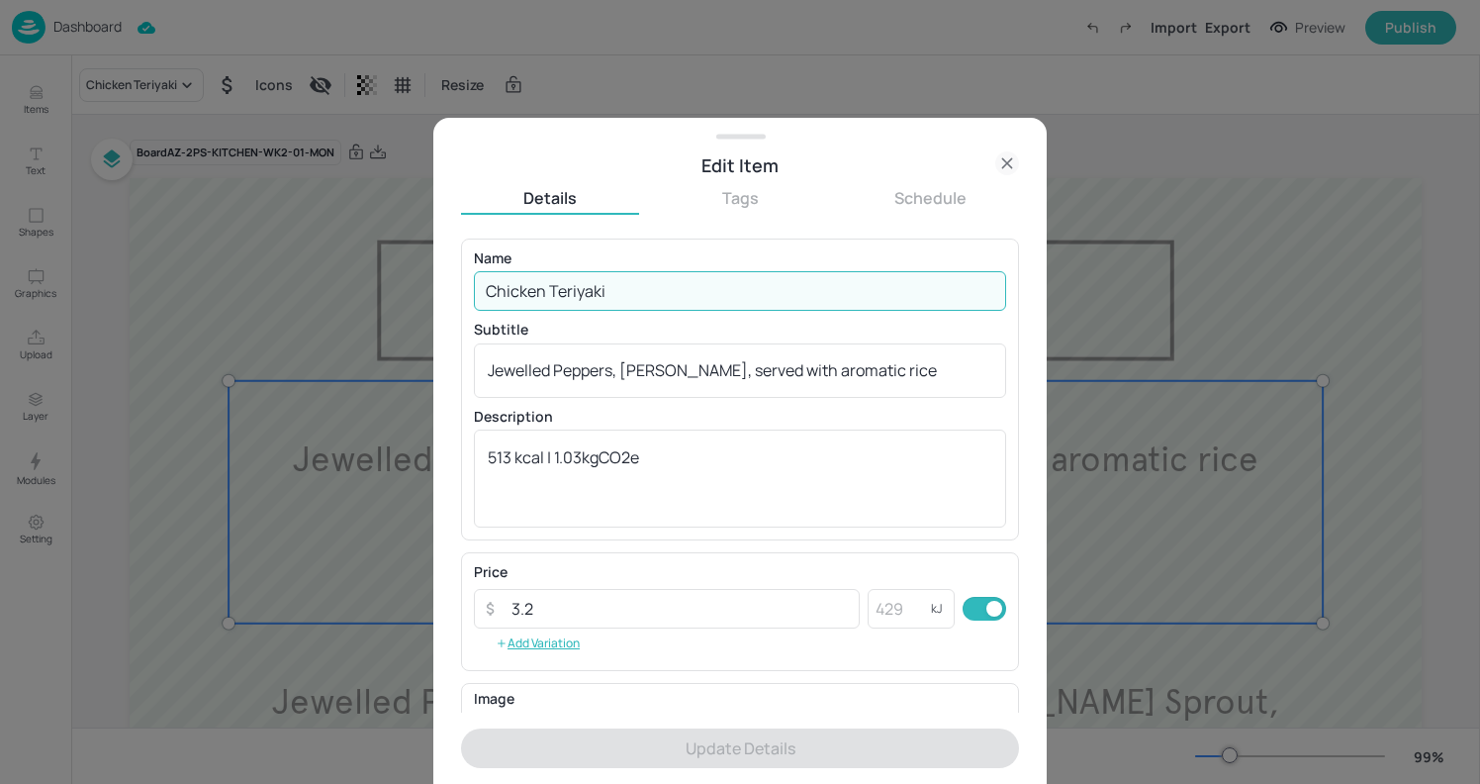
drag, startPoint x: 611, startPoint y: 291, endPoint x: 362, endPoint y: 283, distance: 248.5
click at [362, 283] on div "Edit Item Details Tags Schedule Name Chicken Teriyaki ​ Subtitle Jewelled Peppe…" at bounding box center [740, 392] width 1480 height 784
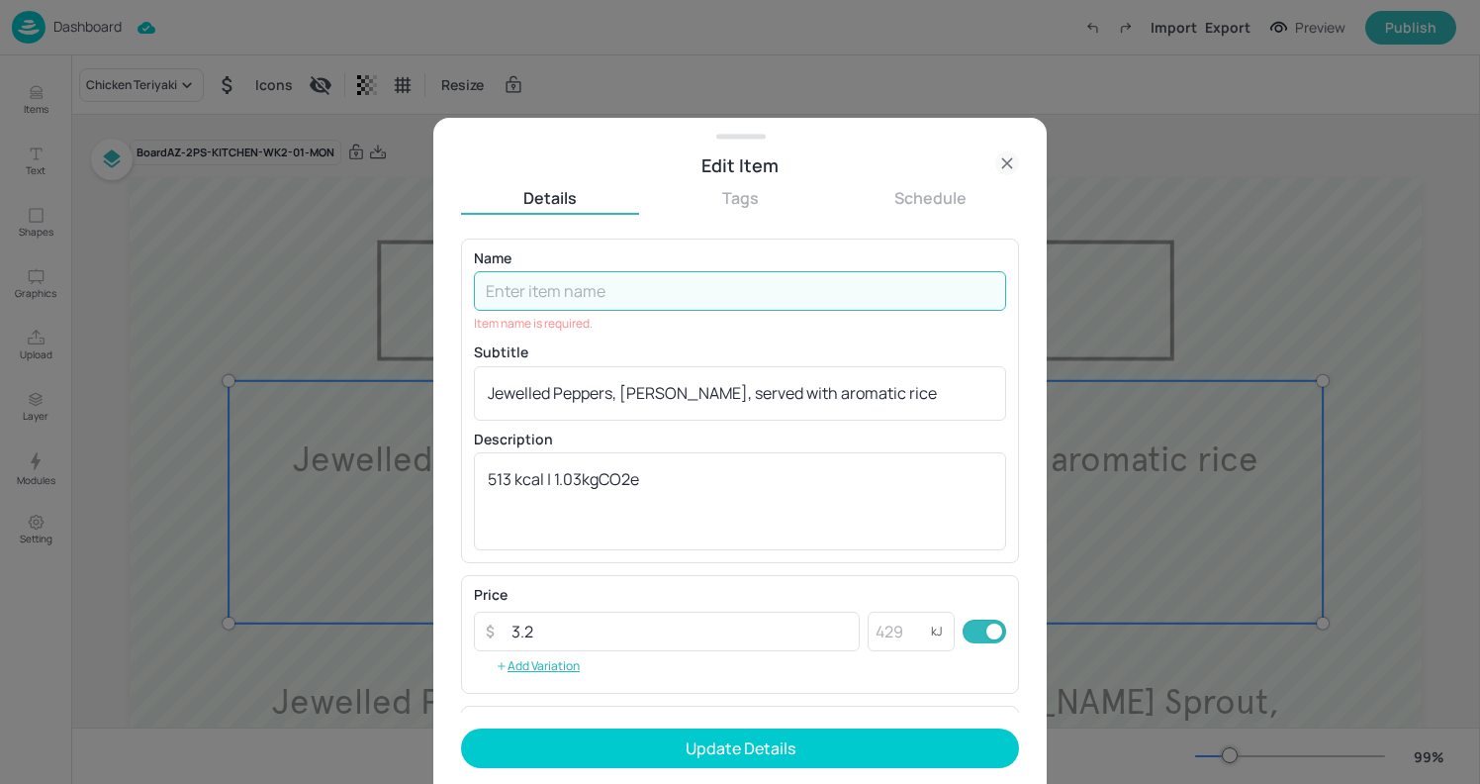
paste input "Creamy red pepper & chicken pasta bake topped with cheddar cheese"
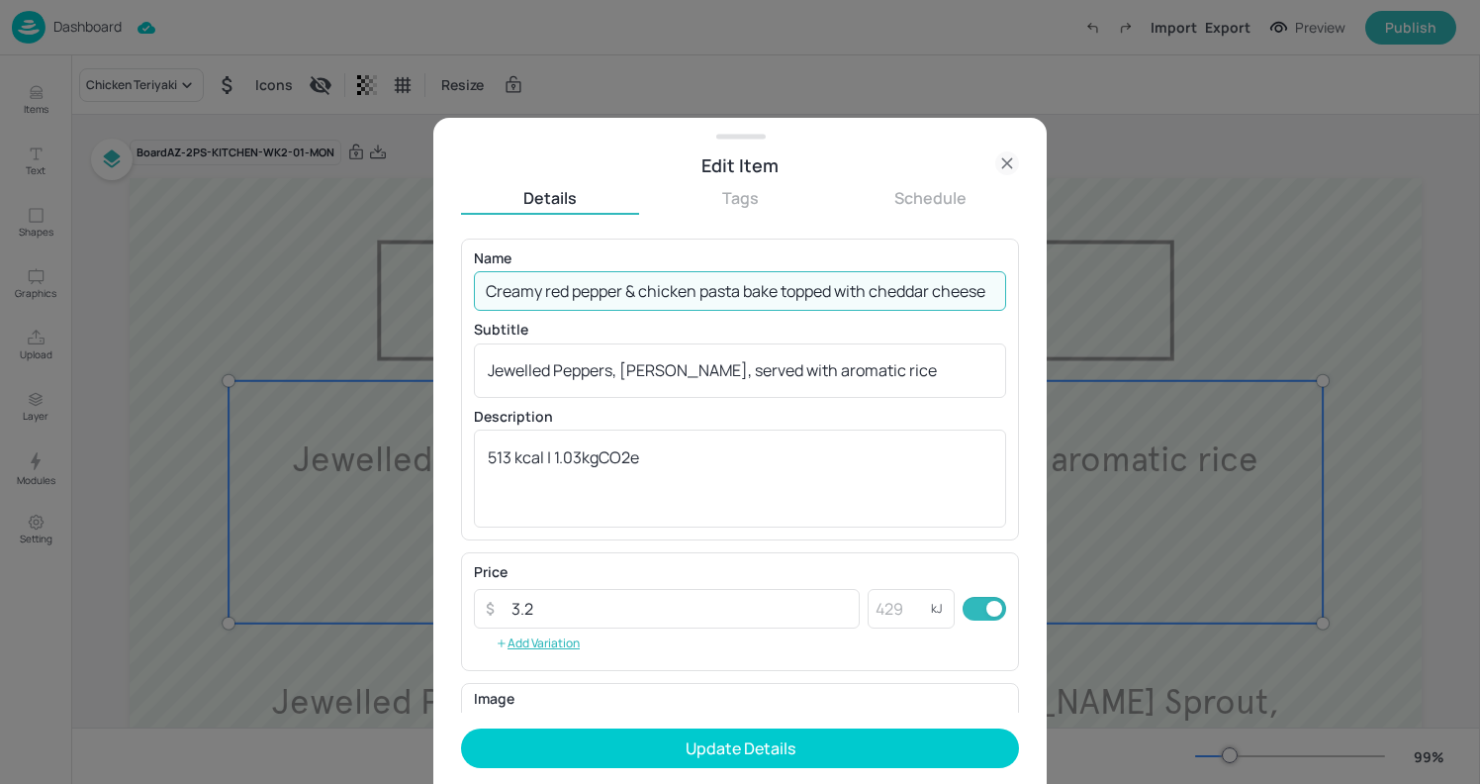
scroll to position [0, 4]
drag, startPoint x: 785, startPoint y: 292, endPoint x: 1230, endPoint y: 284, distance: 445.3
click at [1230, 284] on div "Edit Item Details Tags Schedule Name Creamy red pepper & chicken pasta bake top…" at bounding box center [740, 392] width 1480 height 784
type input "Creamy red pepper & chicken pasta bake"
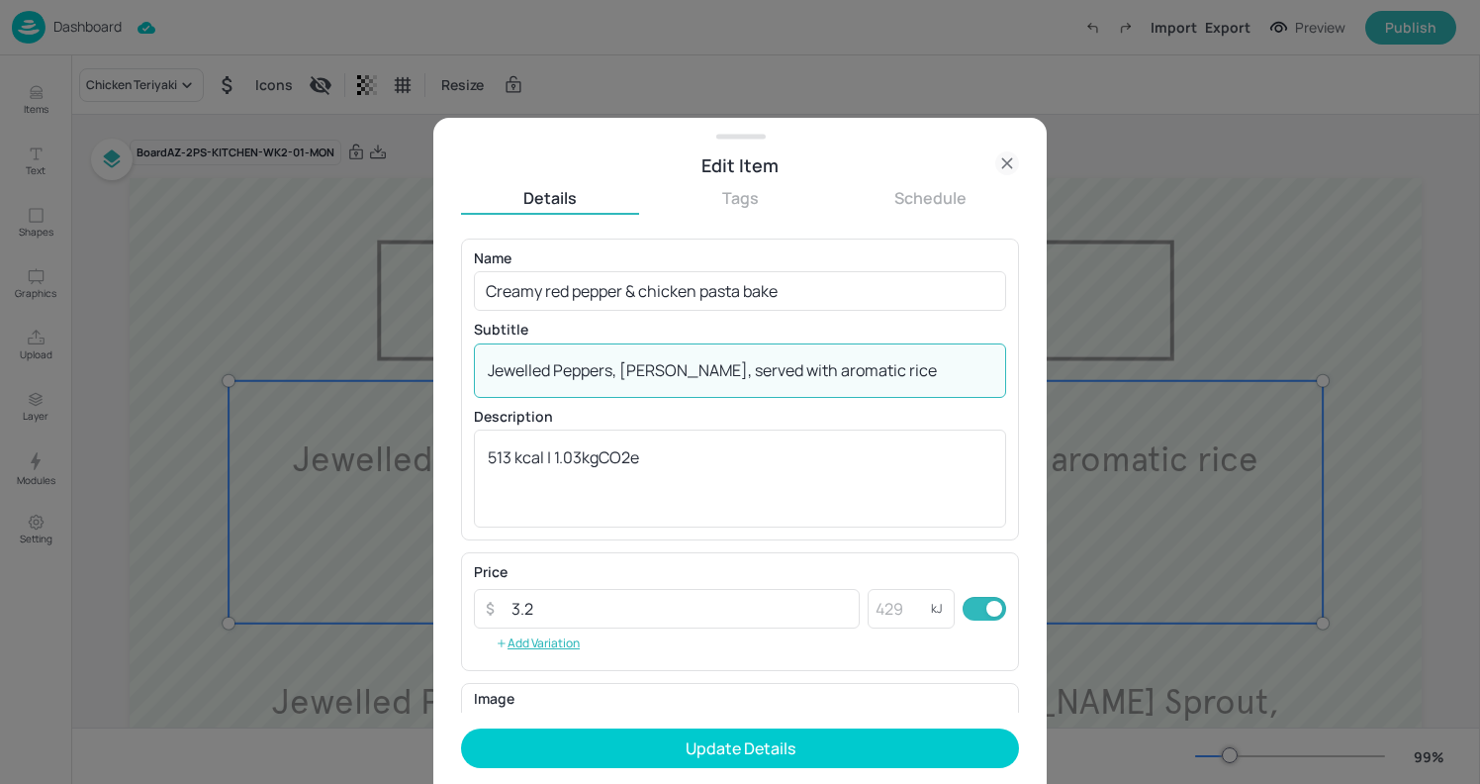
drag, startPoint x: 845, startPoint y: 369, endPoint x: 335, endPoint y: 357, distance: 509.7
click at [332, 357] on div "Edit Item Details Tags Schedule Name Creamy red pepper & chicken pasta bake ​ S…" at bounding box center [740, 392] width 1480 height 784
paste textarea "topped with cheddar cheese"
click at [495, 365] on textarea "topped with cheddar cheese" at bounding box center [740, 370] width 505 height 22
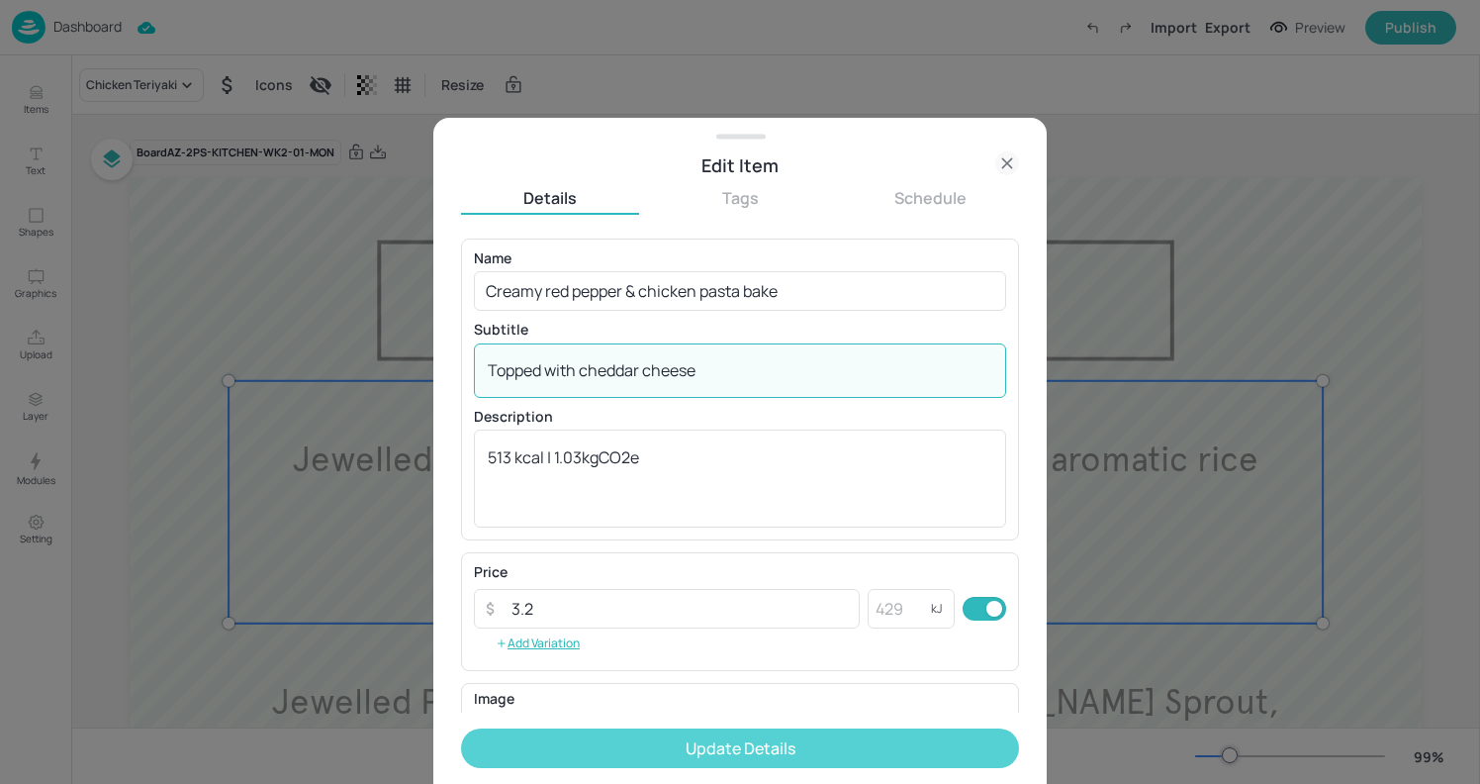
type textarea "Topped with cheddar cheese"
click at [736, 743] on button "Update Details" at bounding box center [740, 748] width 558 height 40
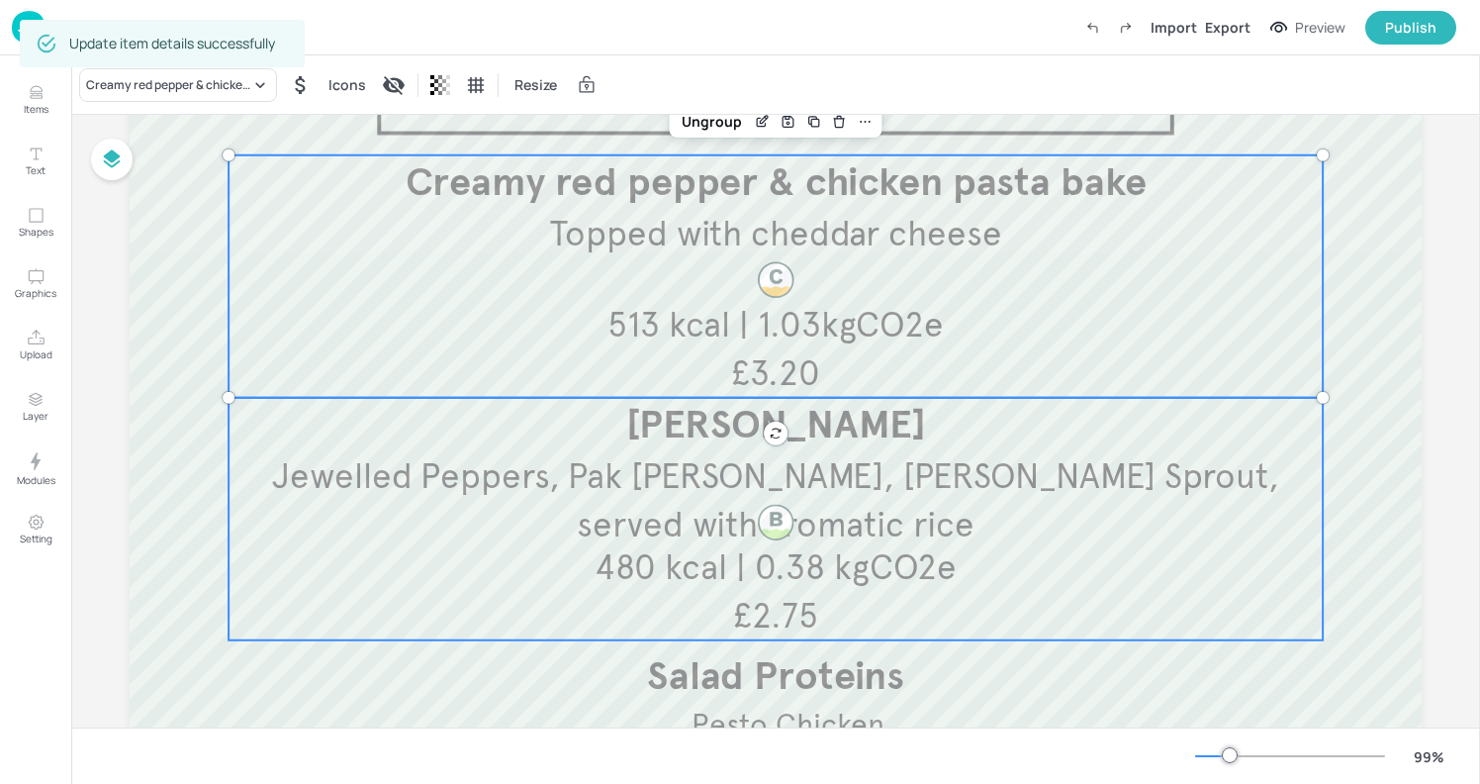
scroll to position [248, 0]
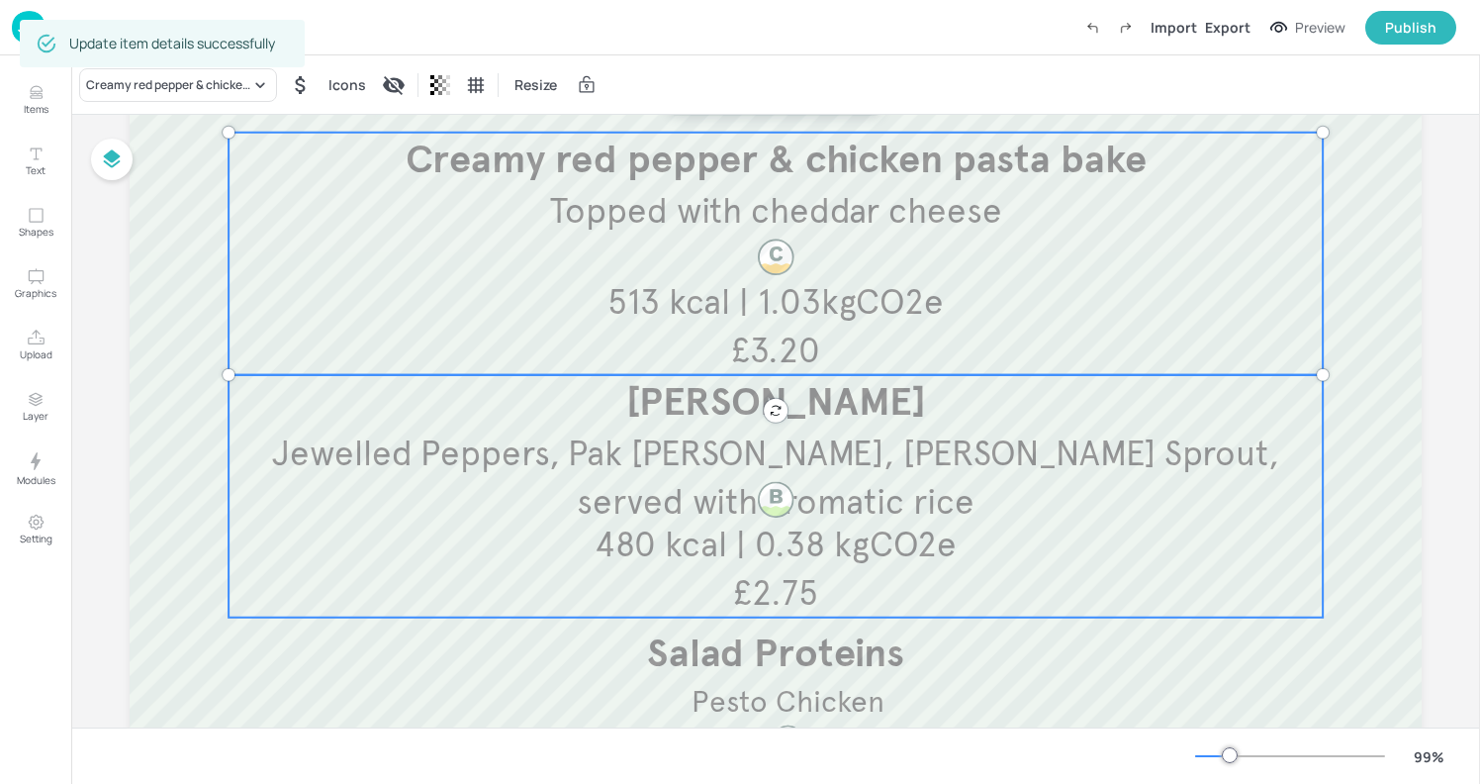
click at [964, 537] on p "480 kcal | 0.38 kgCO2e" at bounding box center [775, 544] width 470 height 48
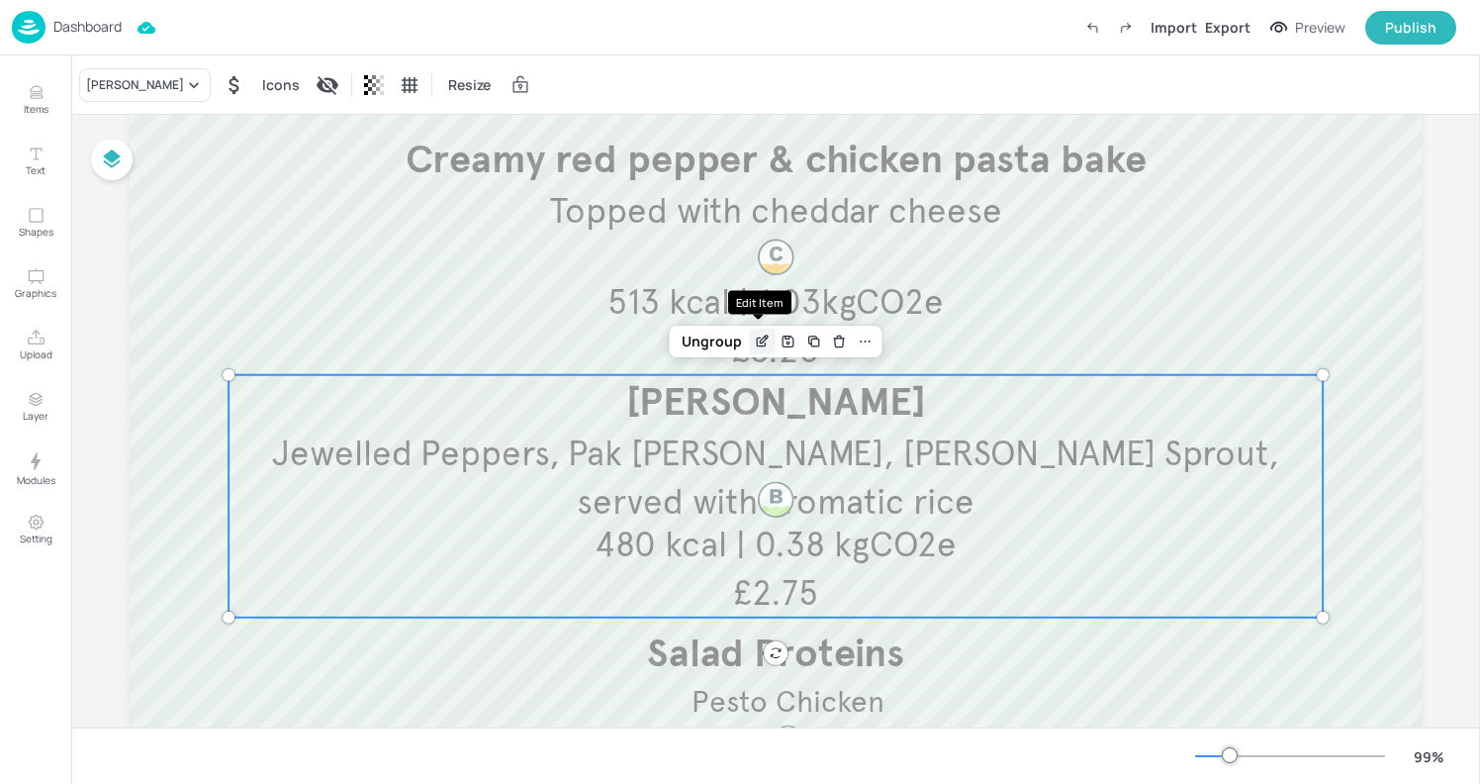
click at [761, 334] on icon "Edit Item" at bounding box center [762, 341] width 17 height 16
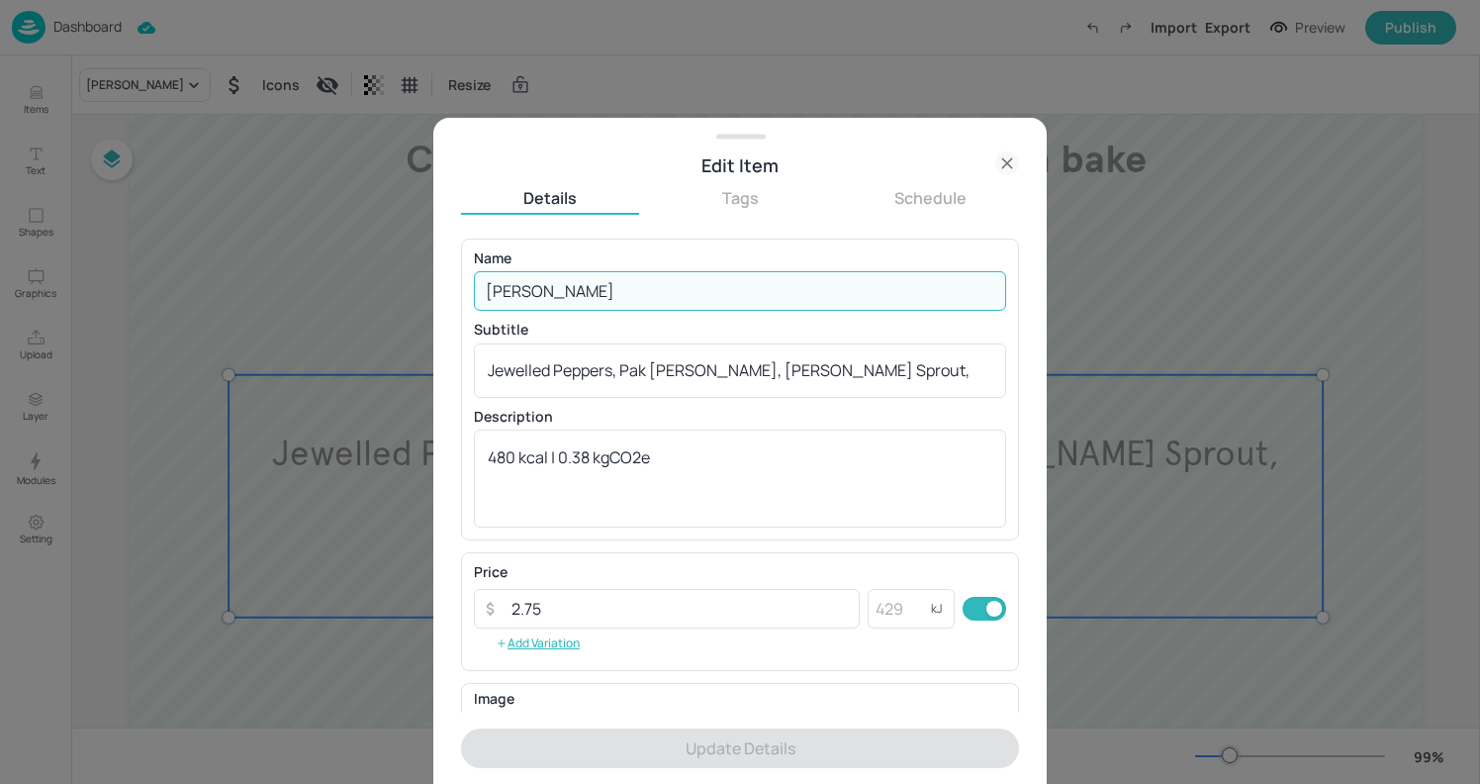
drag, startPoint x: 625, startPoint y: 293, endPoint x: 416, endPoint y: 298, distance: 209.8
click at [416, 298] on div "Edit Item Details Tags Schedule Name Tofu Teriyaki ​ Subtitle Jewelled Peppers,…" at bounding box center [740, 392] width 1480 height 784
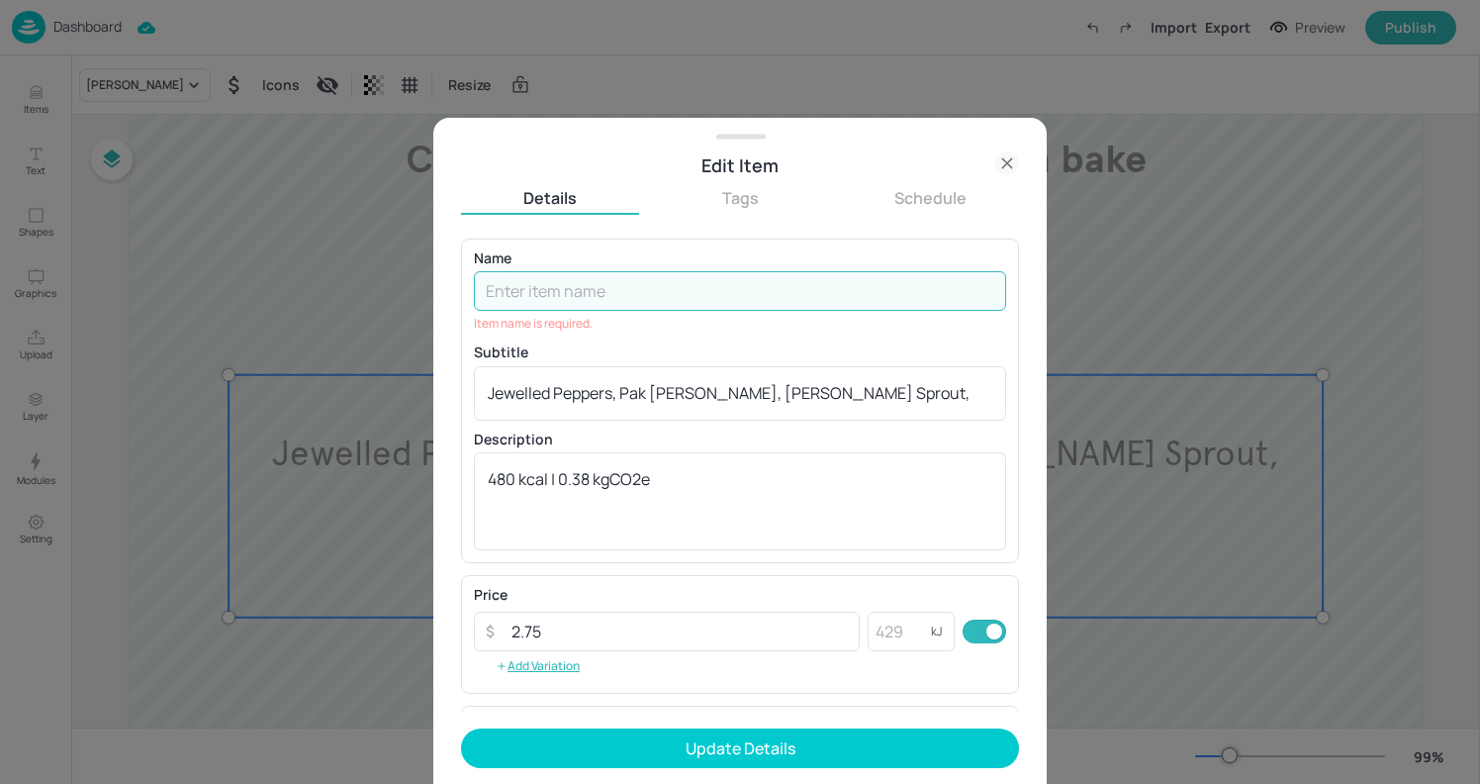
paste input "Tomato & [PERSON_NAME] pasta with shaved parmesan"
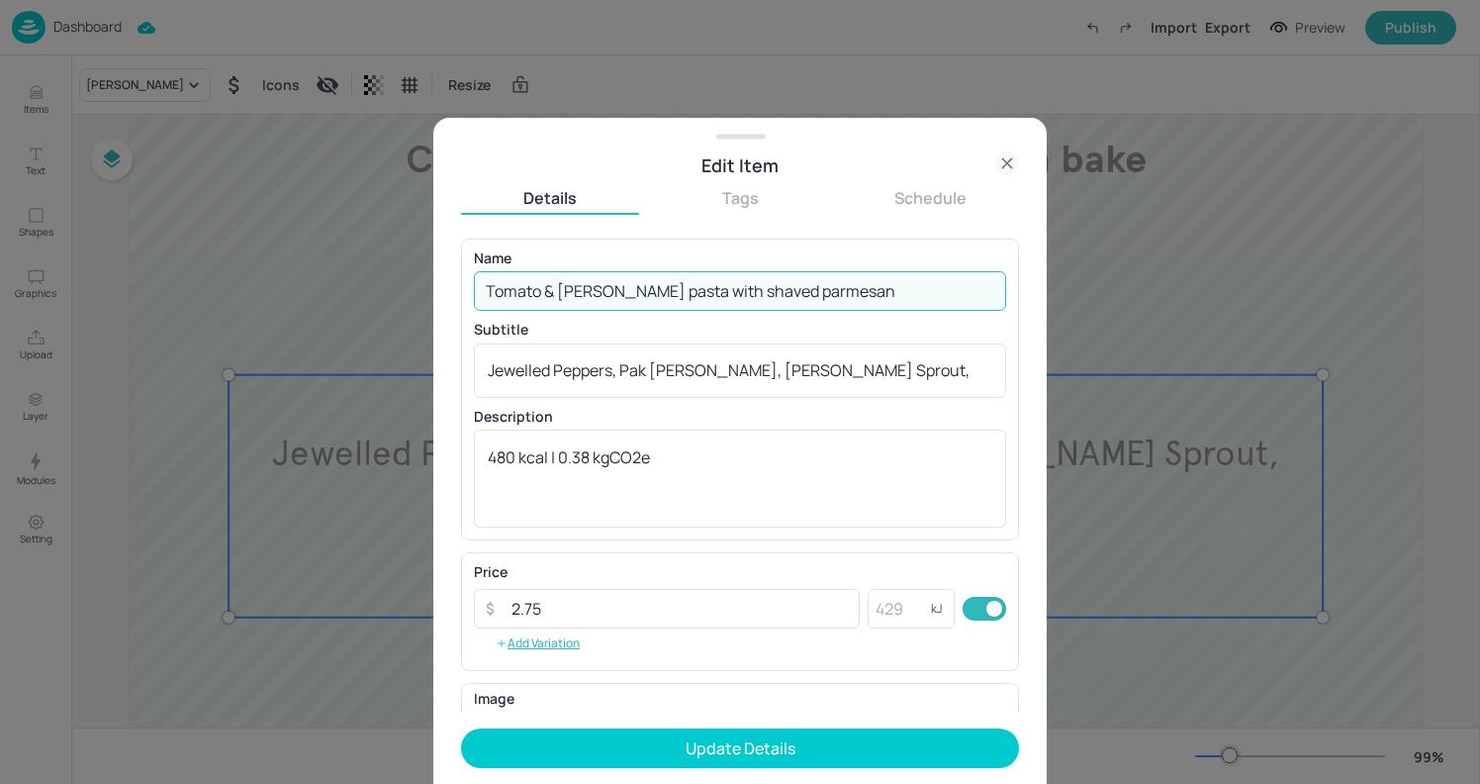
drag, startPoint x: 689, startPoint y: 290, endPoint x: 949, endPoint y: 295, distance: 260.3
click at [949, 295] on input "Tomato & [PERSON_NAME] pasta with shaved parmesan" at bounding box center [740, 291] width 532 height 40
type input "Tomato & basil penne pasta"
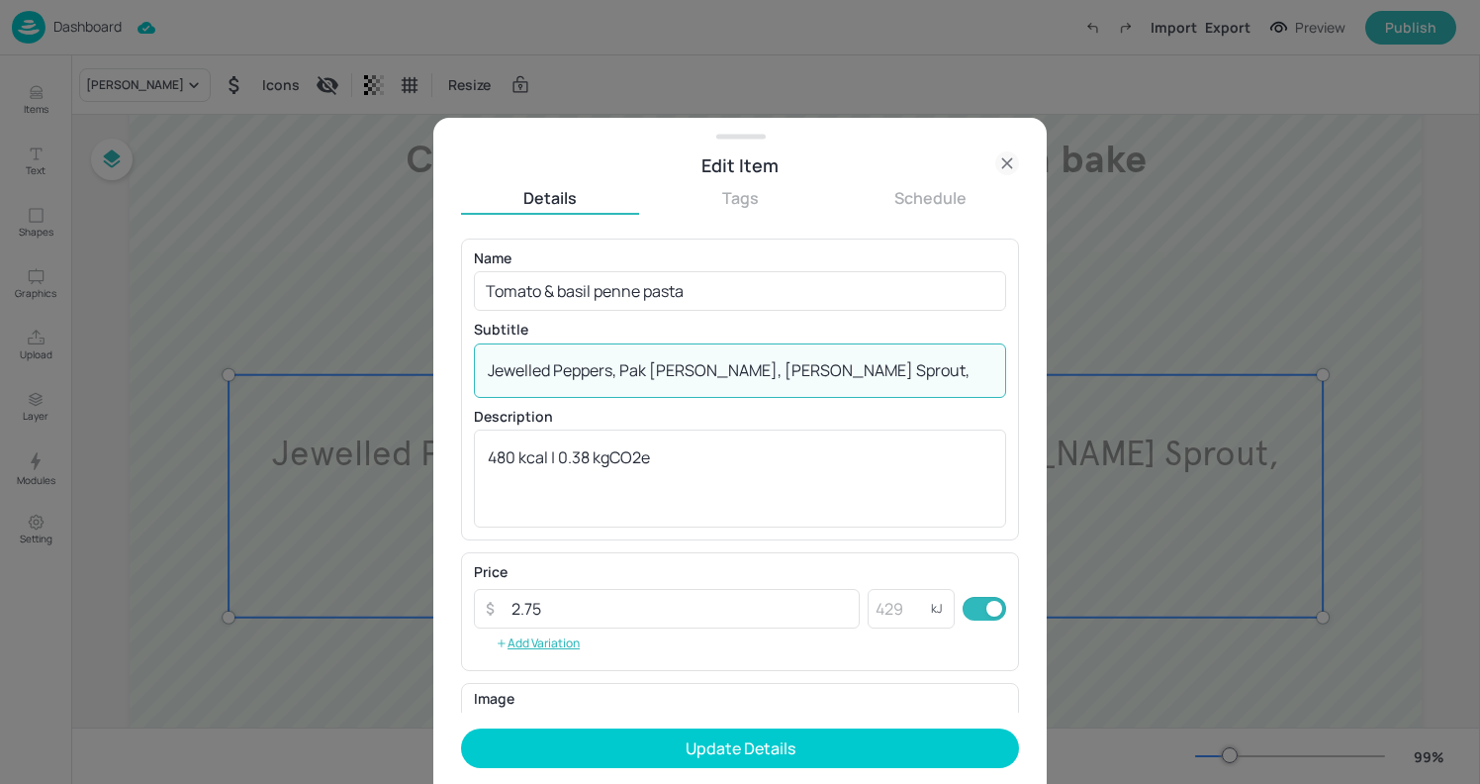
drag, startPoint x: 978, startPoint y: 369, endPoint x: 249, endPoint y: 367, distance: 728.3
click at [249, 367] on div "Edit Item Details Tags Schedule Name Tomato & basil penne pasta ​ Subtitle Jewe…" at bounding box center [740, 392] width 1480 height 784
paste textarea "with shaved parmesan"
click at [499, 374] on textarea "with shaved parmesan" at bounding box center [740, 370] width 505 height 22
type textarea "With shaved parmesan"
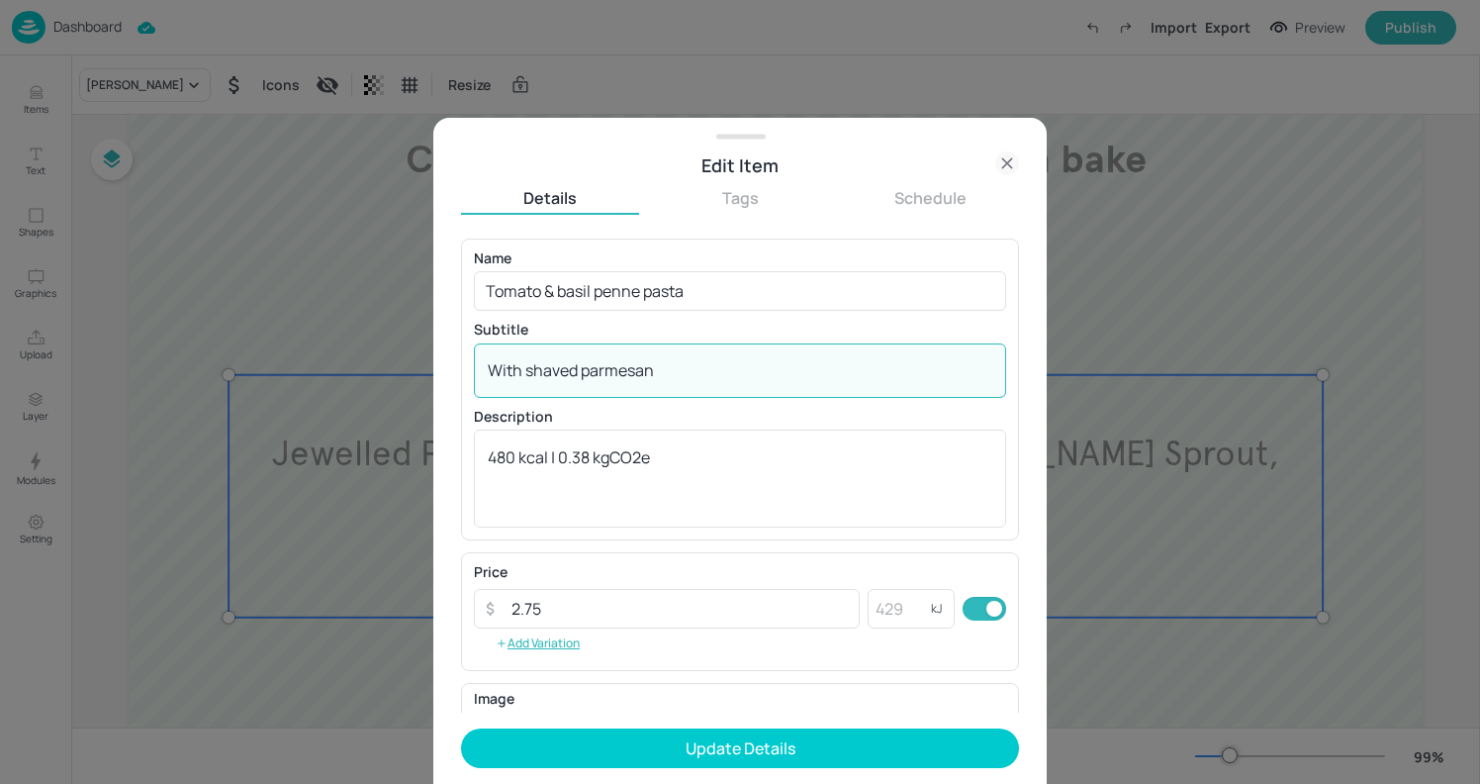
click at [823, 314] on div "Name [PERSON_NAME] & [PERSON_NAME] pasta ​ Subtitle With shaved parmesan x ​ De…" at bounding box center [740, 389] width 532 height 276
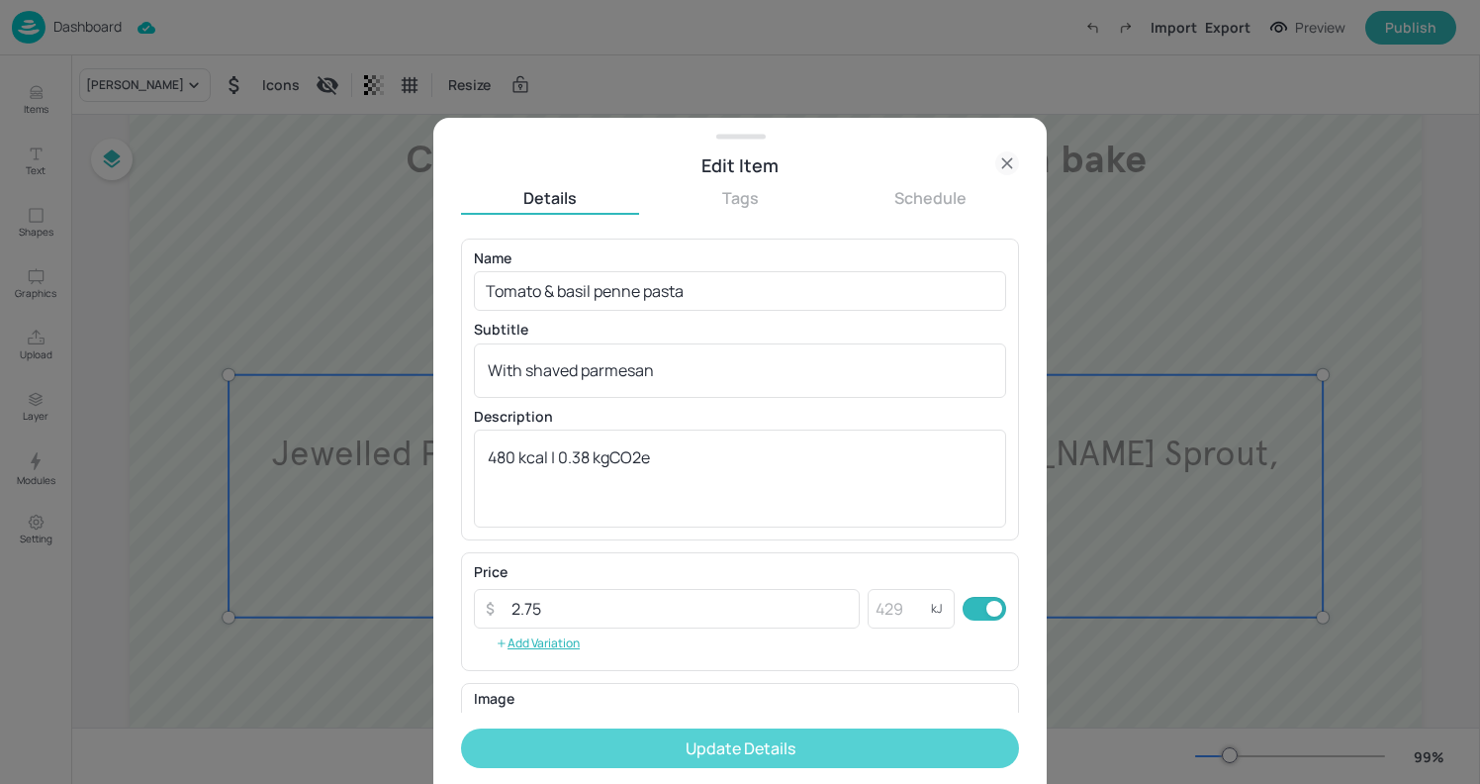
click at [653, 754] on button "Update Details" at bounding box center [740, 748] width 558 height 40
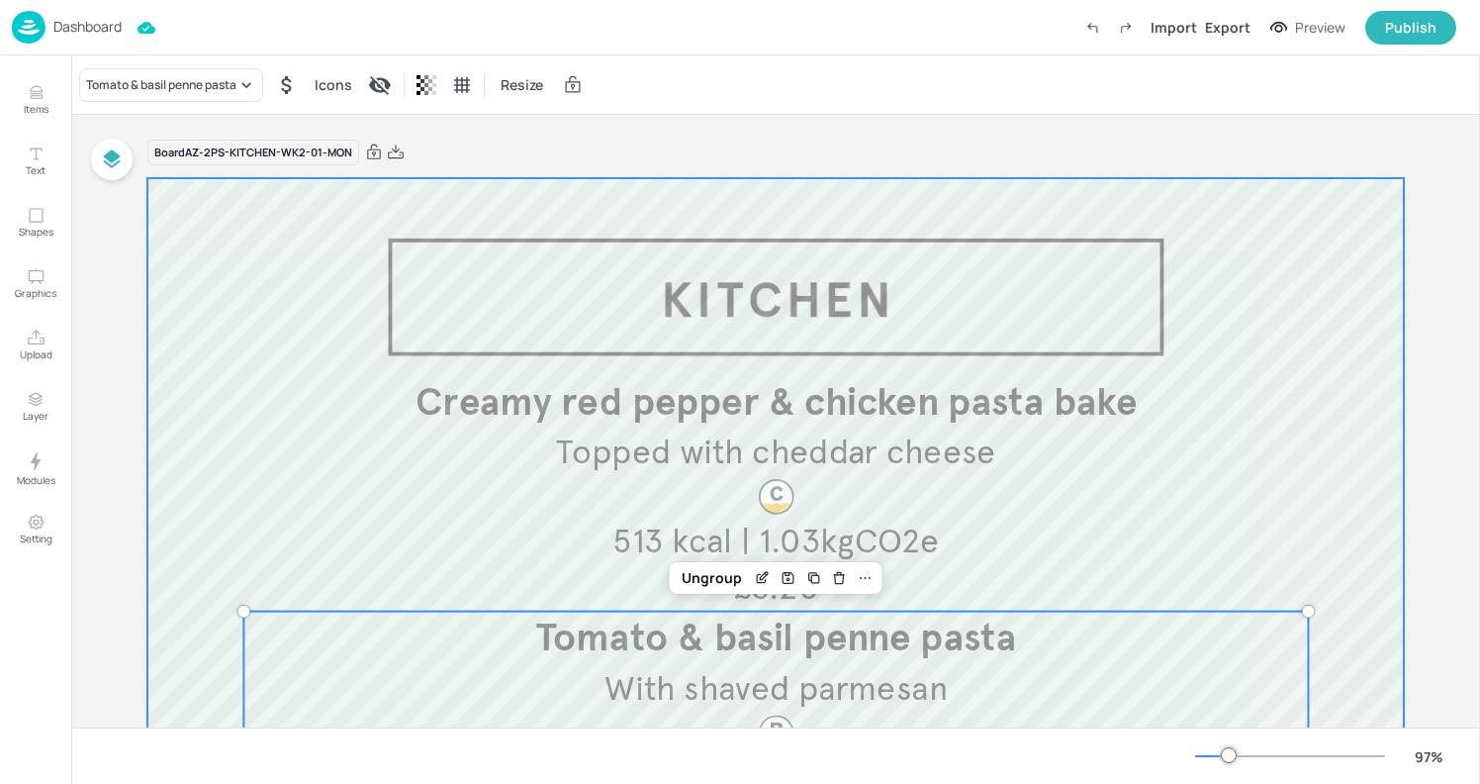
click at [1241, 327] on div at bounding box center [776, 694] width 1258 height 1033
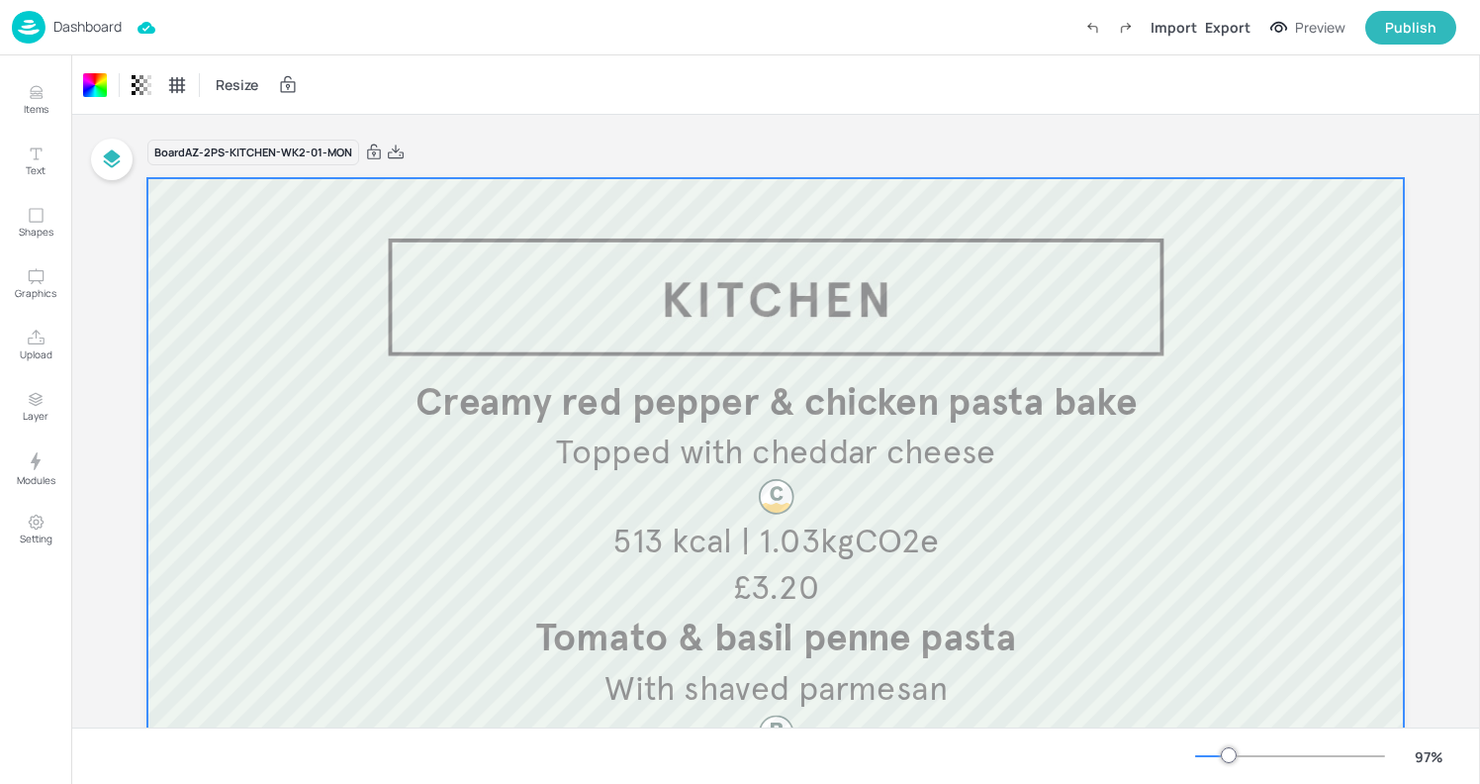
click at [960, 220] on div at bounding box center [776, 694] width 1258 height 1033
click at [402, 149] on icon at bounding box center [396, 152] width 18 height 20
